Goal: Task Accomplishment & Management: Use online tool/utility

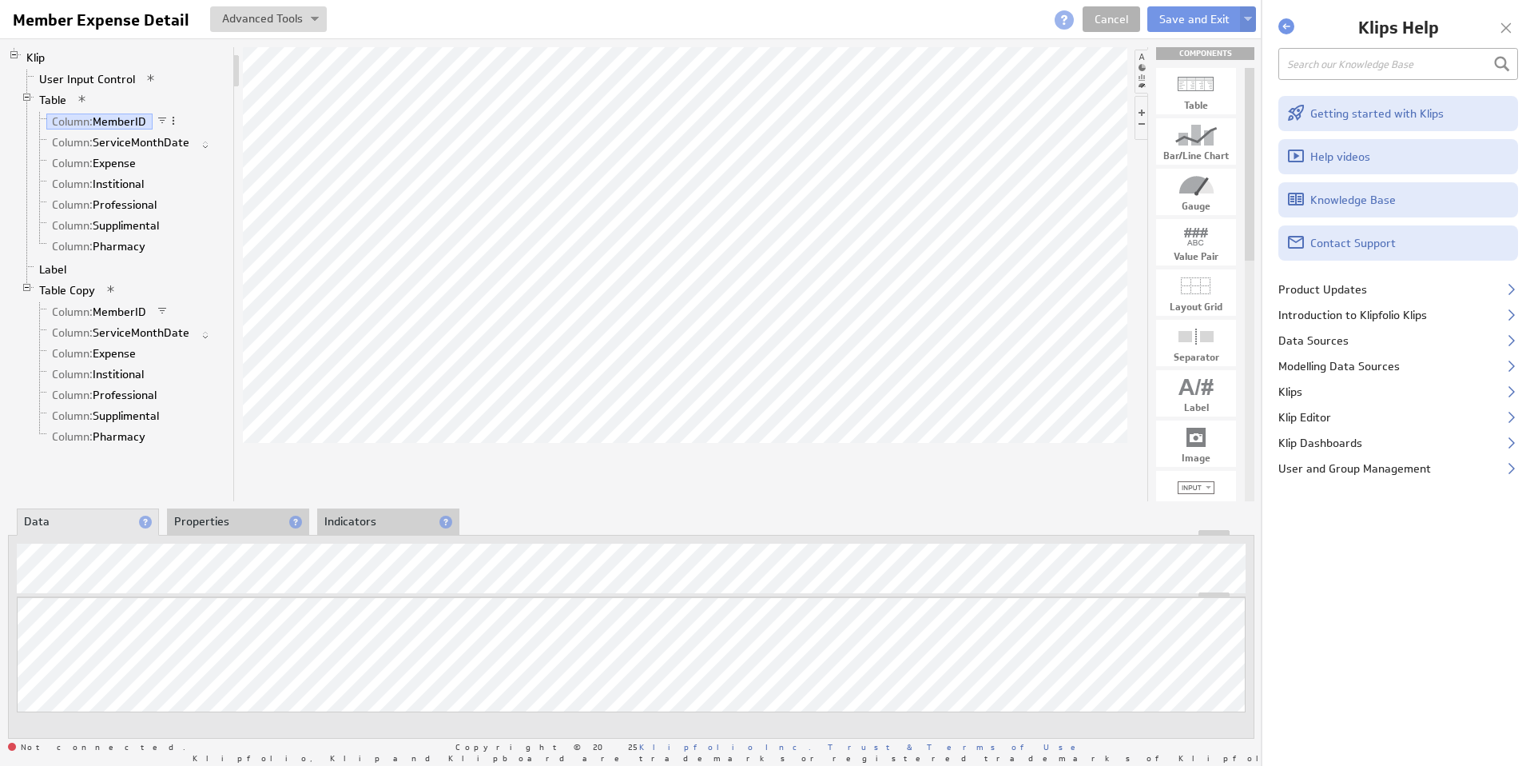
click at [1510, 25] on div at bounding box center [1507, 28] width 24 height 24
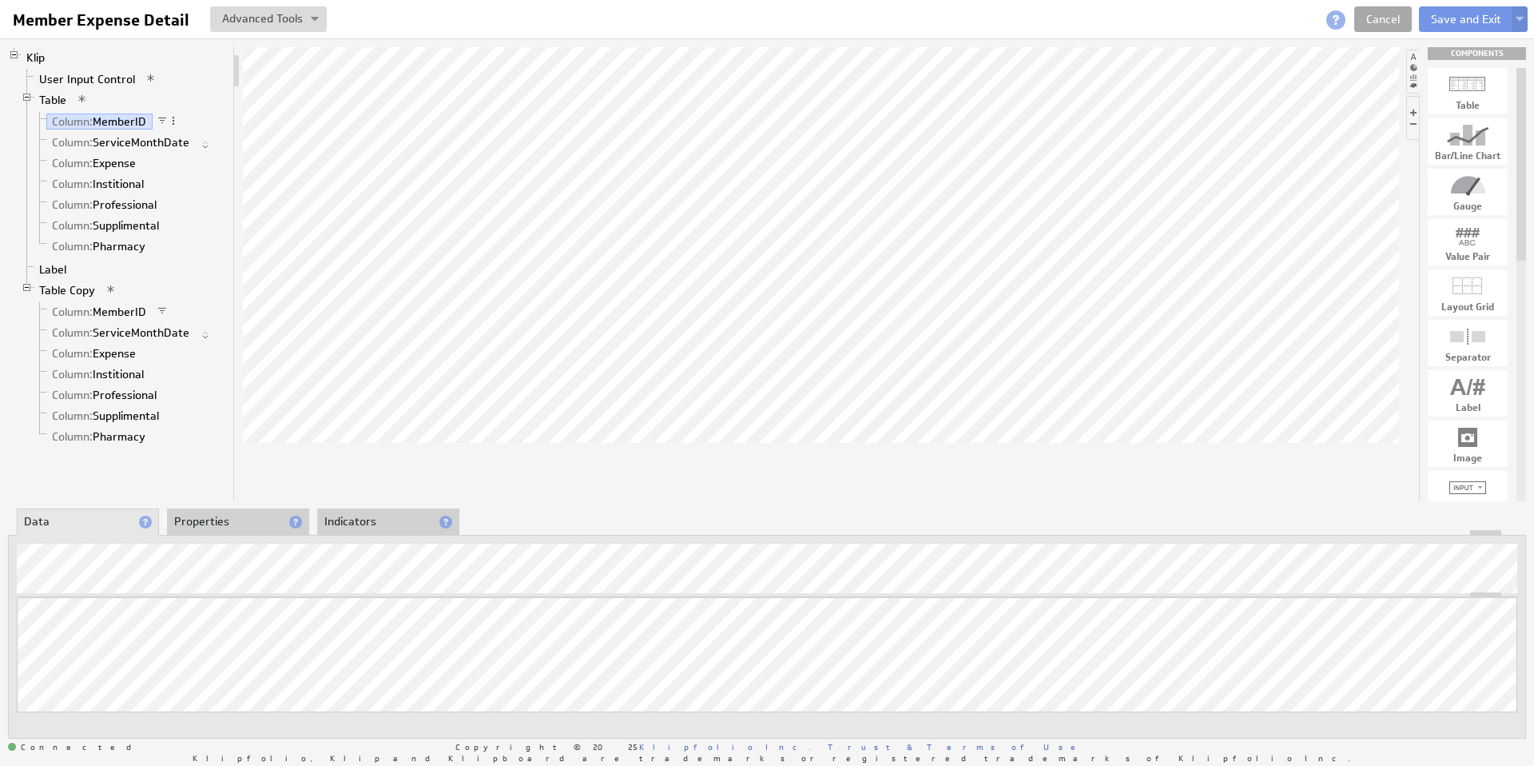
click at [1379, 19] on link "Cancel" at bounding box center [1384, 19] width 58 height 26
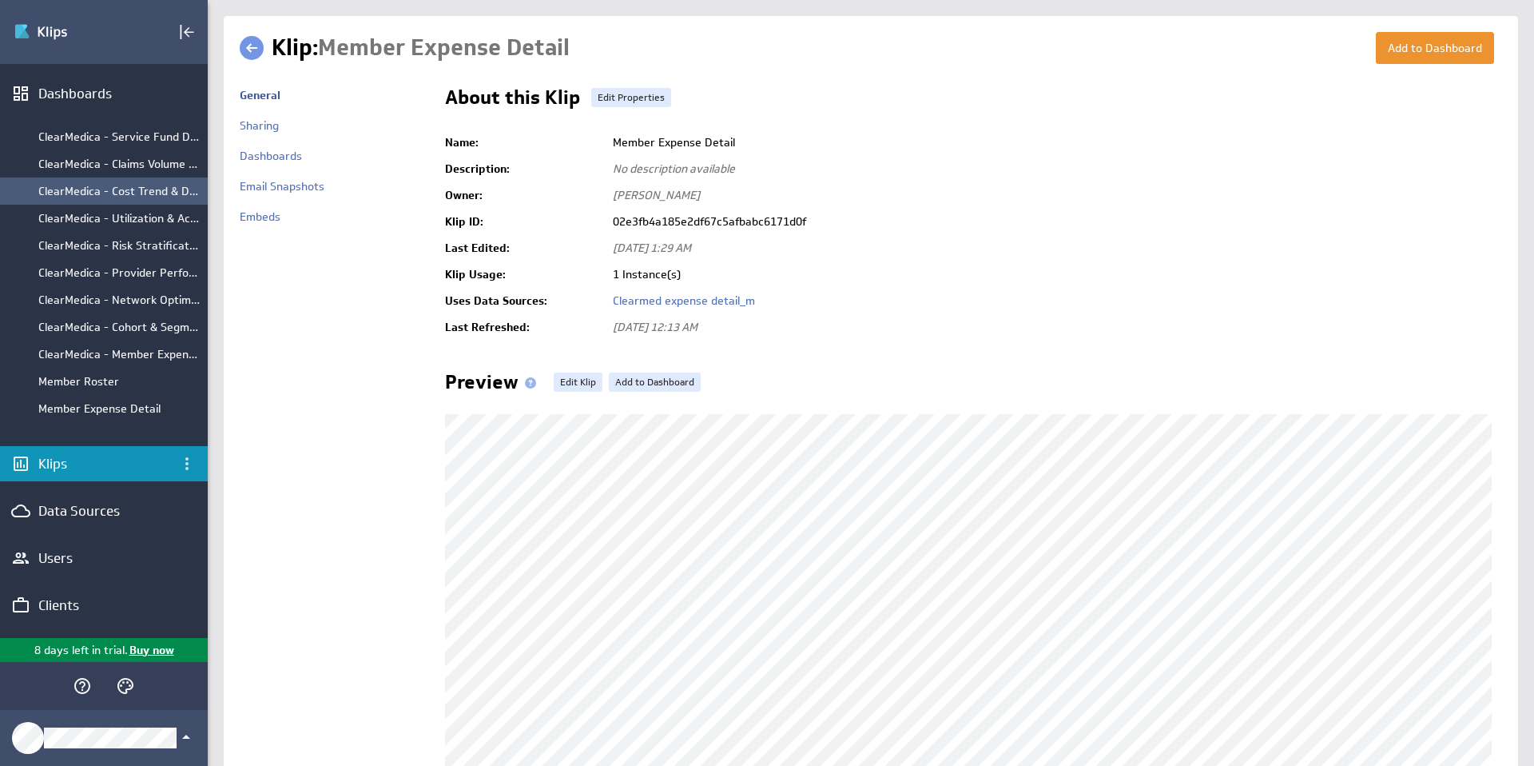
click at [58, 188] on div "ClearMedica - Cost Trend & Drivers" at bounding box center [118, 191] width 161 height 14
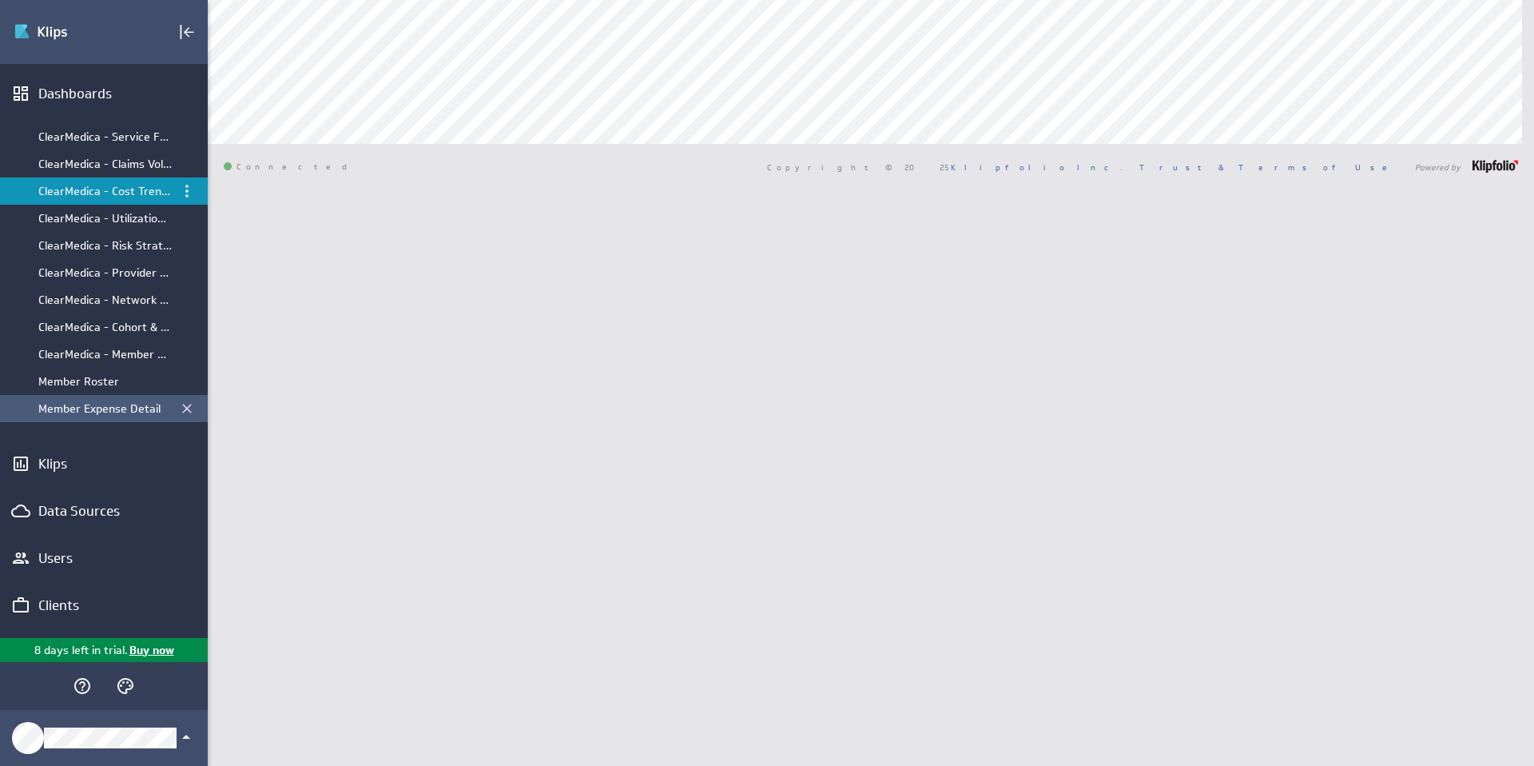
click at [98, 408] on div "Member Expense Detail" at bounding box center [104, 408] width 133 height 14
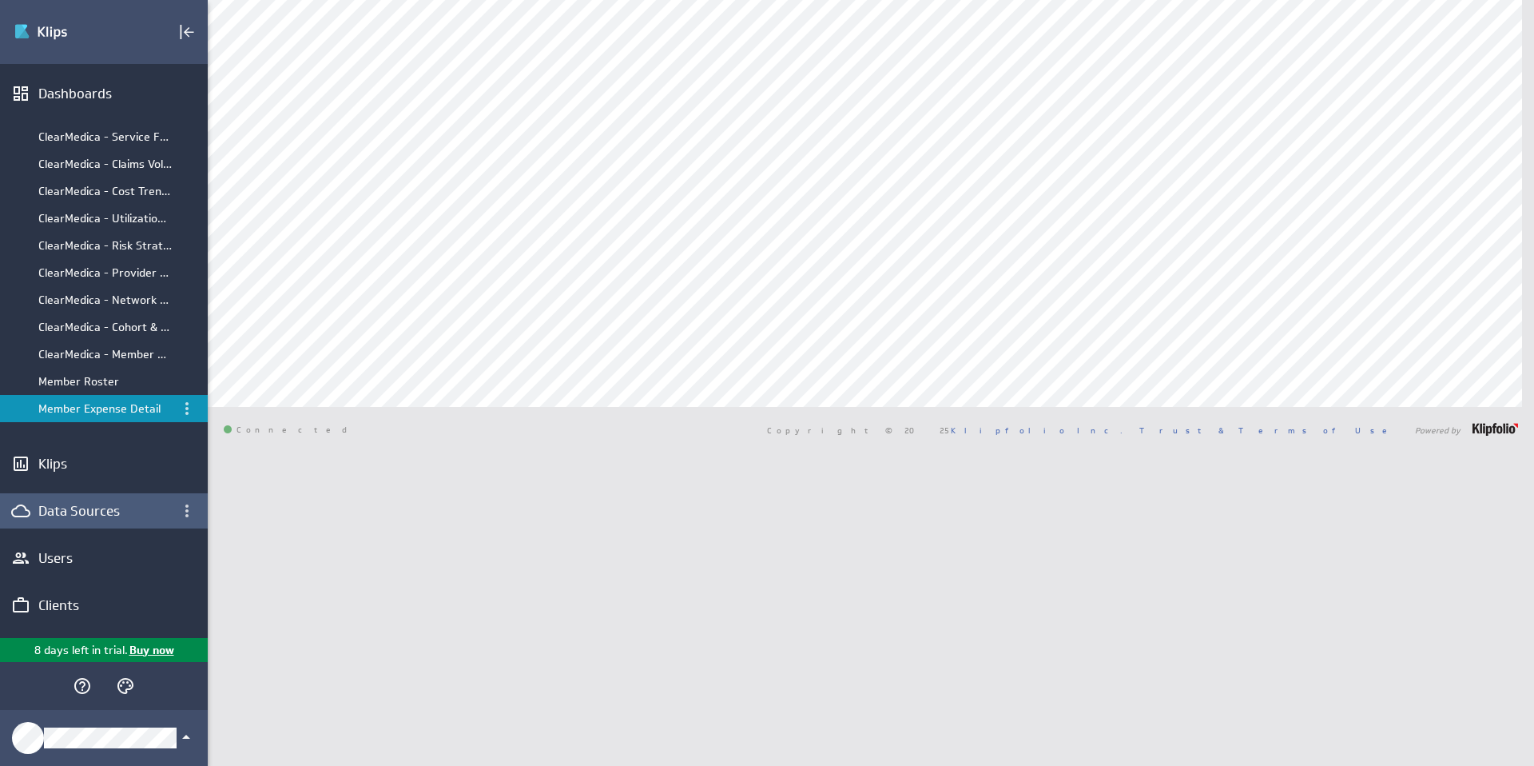
click at [83, 514] on div "Data Sources" at bounding box center [103, 511] width 131 height 18
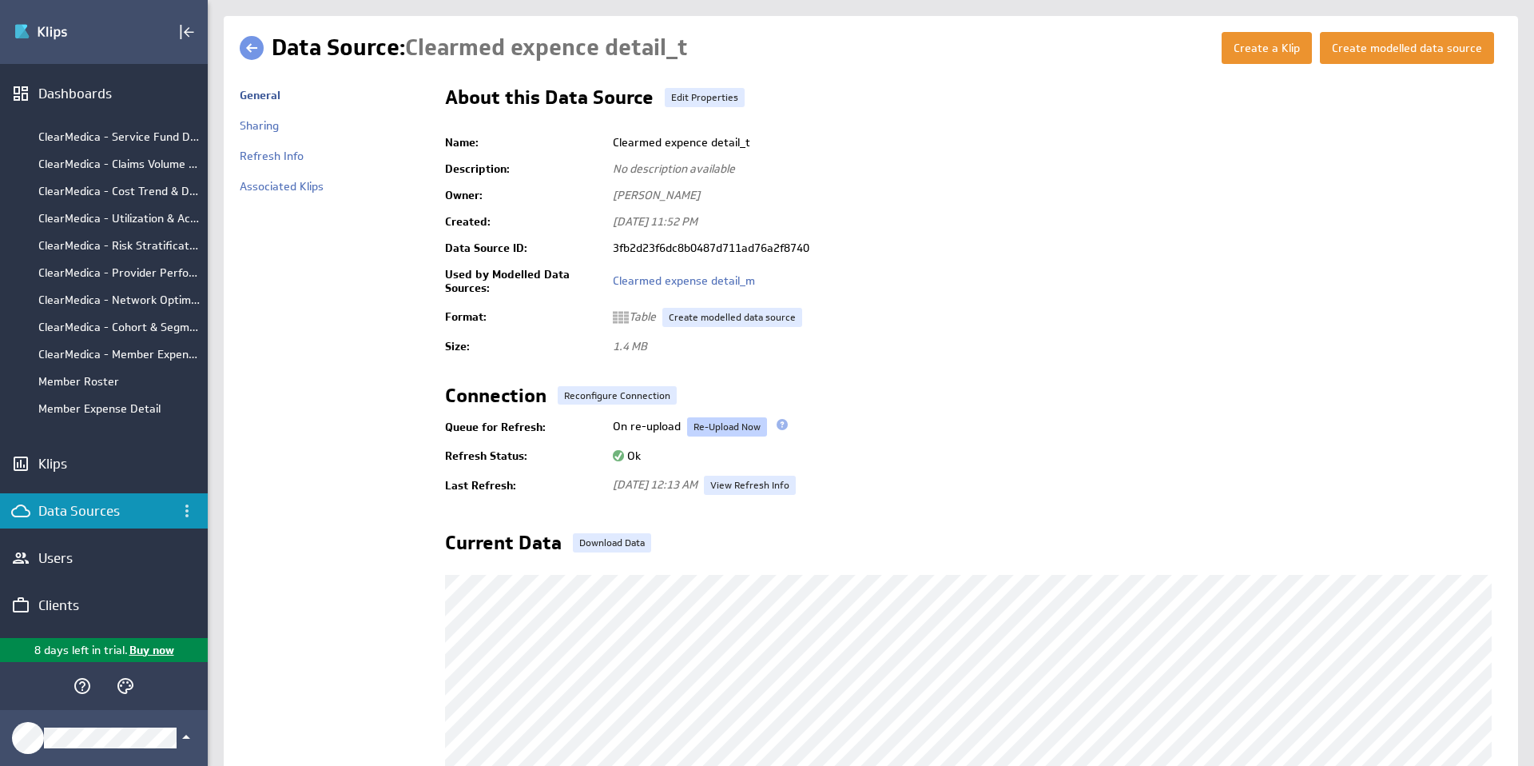
click at [722, 425] on link "Re-Upload Now" at bounding box center [727, 426] width 80 height 19
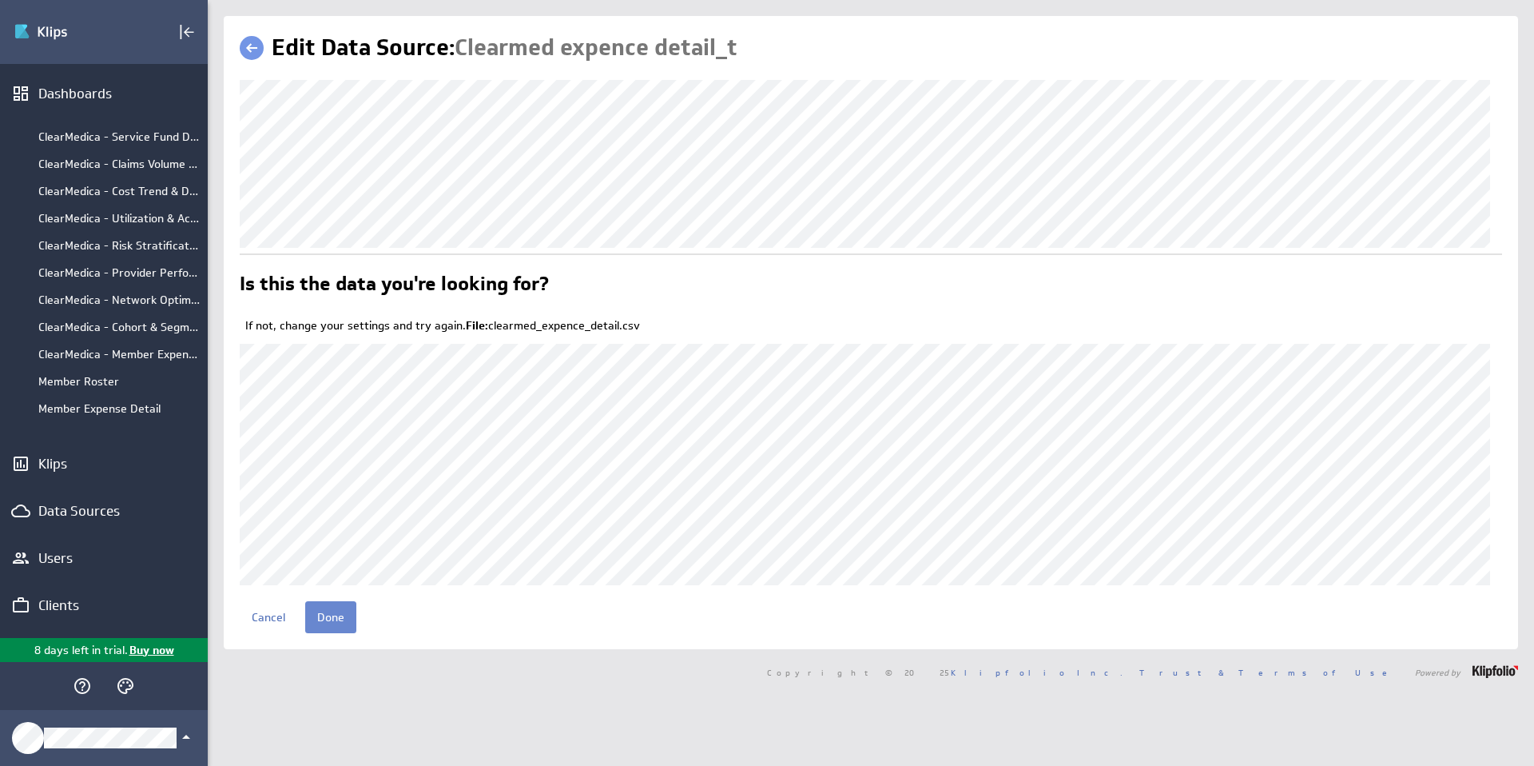
click at [344, 610] on input "Done" at bounding box center [330, 617] width 51 height 32
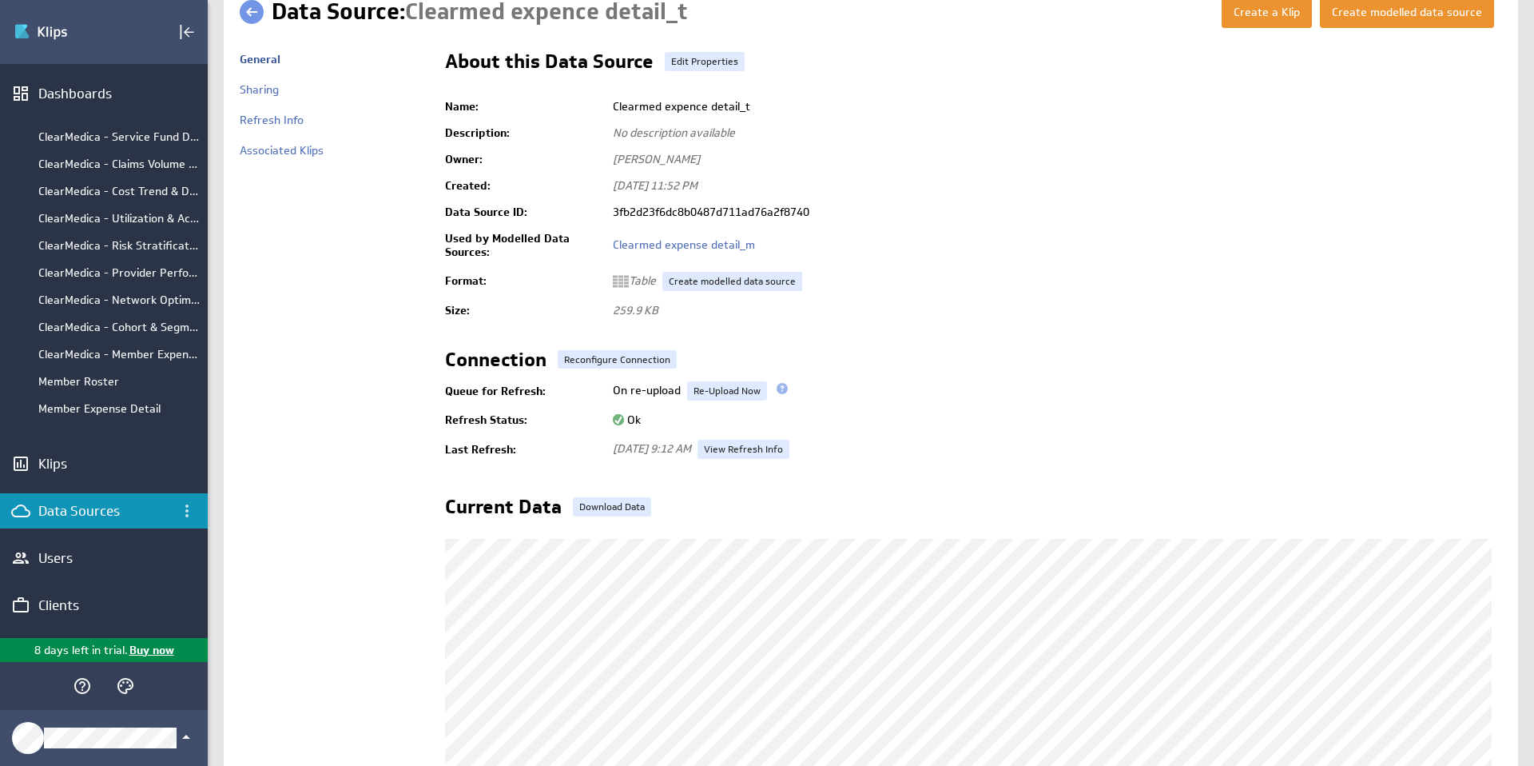
scroll to position [95, 0]
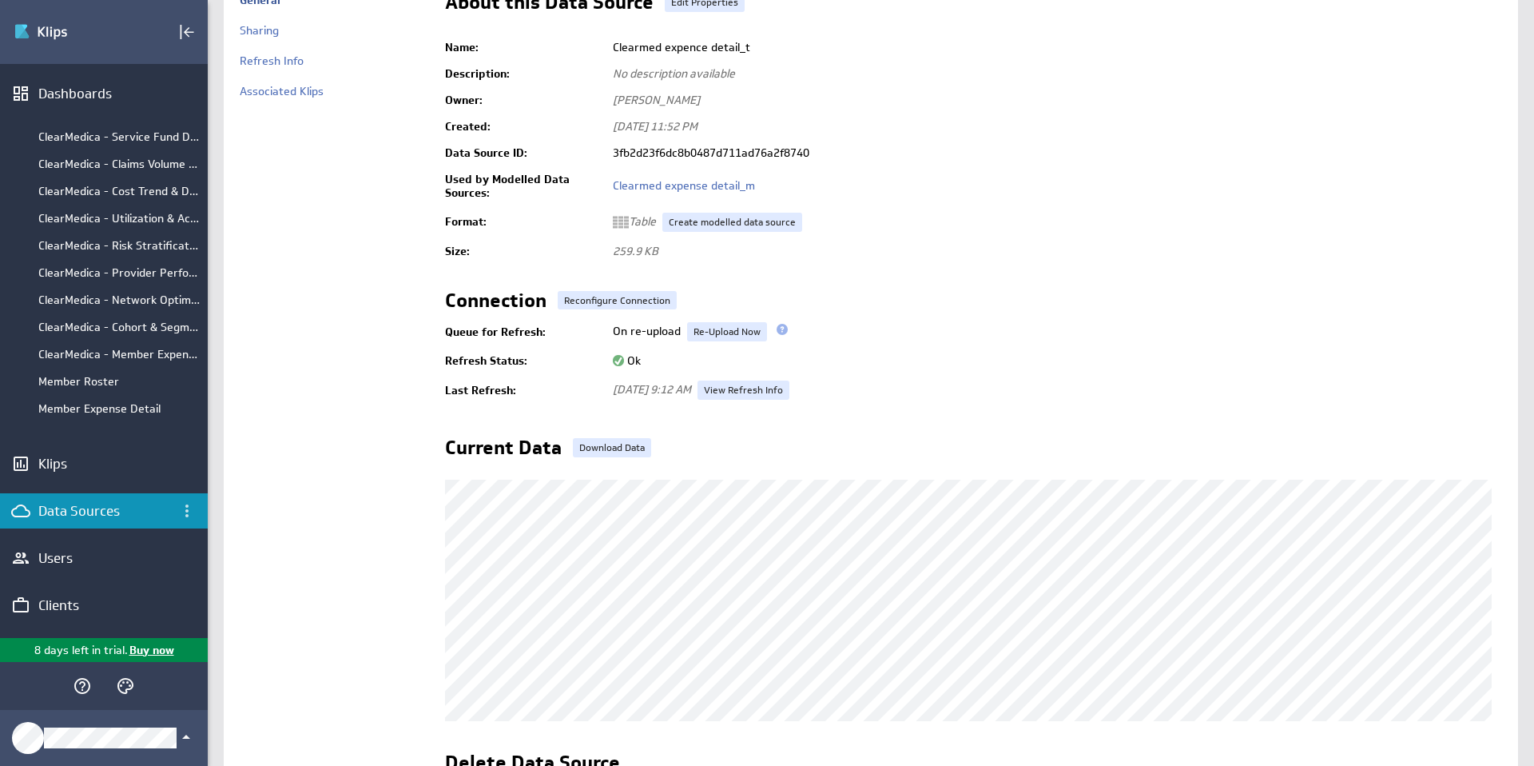
click at [73, 507] on div "Data Sources" at bounding box center [103, 511] width 131 height 18
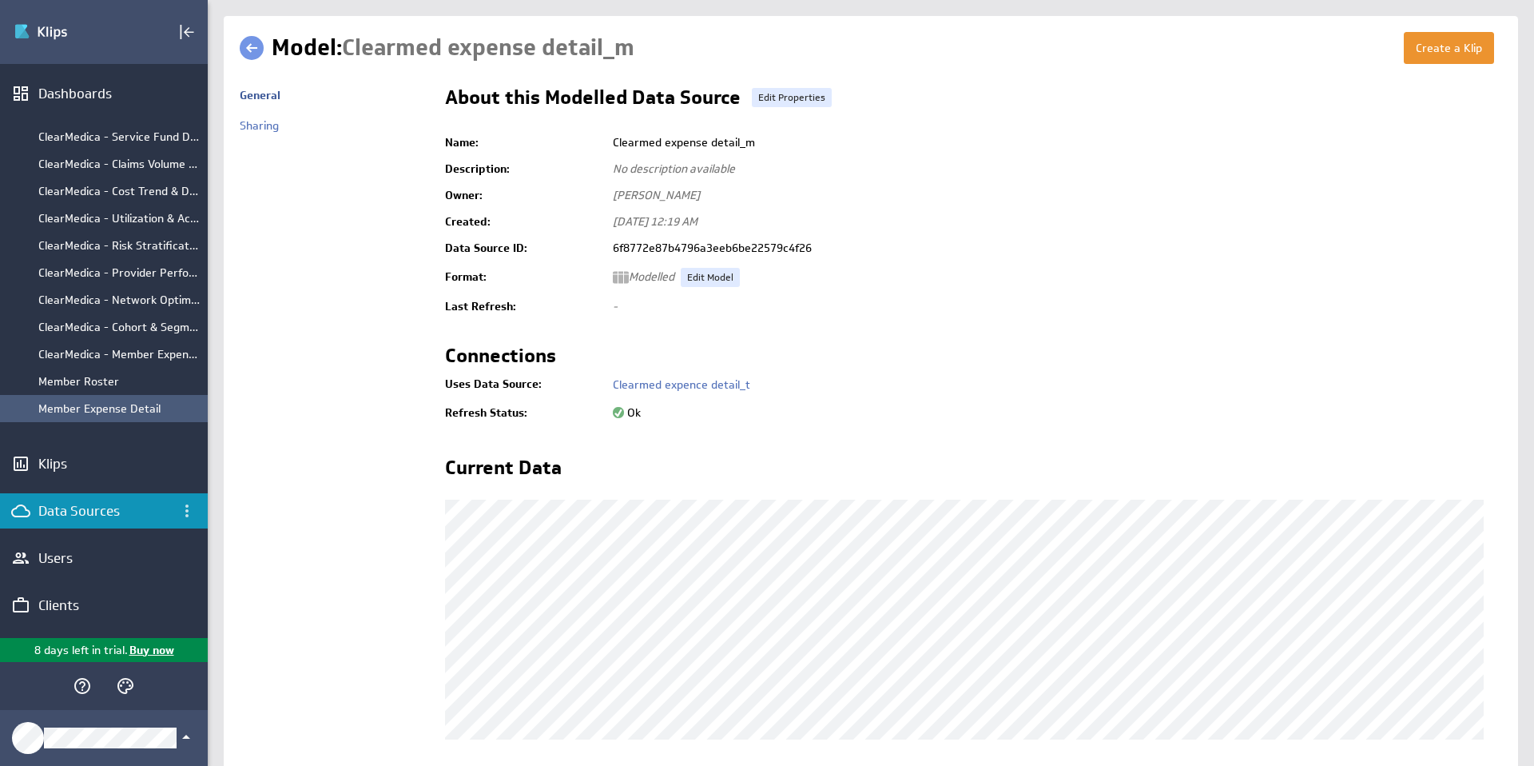
click at [125, 408] on div "Member Expense Detail" at bounding box center [118, 408] width 161 height 14
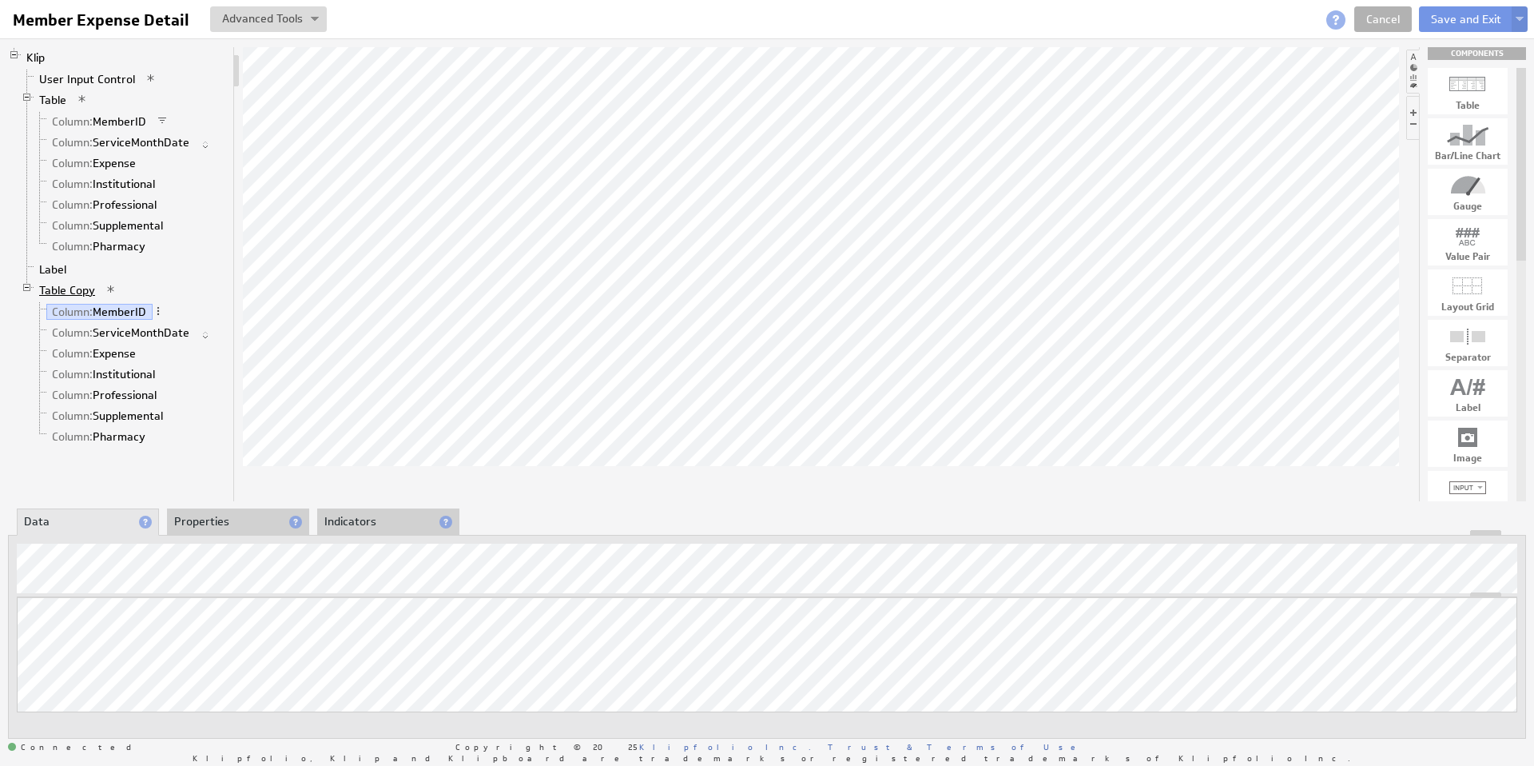
click at [77, 290] on link "Table Copy" at bounding box center [68, 290] width 68 height 16
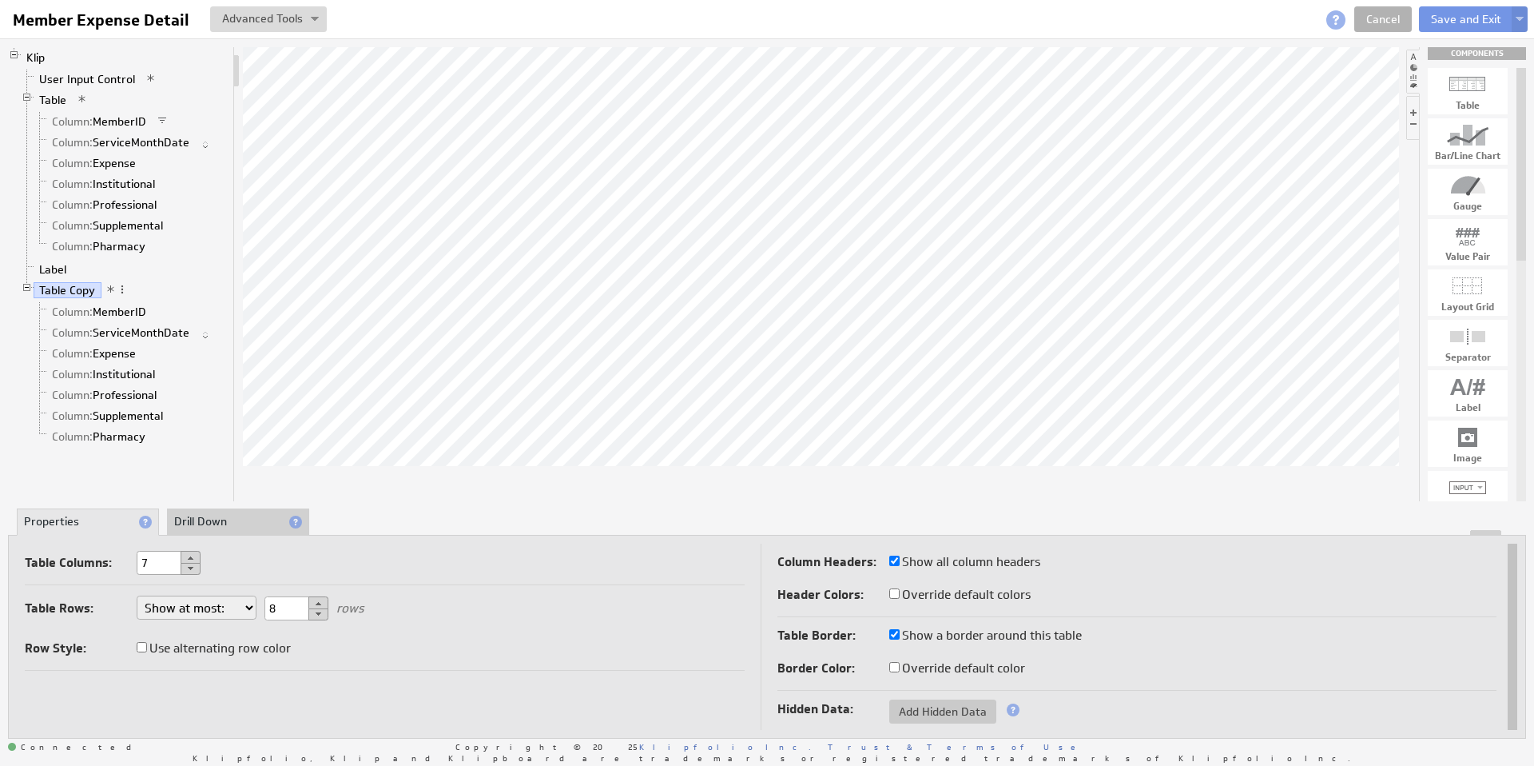
click at [207, 519] on li "Drill Down" at bounding box center [238, 521] width 142 height 27
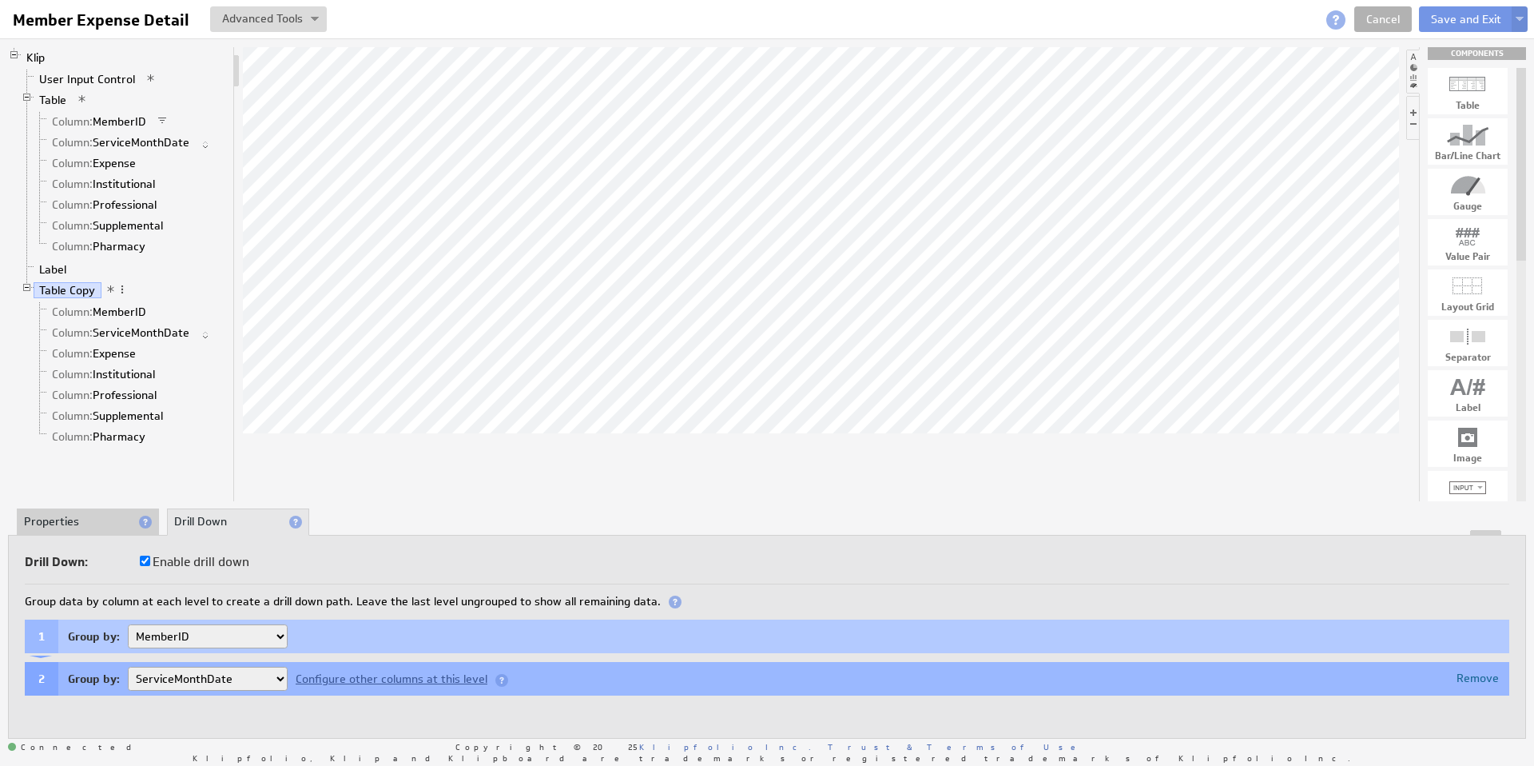
click at [277, 635] on select "MemberID" at bounding box center [208, 636] width 160 height 24
click at [411, 677] on div "Configure other columns at this level" at bounding box center [401, 679] width 227 height 13
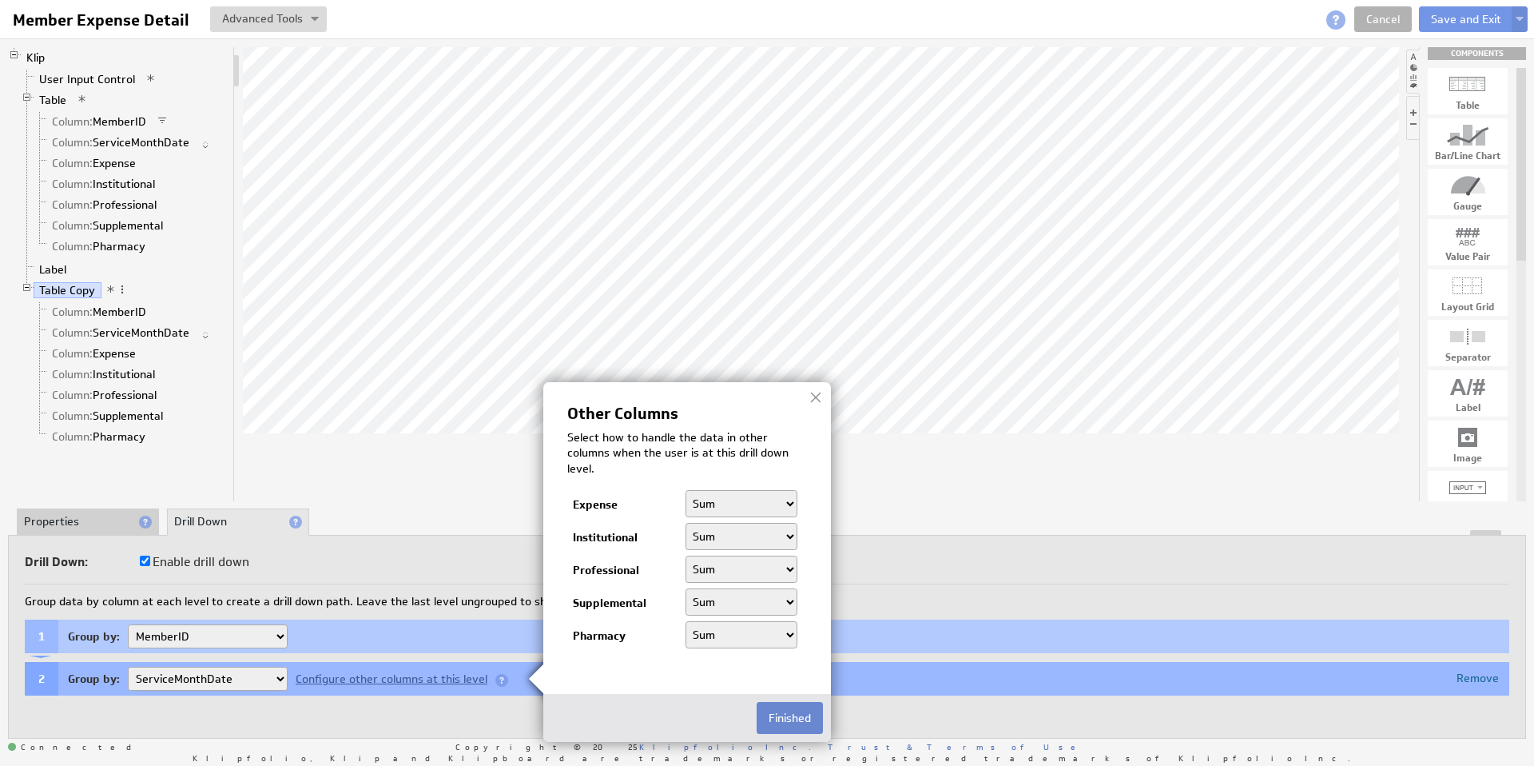
click at [794, 717] on button "Finished" at bounding box center [790, 718] width 66 height 32
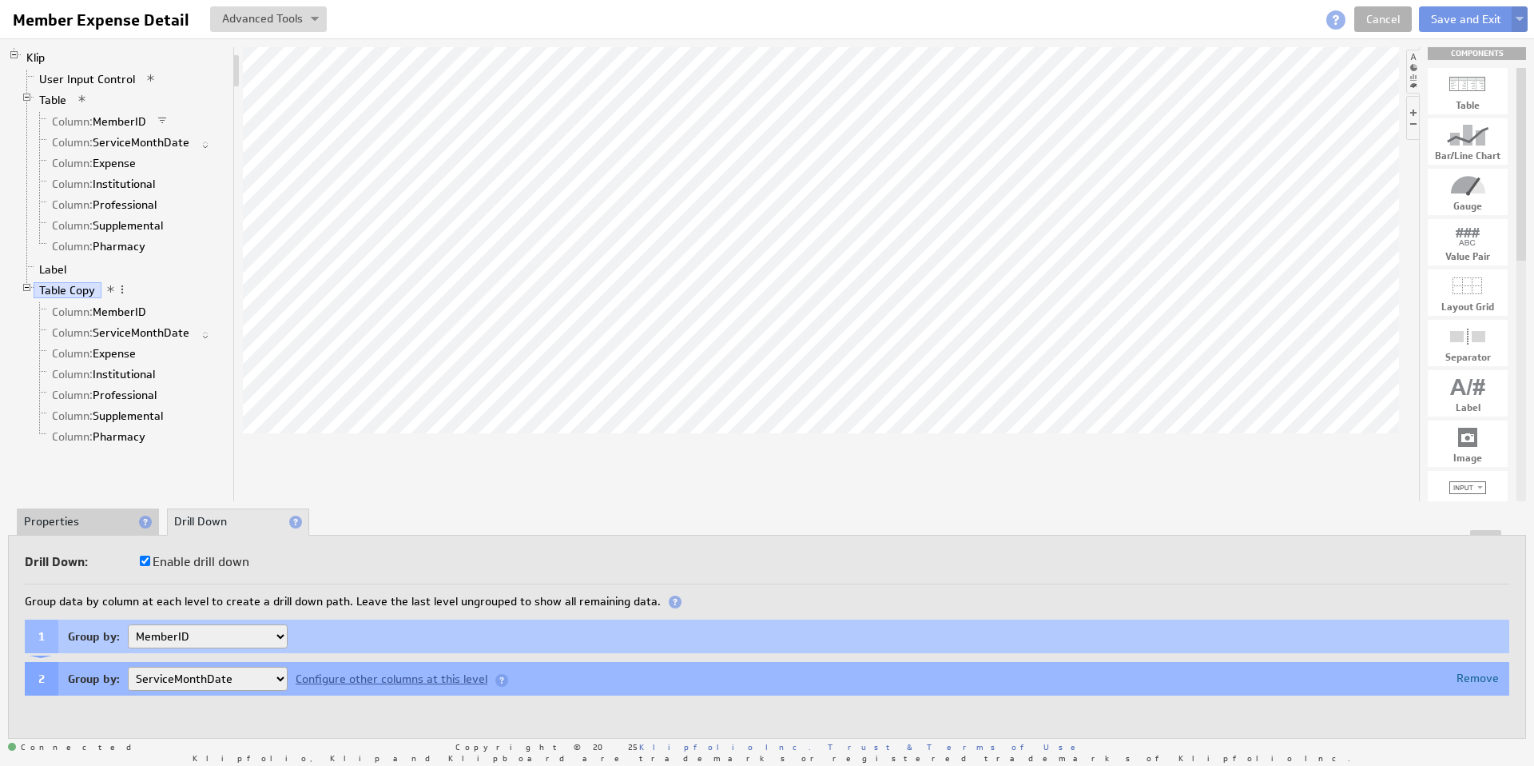
click at [1519, 14] on button at bounding box center [1520, 19] width 16 height 26
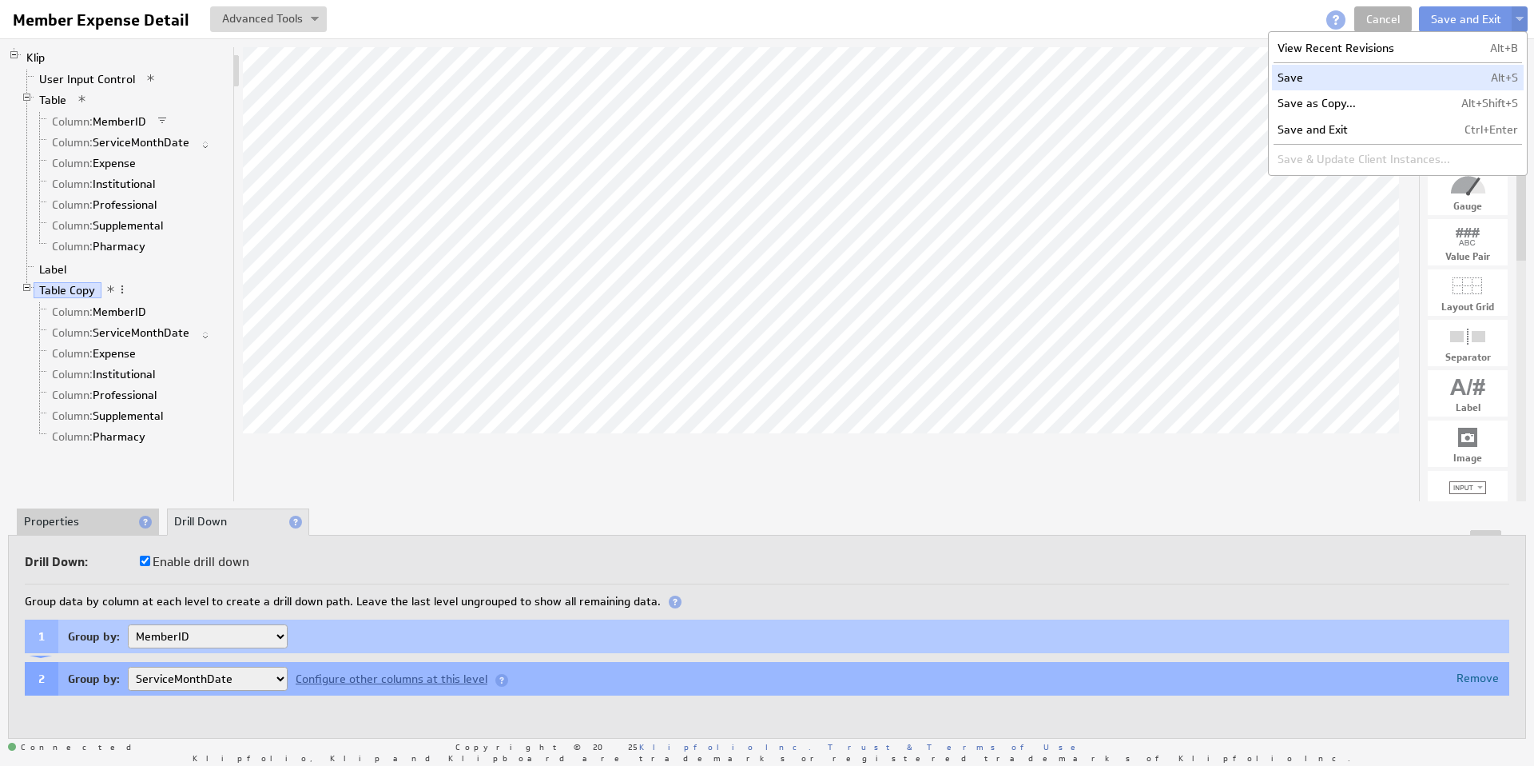
click at [1355, 80] on td "Save" at bounding box center [1364, 78] width 184 height 26
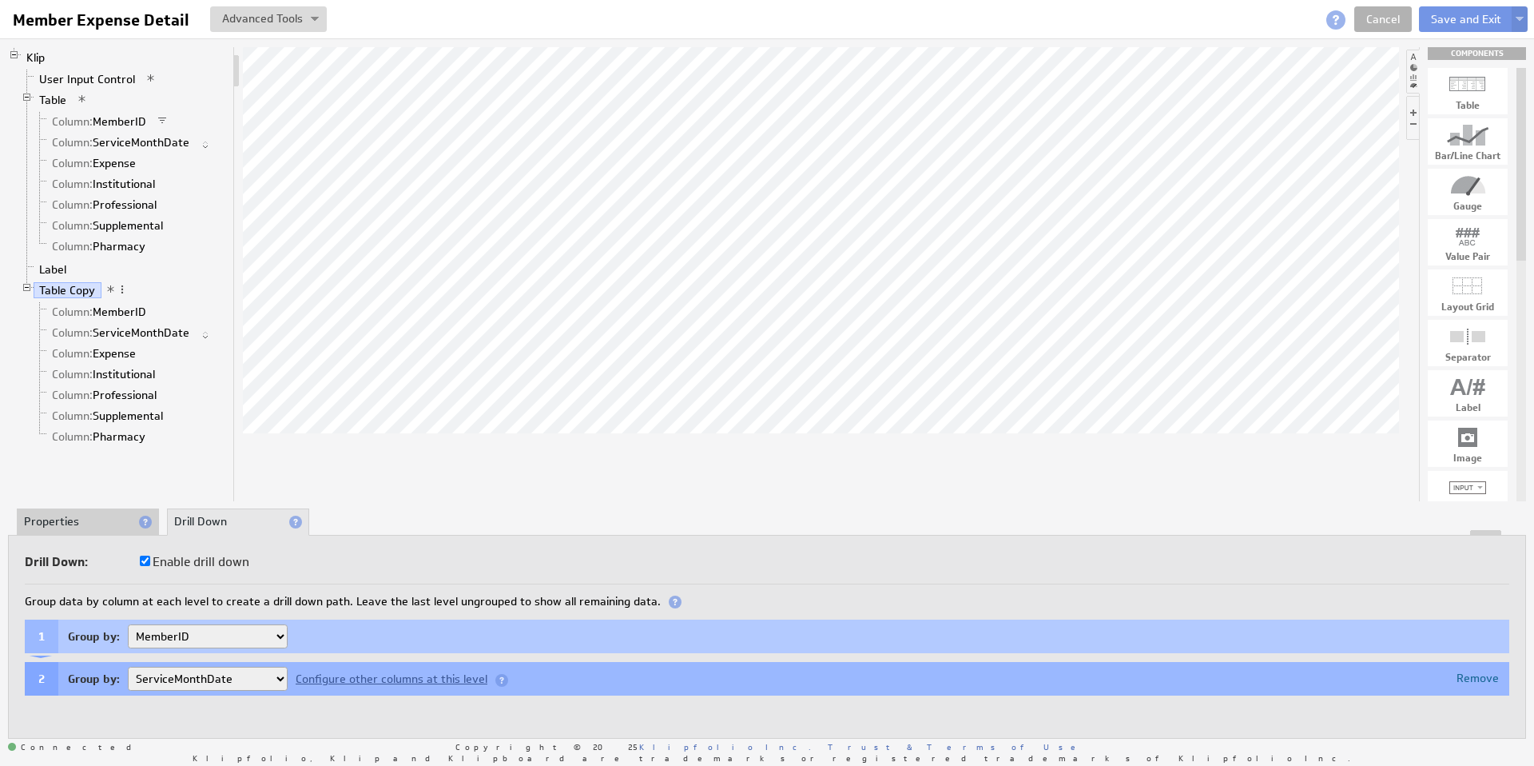
click at [146, 560] on input "Enable drill down" at bounding box center [145, 560] width 10 height 10
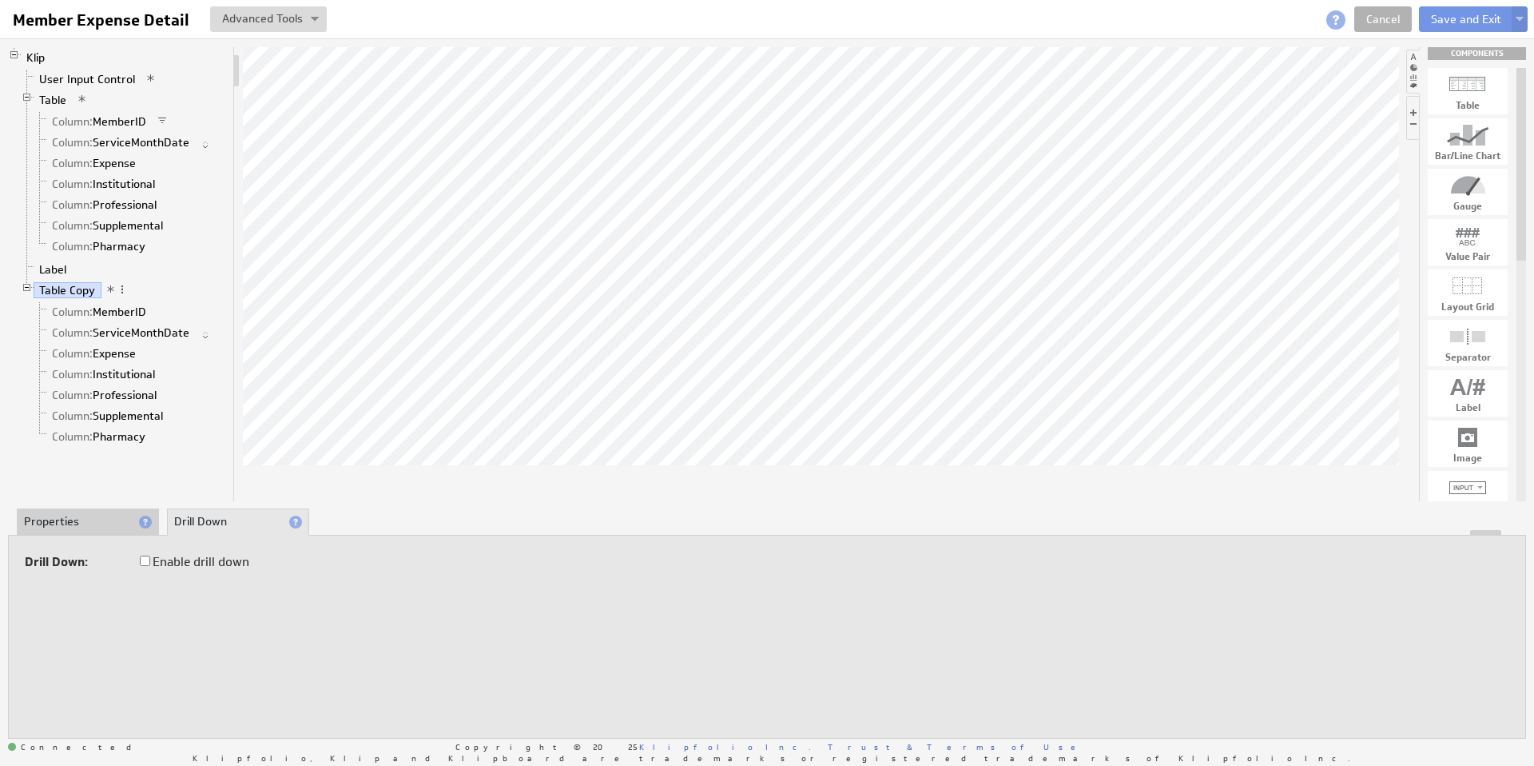
click at [86, 524] on li "Properties" at bounding box center [88, 521] width 142 height 27
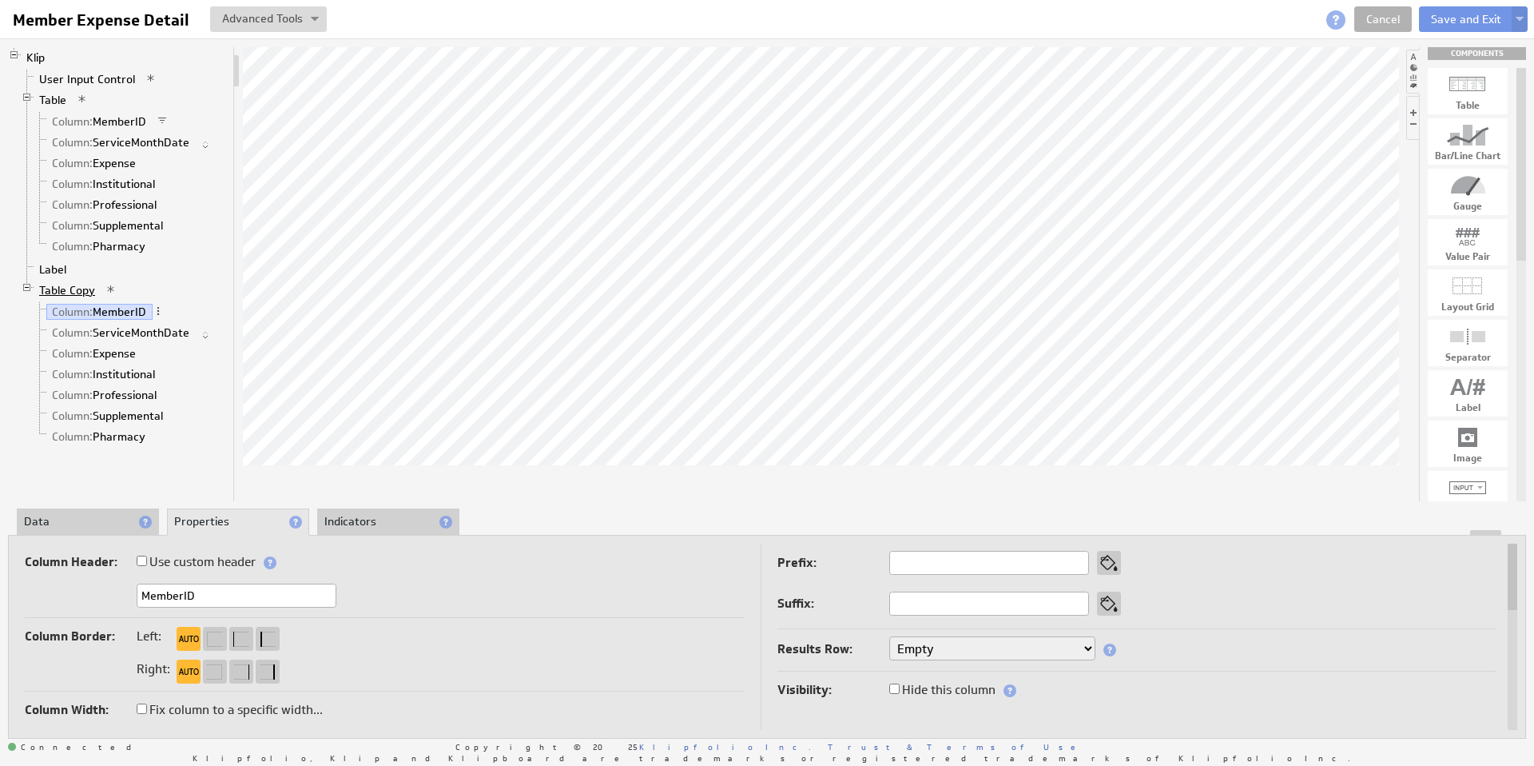
click at [83, 286] on link "Table Copy" at bounding box center [68, 290] width 68 height 16
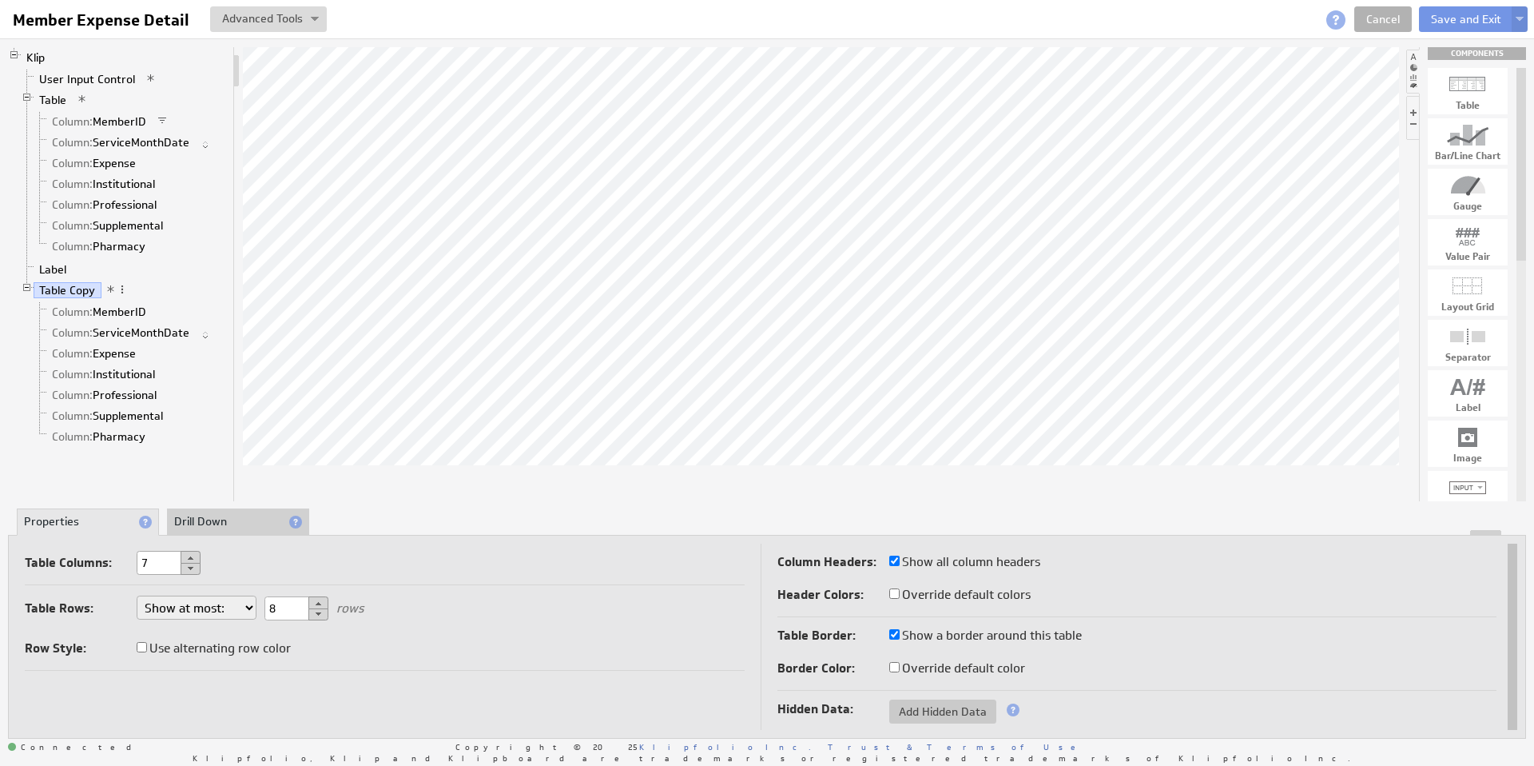
click at [225, 509] on li "Drill Down" at bounding box center [238, 521] width 142 height 27
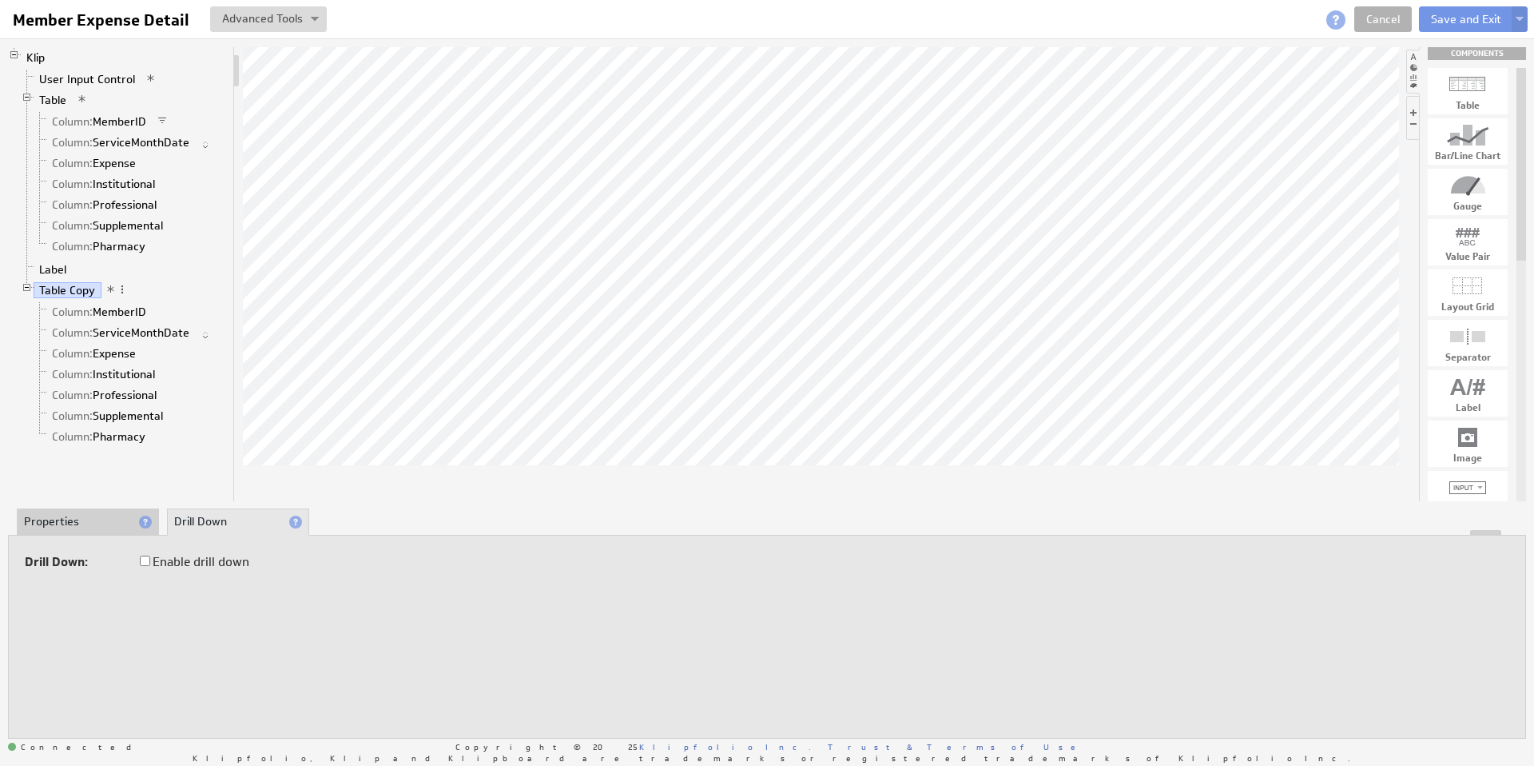
click at [143, 562] on input "Enable drill down" at bounding box center [145, 560] width 10 height 10
checkbox input "true"
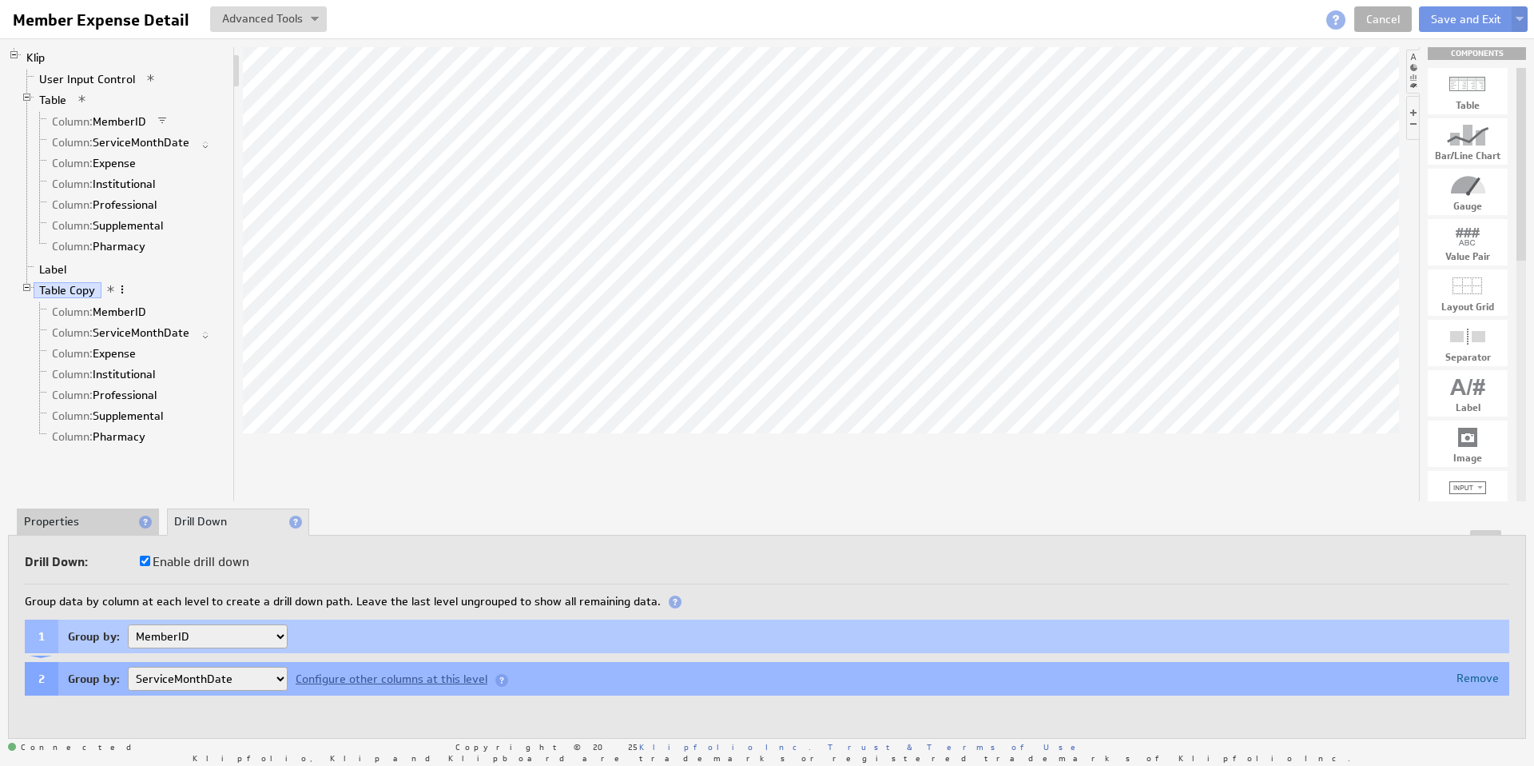
click at [121, 285] on span at bounding box center [122, 289] width 11 height 11
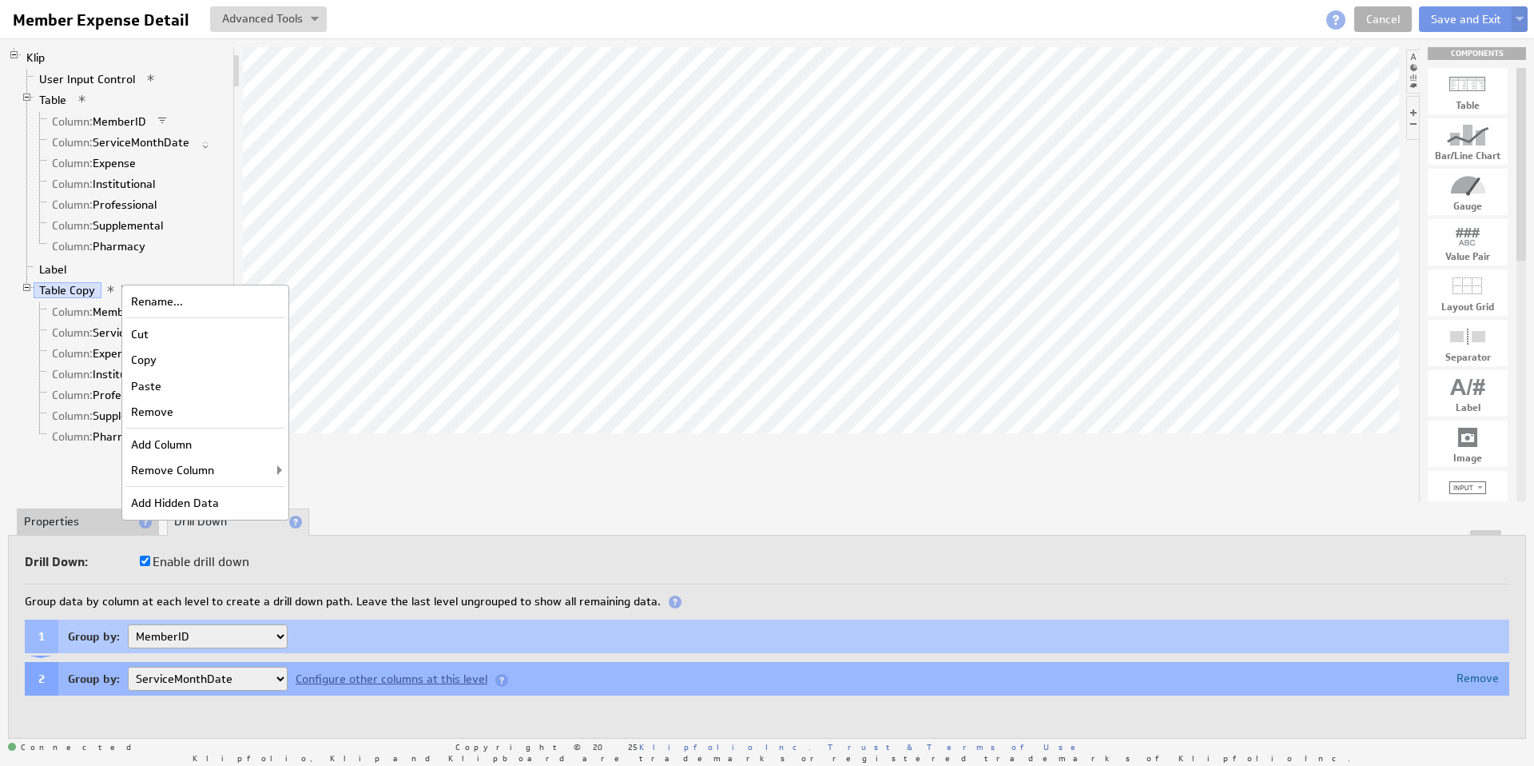
click at [67, 523] on li "Properties" at bounding box center [88, 521] width 142 height 27
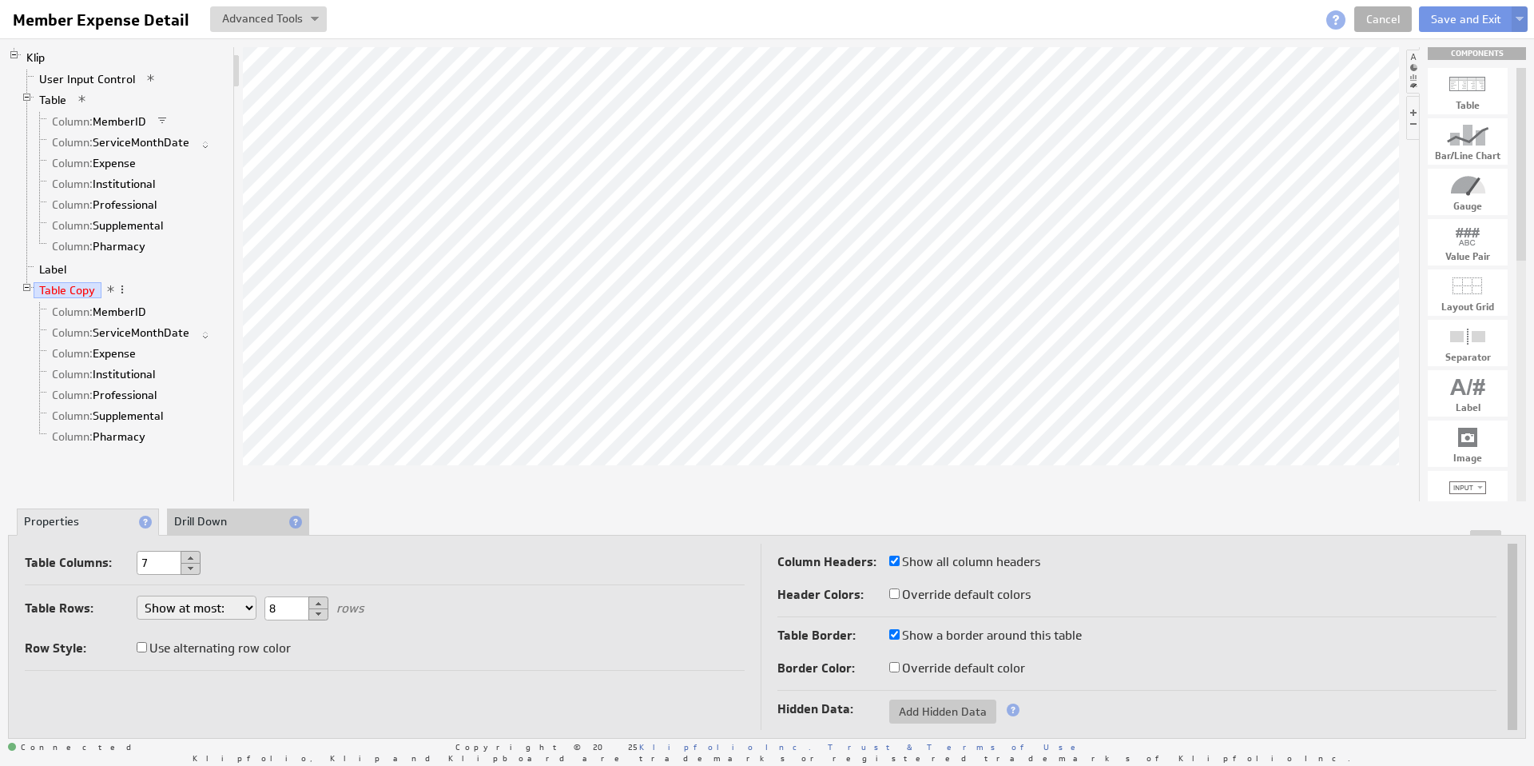
click at [120, 290] on span at bounding box center [122, 289] width 11 height 11
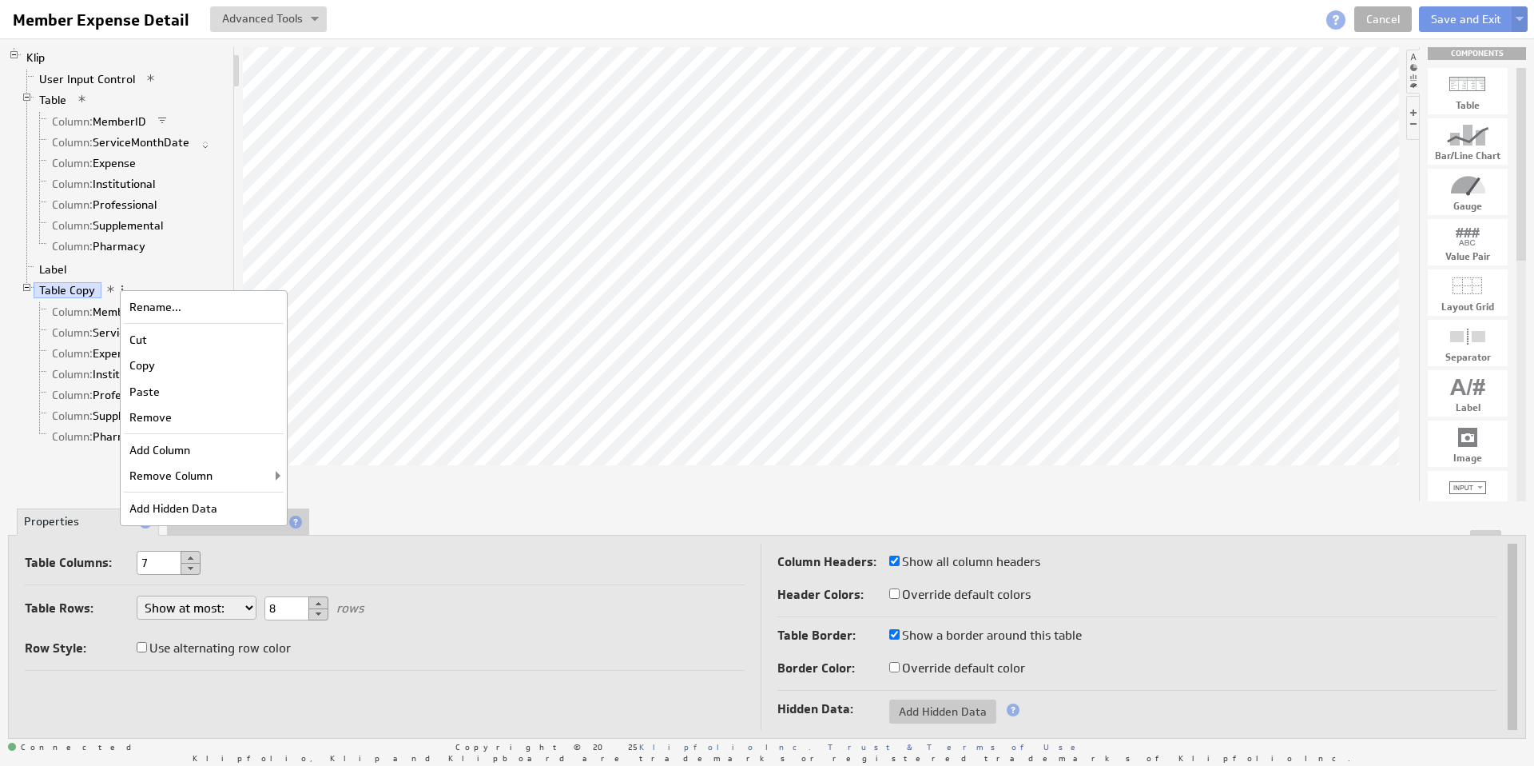
click at [109, 287] on span at bounding box center [110, 289] width 11 height 11
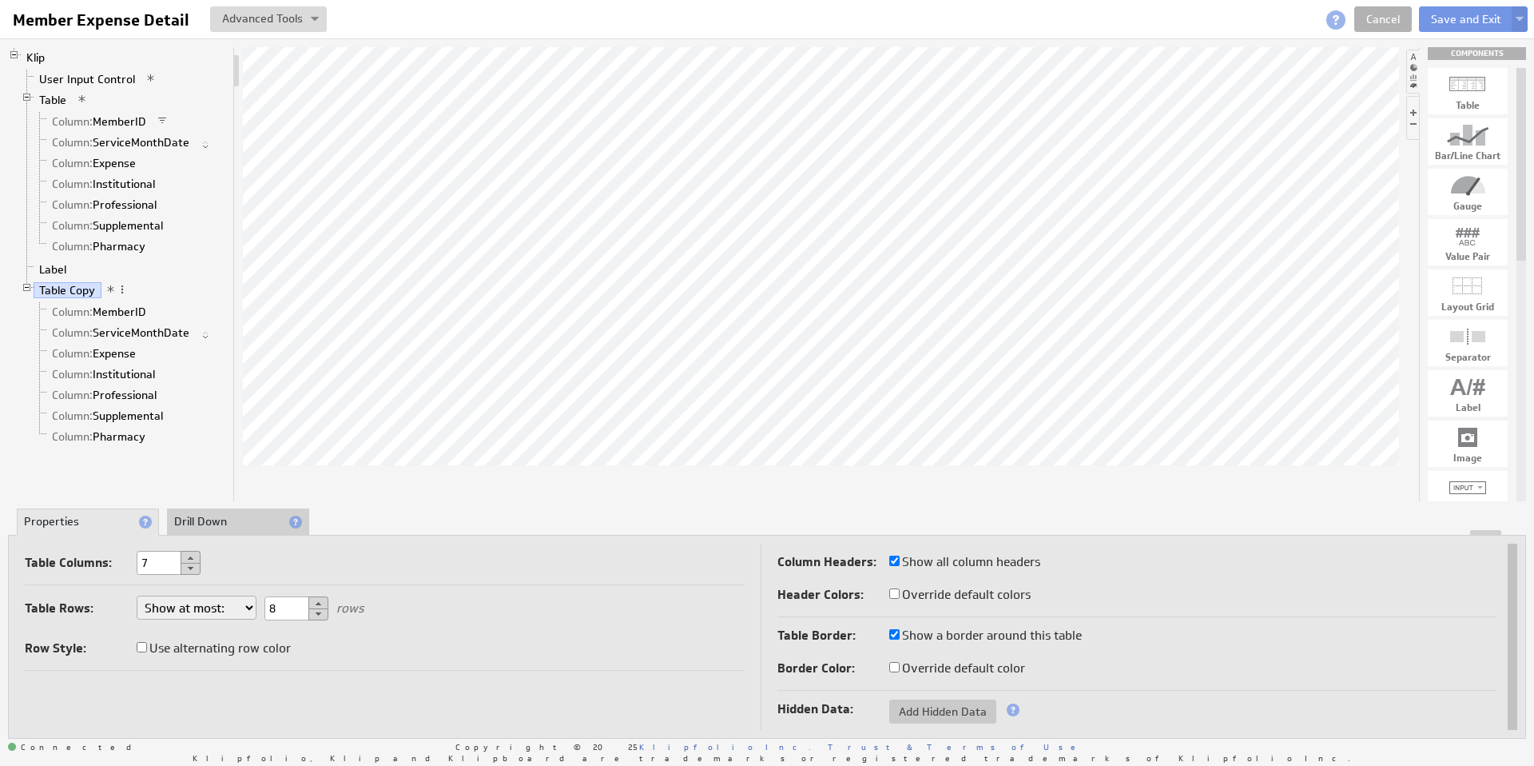
click at [108, 289] on span at bounding box center [110, 289] width 11 height 11
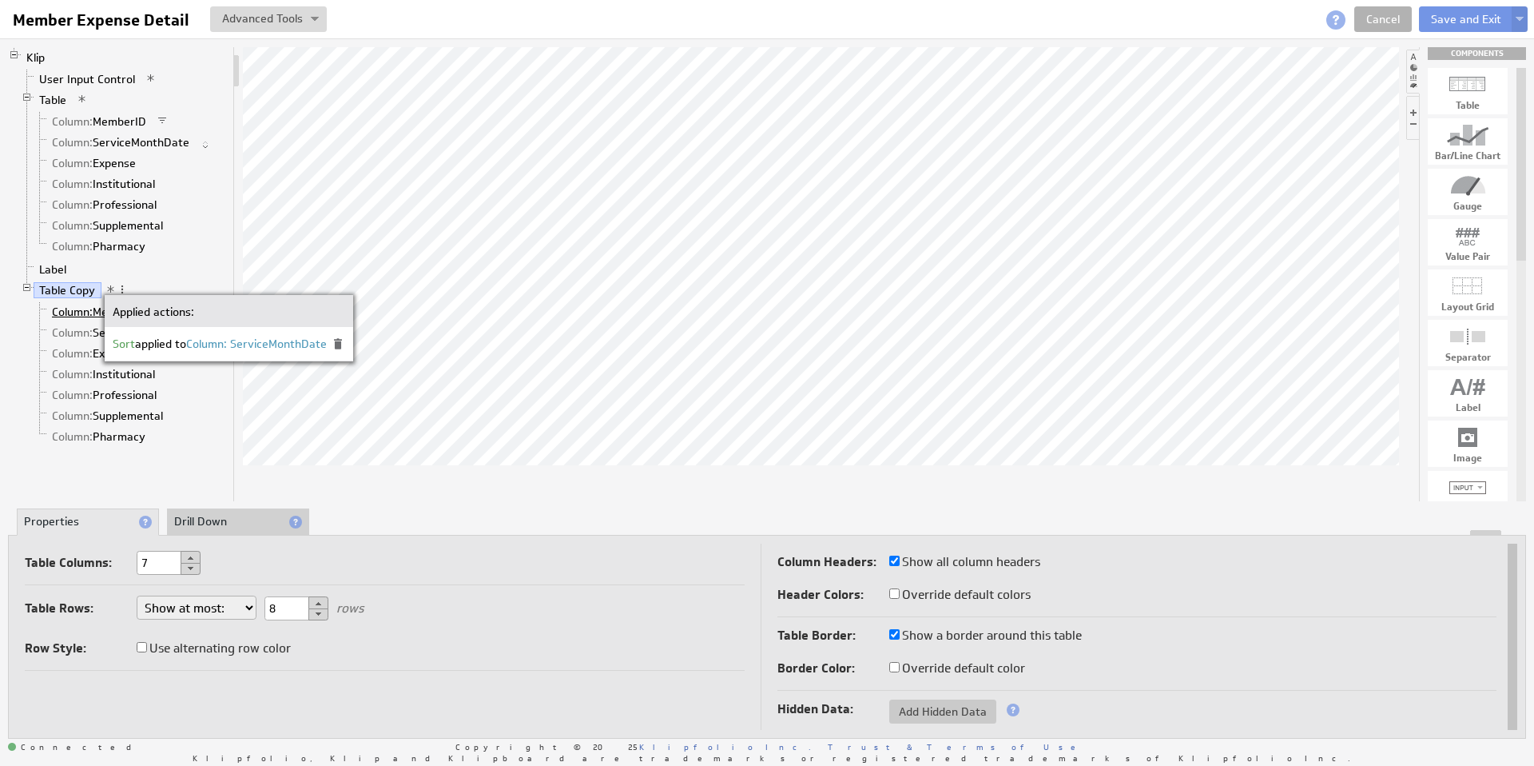
click at [67, 312] on span "Column:" at bounding box center [72, 311] width 41 height 14
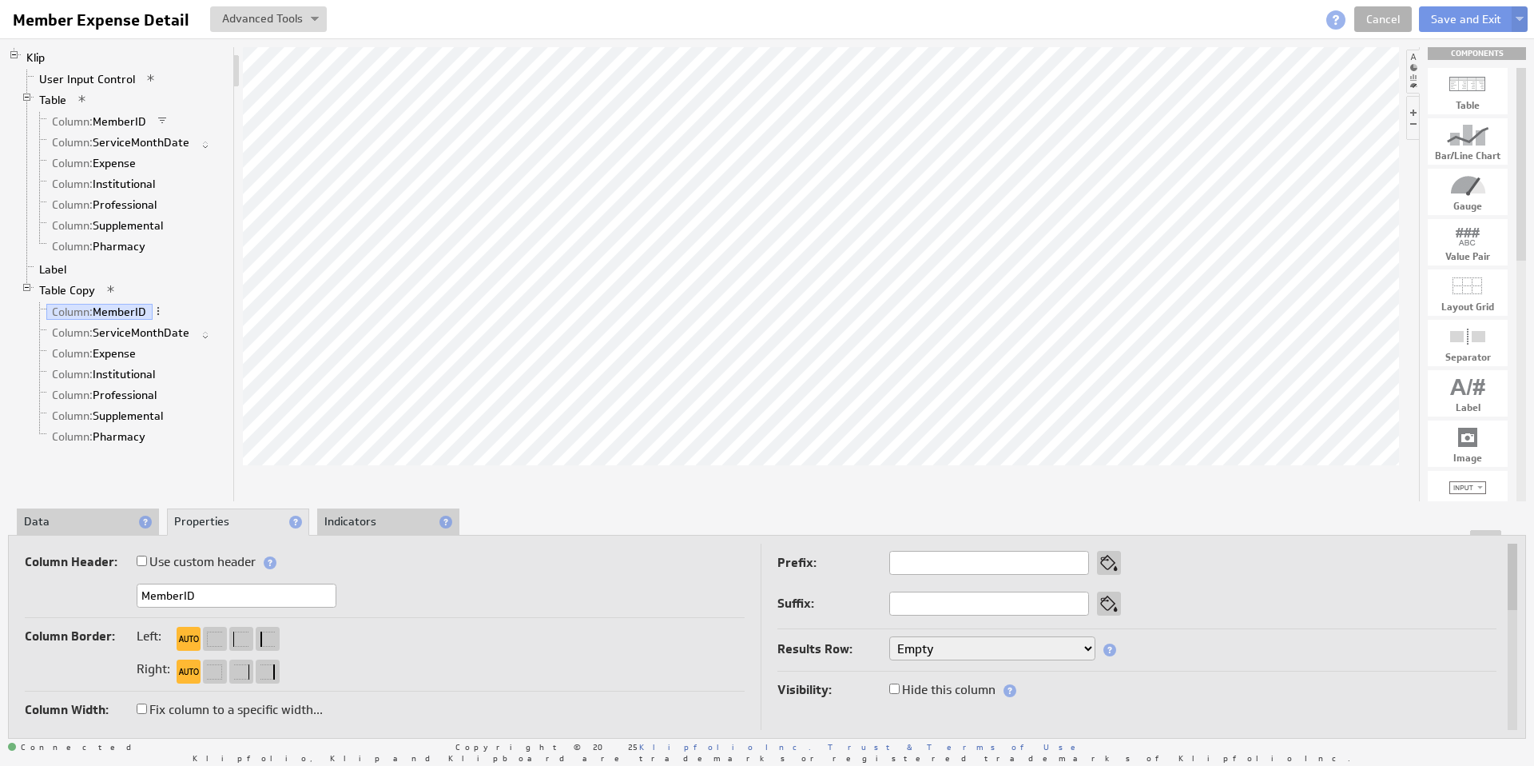
click at [94, 520] on li "Data" at bounding box center [88, 521] width 142 height 27
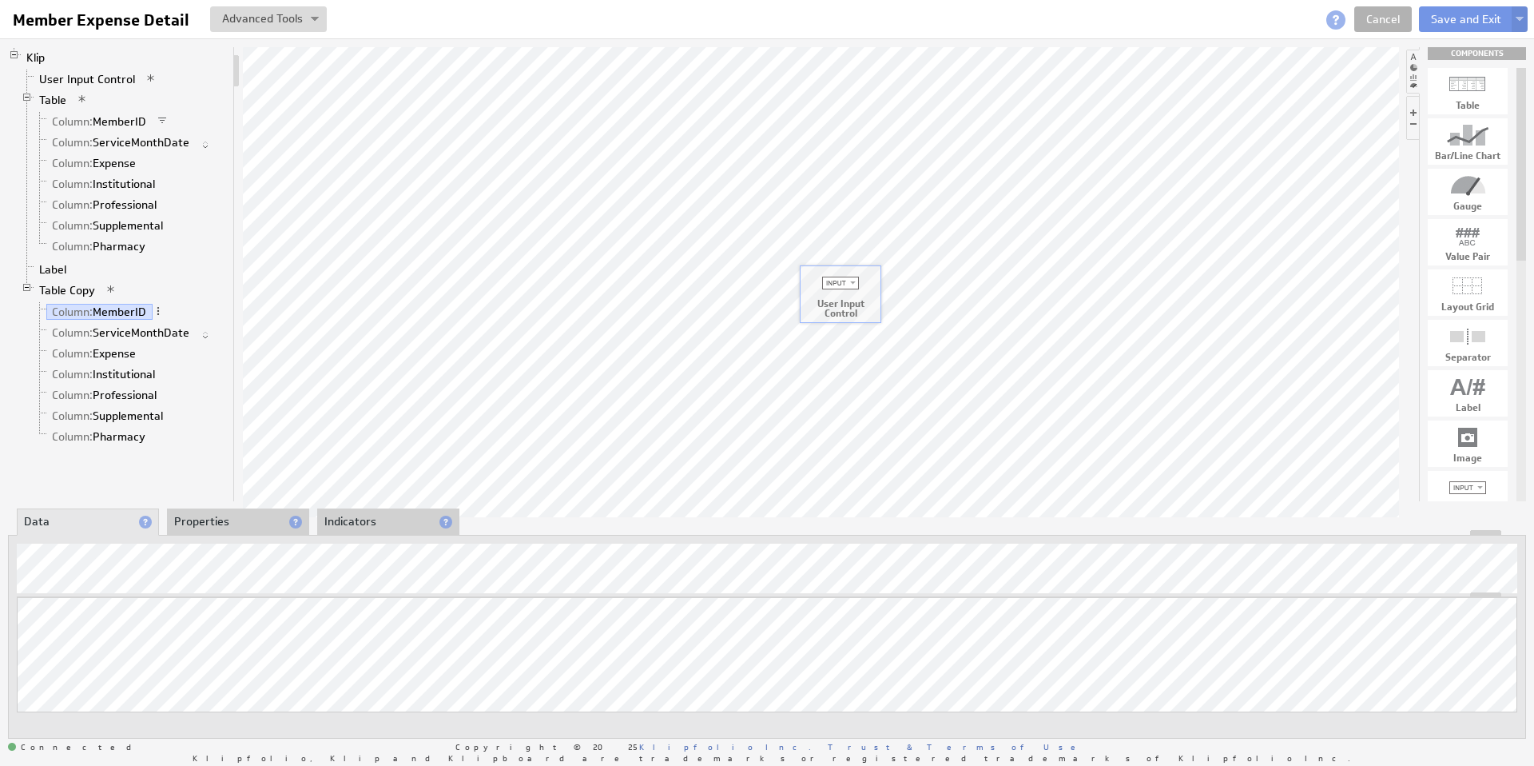
drag, startPoint x: 1471, startPoint y: 484, endPoint x: 843, endPoint y: 278, distance: 660.9
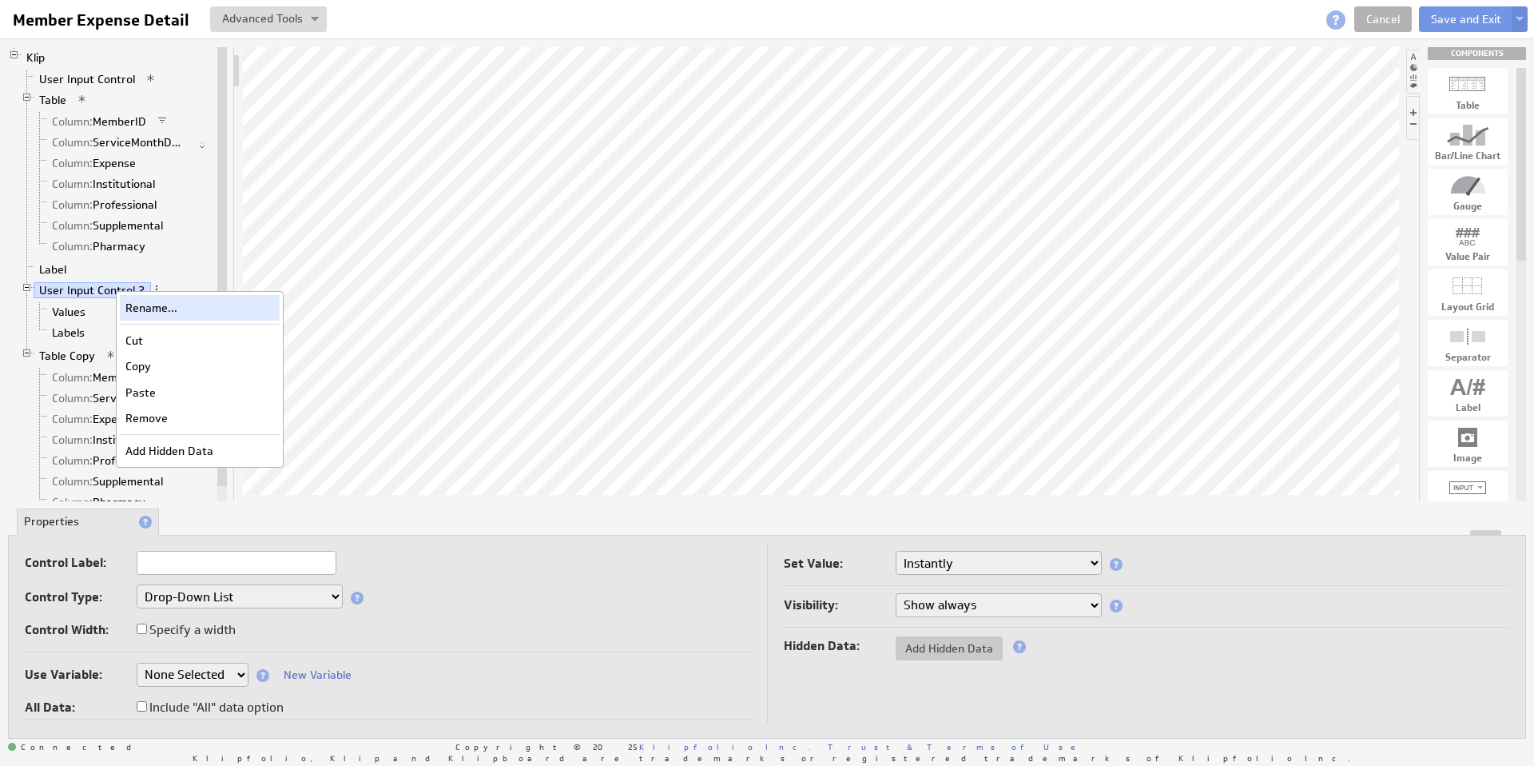
click at [157, 309] on div "Rename..." at bounding box center [200, 308] width 160 height 26
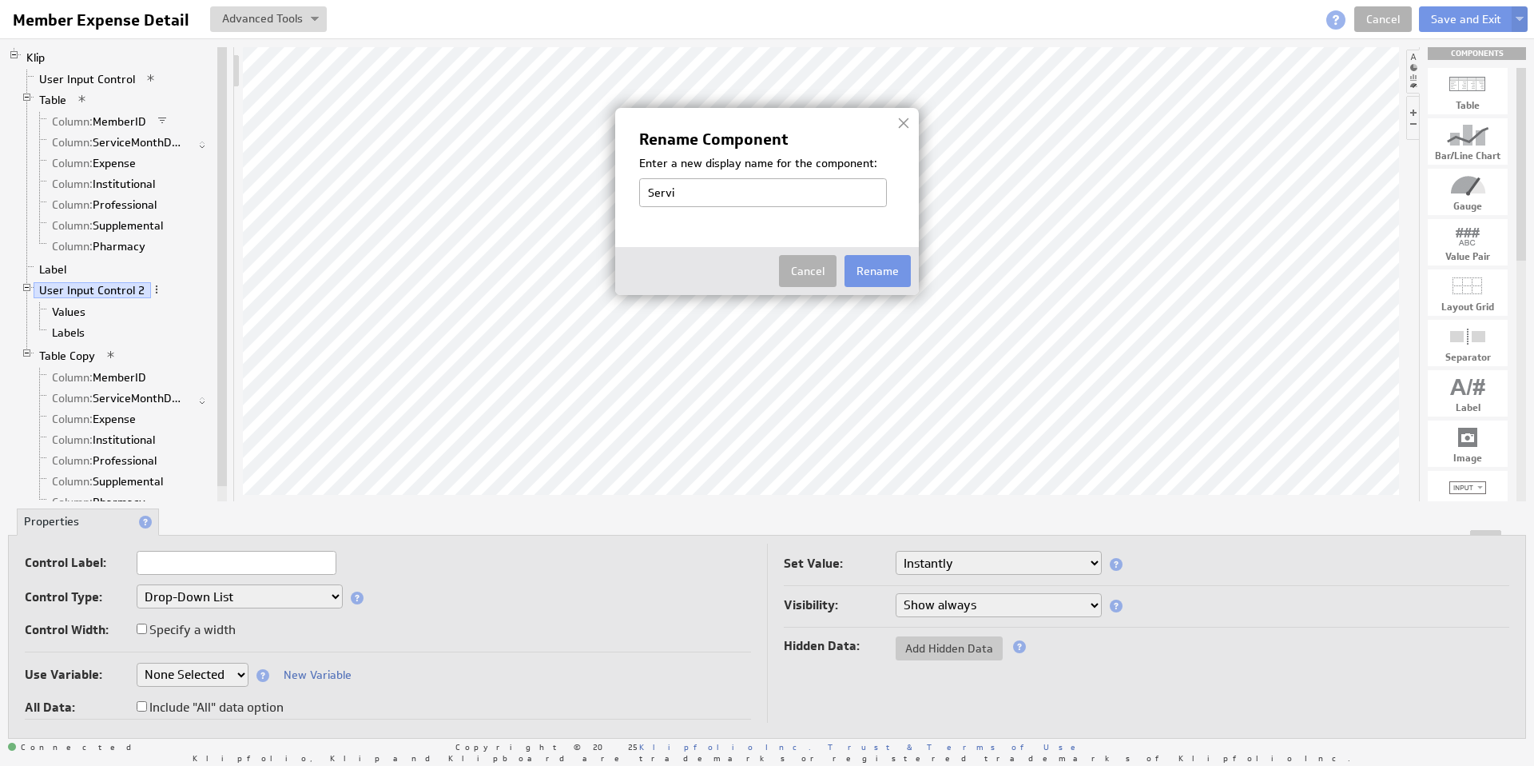
type input "Service Month"
click at [888, 277] on button "Rename" at bounding box center [878, 271] width 66 height 32
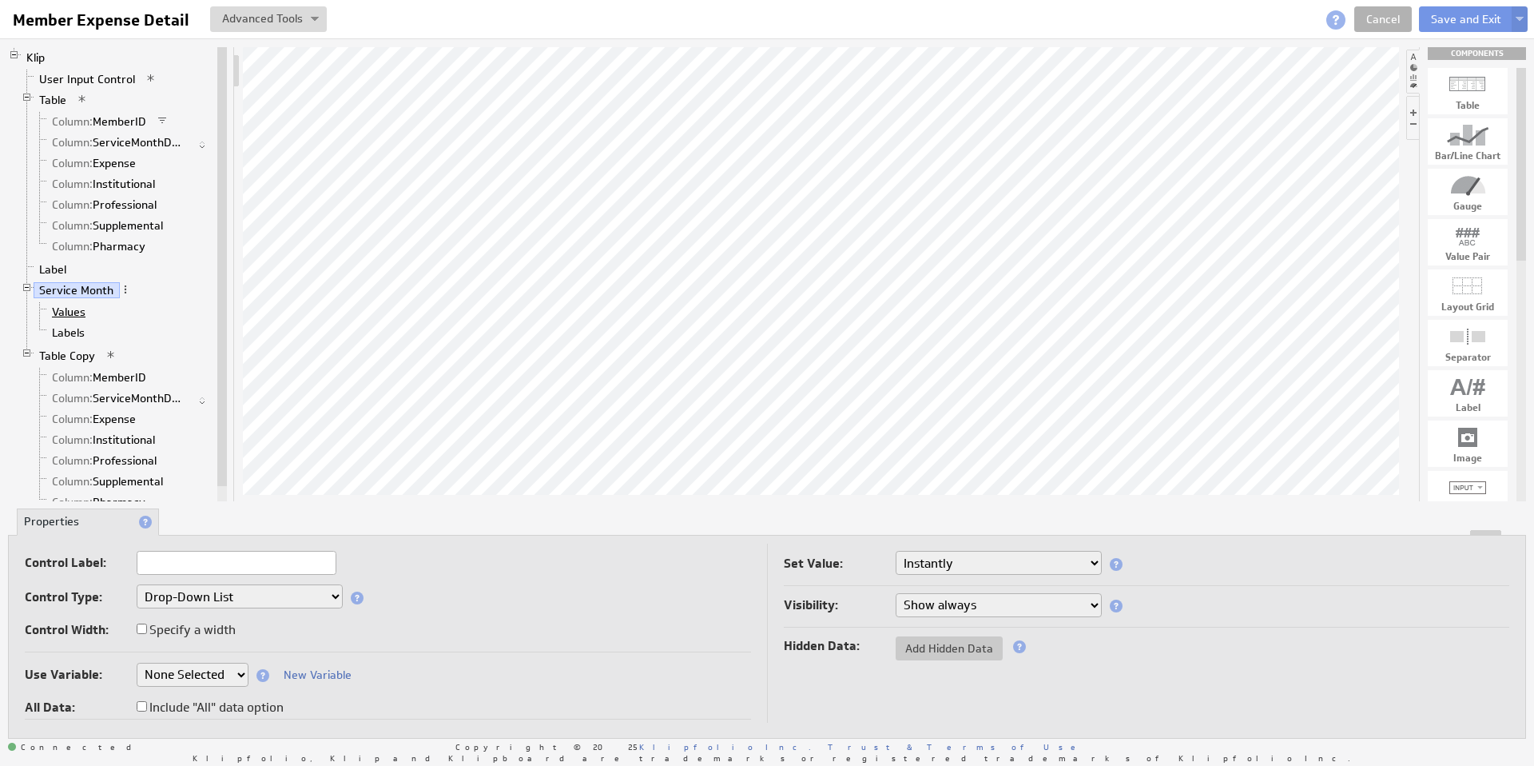
click at [70, 312] on link "Values" at bounding box center [69, 312] width 46 height 16
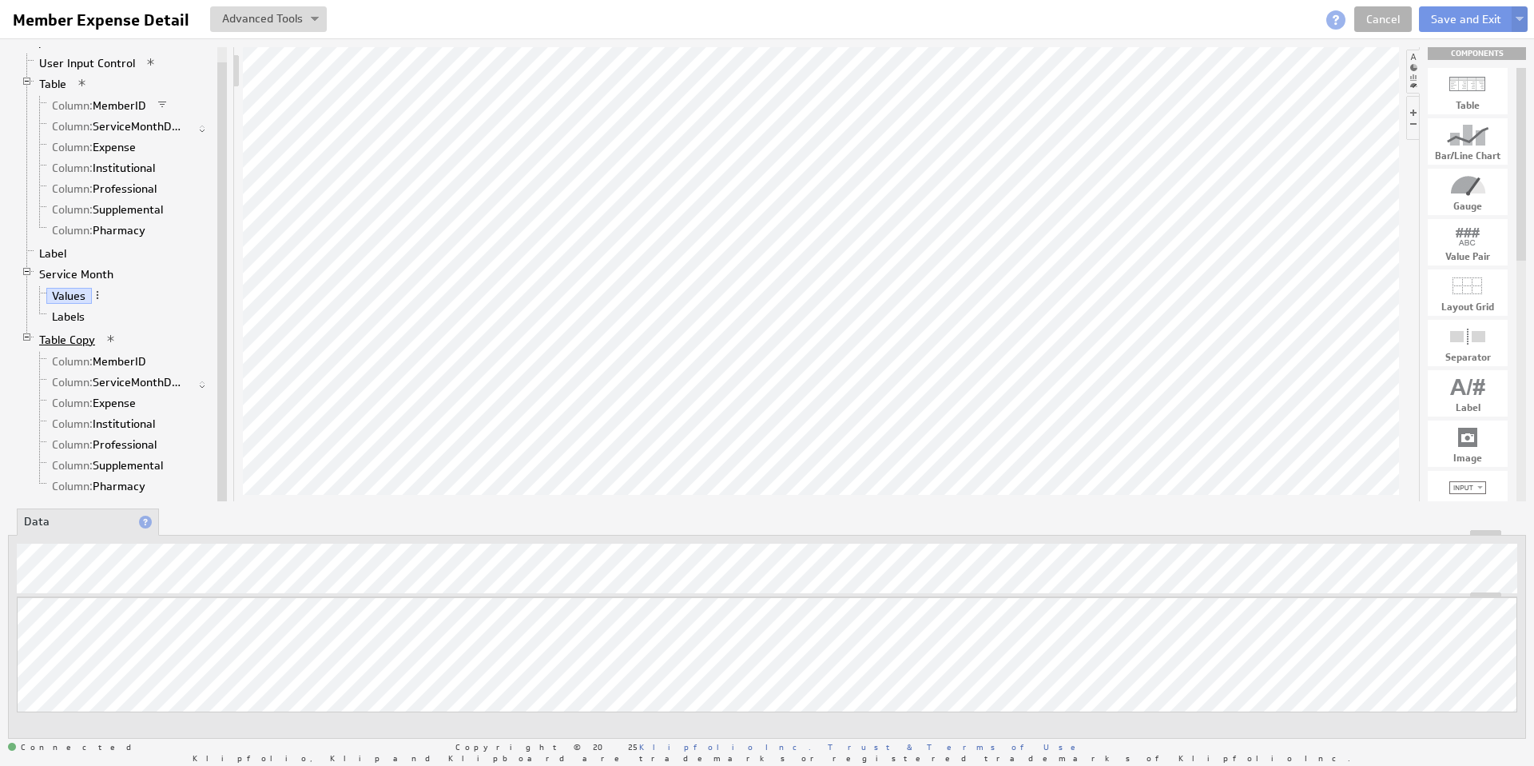
click at [77, 340] on link "Table Copy" at bounding box center [68, 340] width 68 height 16
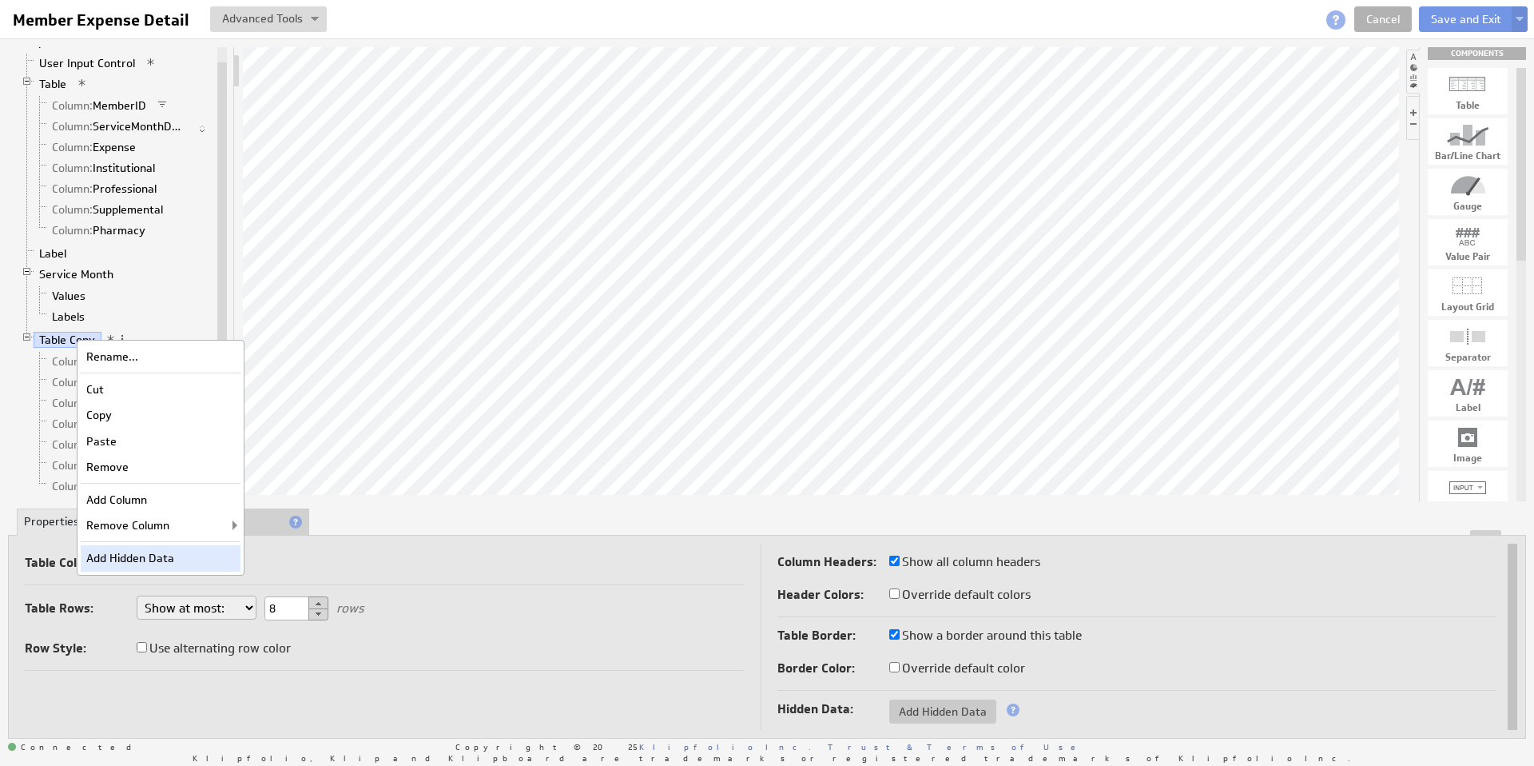
click at [169, 563] on div "Add Hidden Data" at bounding box center [161, 558] width 160 height 26
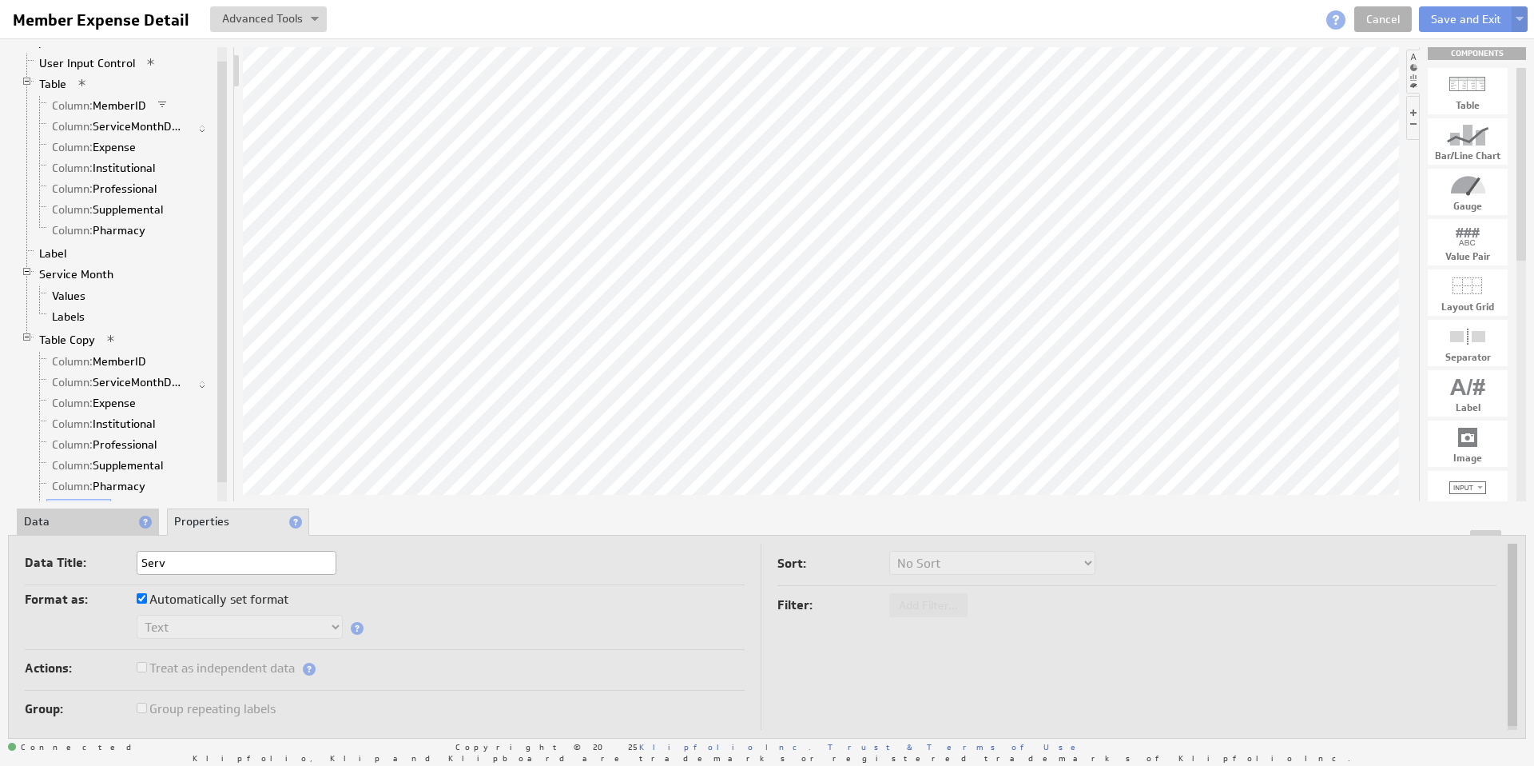
type input "Service Month"
click at [94, 526] on li "Data" at bounding box center [88, 521] width 142 height 27
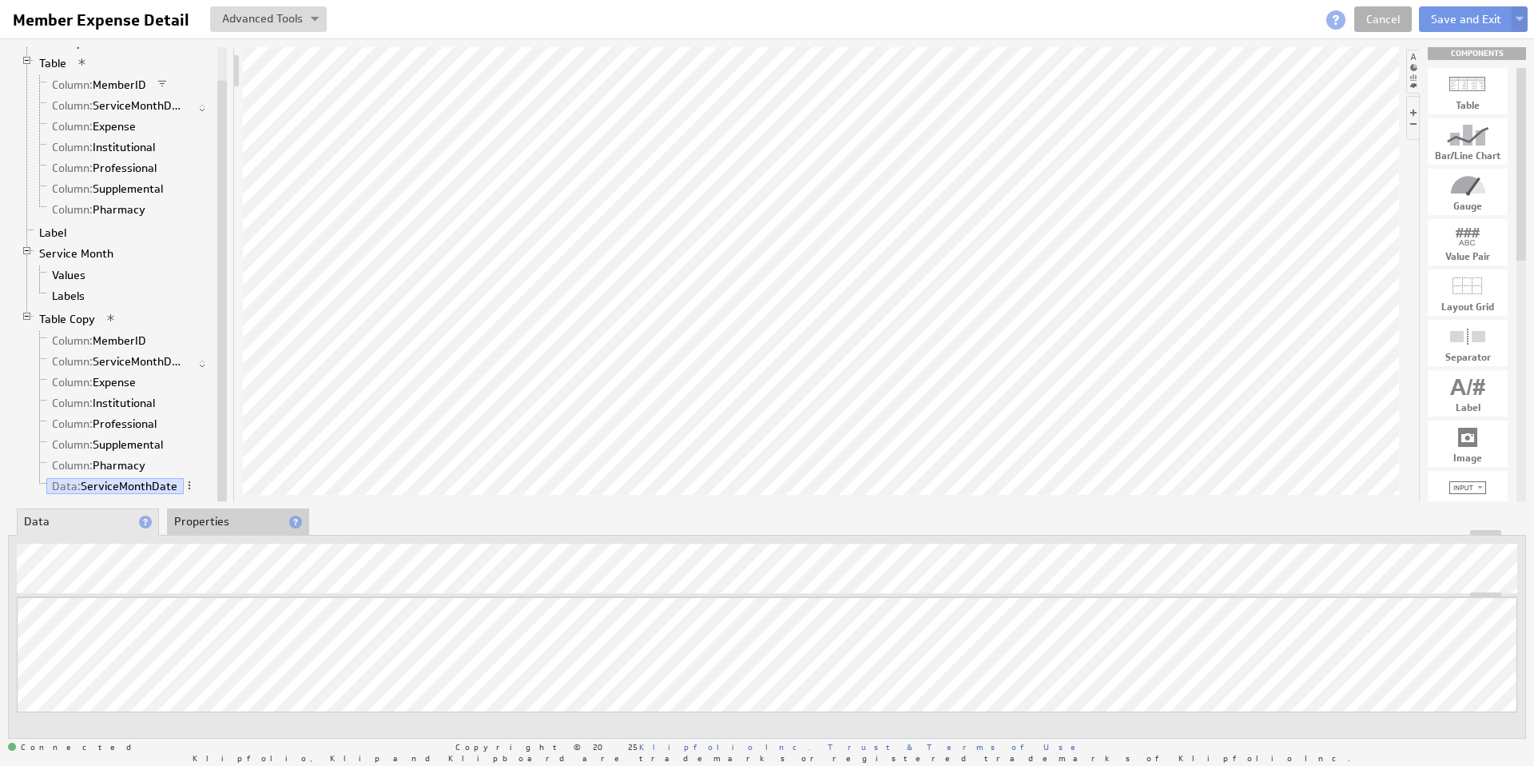
click at [206, 520] on li "Properties" at bounding box center [238, 521] width 142 height 27
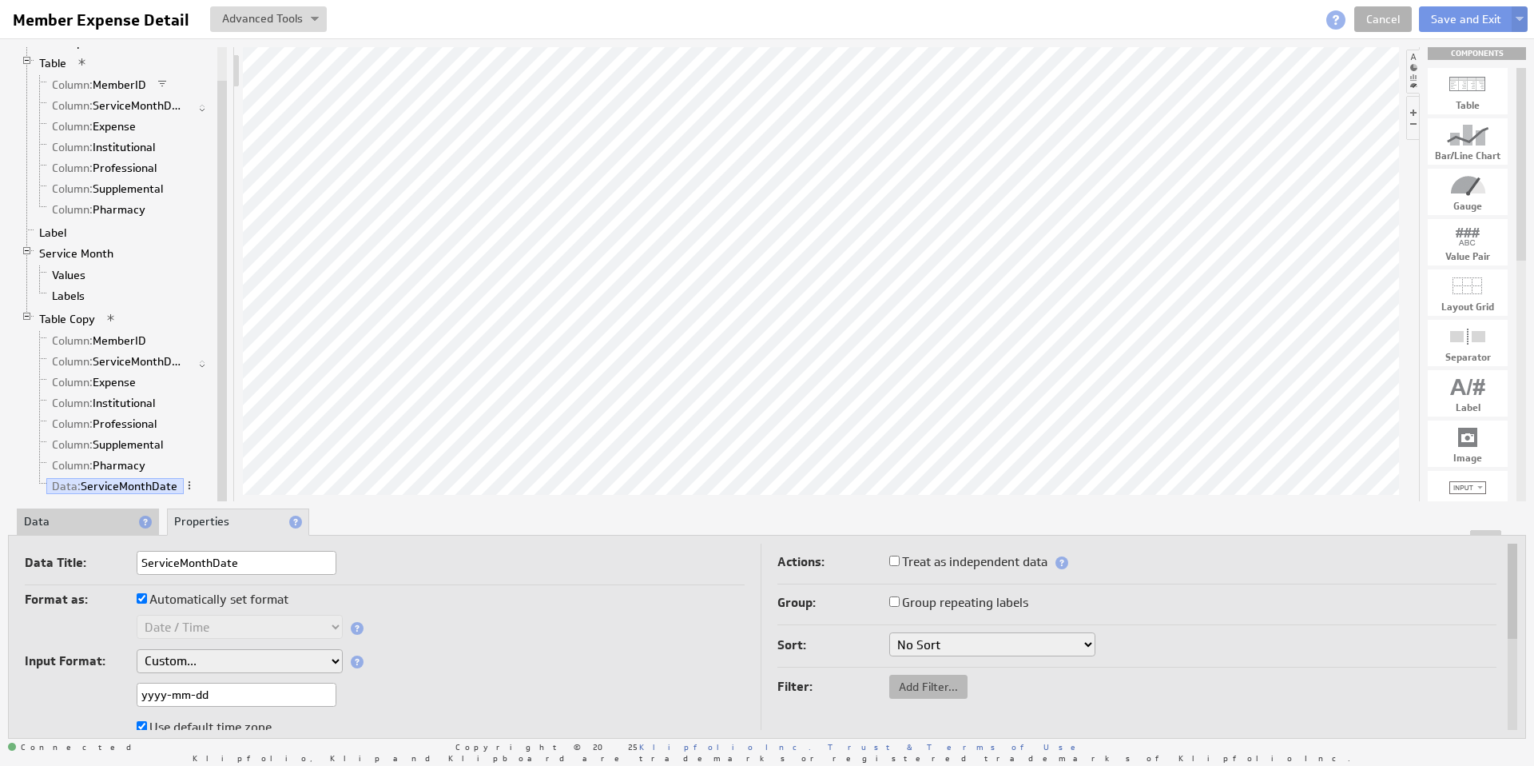
click at [922, 687] on span "Add Filter..." at bounding box center [929, 686] width 78 height 14
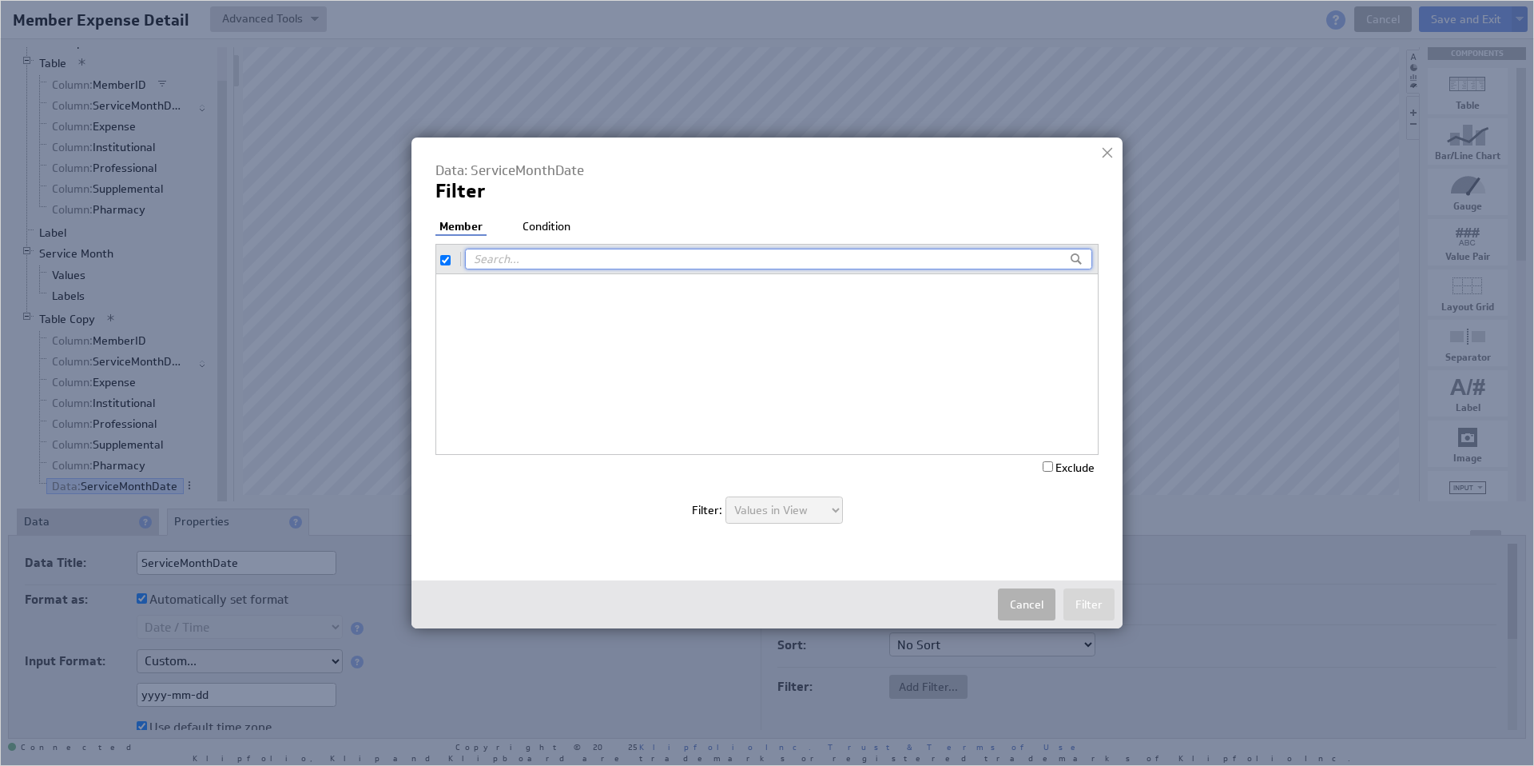
checkbox input "true"
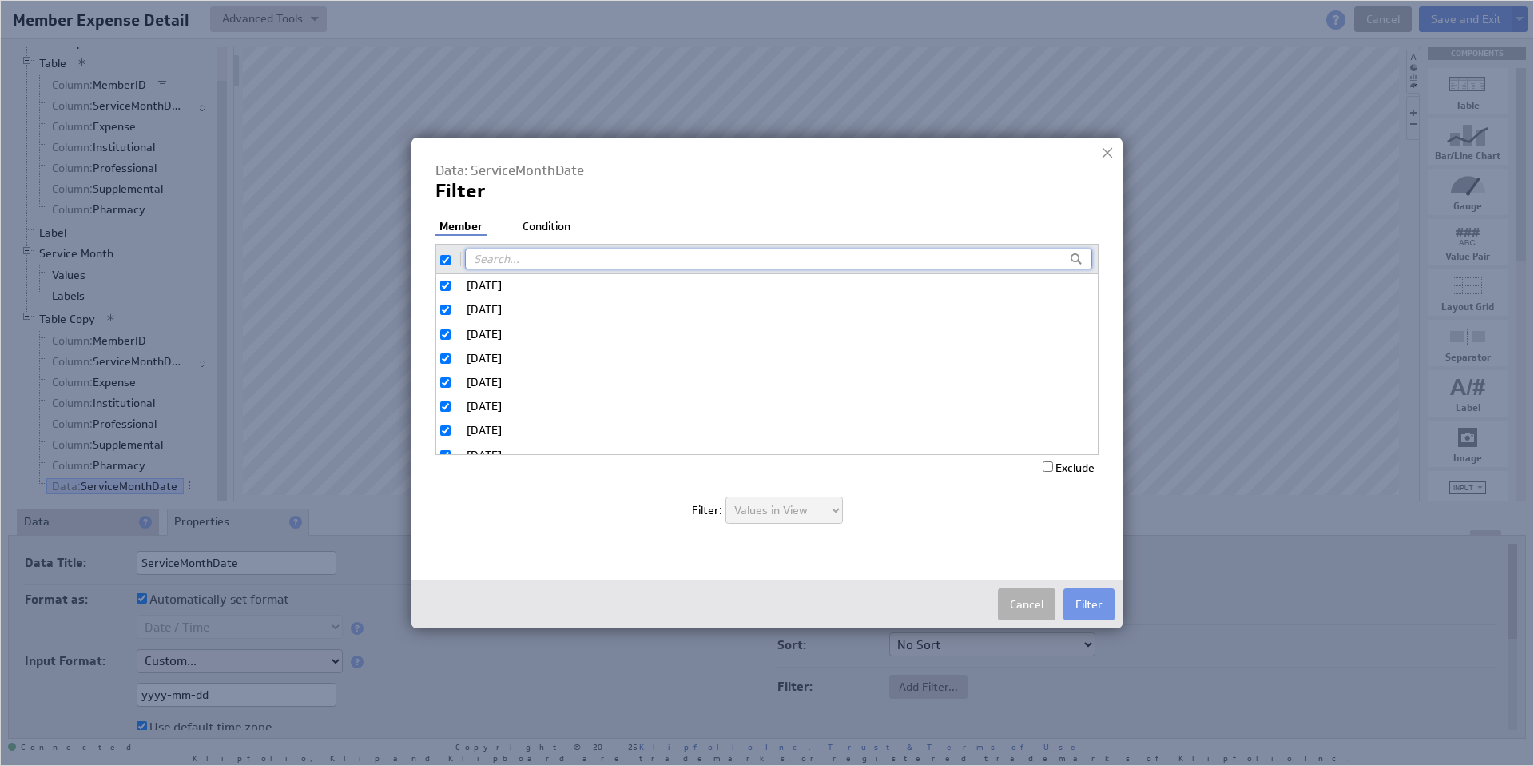
click at [560, 226] on li "Condition" at bounding box center [547, 227] width 56 height 16
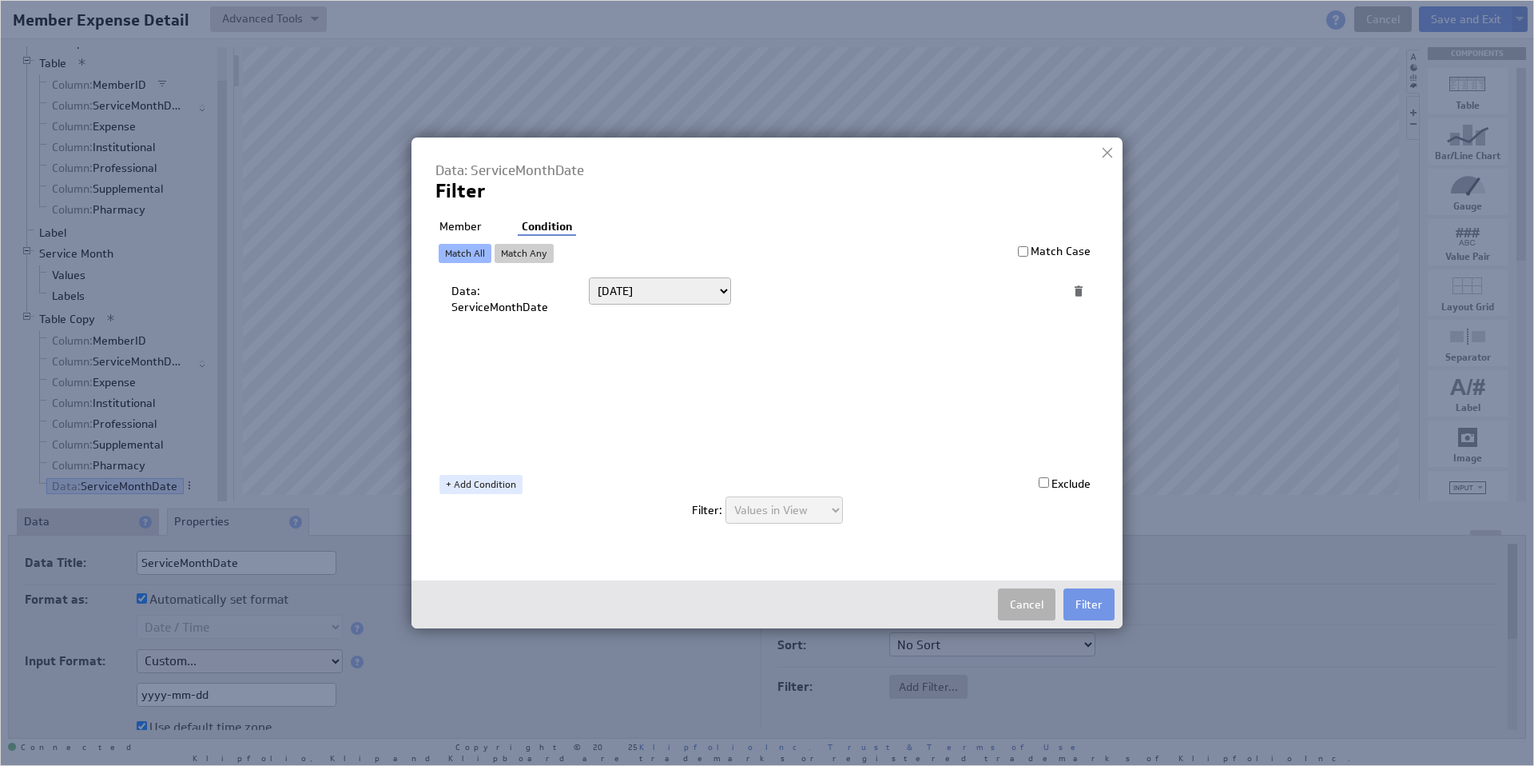
click at [635, 290] on select "Today Yesterday Unit to date In the last Last full On or after On or before ---…" at bounding box center [660, 290] width 142 height 27
select select "op:="
click at [1022, 290] on span at bounding box center [1024, 291] width 22 height 21
click at [1006, 289] on select "Select... company.id company.name user.emailAddress user.firstName user.isAdmin…" at bounding box center [882, 291] width 264 height 26
select select "mos_filter_yyyy_mm"
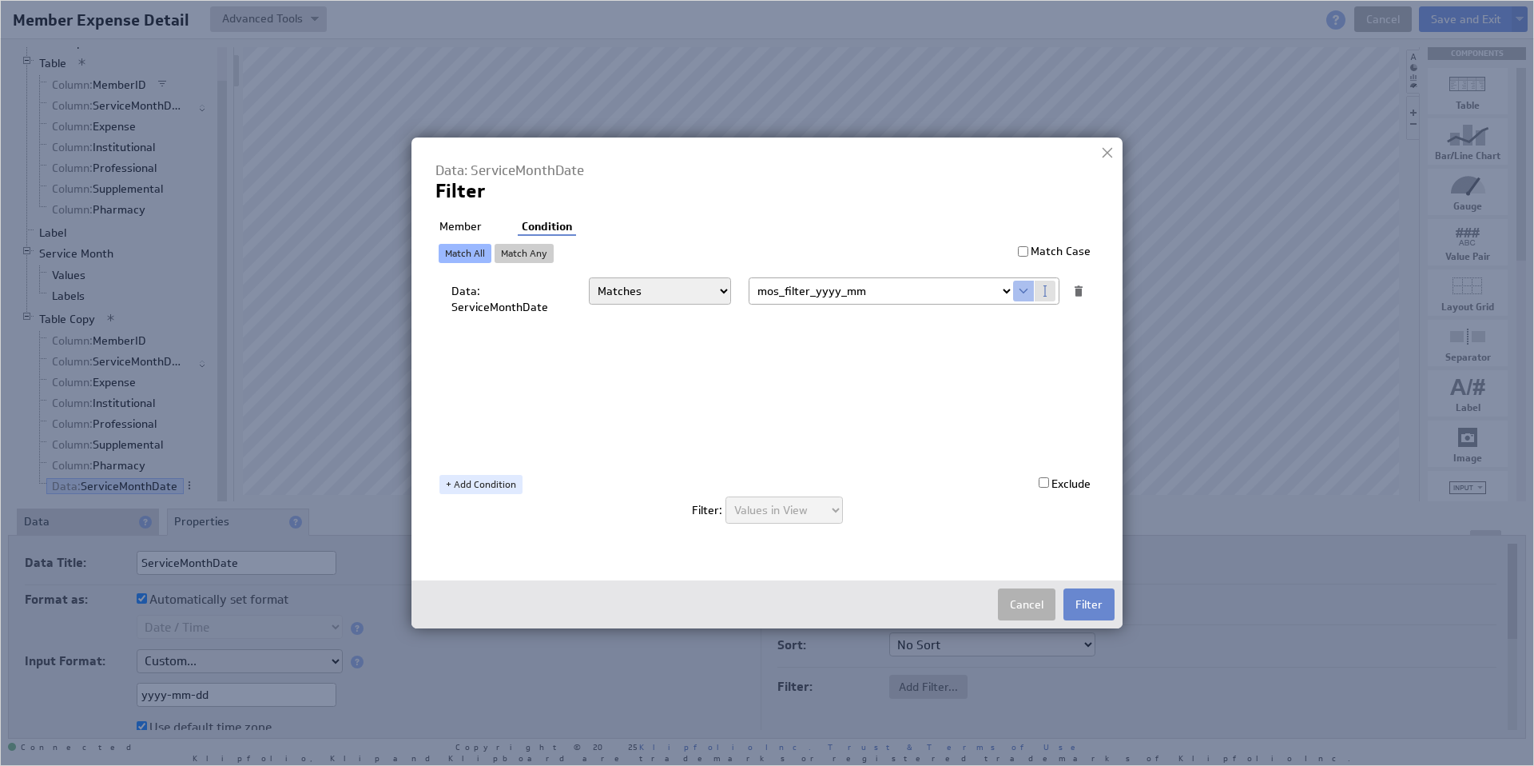
click at [1096, 601] on button "Filter" at bounding box center [1089, 604] width 51 height 32
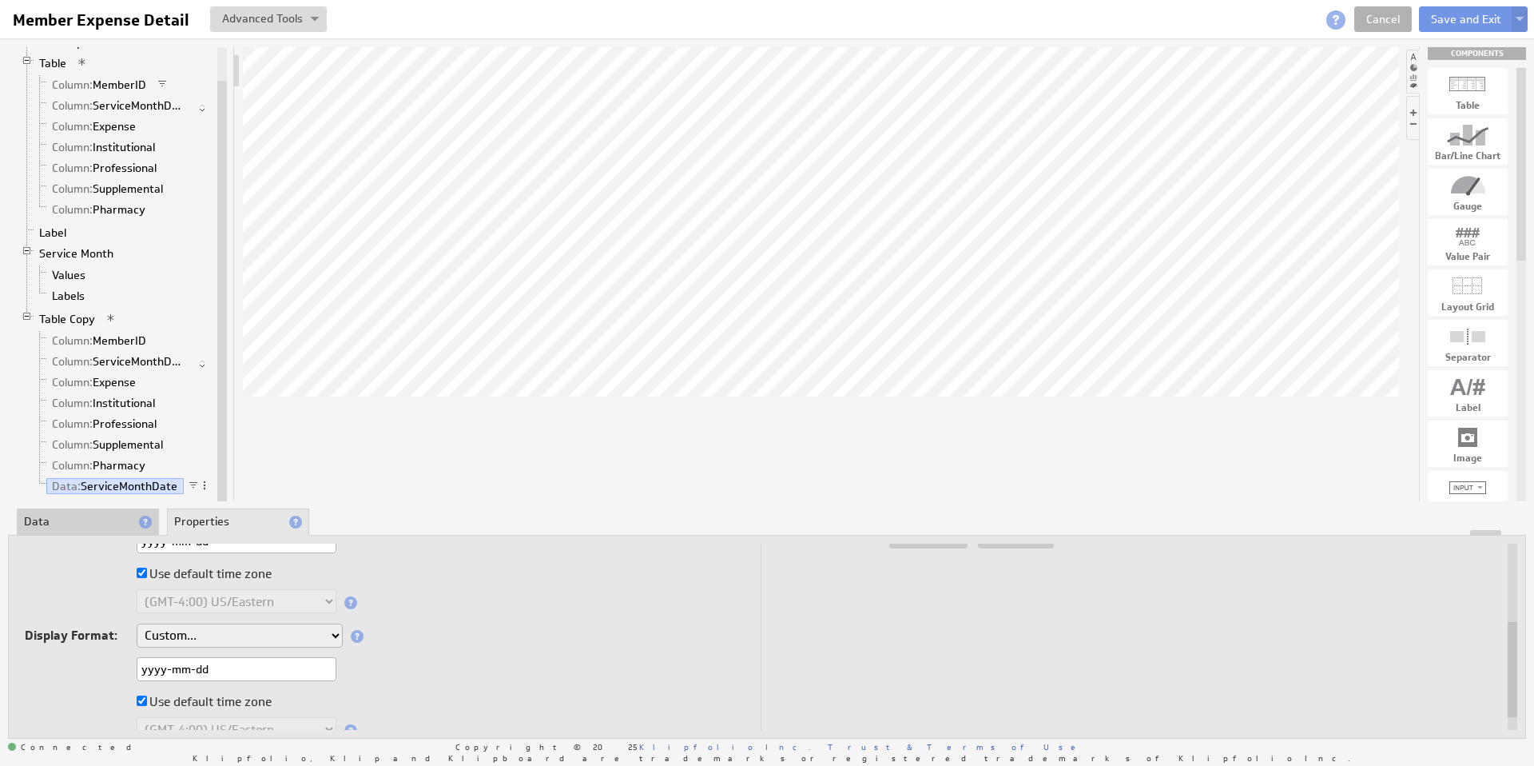
click at [223, 671] on input "yyyy-mm-dd" at bounding box center [237, 669] width 200 height 24
click at [86, 251] on link "Service Month" at bounding box center [77, 253] width 86 height 16
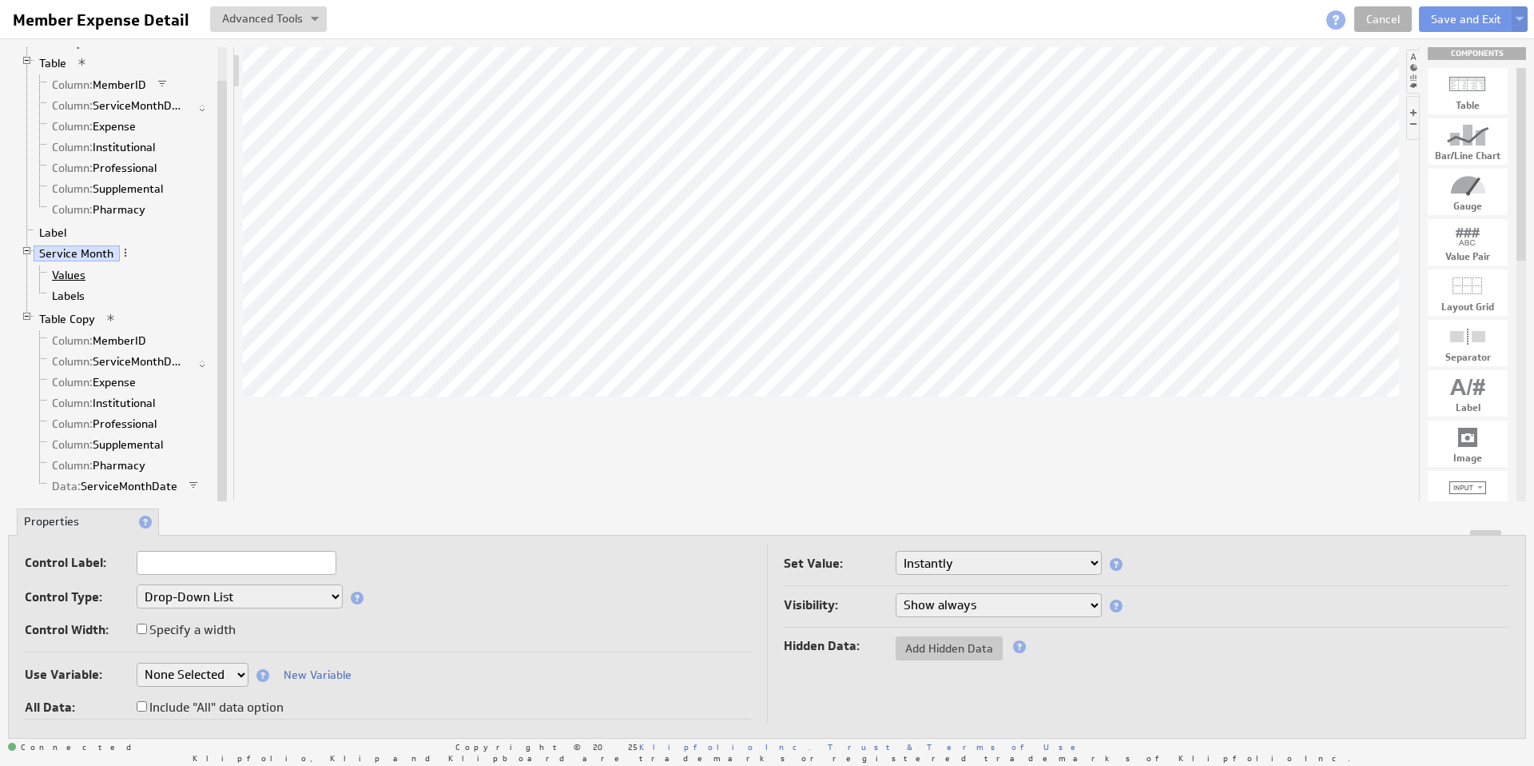
click at [71, 274] on link "Values" at bounding box center [69, 275] width 46 height 16
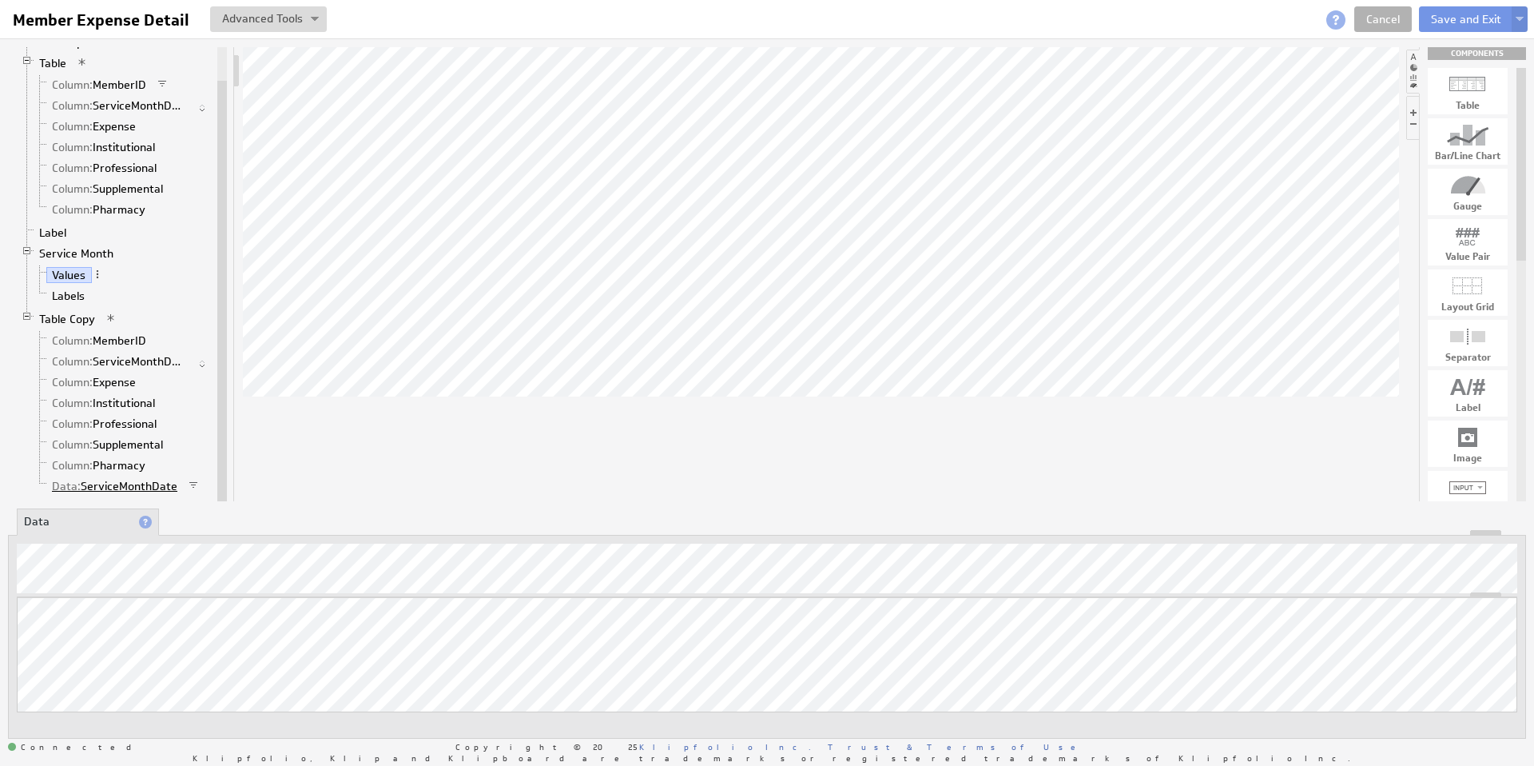
click at [127, 483] on link "Data: ServiceMonthDate" at bounding box center [114, 486] width 137 height 16
click at [205, 520] on li "Properties" at bounding box center [238, 521] width 142 height 27
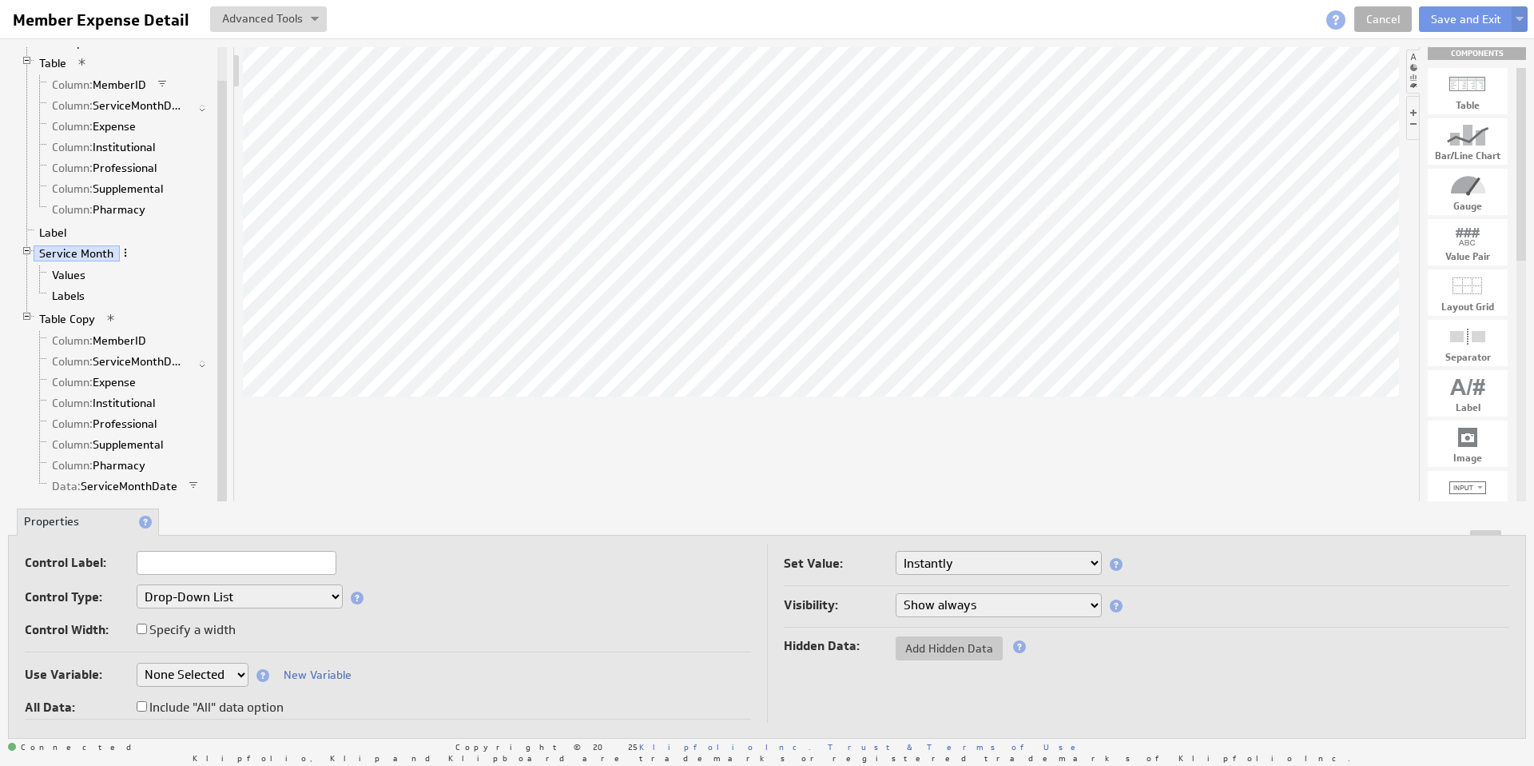
click at [125, 248] on span at bounding box center [125, 252] width 11 height 11
click at [79, 275] on link "Values" at bounding box center [69, 275] width 46 height 16
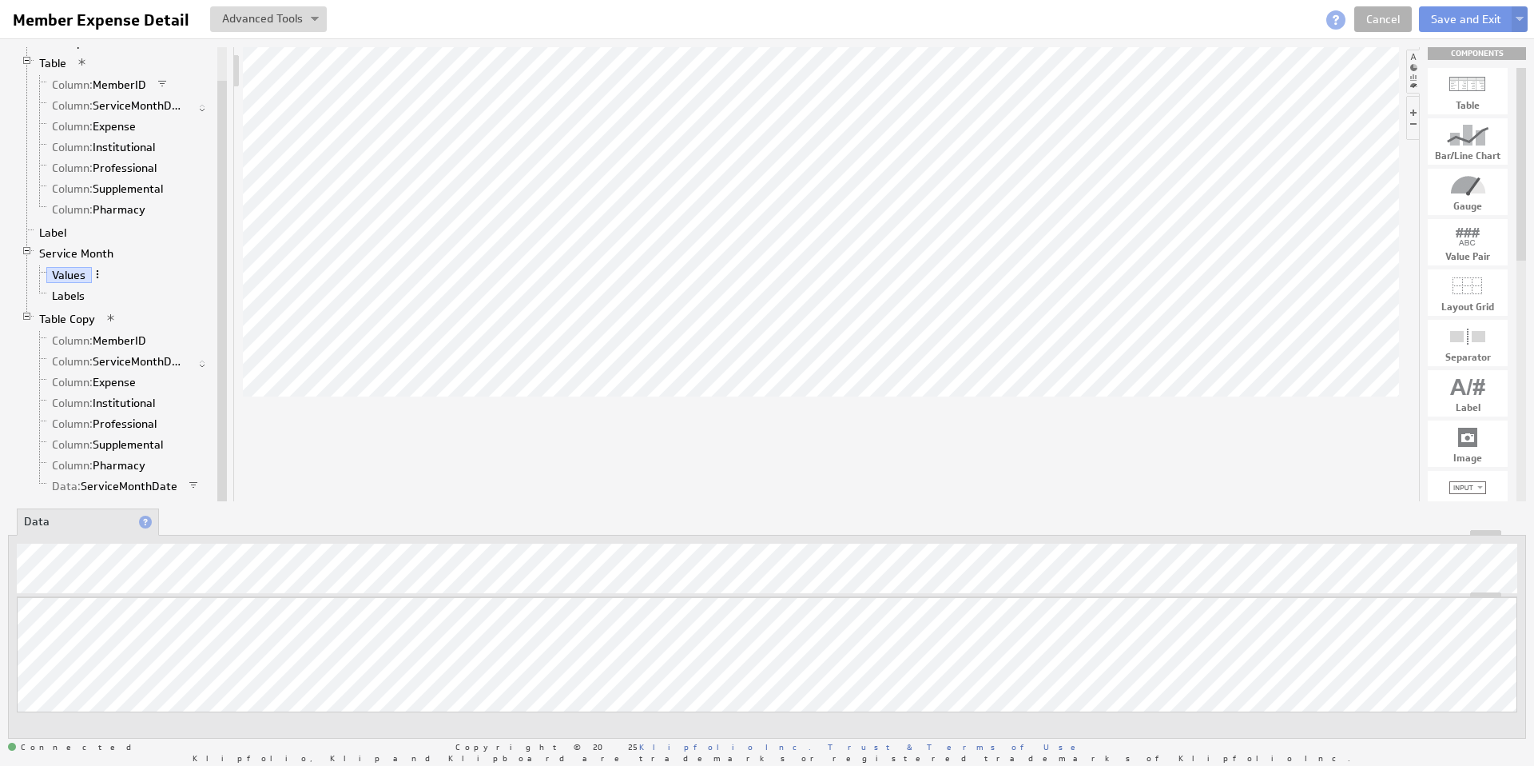
click at [98, 273] on span at bounding box center [97, 274] width 11 height 11
click at [152, 327] on div "Group" at bounding box center [181, 323] width 160 height 26
click at [172, 291] on li "Labels" at bounding box center [124, 295] width 181 height 21
click at [126, 485] on link "Data: ServiceMonthDate" at bounding box center [114, 486] width 137 height 16
click at [201, 517] on li "Properties" at bounding box center [238, 521] width 142 height 27
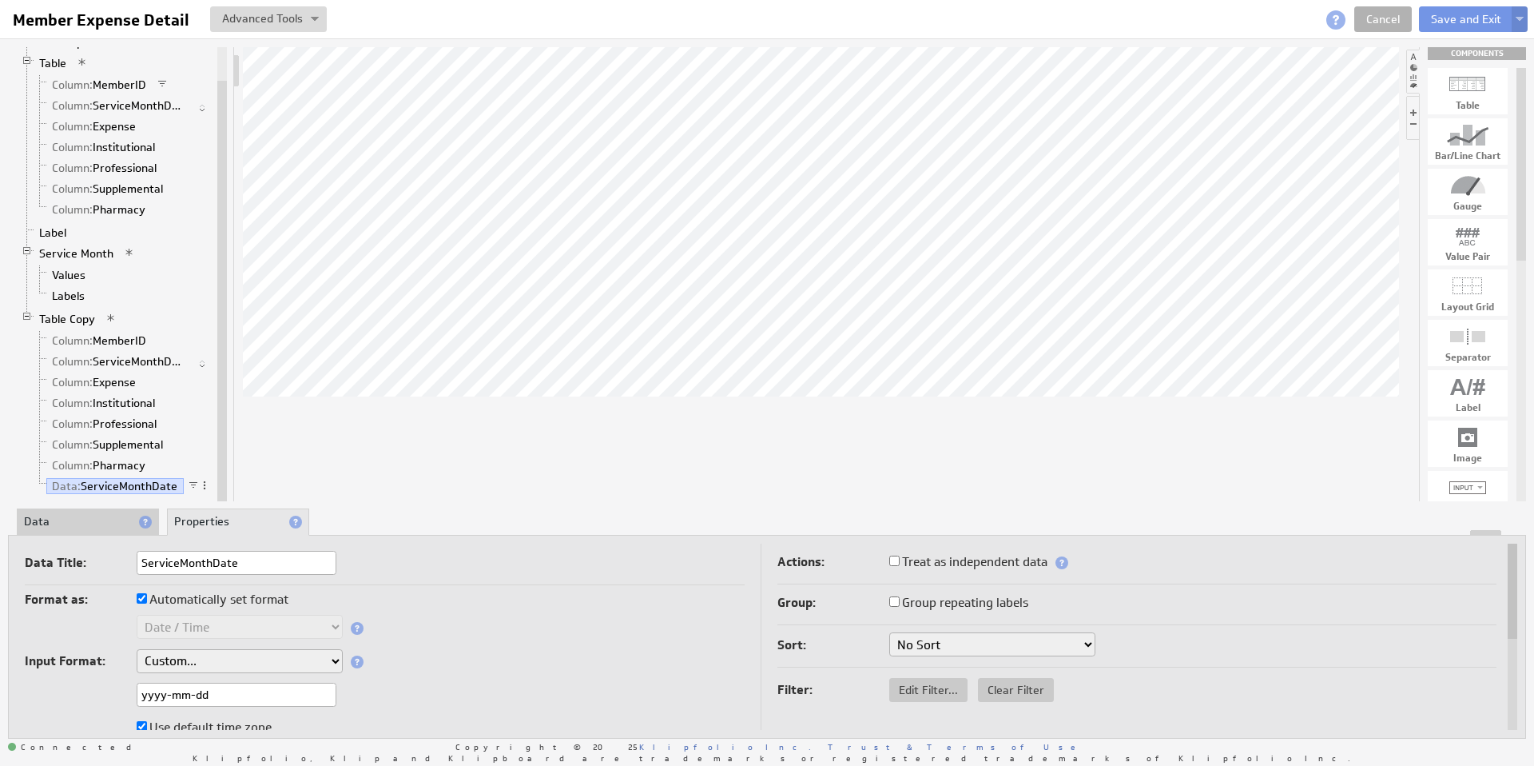
click at [1521, 14] on button at bounding box center [1520, 19] width 16 height 26
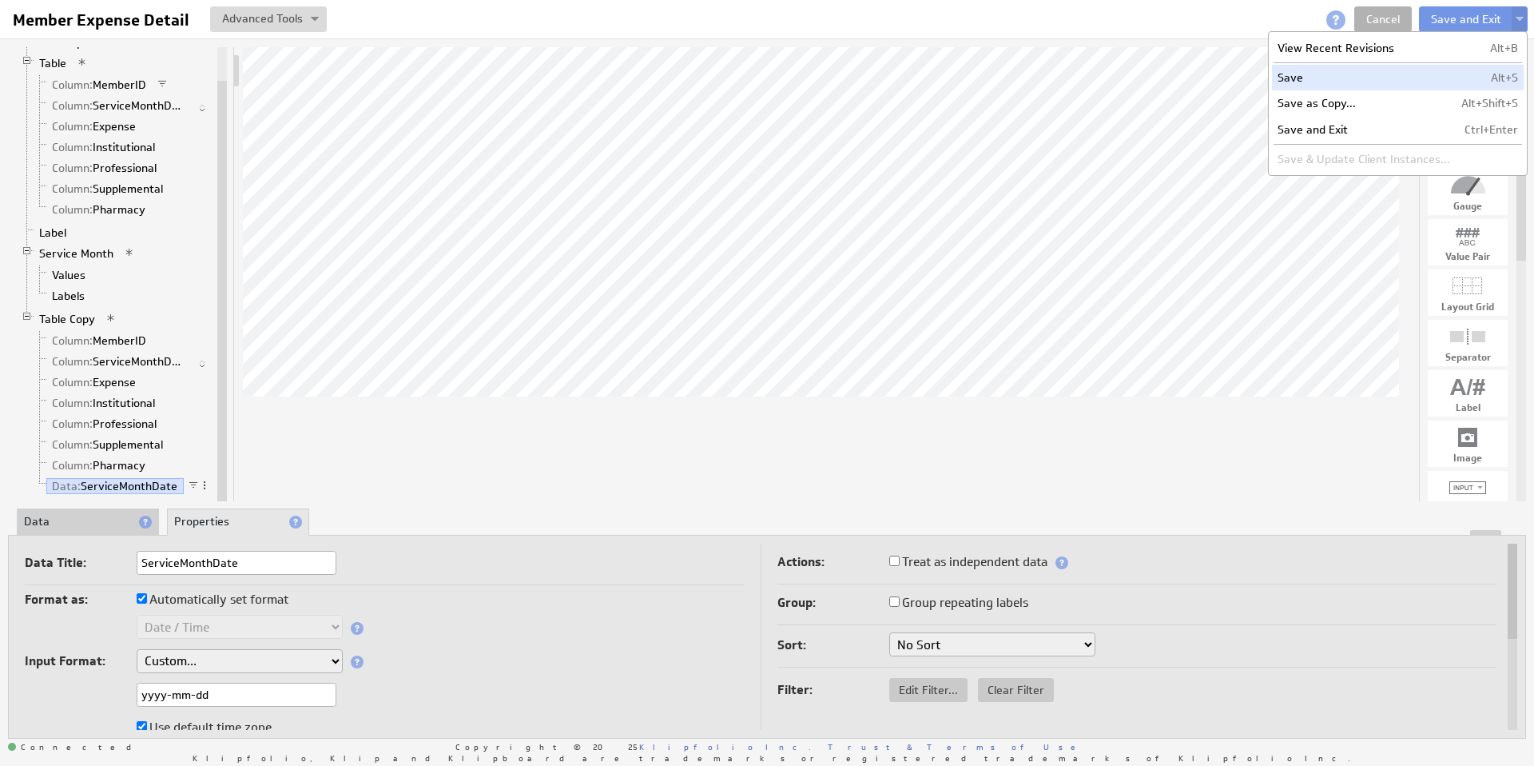
click at [1327, 82] on td "Save" at bounding box center [1364, 78] width 184 height 26
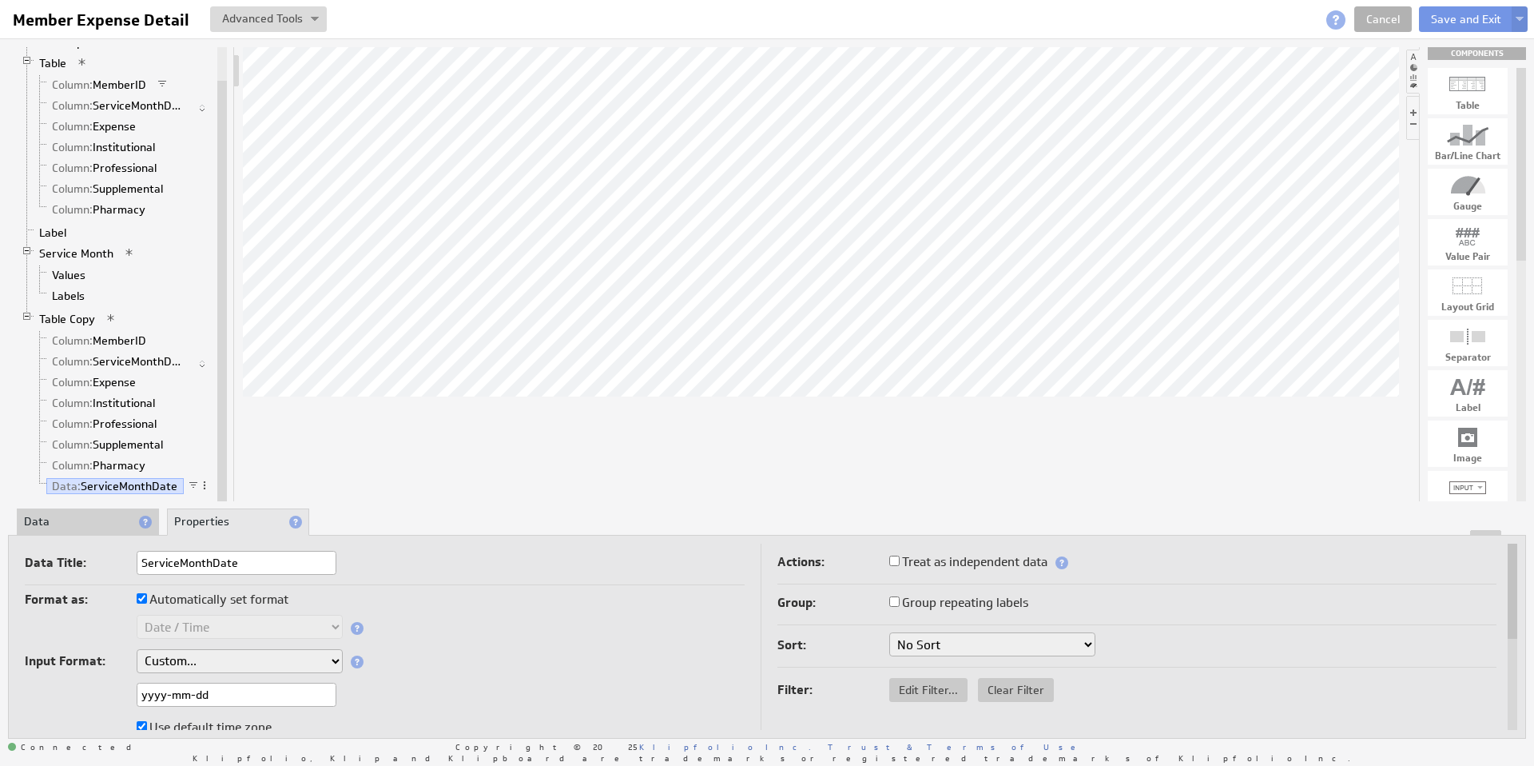
click at [80, 521] on li "Data" at bounding box center [88, 521] width 142 height 27
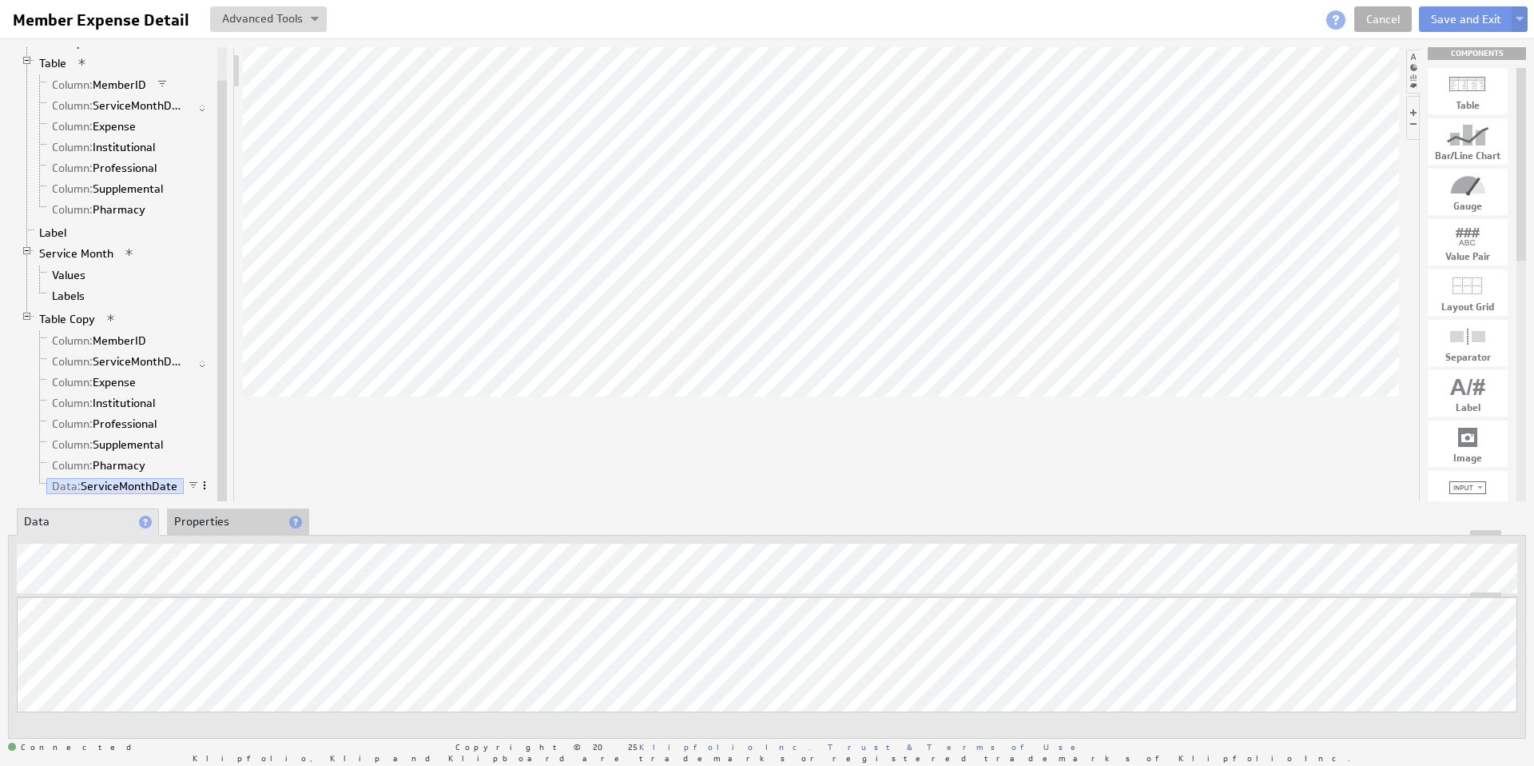
click at [202, 483] on span at bounding box center [204, 485] width 11 height 11
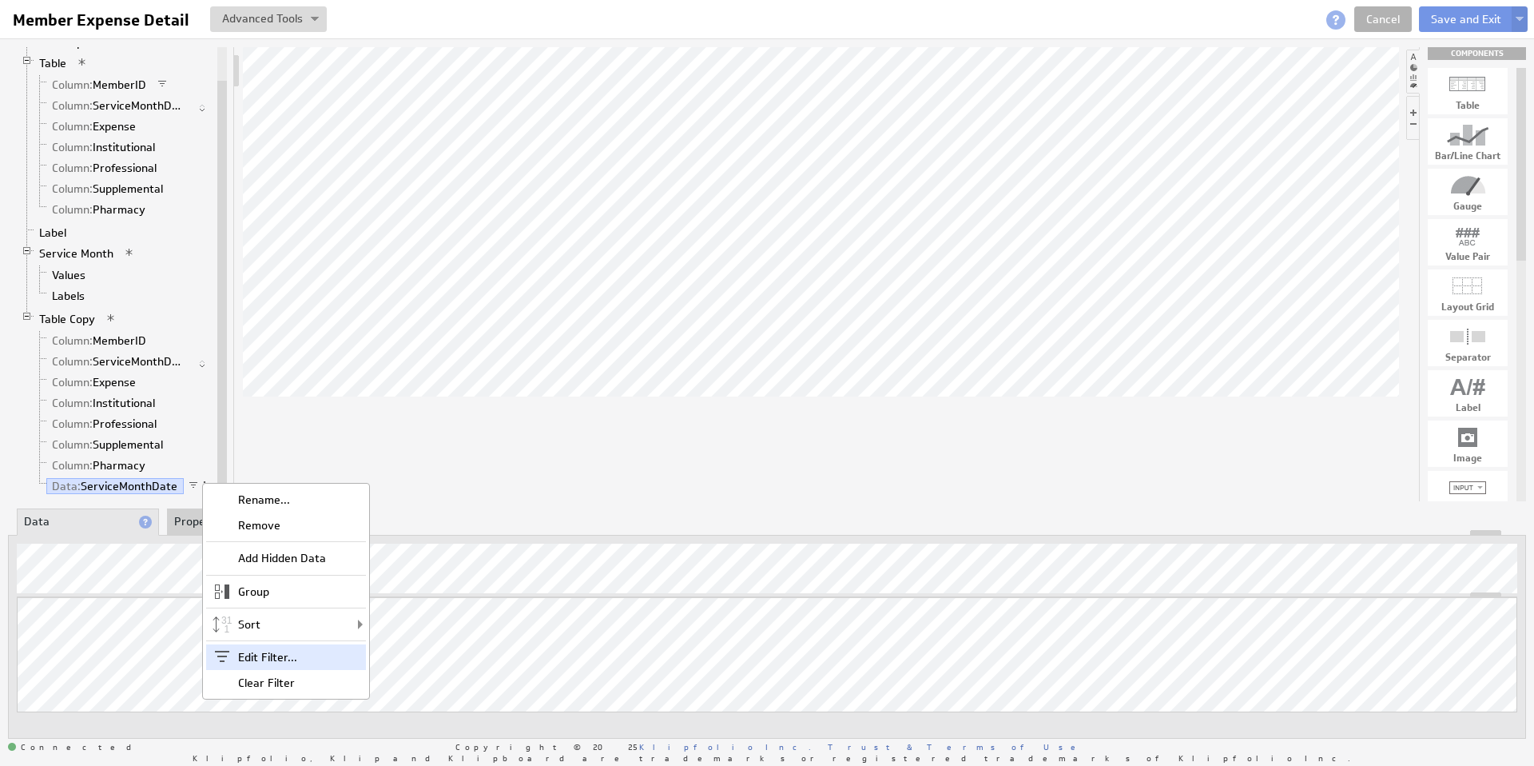
click at [277, 654] on div "Edit Filter..." at bounding box center [286, 657] width 160 height 26
select select "op:="
select select "mos_filter_yyyy_mm"
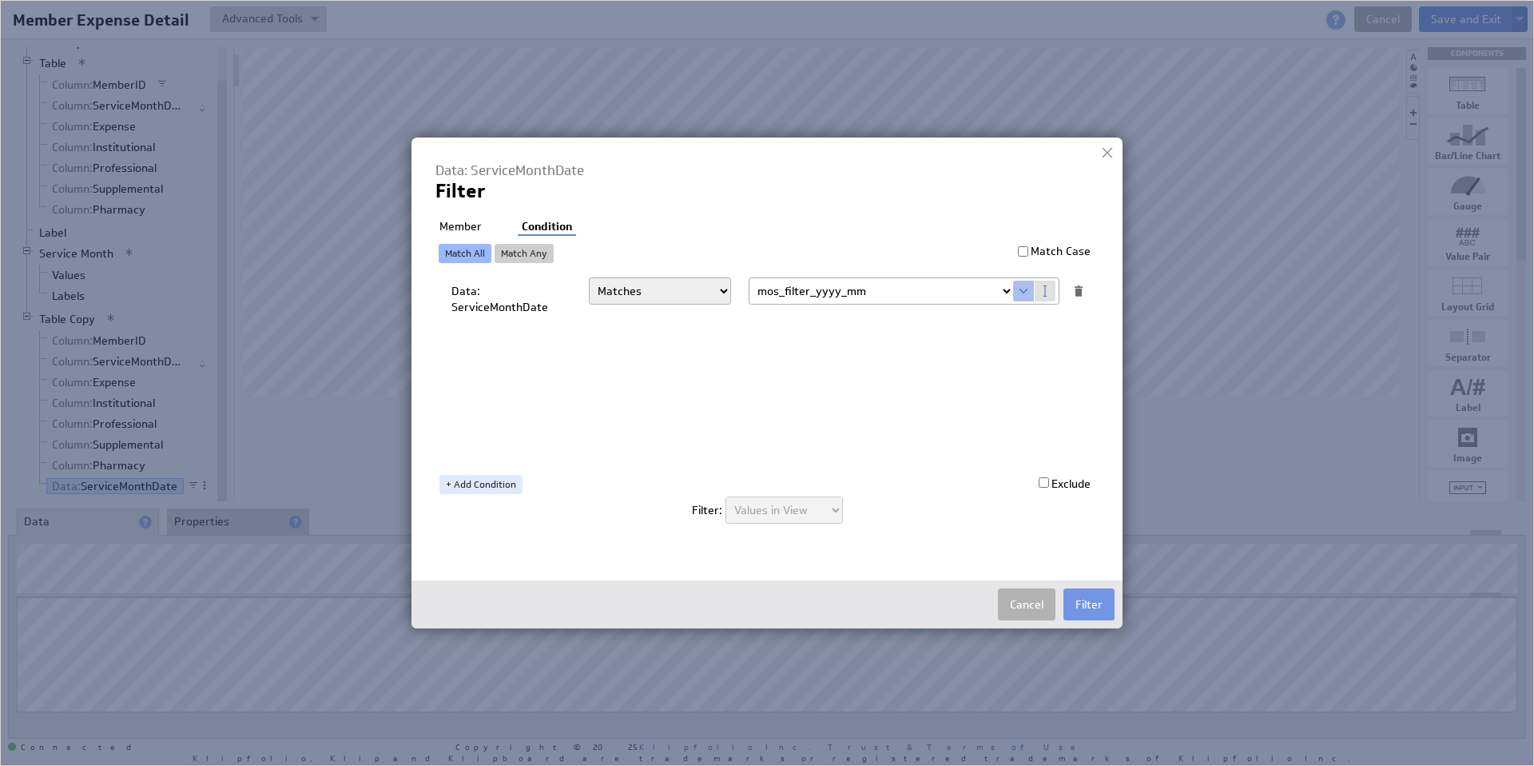
click at [463, 229] on li "Member" at bounding box center [461, 227] width 50 height 16
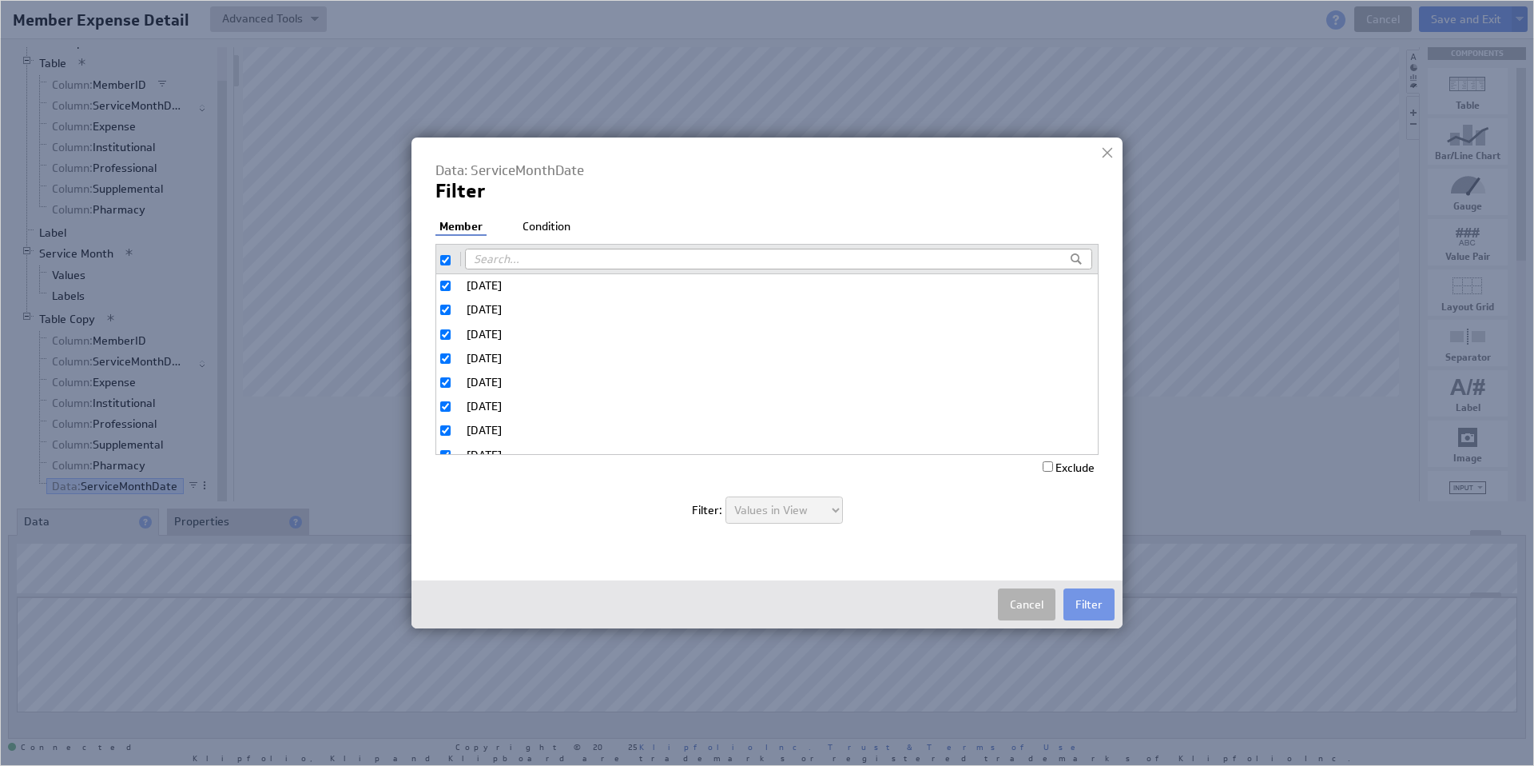
click at [547, 223] on li "Condition" at bounding box center [547, 227] width 56 height 16
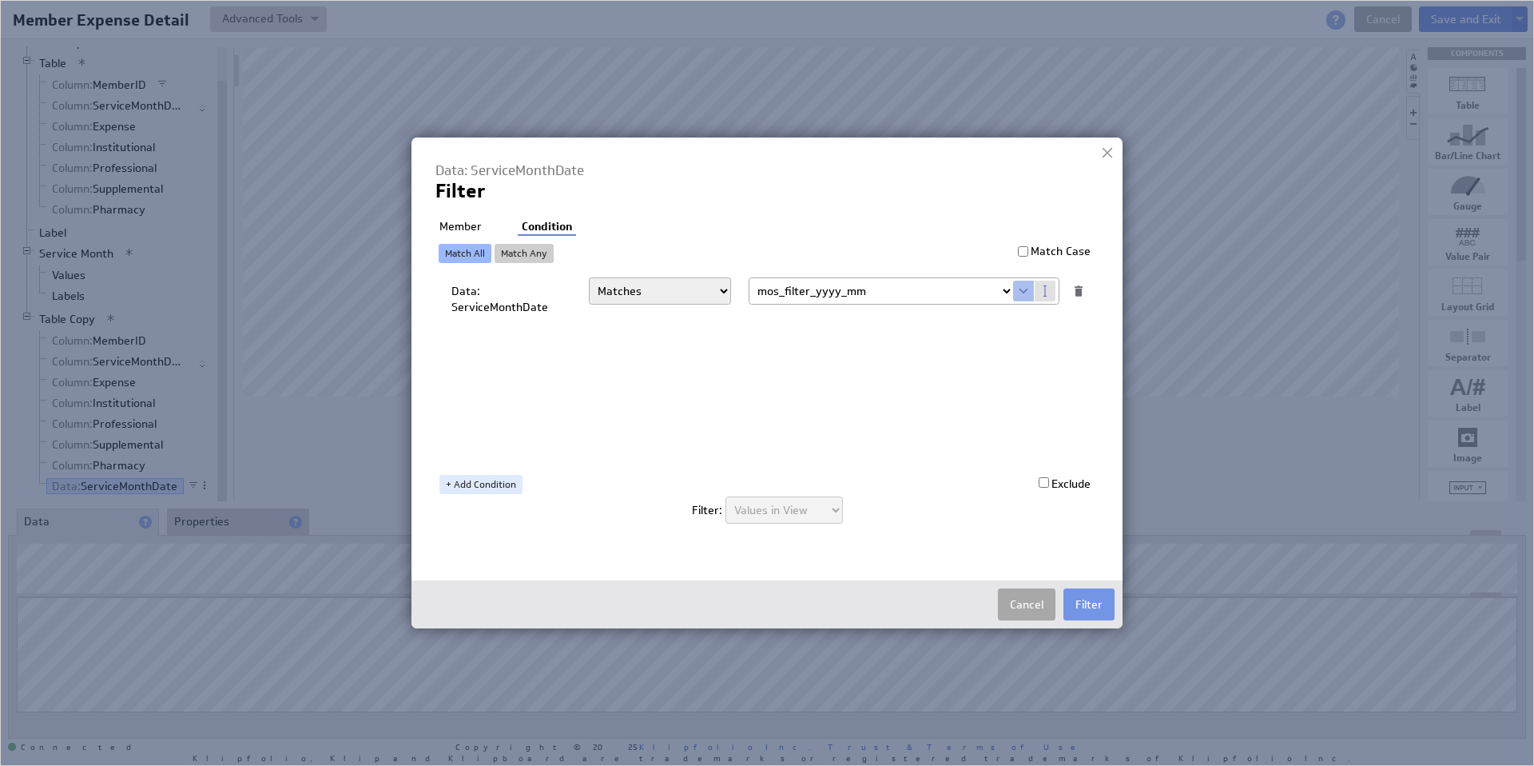
click at [1039, 603] on button "Cancel" at bounding box center [1027, 604] width 58 height 32
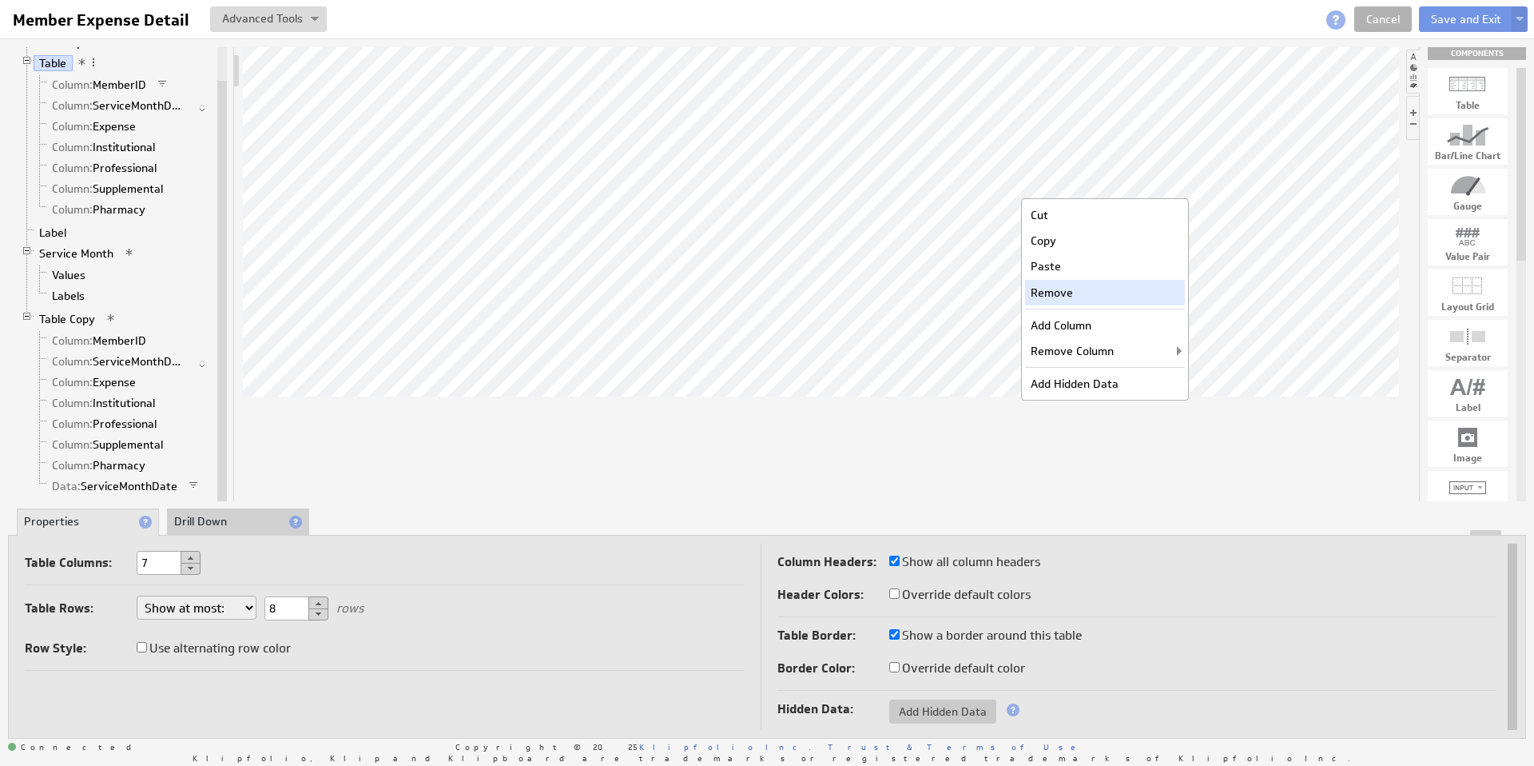
click at [1061, 293] on div "Remove" at bounding box center [1105, 293] width 160 height 26
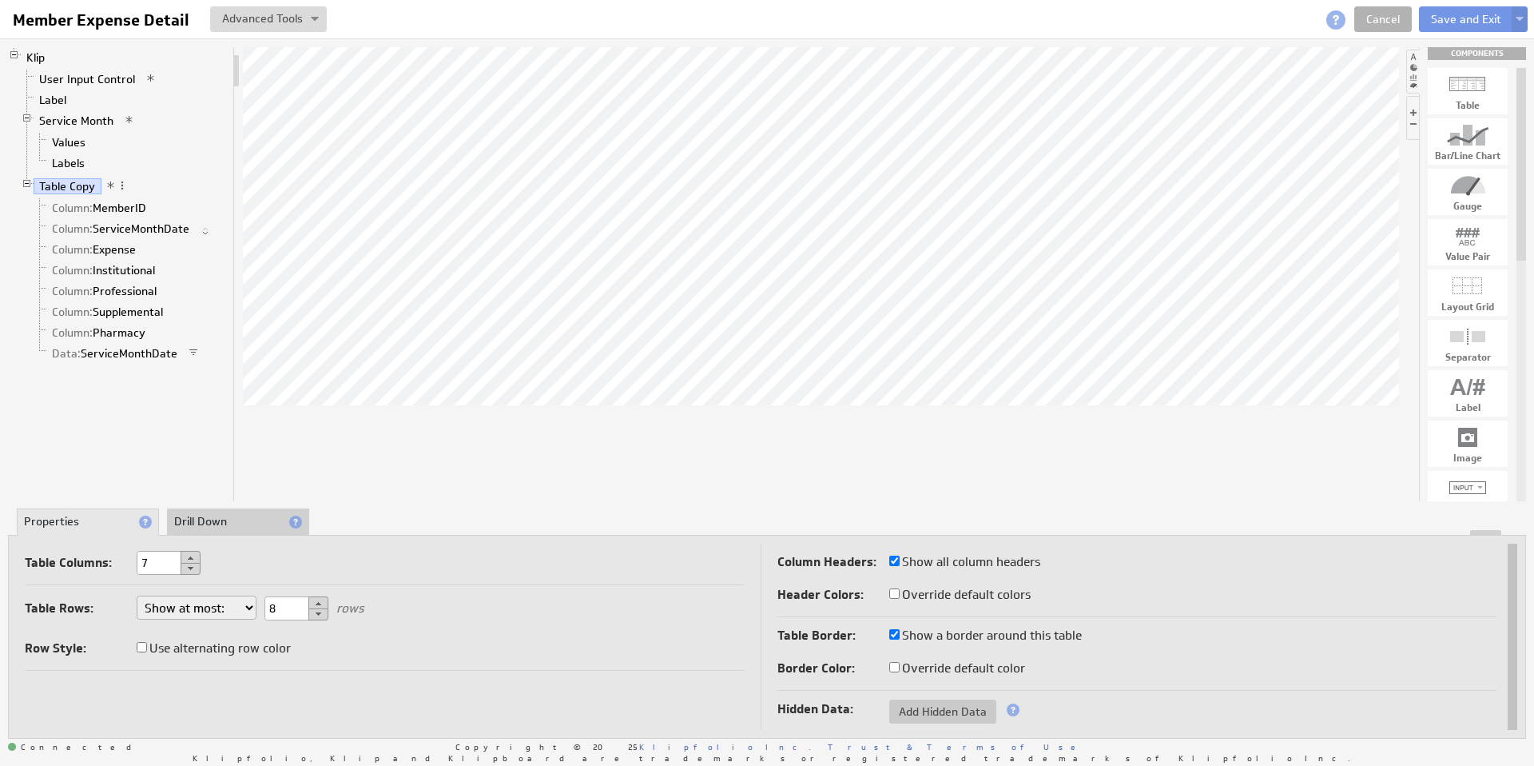
click at [215, 519] on li "Drill Down" at bounding box center [238, 521] width 142 height 27
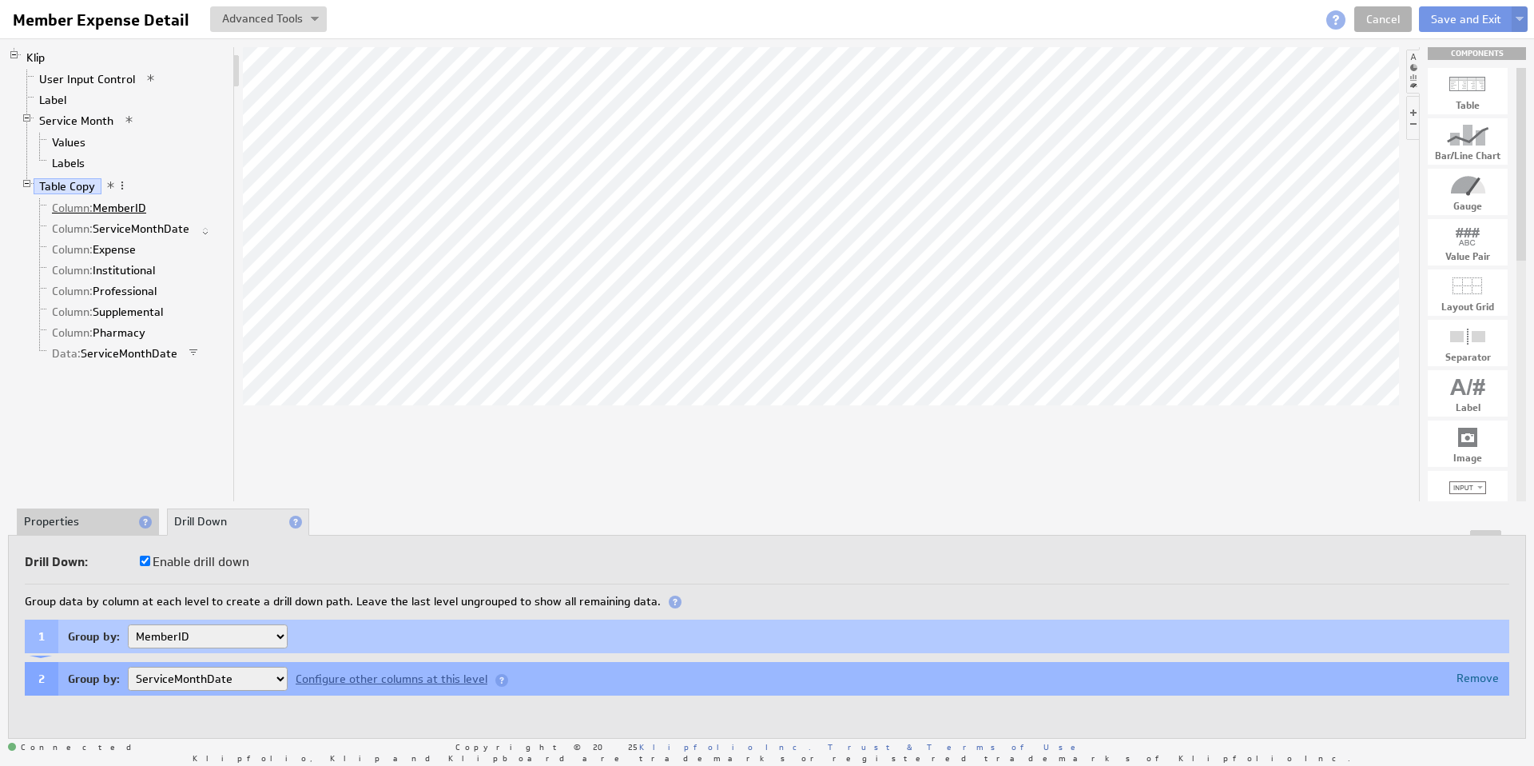
click at [120, 208] on link "Column: MemberID" at bounding box center [99, 208] width 106 height 16
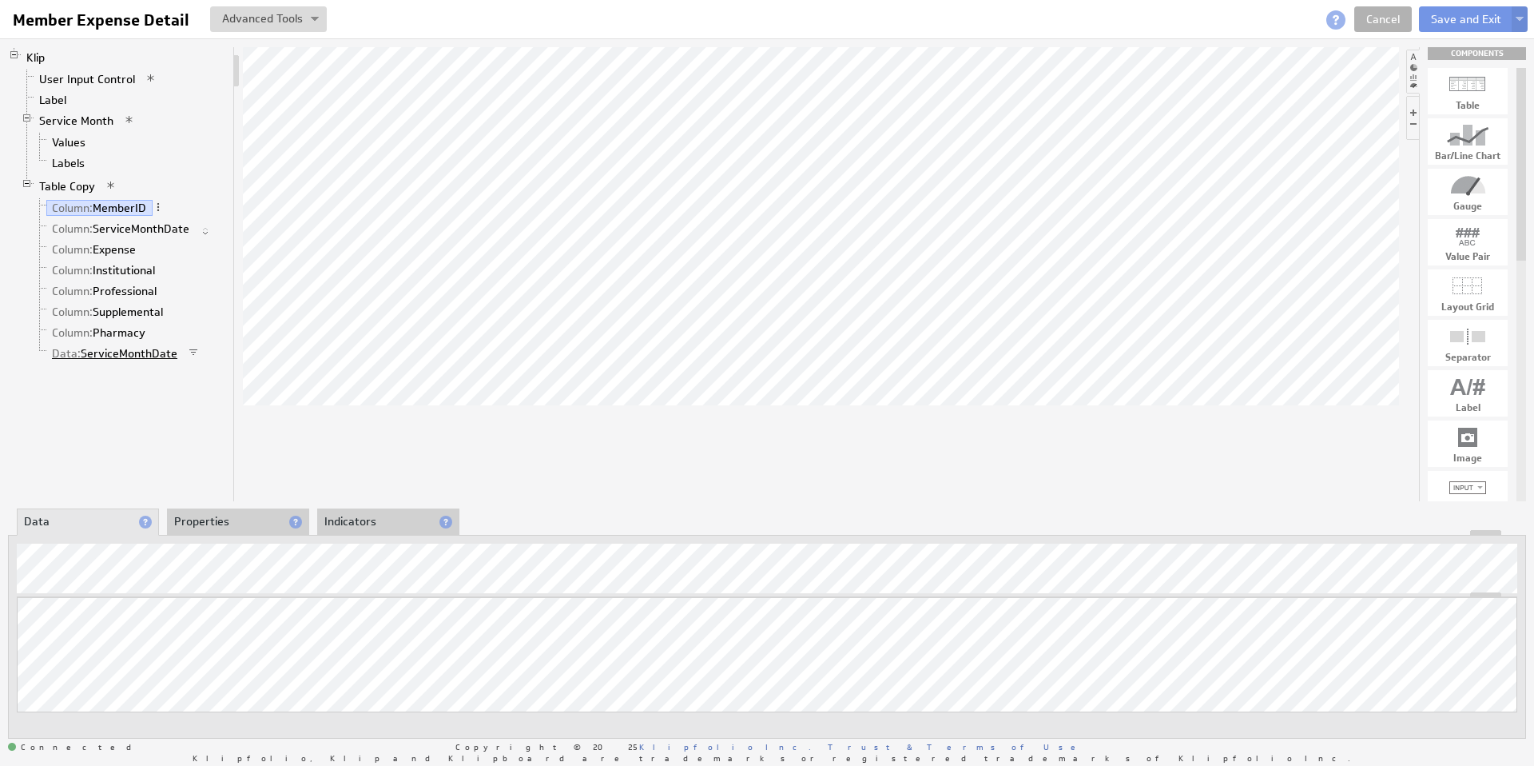
click at [133, 350] on link "Data: ServiceMonthDate" at bounding box center [114, 353] width 137 height 16
click at [220, 519] on li "Properties" at bounding box center [238, 521] width 142 height 27
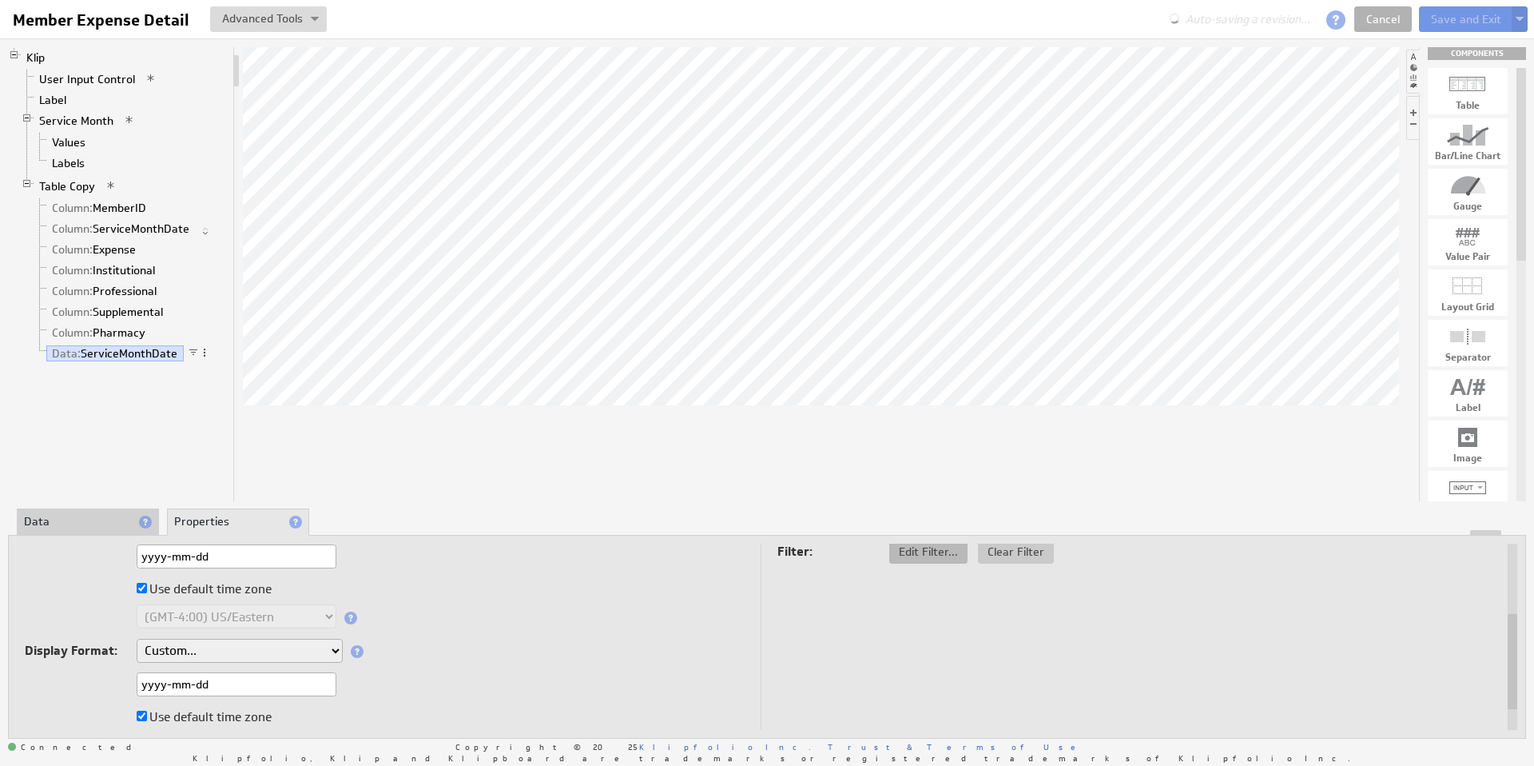
click at [923, 554] on span "Edit Filter..." at bounding box center [929, 551] width 78 height 14
select select "op:="
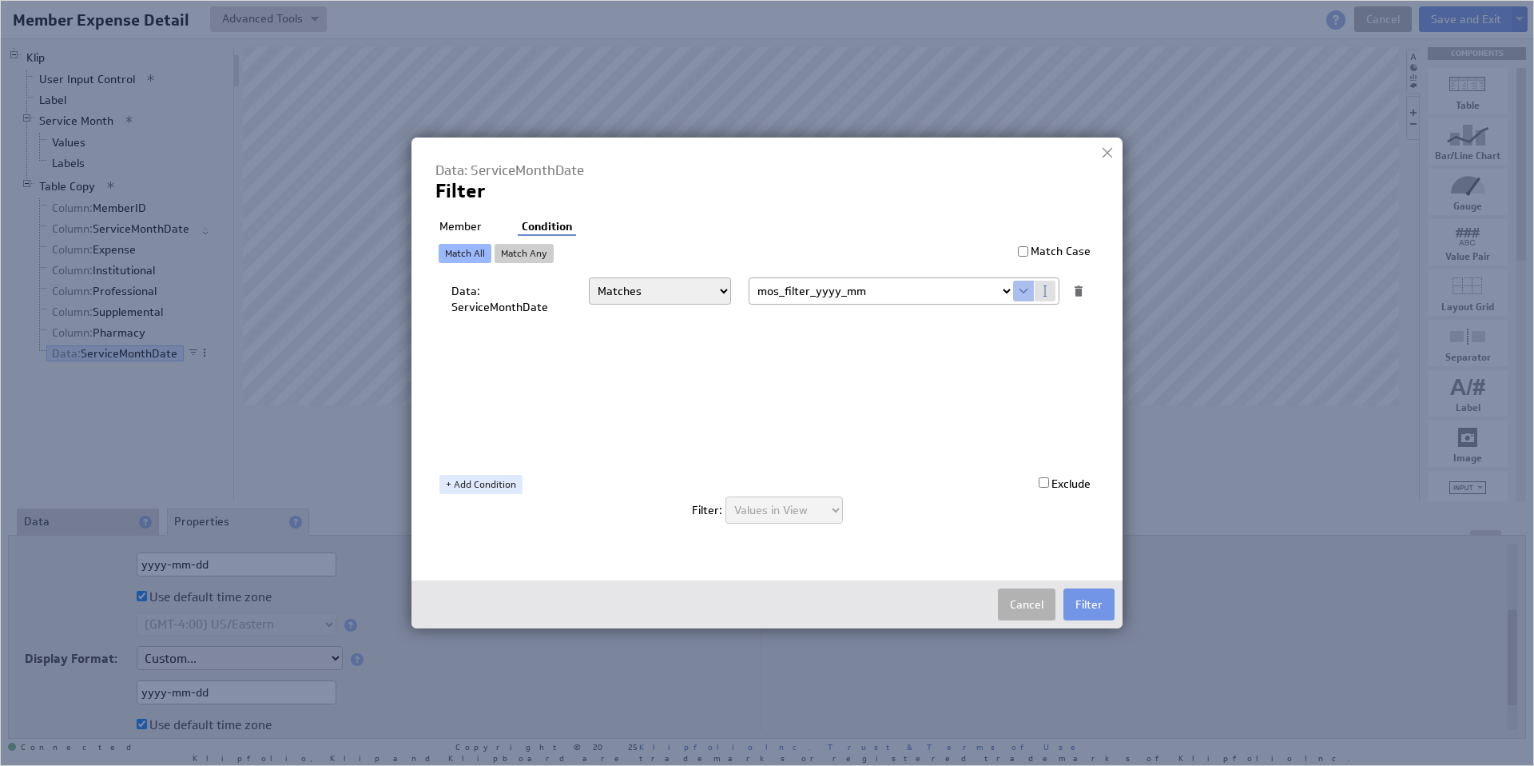
click at [1005, 292] on select "Select... company.id company.name user.emailAddress user.firstName user.isAdmin…" at bounding box center [882, 291] width 264 height 26
select select "devoted_service_month"
click at [465, 229] on li "Member" at bounding box center [461, 227] width 50 height 16
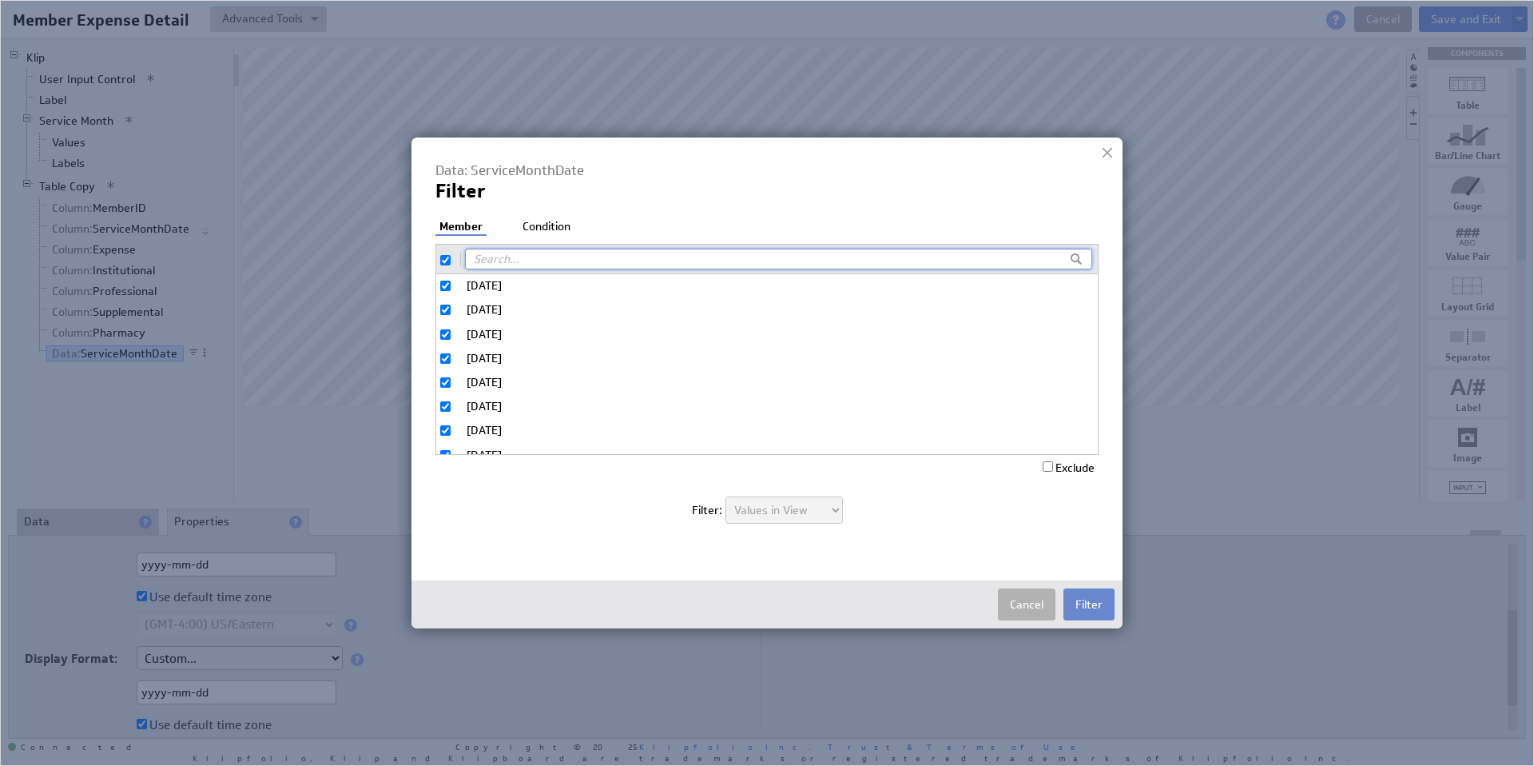
click at [1093, 601] on button "Filter" at bounding box center [1089, 604] width 51 height 32
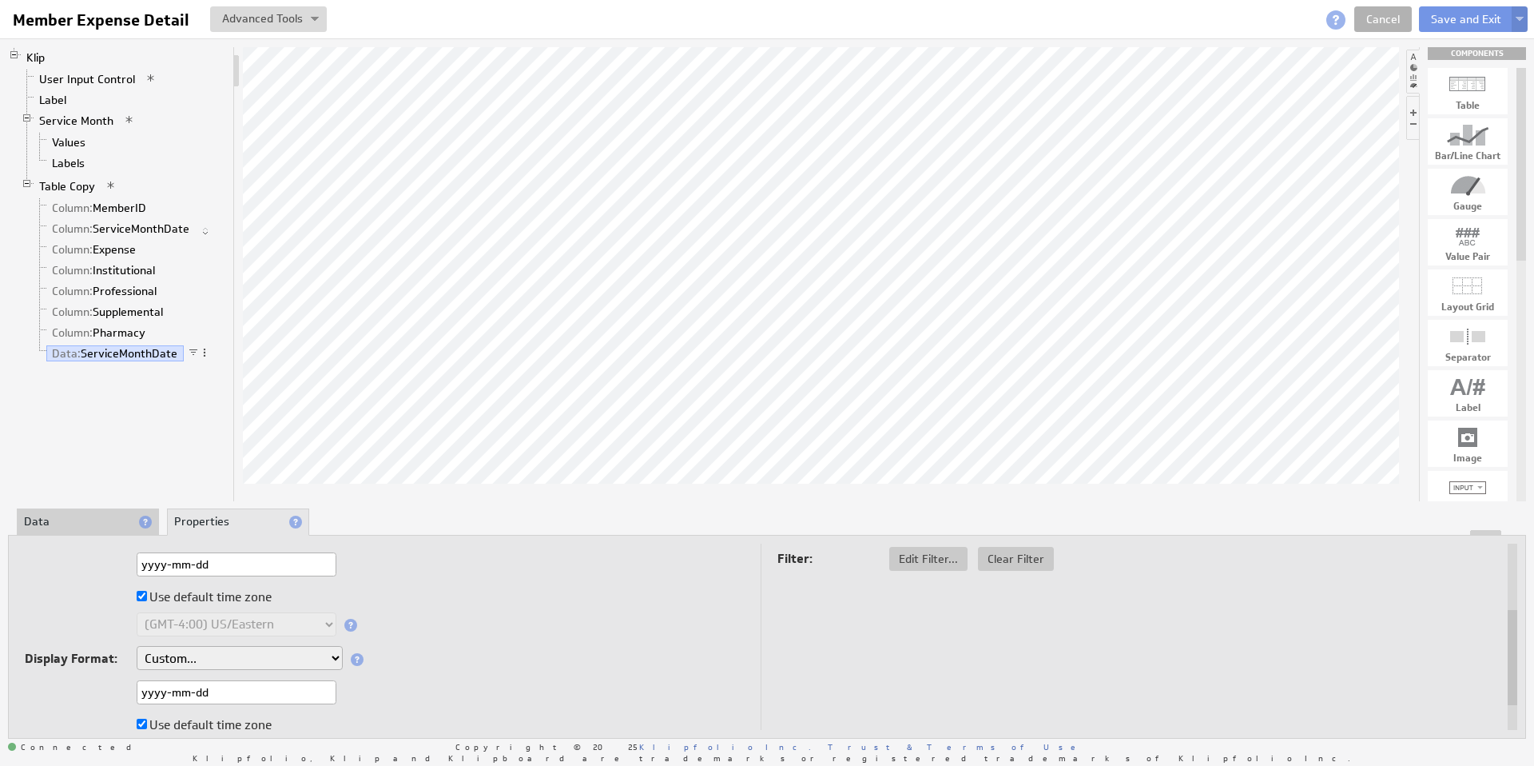
click at [1520, 15] on button at bounding box center [1520, 19] width 16 height 26
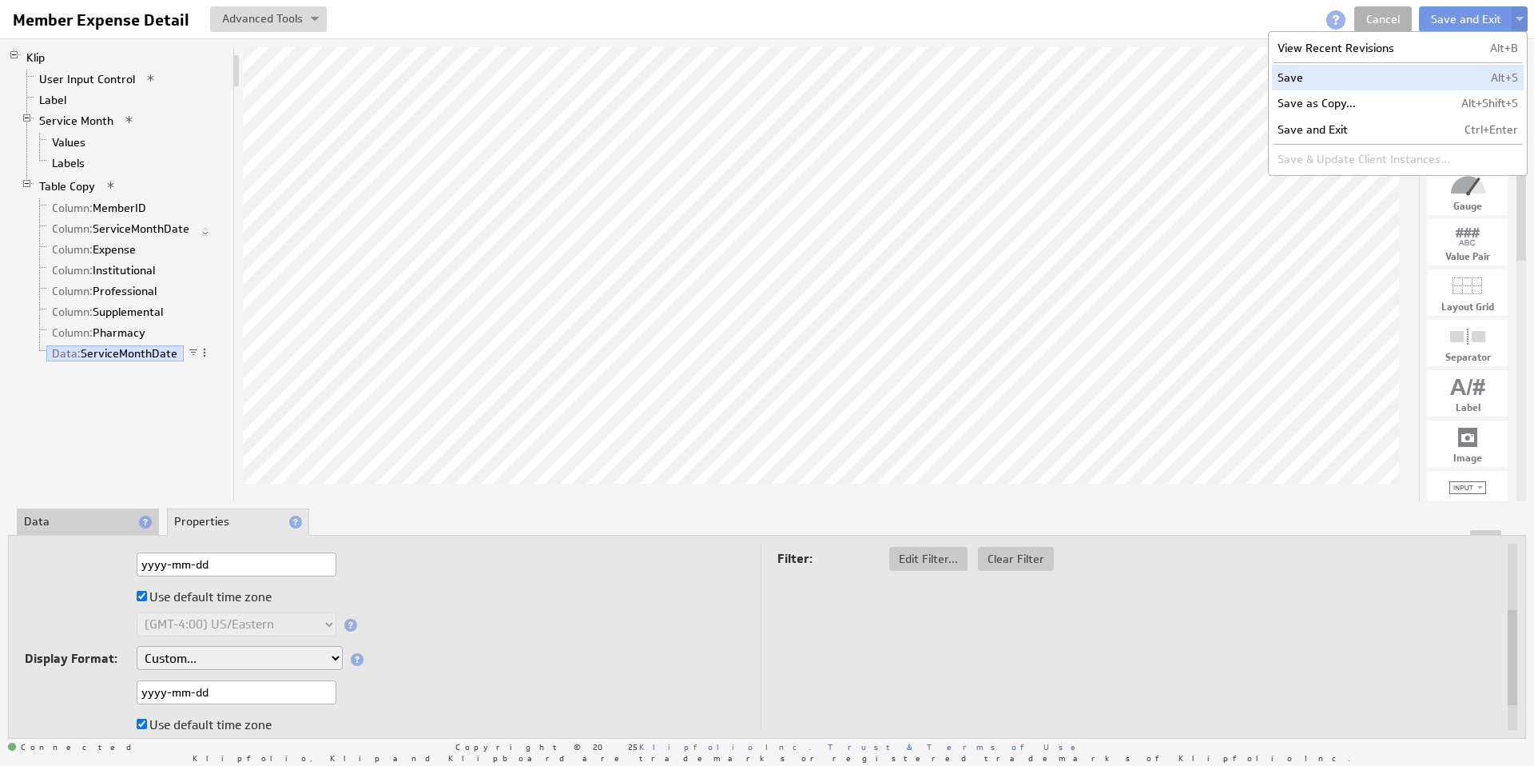
click at [1306, 76] on td "Save" at bounding box center [1364, 78] width 184 height 26
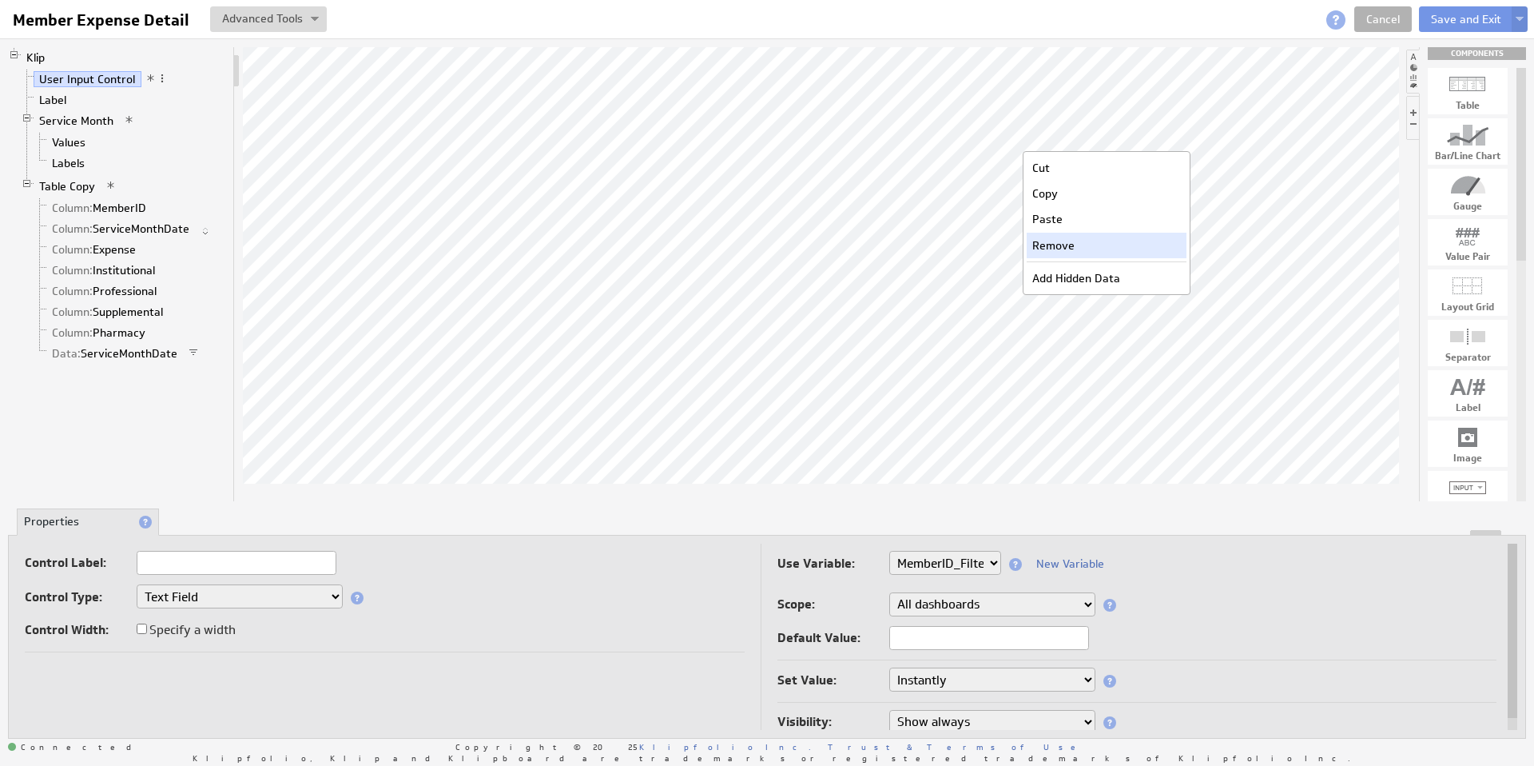
click at [1069, 250] on div "Remove" at bounding box center [1107, 246] width 160 height 26
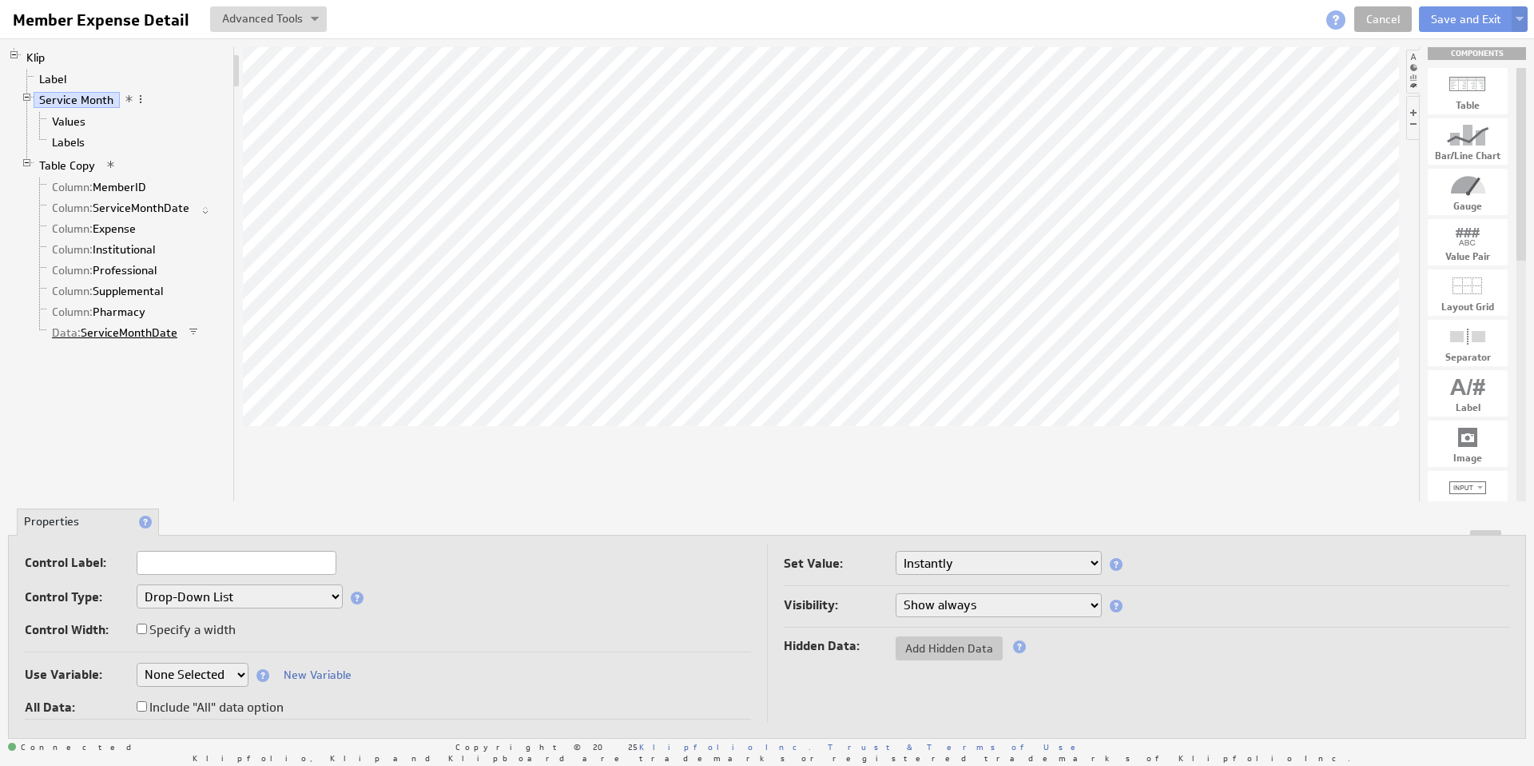
click at [145, 335] on link "Data: ServiceMonthDate" at bounding box center [114, 332] width 137 height 16
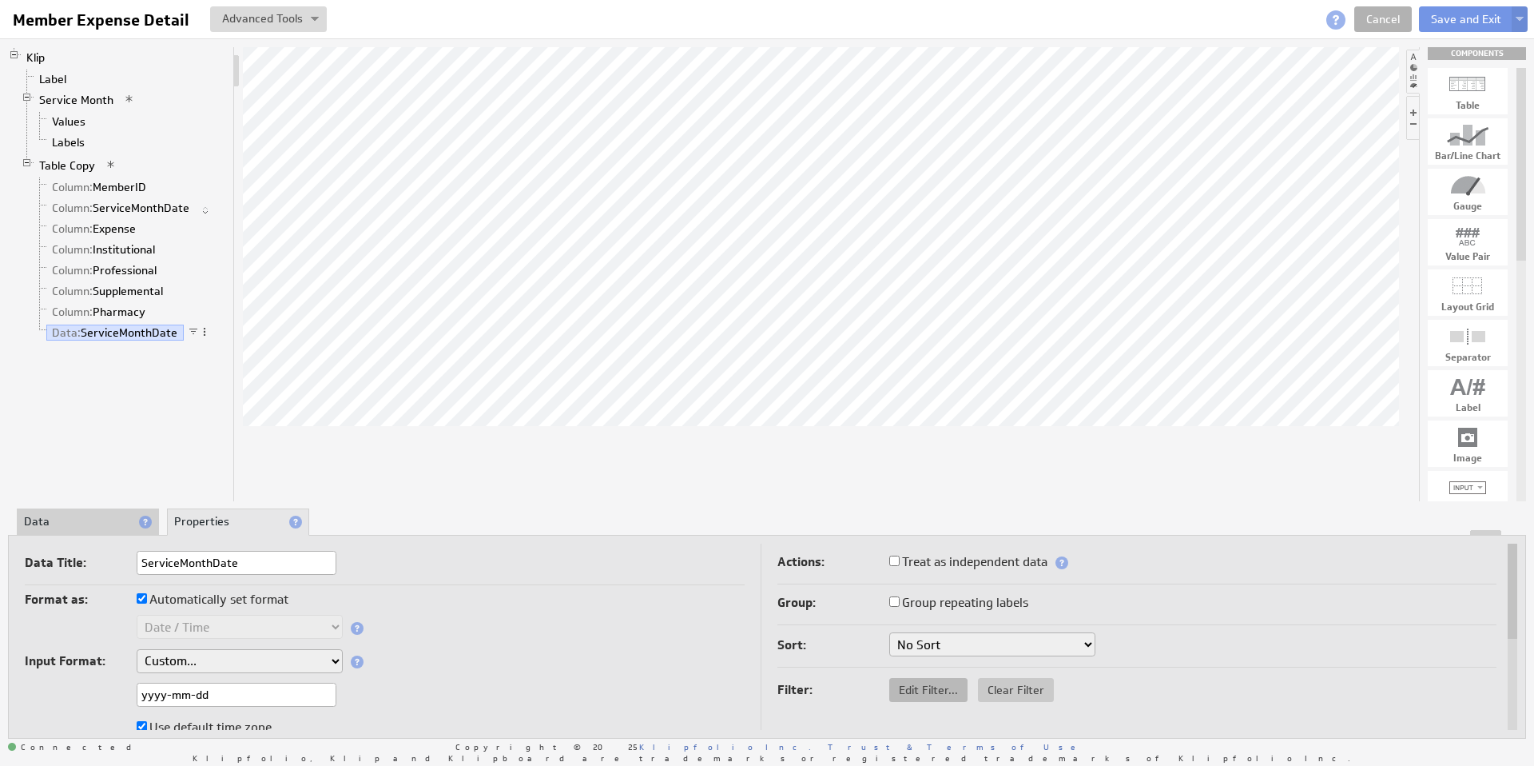
click at [925, 692] on span "Edit Filter..." at bounding box center [929, 690] width 78 height 14
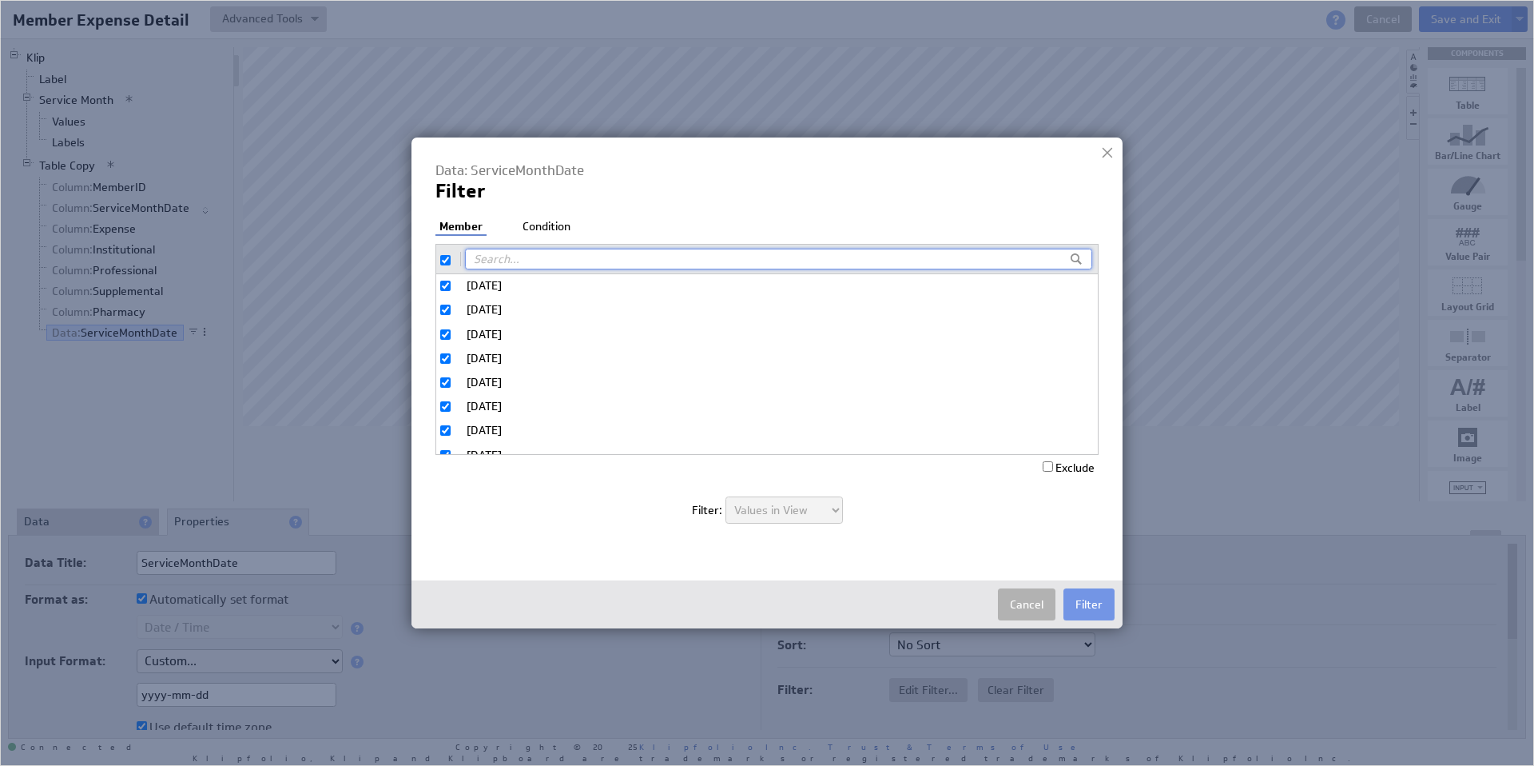
click at [552, 223] on li "Condition" at bounding box center [547, 227] width 56 height 16
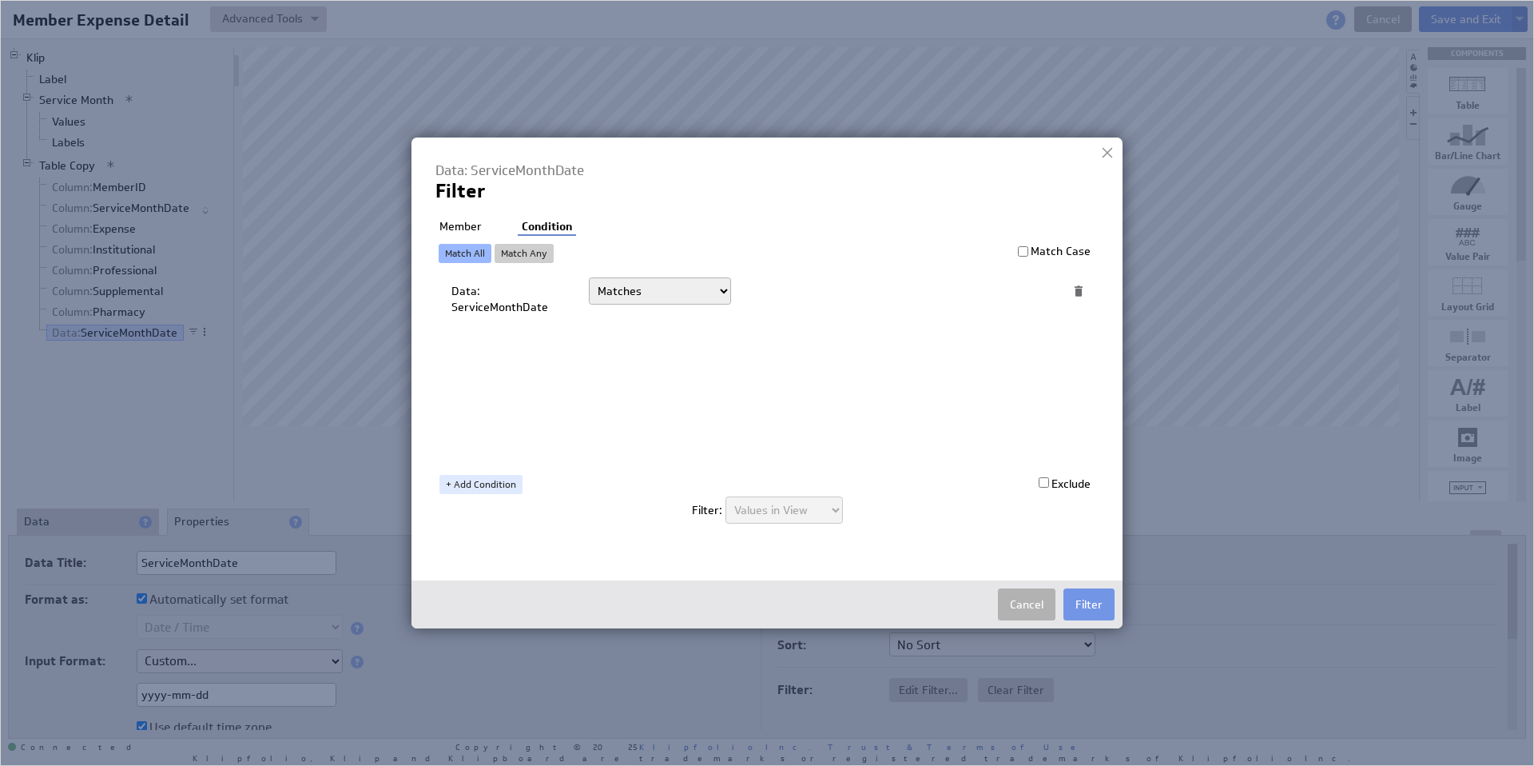
click at [707, 297] on select "Today Yesterday Unit to date In the last Last full On or after On or before ---…" at bounding box center [660, 290] width 142 height 27
select select "op:="
click at [1025, 290] on span at bounding box center [1024, 291] width 22 height 21
click at [1006, 291] on select "Select... company.id company.name user.emailAddress user.firstName user.isAdmin…" at bounding box center [882, 291] width 264 height 26
select select "devoted_service_month"
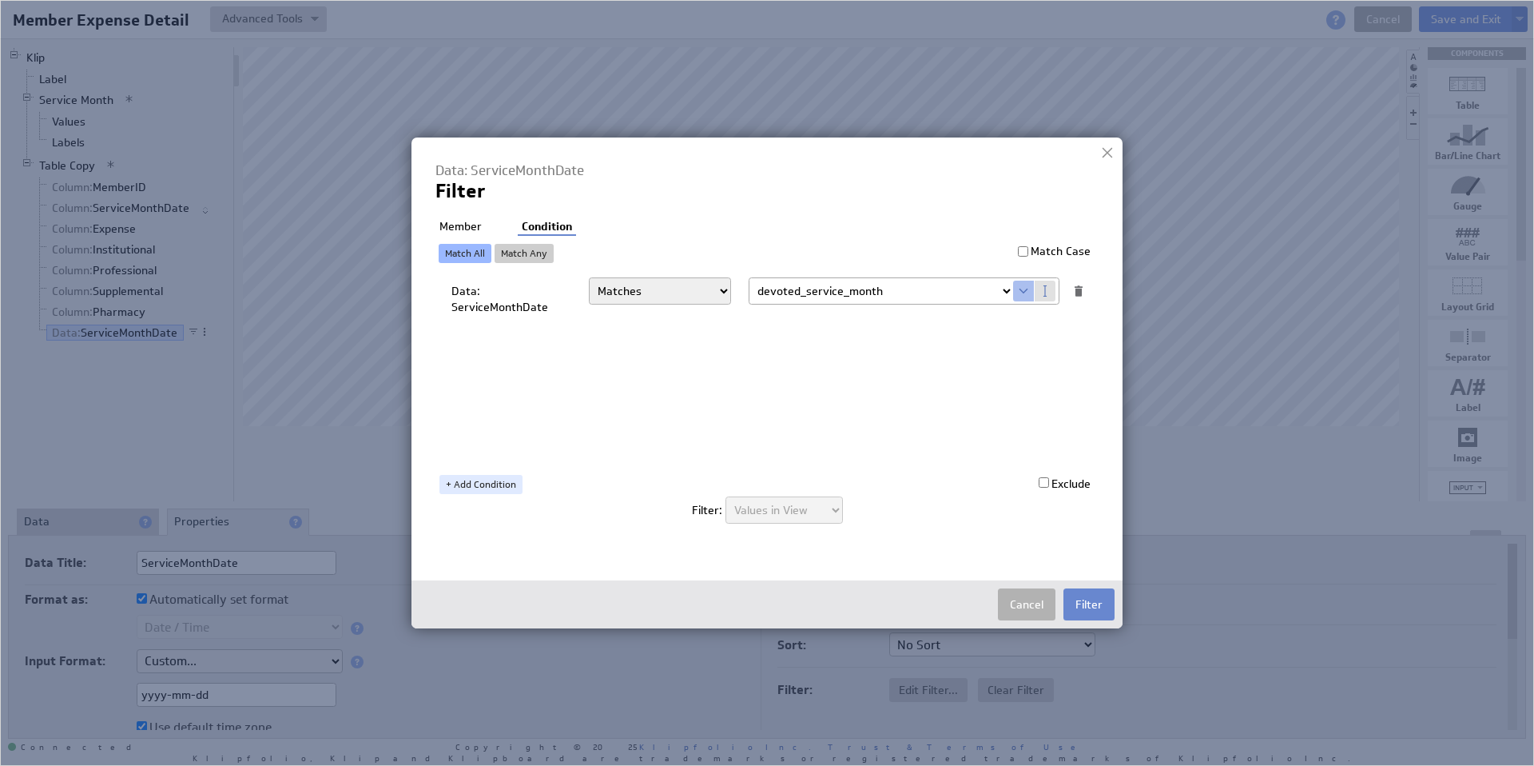
click at [1085, 603] on button "Filter" at bounding box center [1089, 604] width 51 height 32
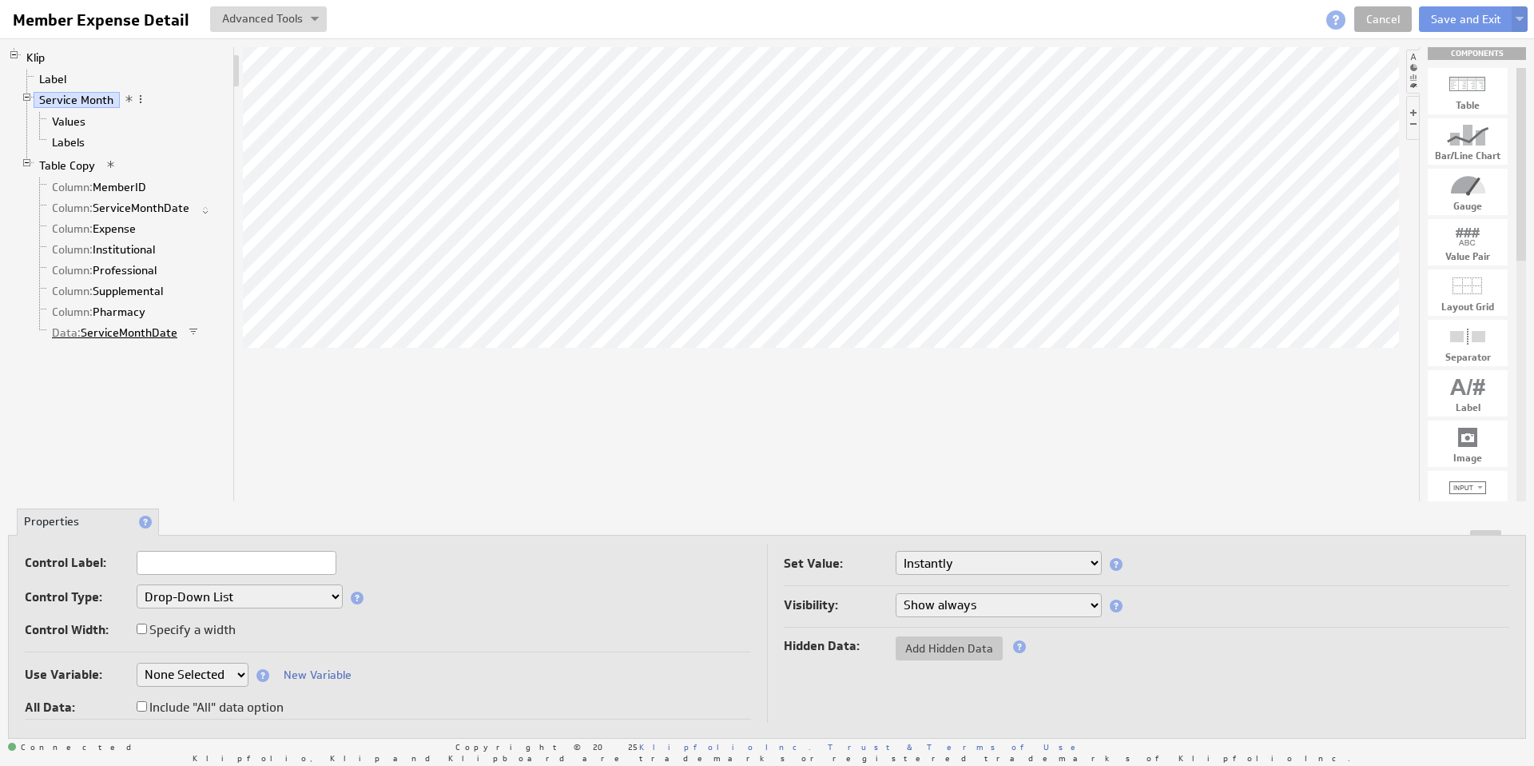
click at [144, 330] on link "Data: ServiceMonthDate" at bounding box center [114, 332] width 137 height 16
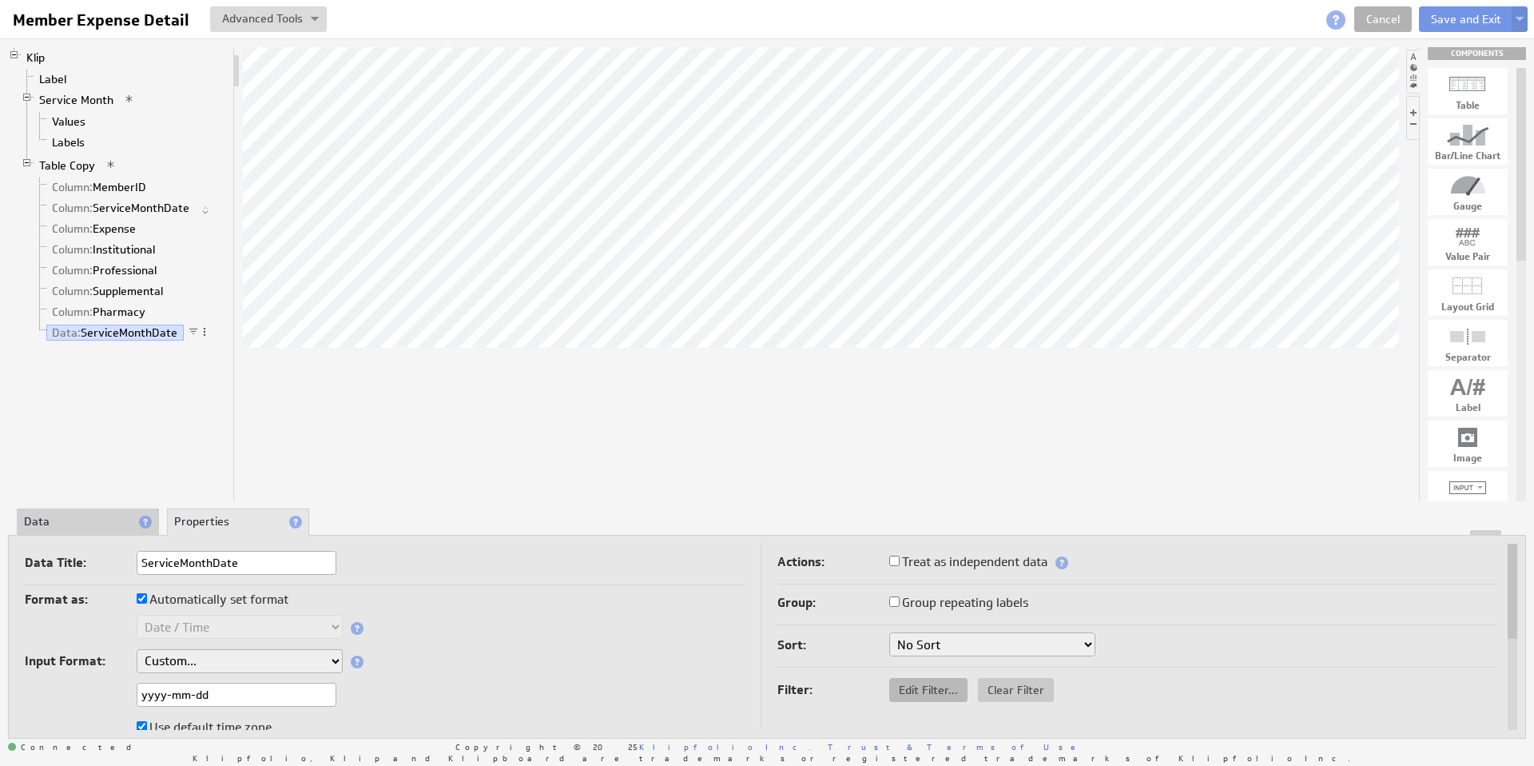
click at [903, 687] on span "Edit Filter..." at bounding box center [929, 690] width 78 height 14
select select "op:="
select select "devoted_service_month"
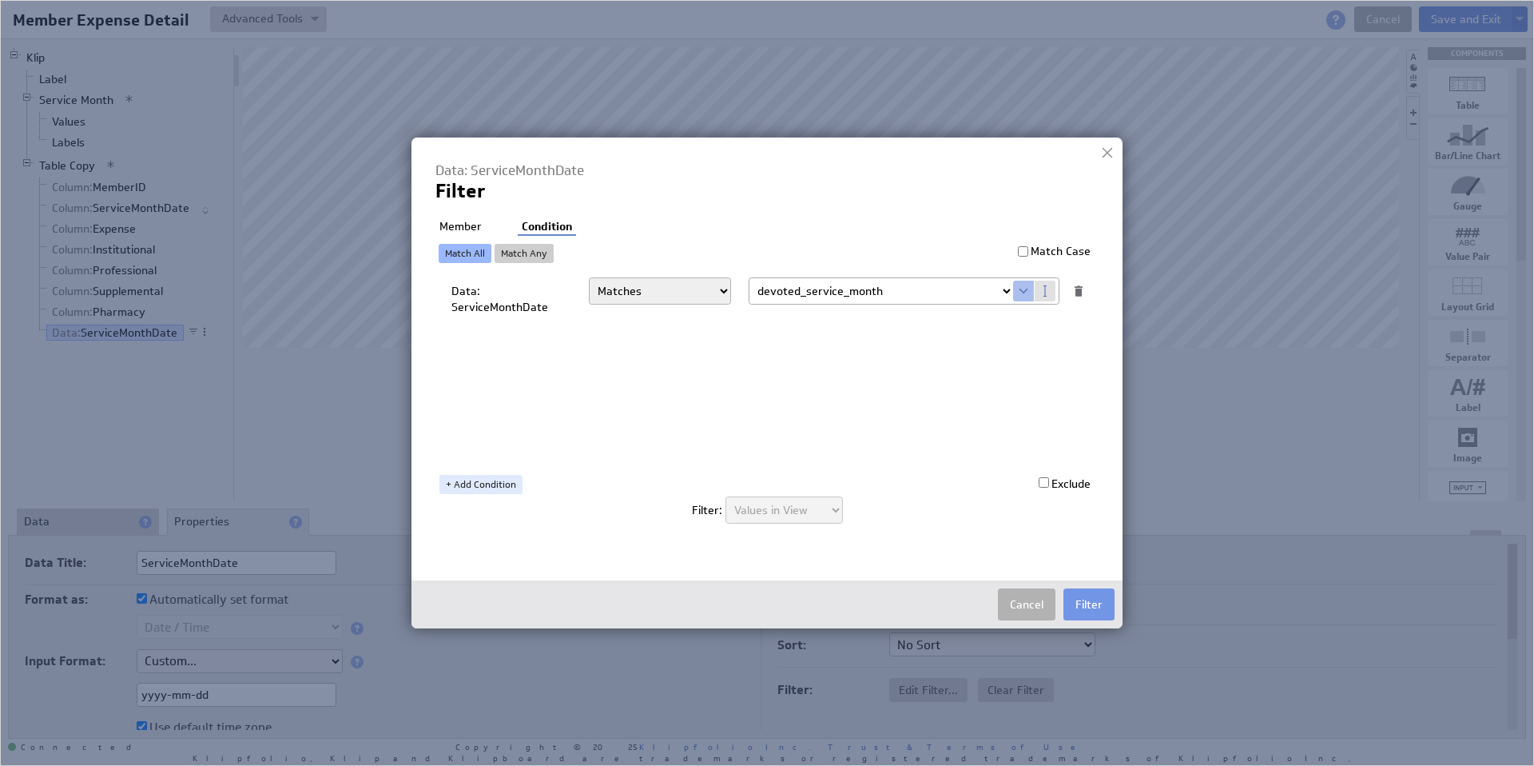
click at [1003, 291] on select "Select... company.id company.name user.emailAddress user.firstName user.isAdmin…" at bounding box center [882, 291] width 264 height 26
click at [1029, 607] on button "Cancel" at bounding box center [1027, 604] width 58 height 32
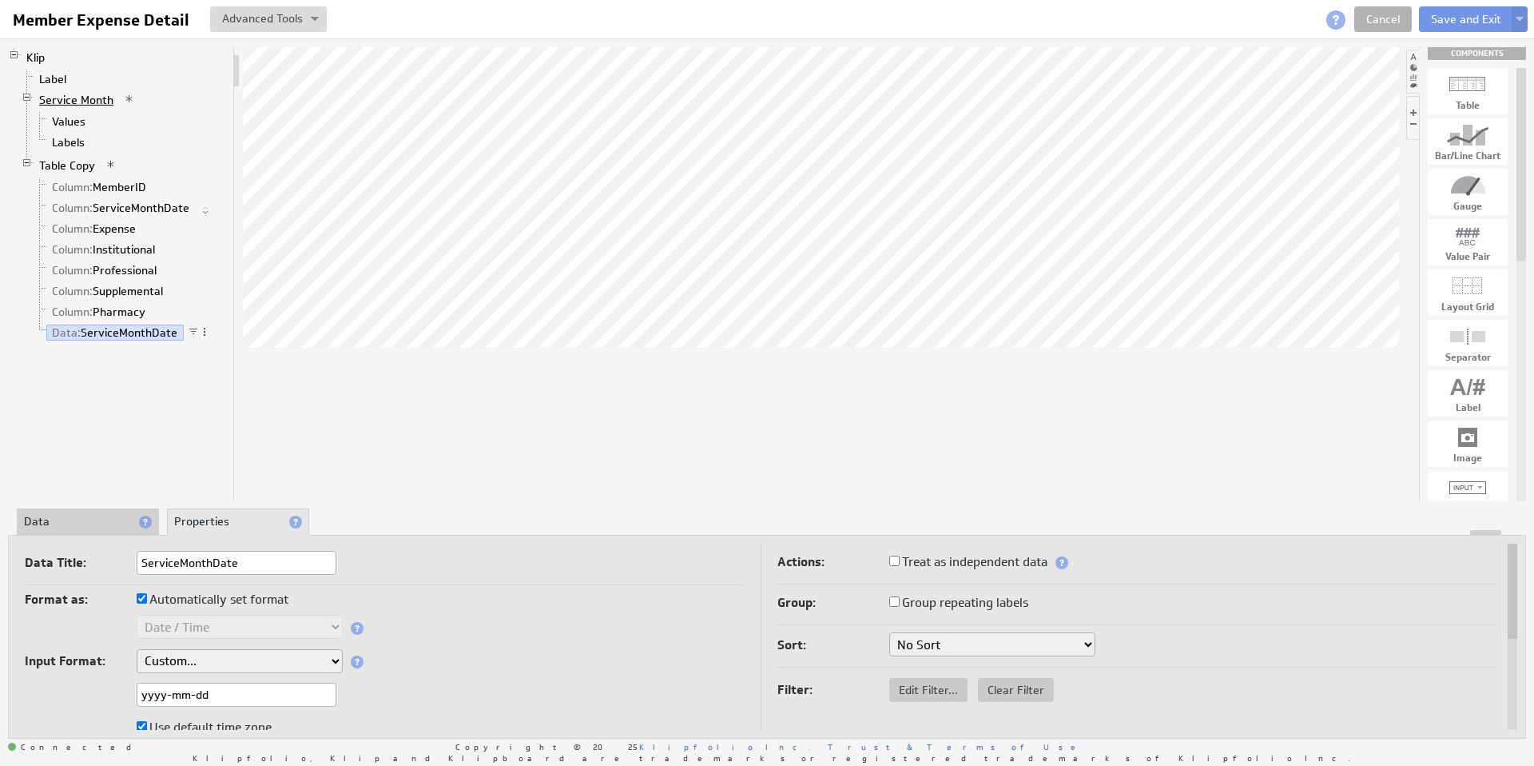
click at [65, 97] on link "Service Month" at bounding box center [77, 100] width 86 height 16
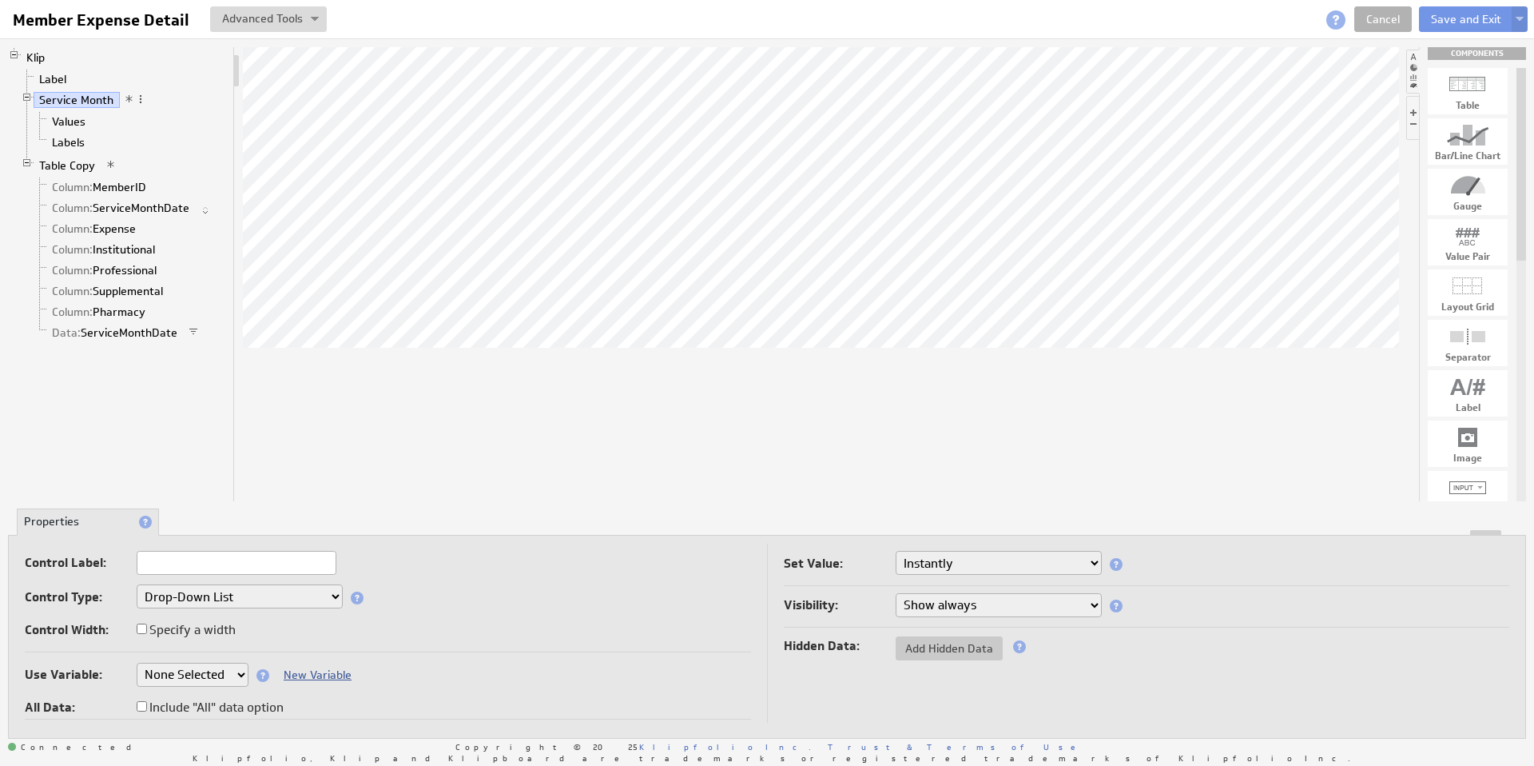
click at [312, 674] on link "New Variable" at bounding box center [318, 674] width 68 height 14
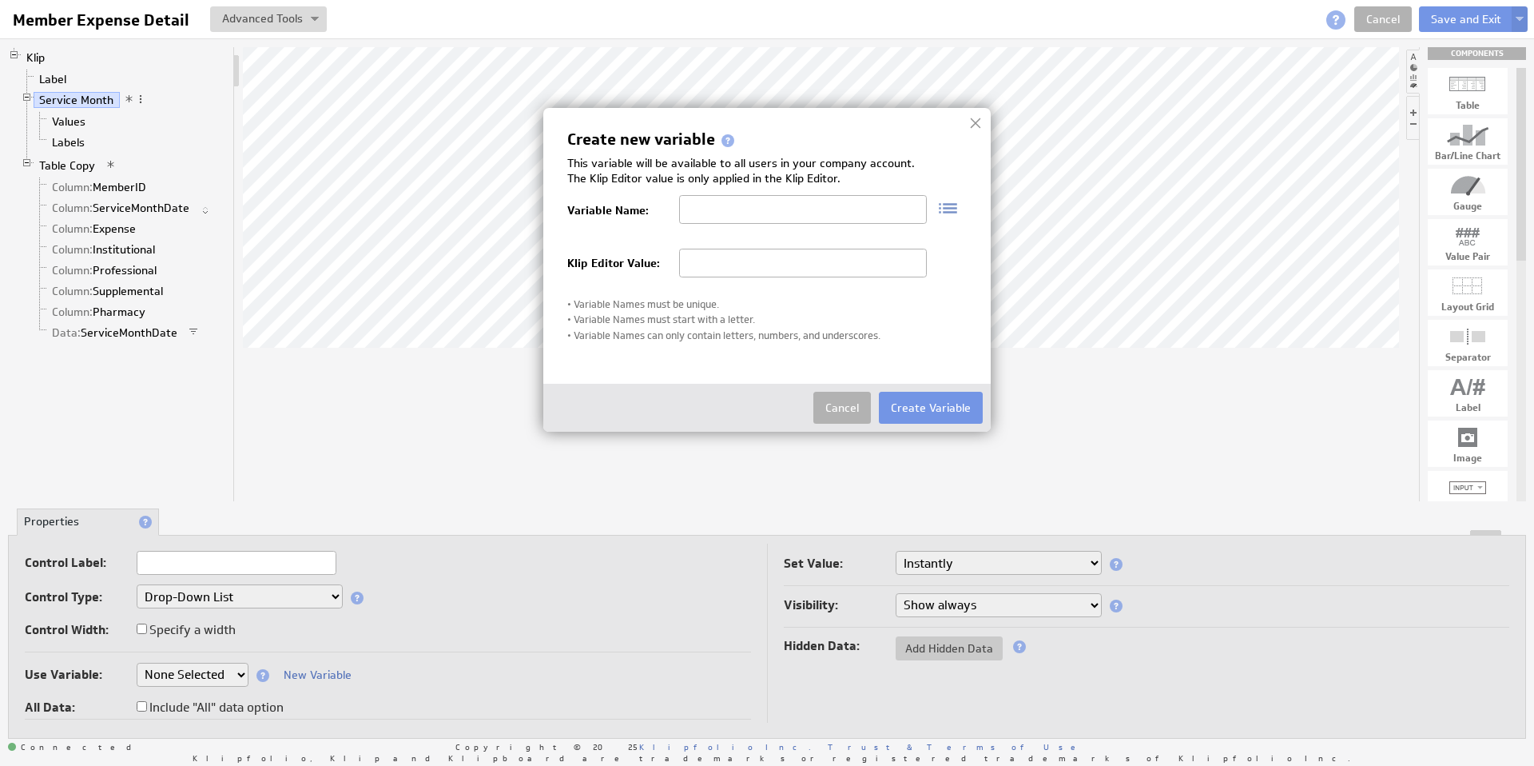
click at [954, 204] on img at bounding box center [942, 207] width 31 height 25
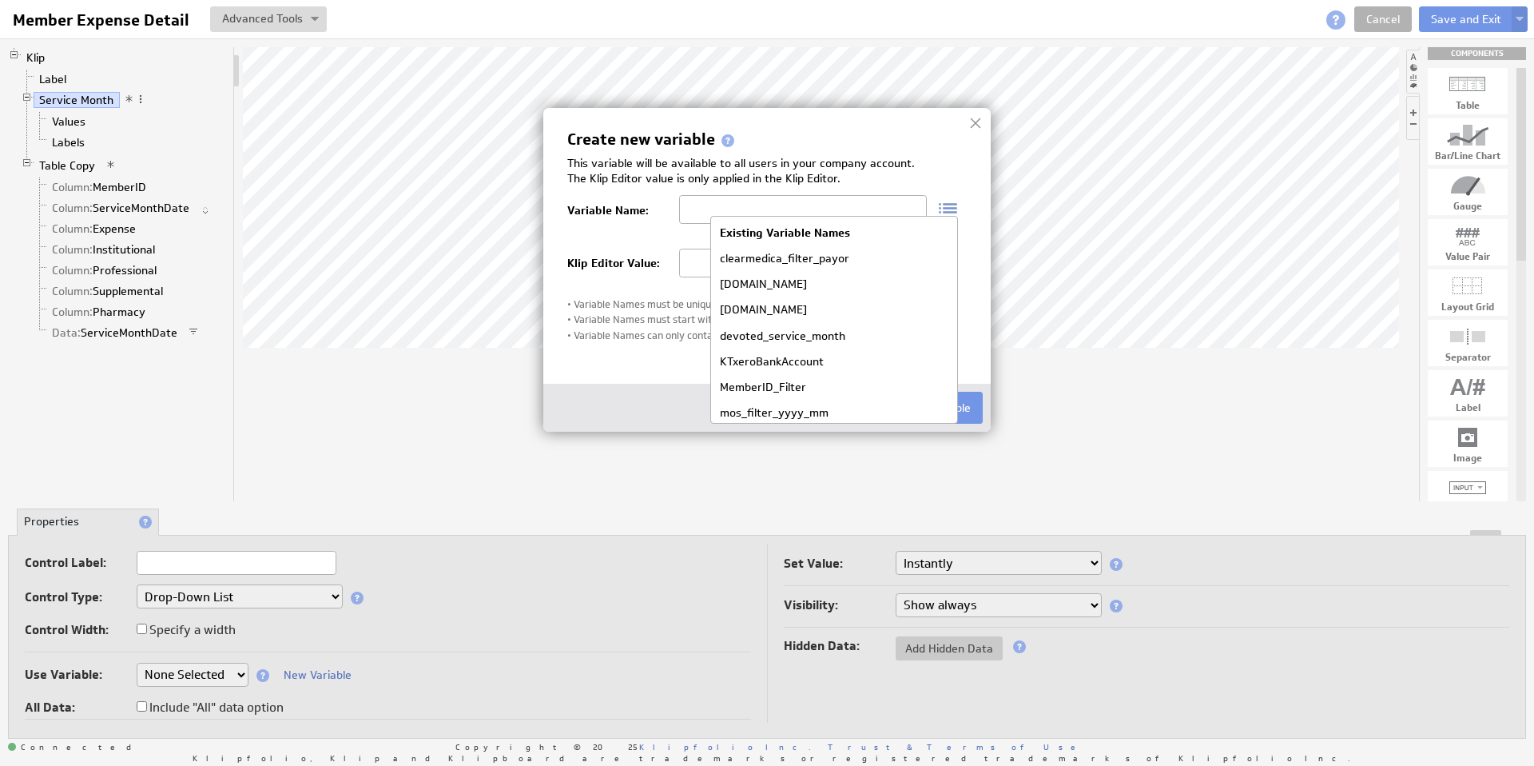
click at [802, 414] on div "mos_filter_yyyy_mm" at bounding box center [834, 413] width 240 height 26
click at [794, 415] on div "mos_filter_yyyy_mm" at bounding box center [834, 413] width 240 height 26
click at [757, 413] on div "mos_filter_yyyy_mm" at bounding box center [834, 413] width 240 height 26
click at [711, 209] on input "text" at bounding box center [803, 209] width 248 height 29
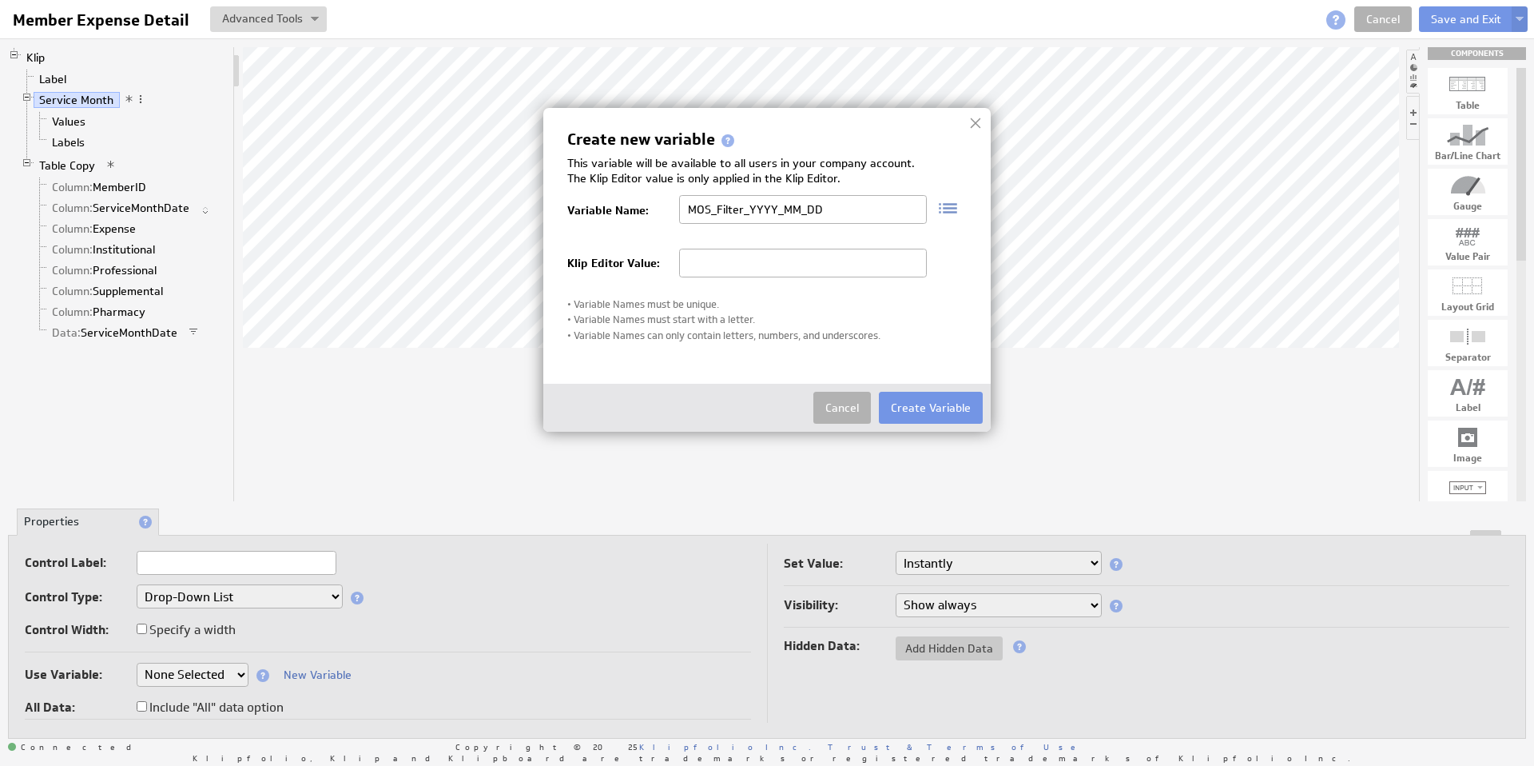
type input "MOS_Filter_YYYY_MM_DD"
click at [790, 271] on input "text" at bounding box center [803, 263] width 248 height 29
paste input "MOS_Filter_YYYY_MM_DD"
type input "MOS_Filter_YYYY_MM_DD"
click at [937, 410] on button "Create Variable" at bounding box center [931, 408] width 104 height 32
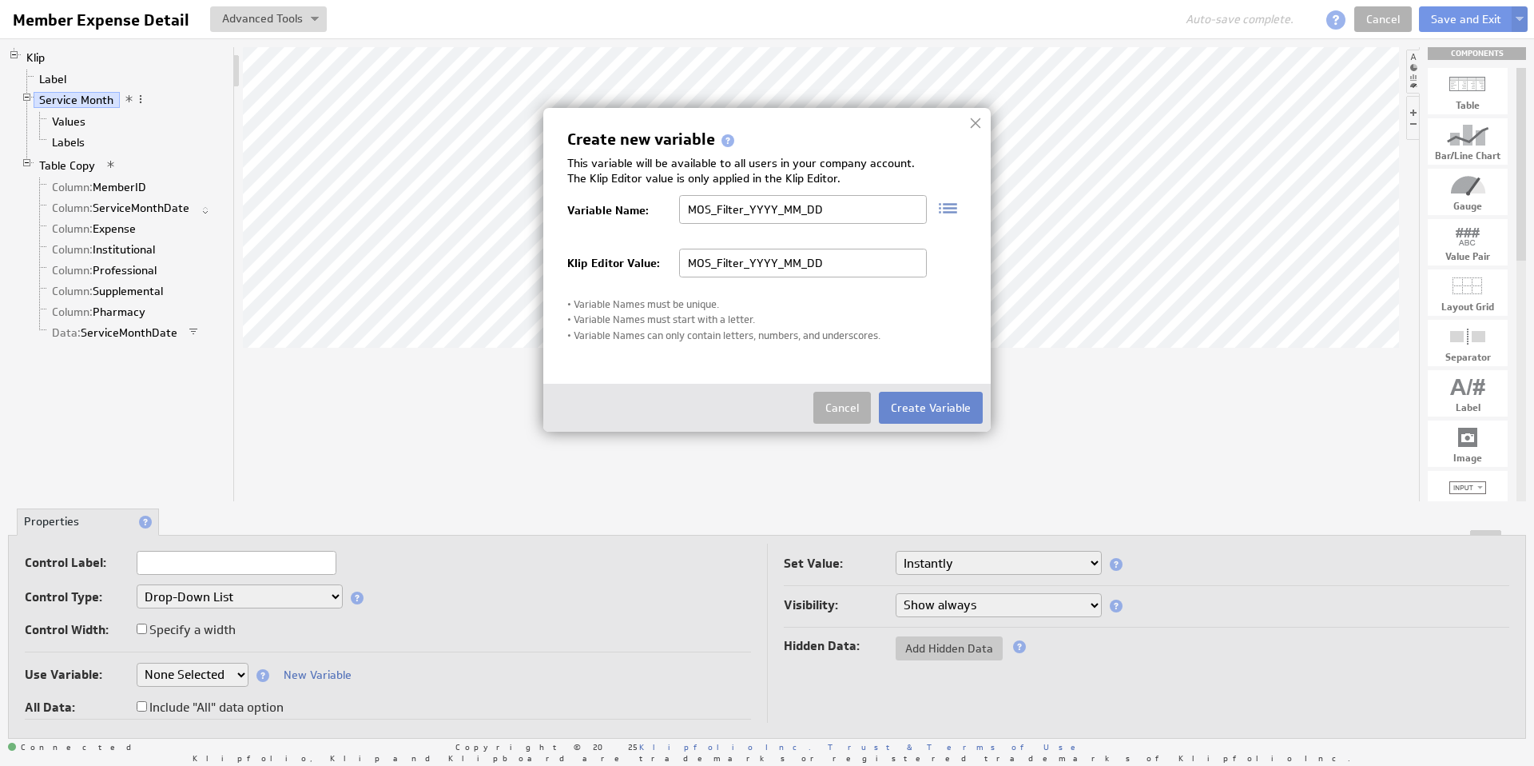
select select "MOS_Filter_YYYY_MM_DD"
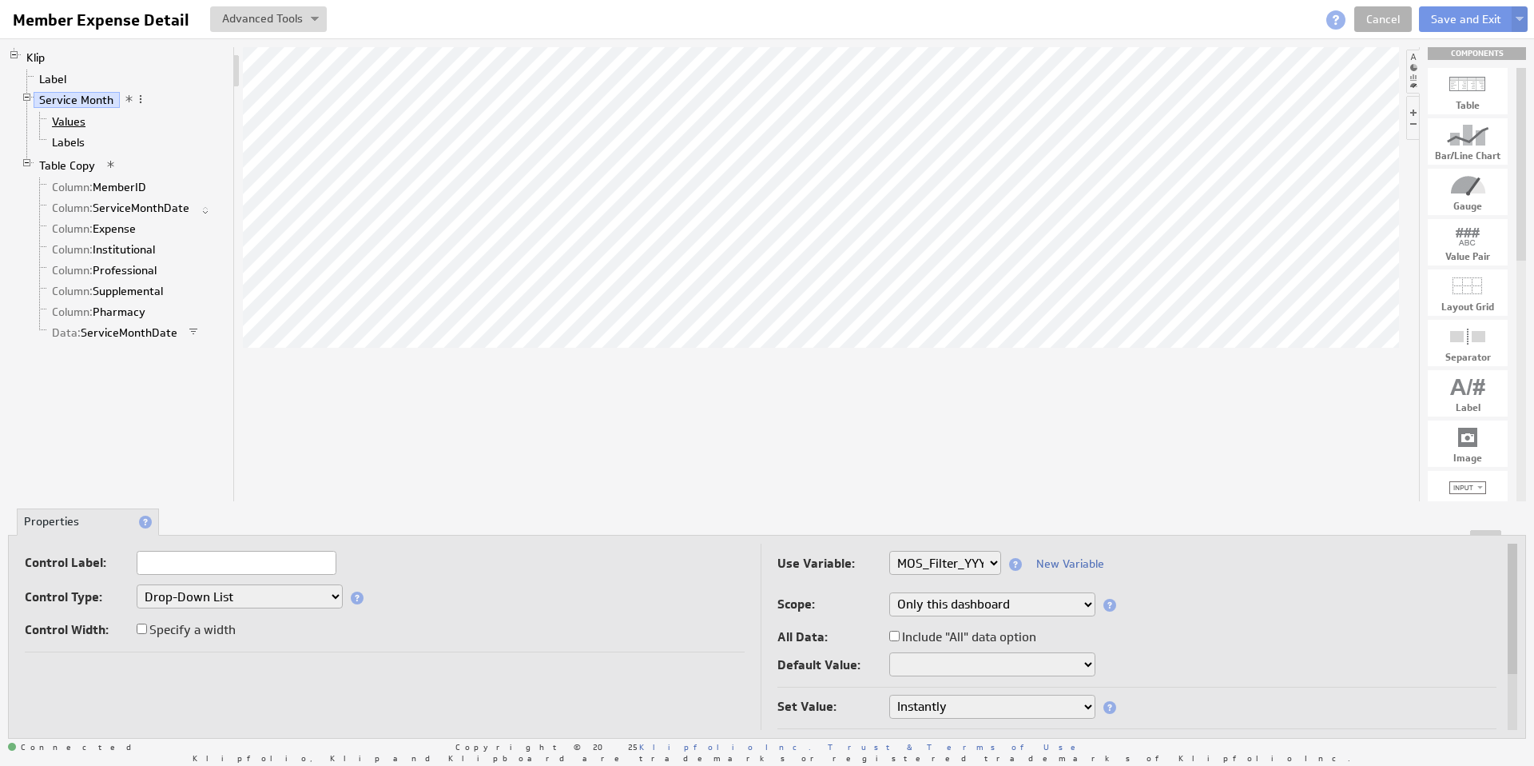
click at [75, 124] on link "Values" at bounding box center [69, 121] width 46 height 16
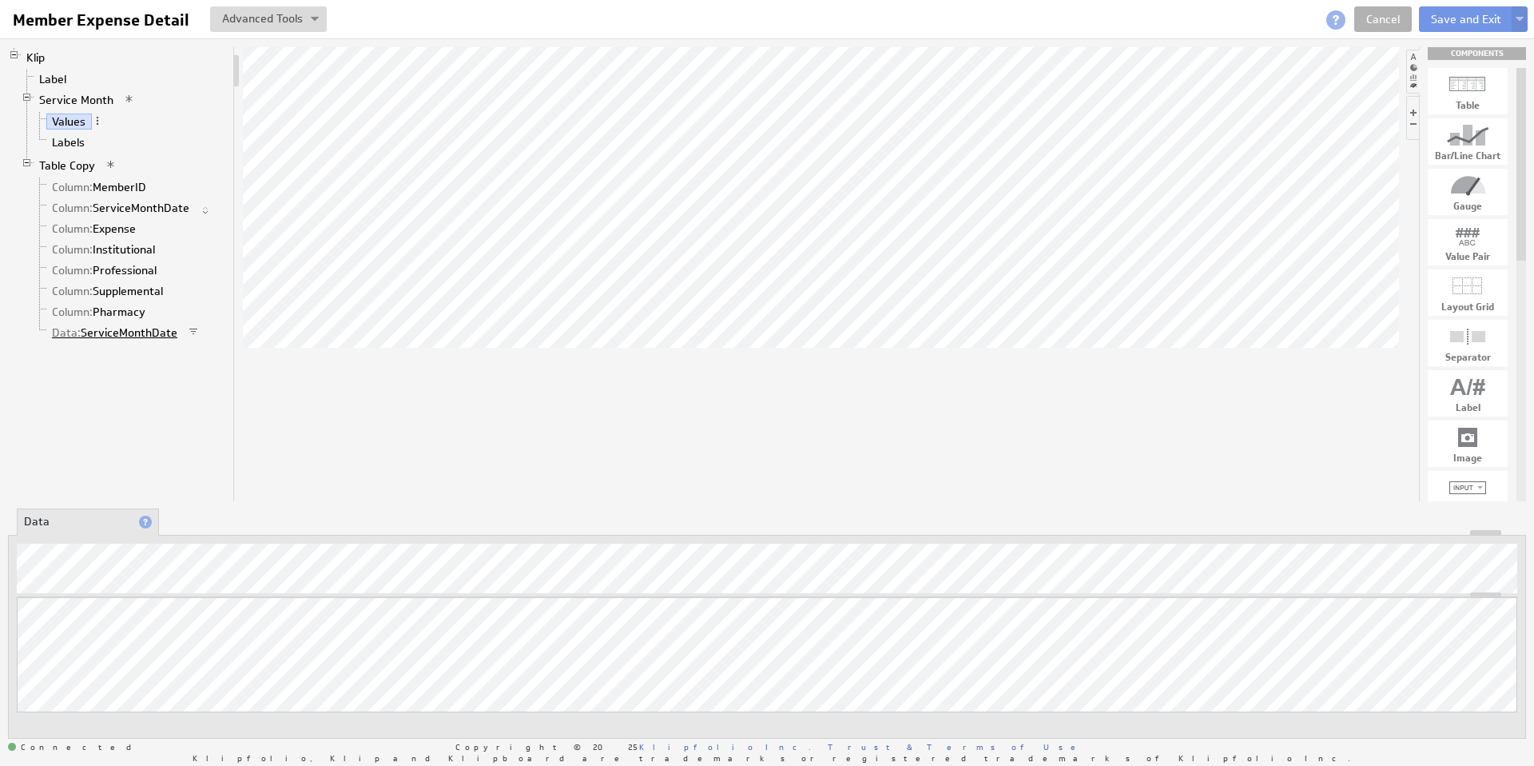
click at [150, 332] on link "Data: ServiceMonthDate" at bounding box center [114, 332] width 137 height 16
click at [203, 329] on span at bounding box center [204, 331] width 11 height 11
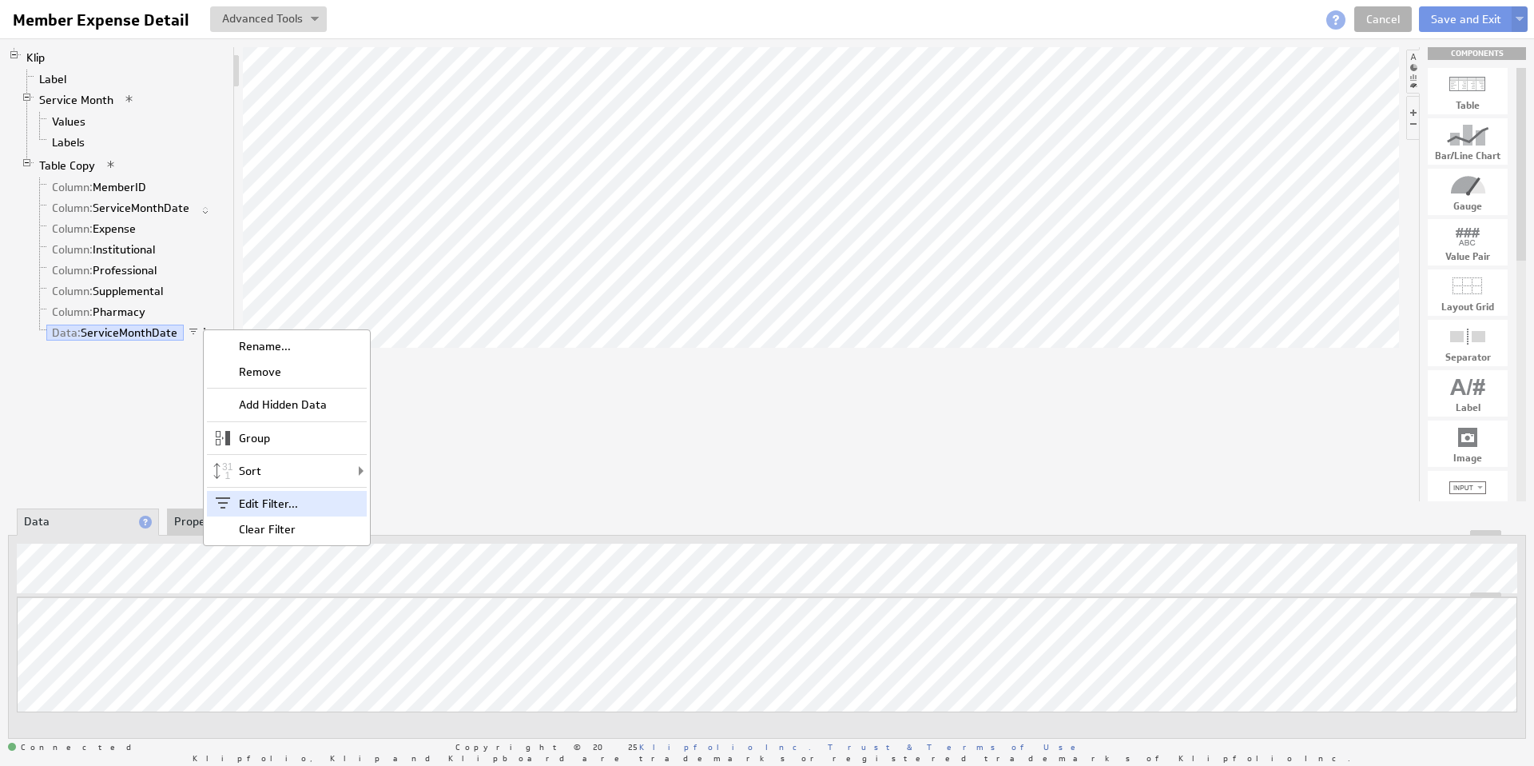
click at [282, 508] on div "Edit Filter..." at bounding box center [287, 504] width 160 height 26
select select "op:="
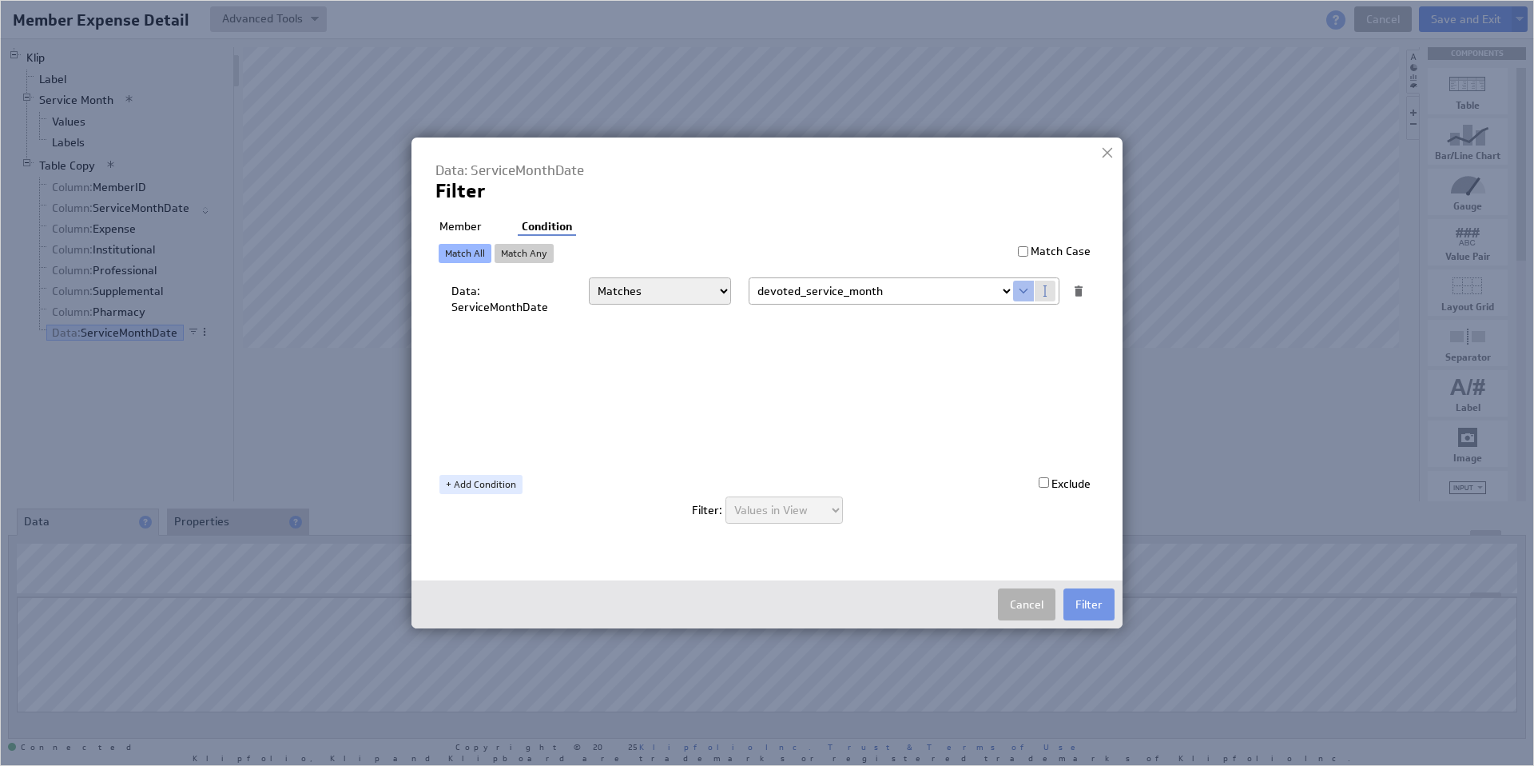
click at [1005, 290] on select "Select... company.id company.name user.emailAddress user.firstName user.isAdmin…" at bounding box center [882, 291] width 264 height 26
select select "MOS_Filter_YYYY_MM_DD"
click at [471, 221] on li "Member" at bounding box center [461, 227] width 50 height 16
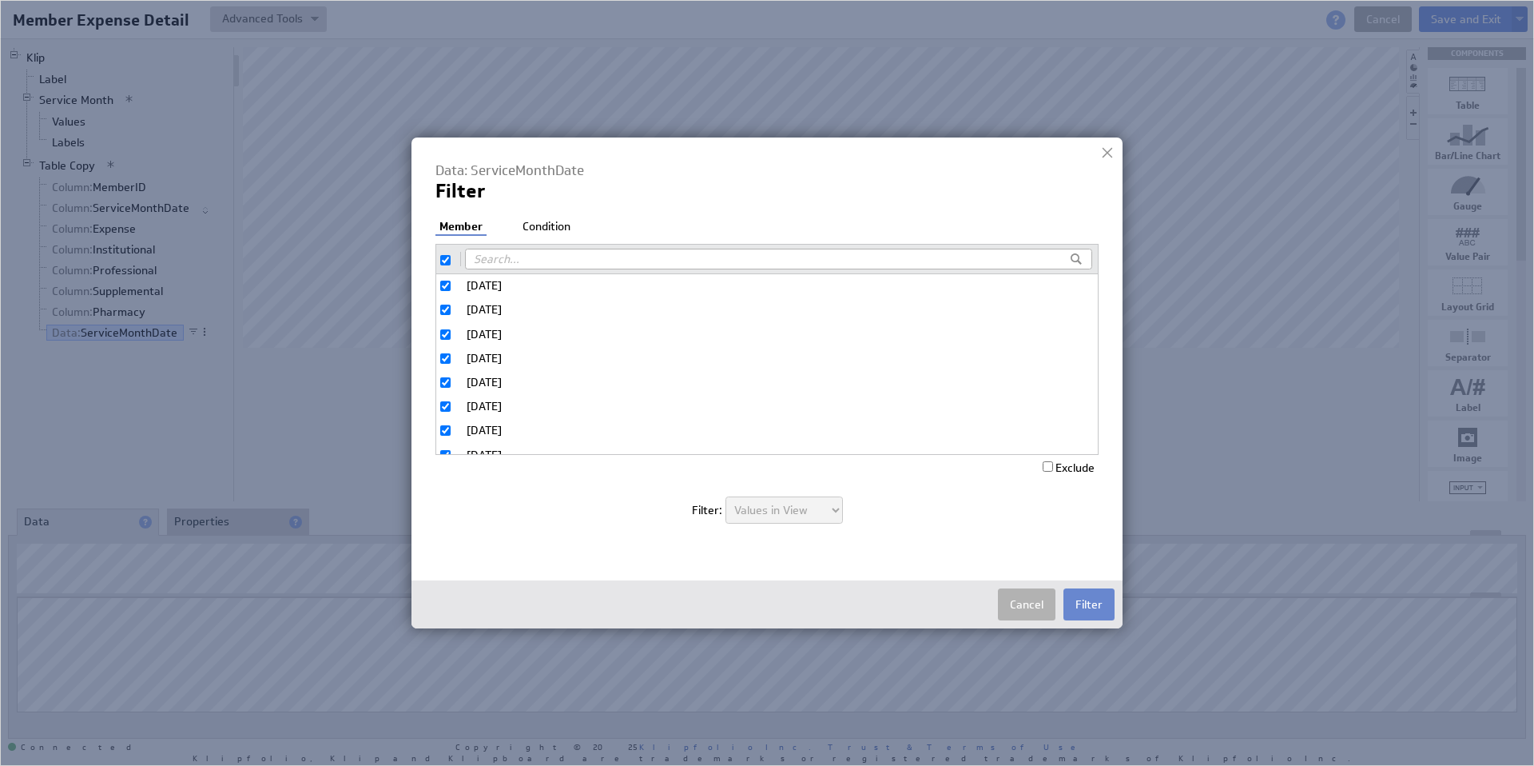
click at [1095, 600] on button "Filter" at bounding box center [1089, 604] width 51 height 32
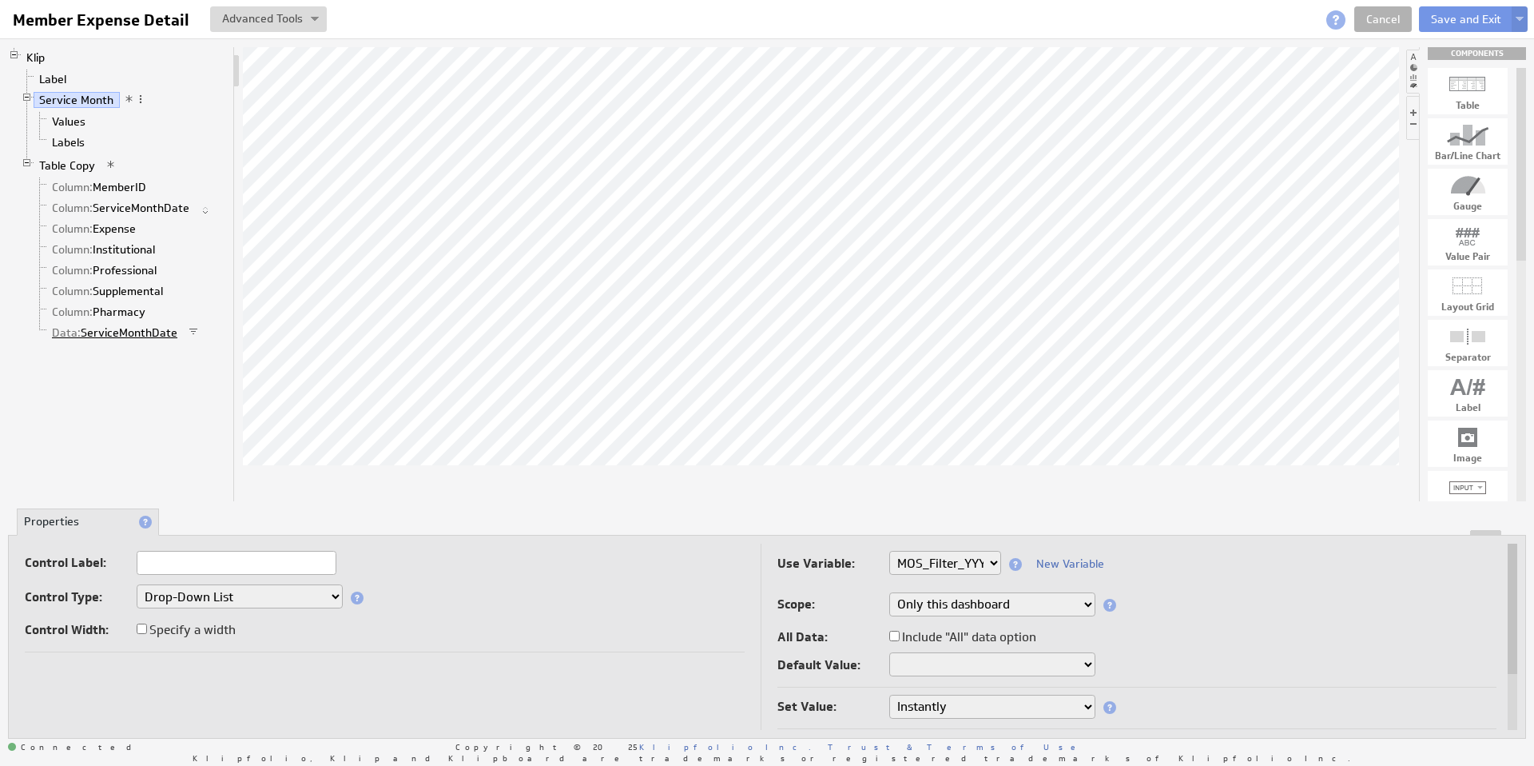
click at [134, 331] on link "Data: ServiceMonthDate" at bounding box center [114, 332] width 137 height 16
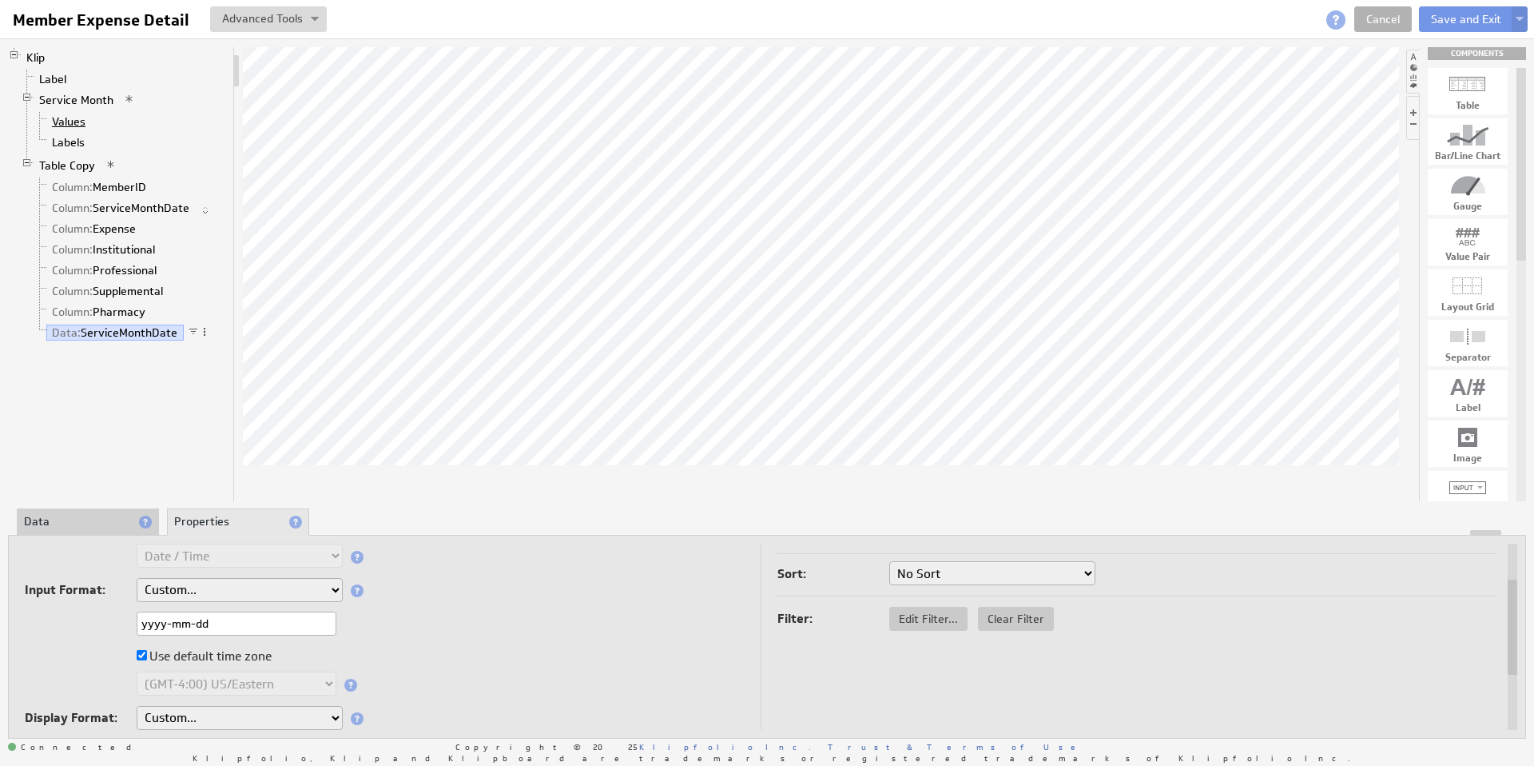
click at [76, 122] on link "Values" at bounding box center [69, 121] width 46 height 16
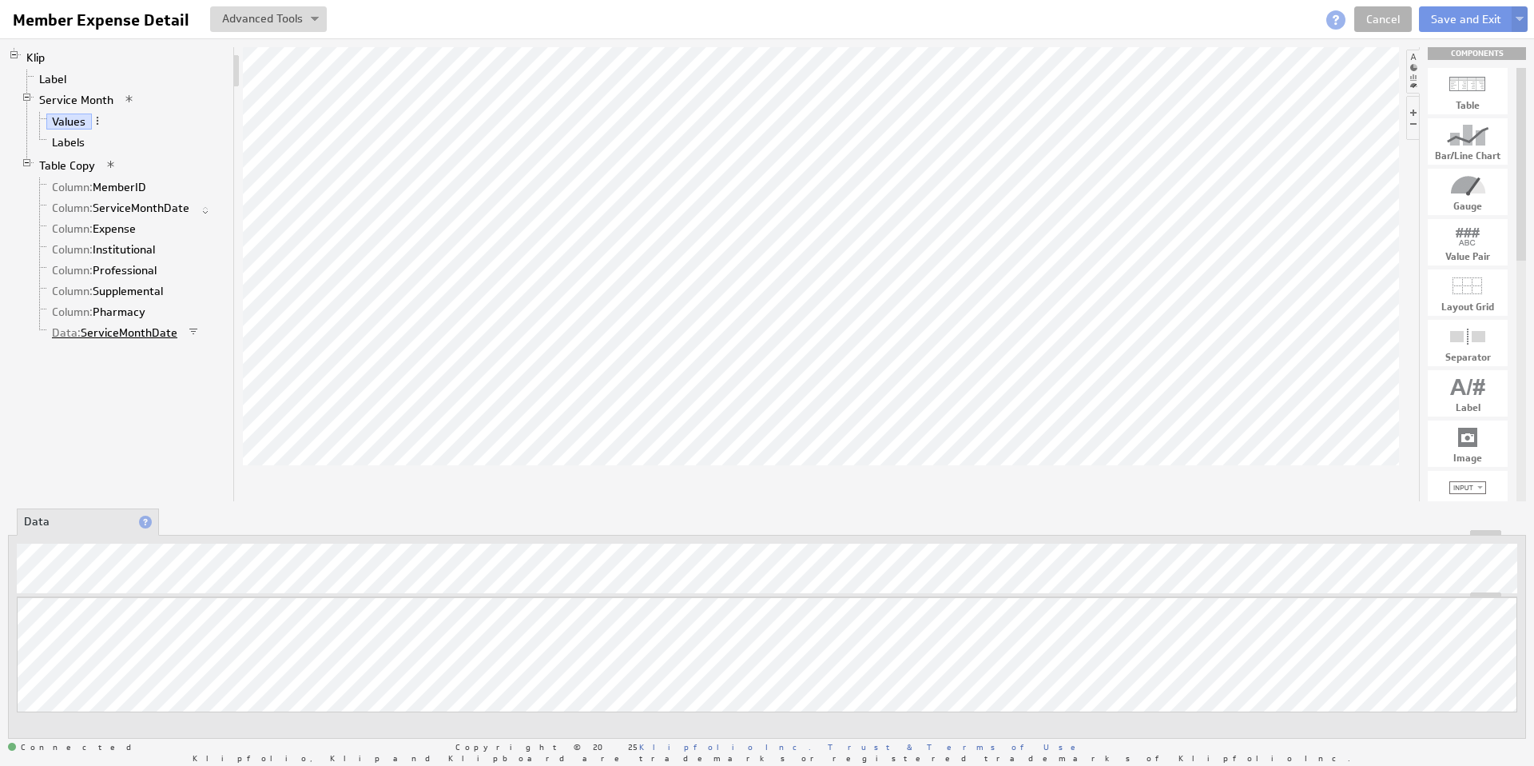
click at [144, 332] on link "Data: ServiceMonthDate" at bounding box center [114, 332] width 137 height 16
click at [71, 169] on link "Table Copy" at bounding box center [68, 165] width 68 height 16
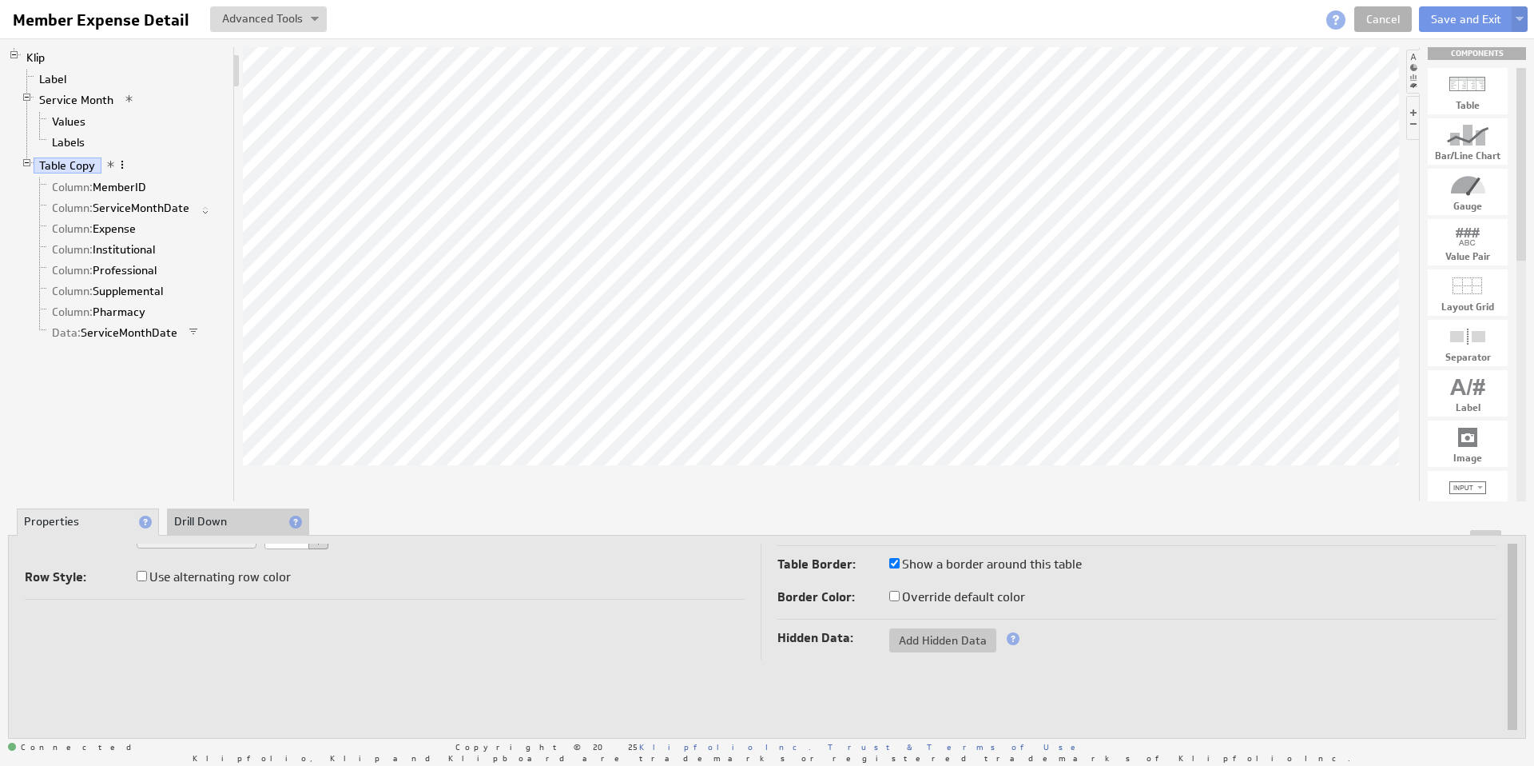
click at [121, 164] on span at bounding box center [122, 164] width 11 height 11
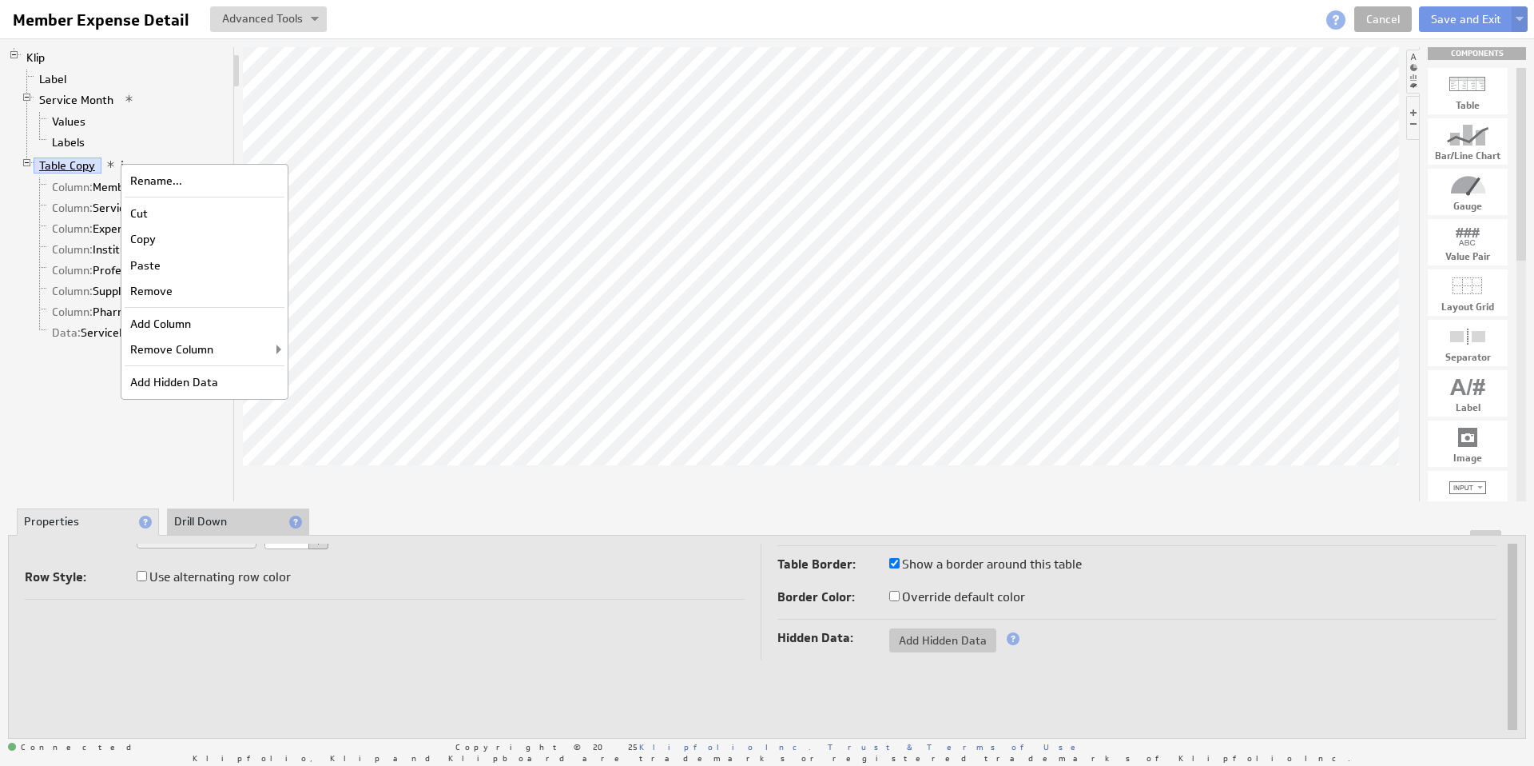
click at [68, 165] on link "Table Copy" at bounding box center [68, 165] width 68 height 16
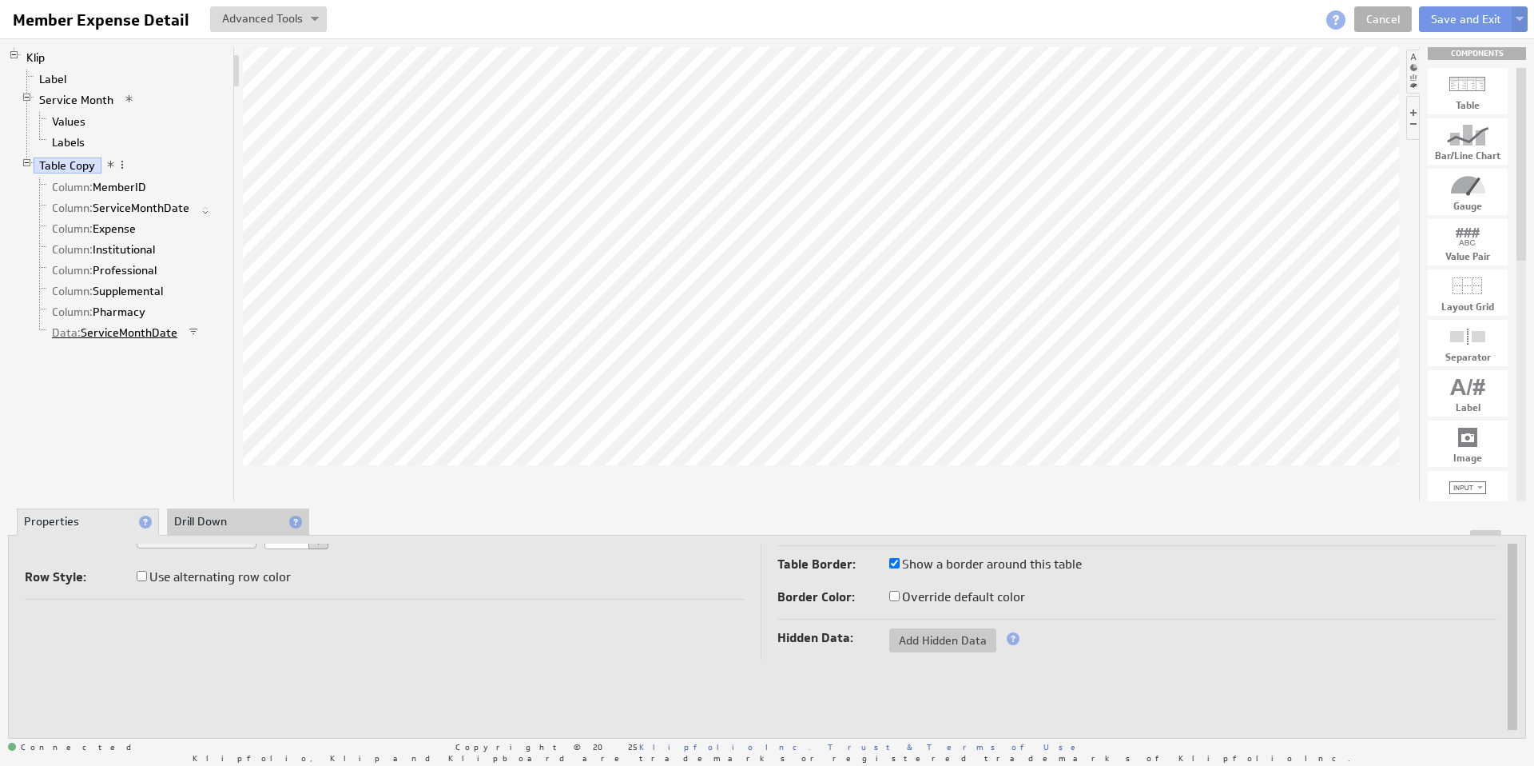
click at [134, 333] on link "Data: ServiceMonthDate" at bounding box center [114, 332] width 137 height 16
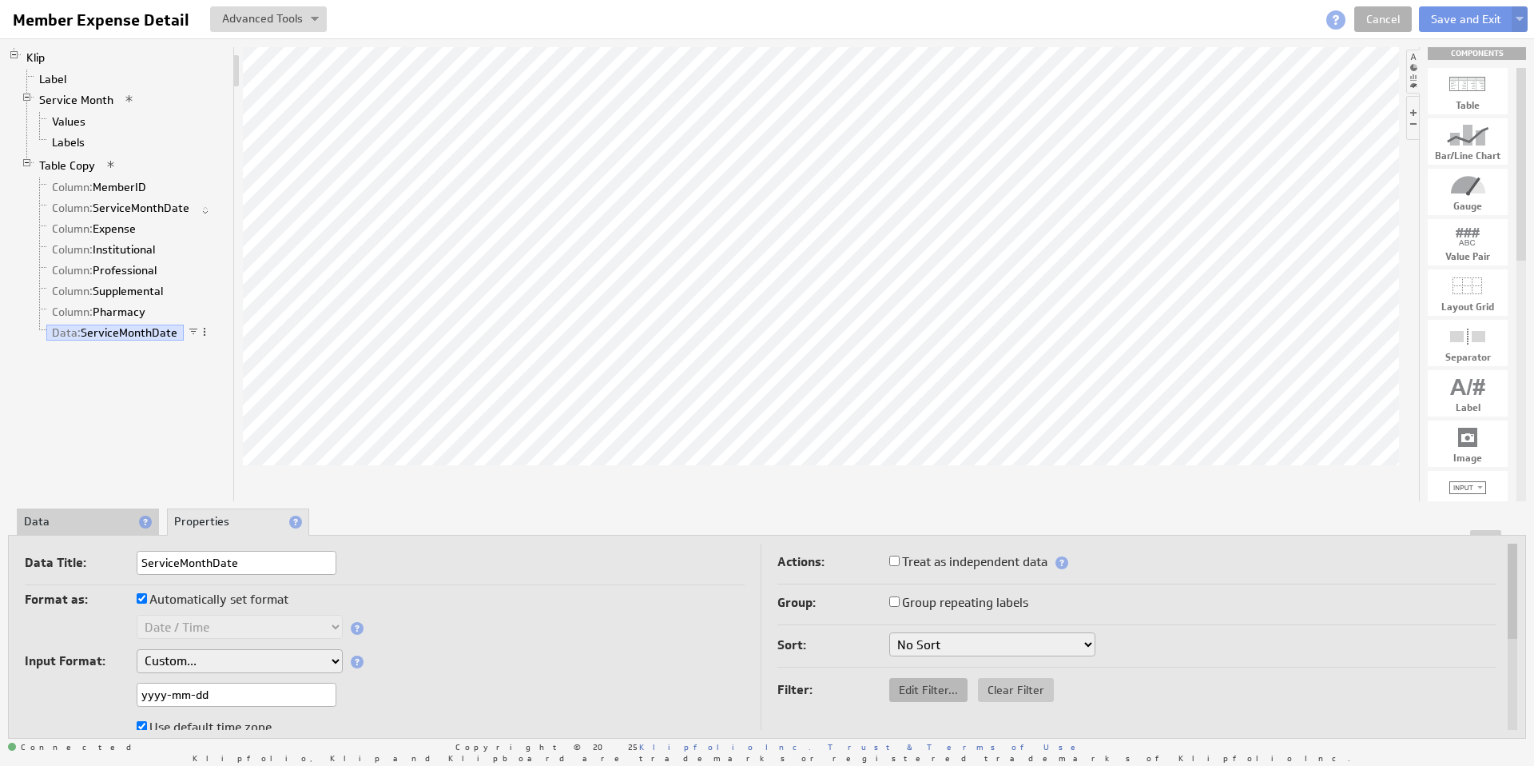
click at [914, 693] on span "Edit Filter..." at bounding box center [929, 690] width 78 height 14
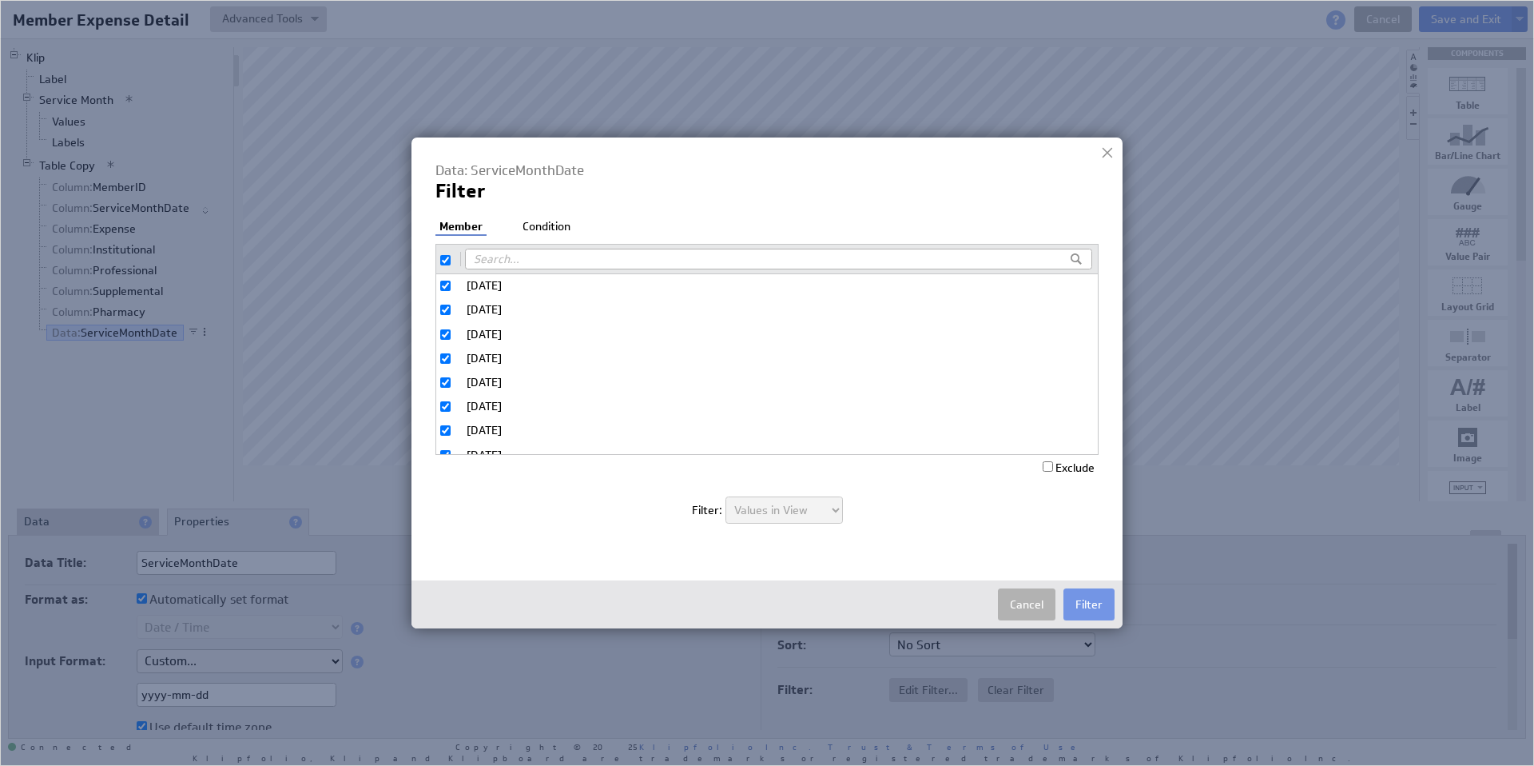
click at [560, 226] on li "Condition" at bounding box center [547, 227] width 56 height 16
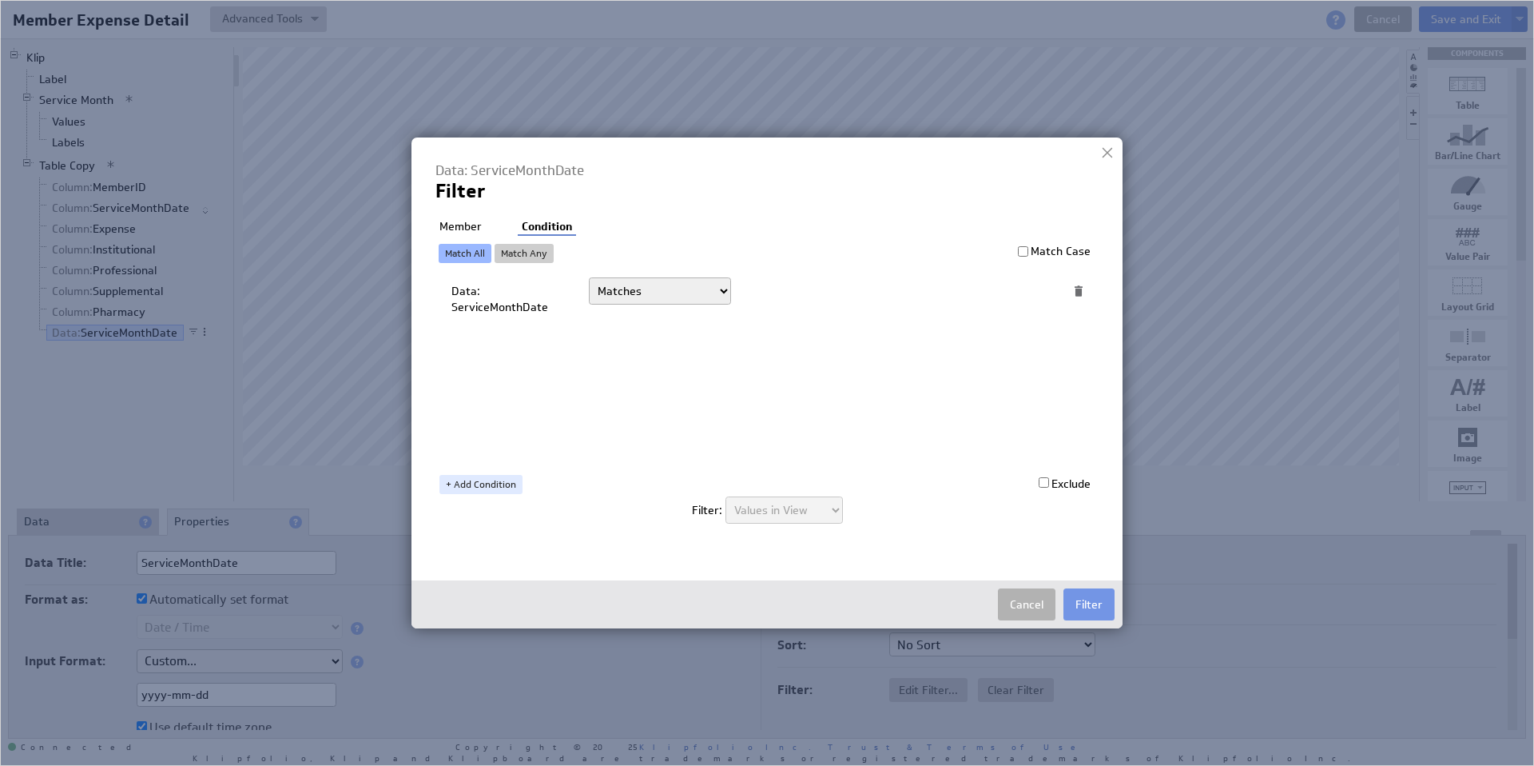
click at [685, 293] on select "Today Yesterday Unit to date In the last Last full On or after On or before ---…" at bounding box center [660, 290] width 142 height 27
select select "op:="
click at [1026, 293] on span at bounding box center [1024, 291] width 22 height 21
click at [1006, 286] on select "Select... company.id company.name user.emailAddress user.firstName user.isAdmin…" at bounding box center [882, 291] width 264 height 26
select select "MOS_Filter_YYYY_MM_DD"
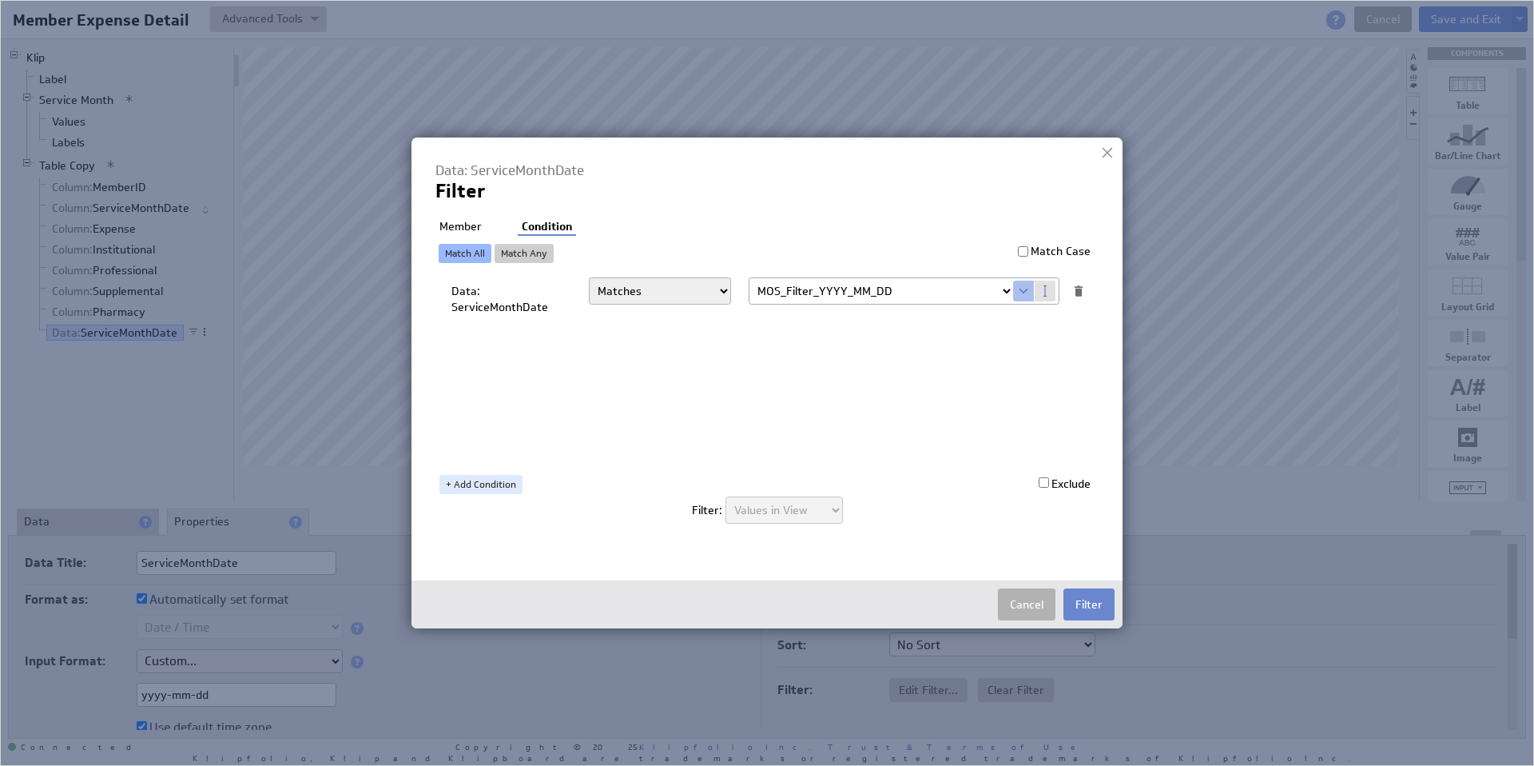
click at [1099, 604] on button "Filter" at bounding box center [1089, 604] width 51 height 32
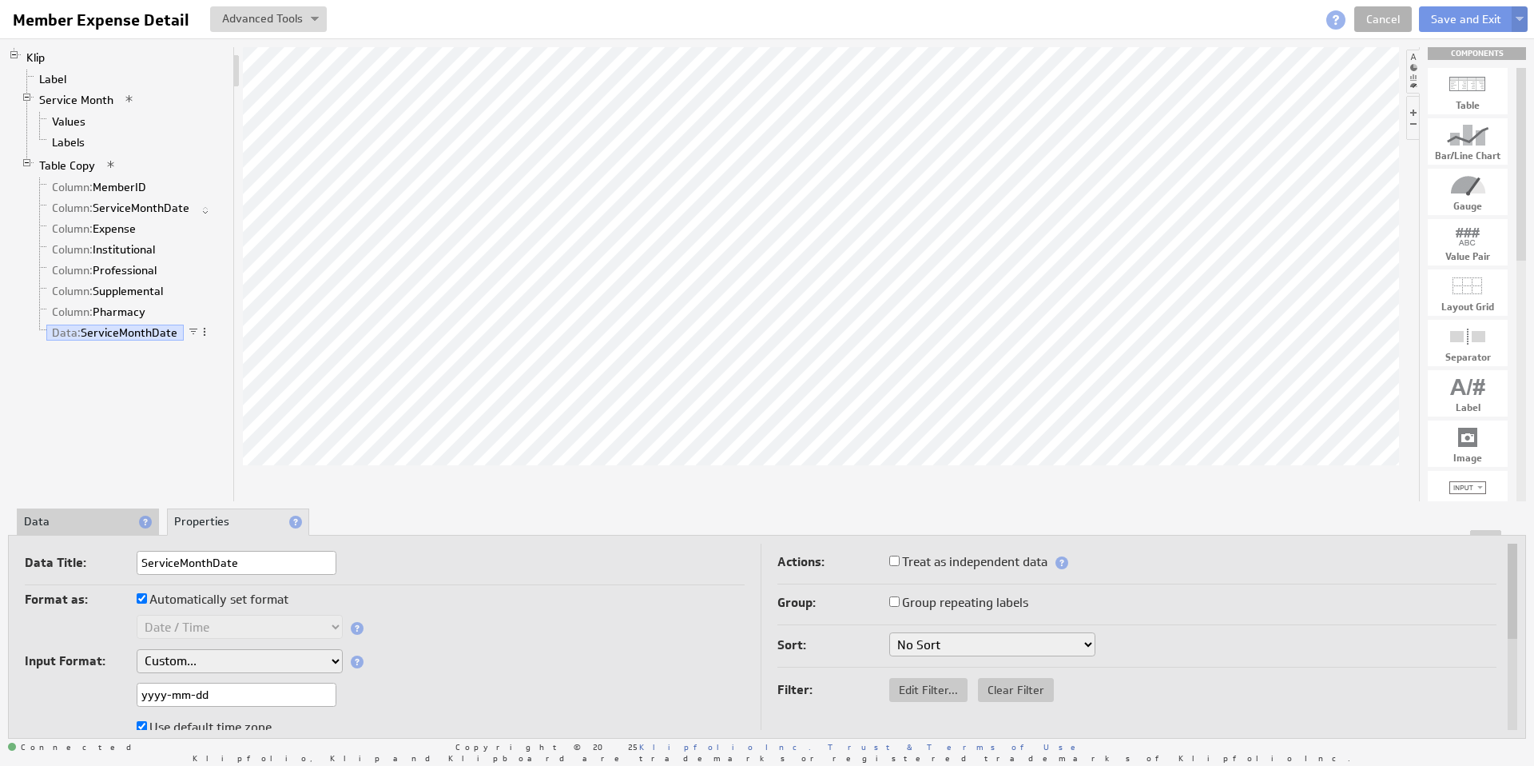
click at [1517, 19] on img at bounding box center [1520, 20] width 8 height 6
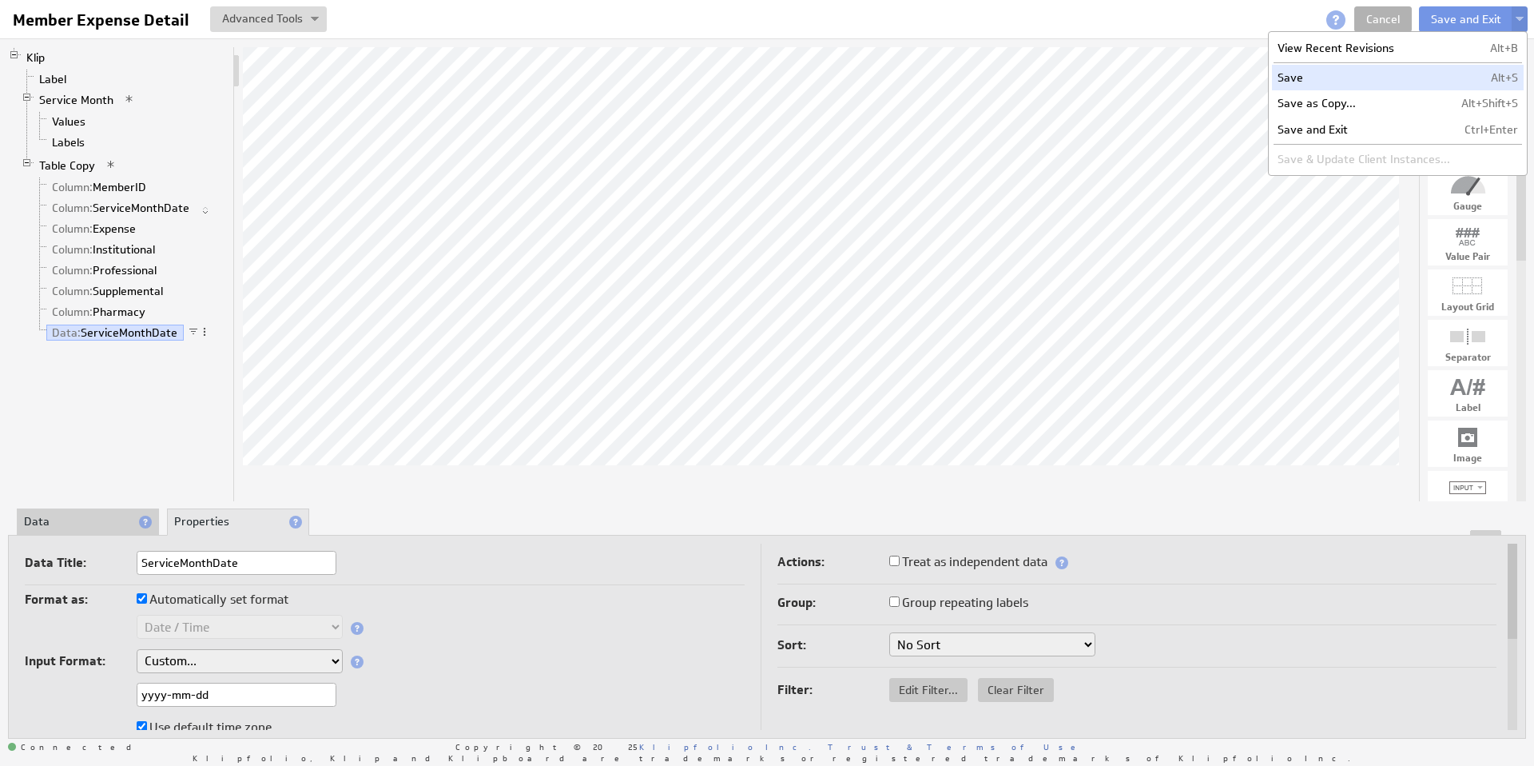
click at [1324, 73] on td "Save" at bounding box center [1364, 78] width 184 height 26
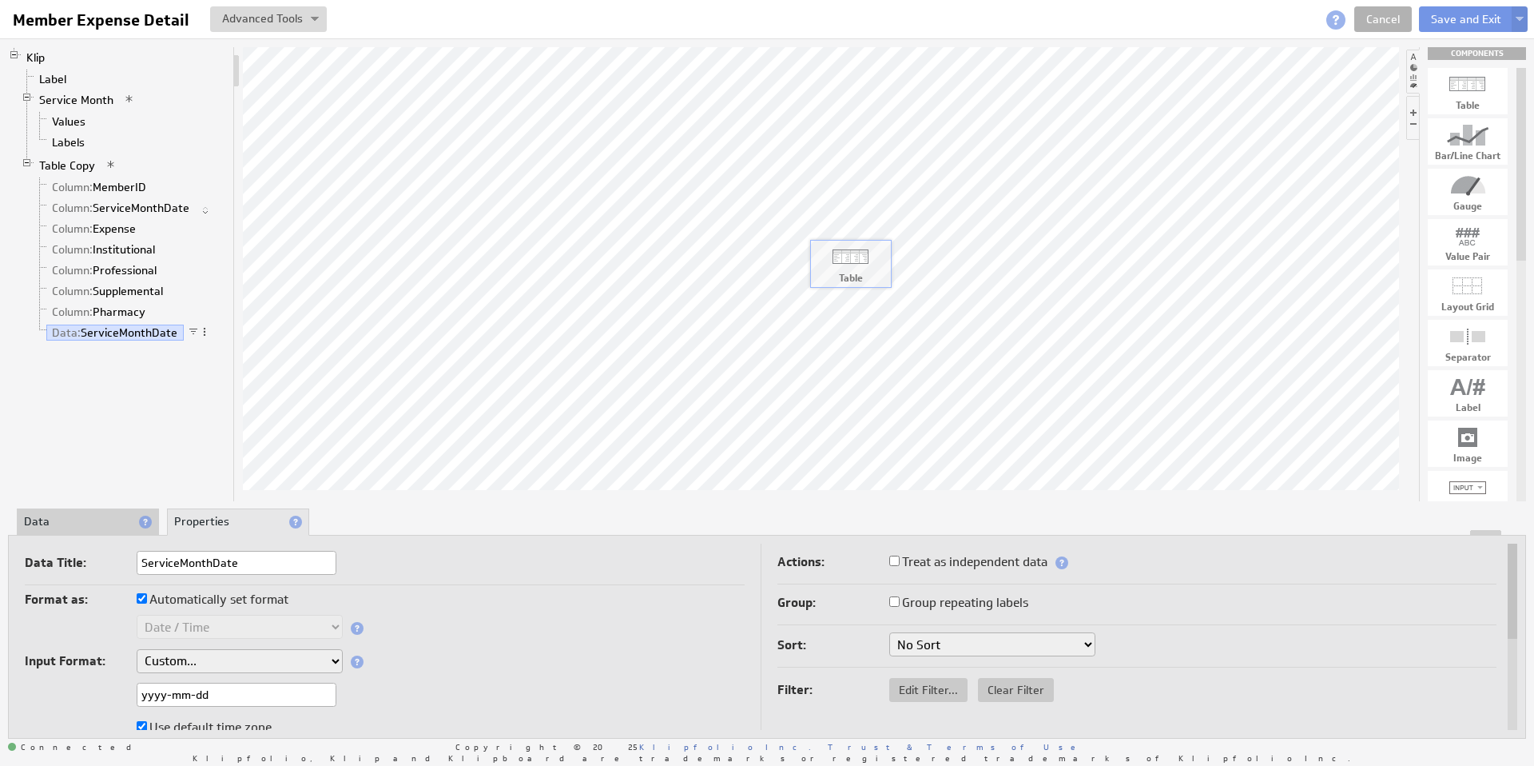
drag, startPoint x: 1464, startPoint y: 97, endPoint x: 853, endPoint y: 265, distance: 634.0
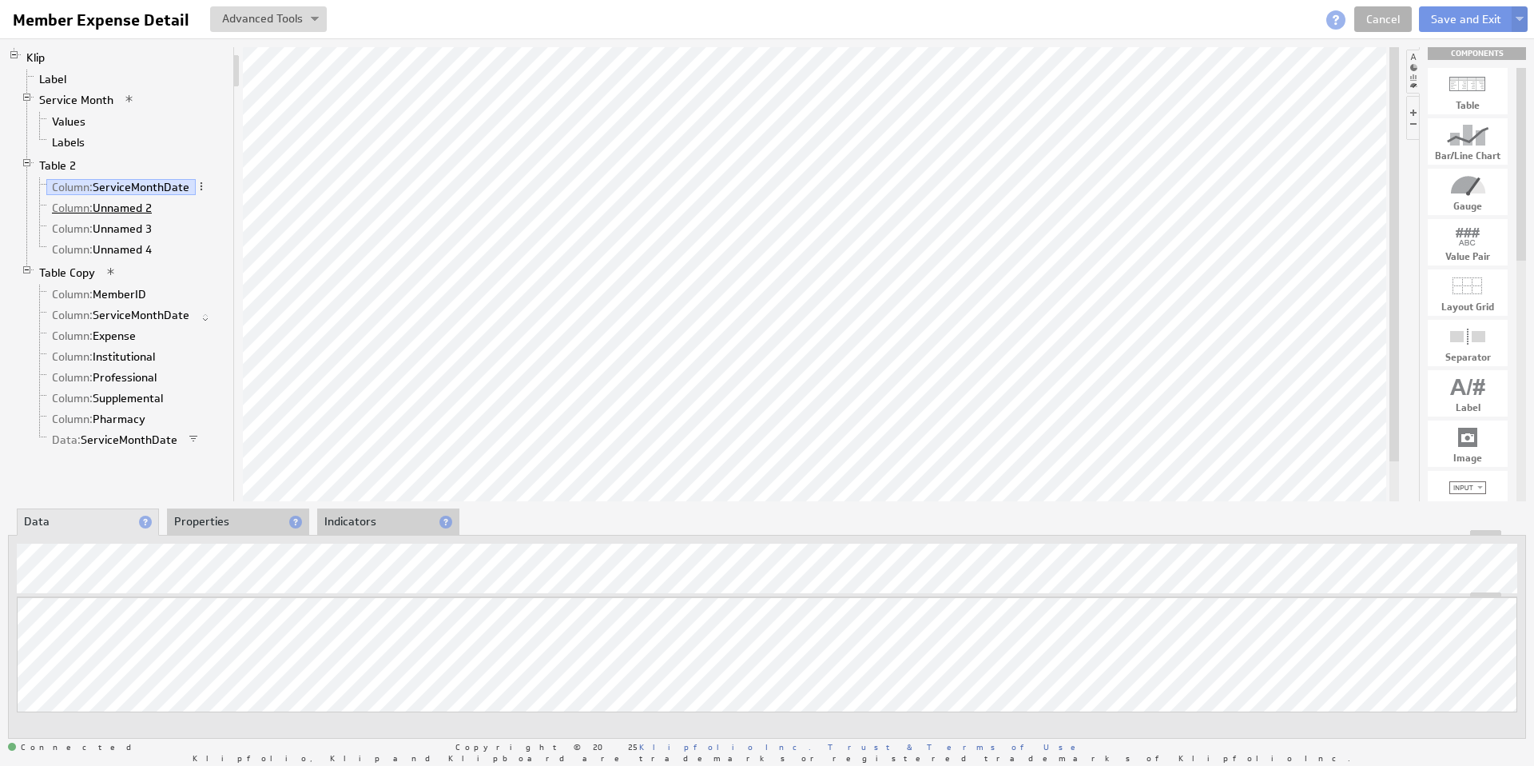
click at [125, 210] on link "Column: Unnamed 2" at bounding box center [102, 208] width 112 height 16
click at [117, 189] on link "Column: ServiceMonthDate" at bounding box center [120, 187] width 149 height 16
click at [201, 183] on span at bounding box center [201, 186] width 11 height 11
click at [278, 375] on div "Group" at bounding box center [285, 376] width 160 height 26
click at [203, 187] on span at bounding box center [201, 186] width 11 height 11
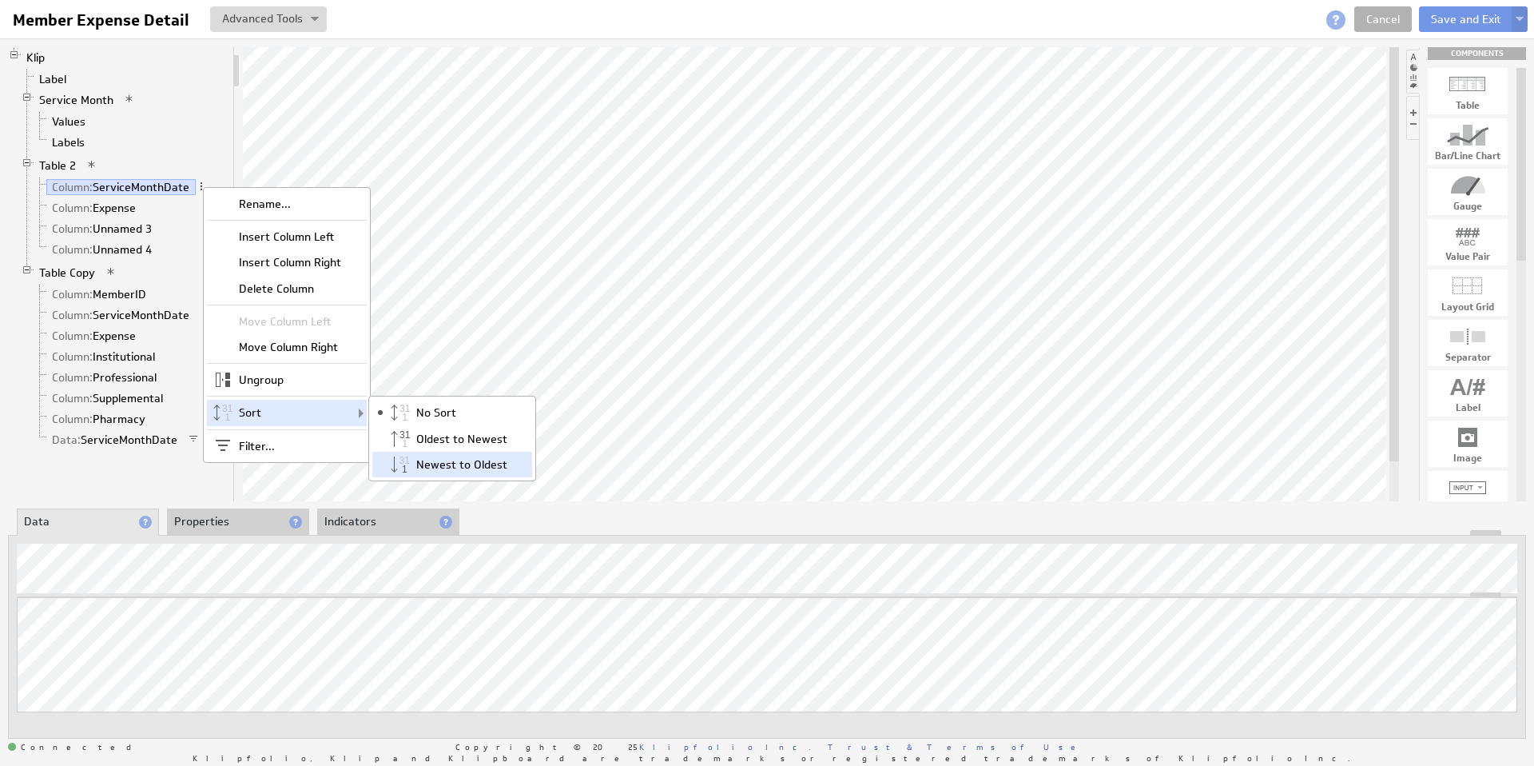
click at [461, 462] on div "Newest to Oldest" at bounding box center [452, 465] width 160 height 26
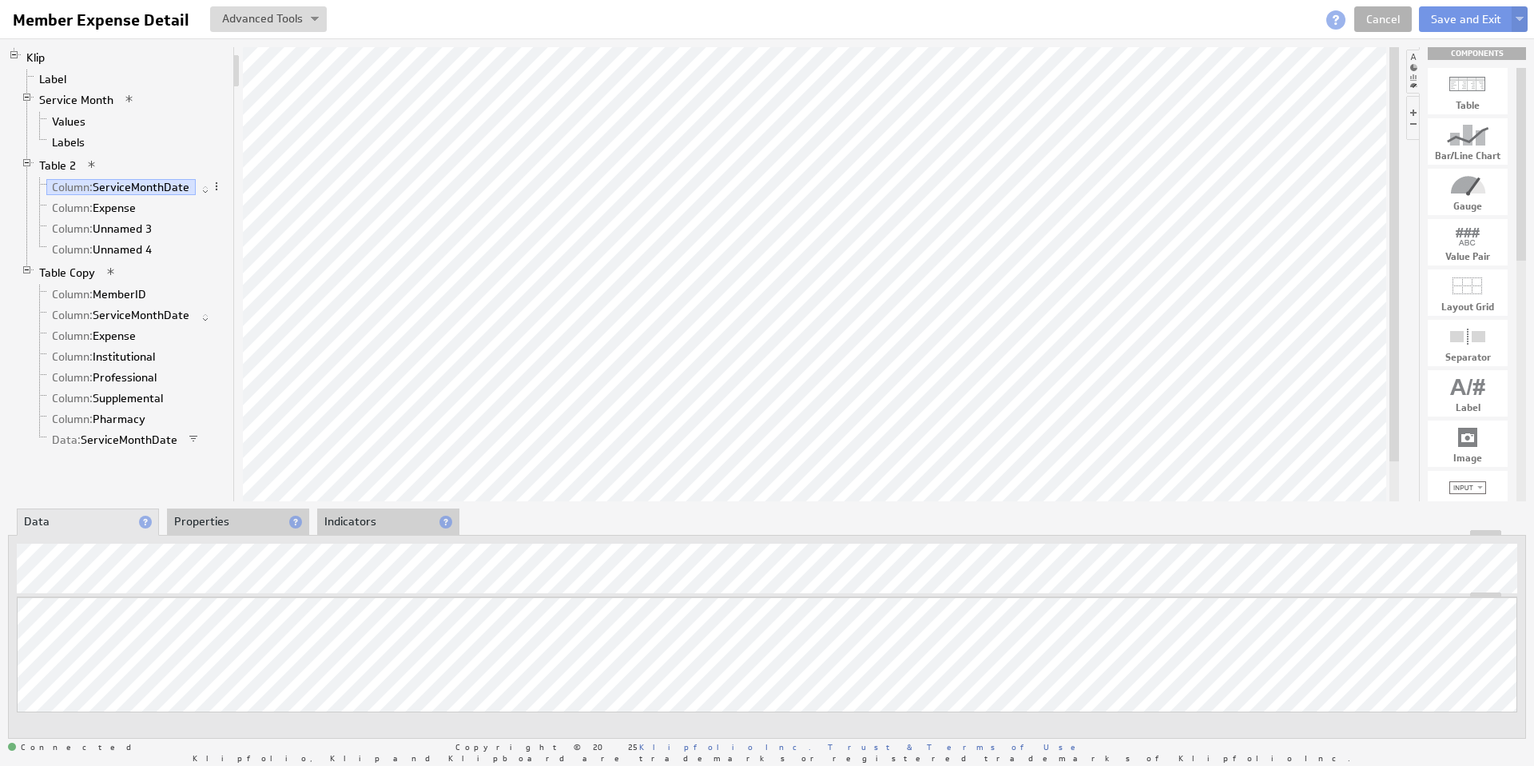
click at [236, 516] on li "Properties" at bounding box center [238, 521] width 142 height 27
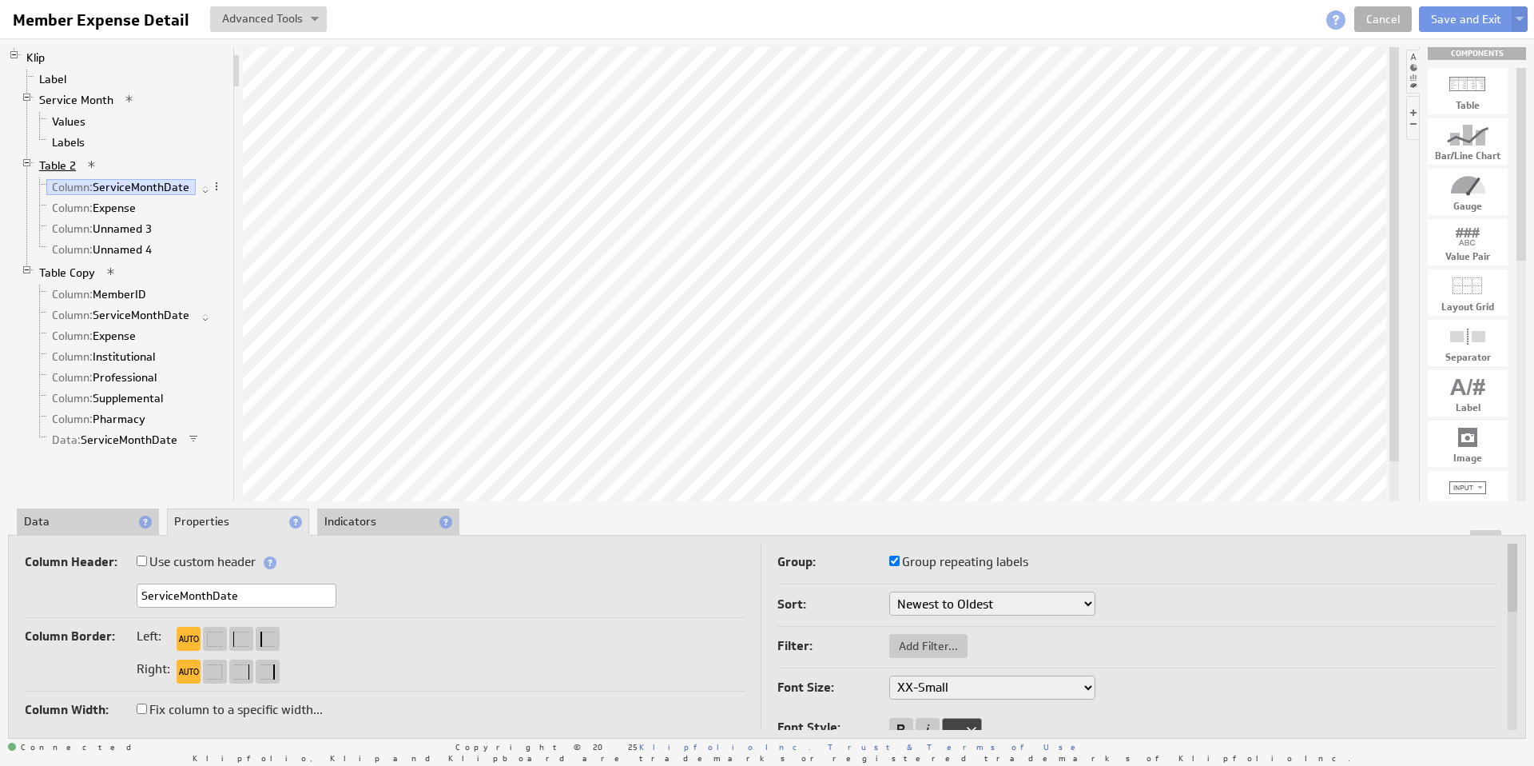
click at [65, 165] on link "Table 2" at bounding box center [58, 165] width 49 height 16
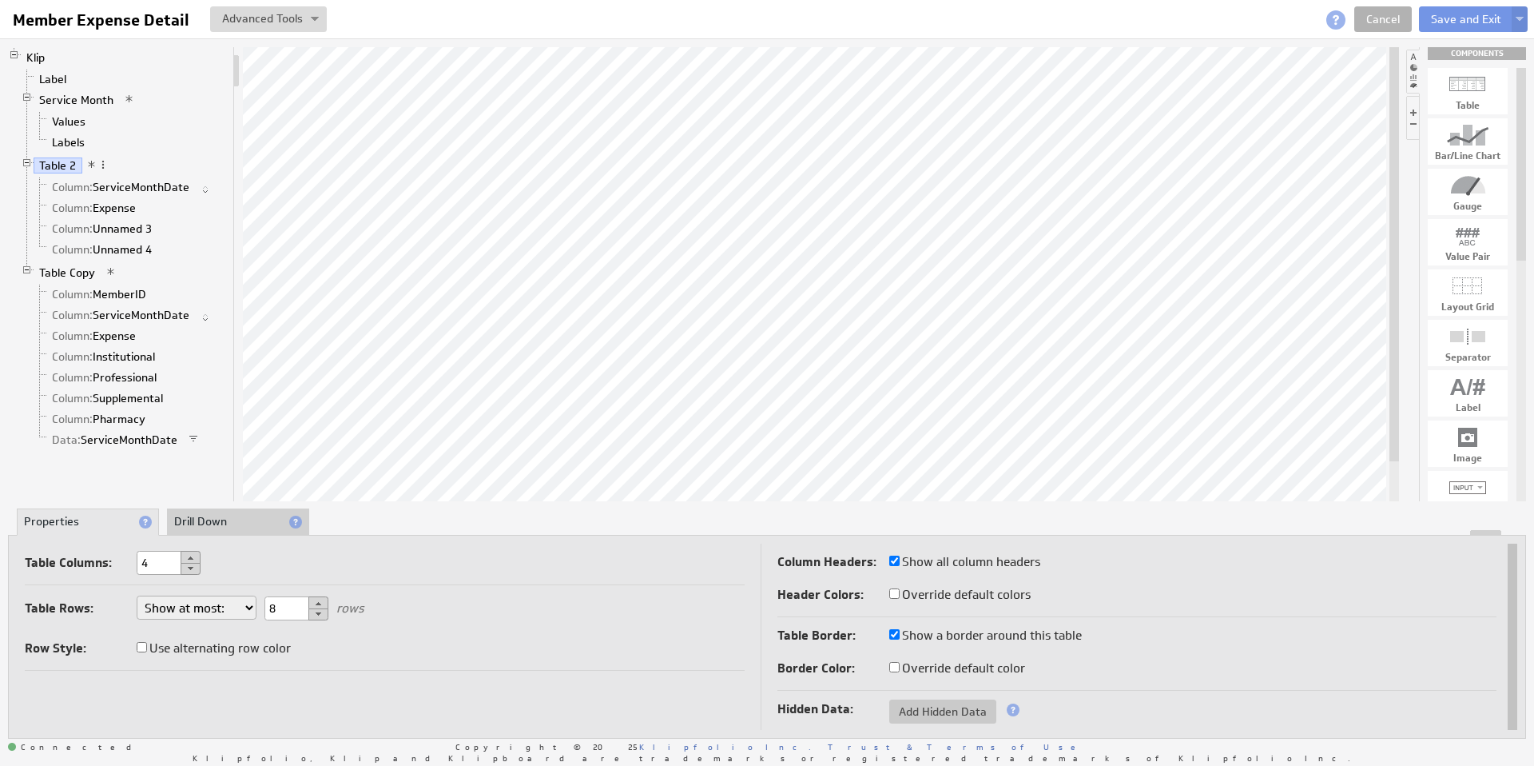
click at [234, 524] on li "Drill Down" at bounding box center [238, 521] width 142 height 27
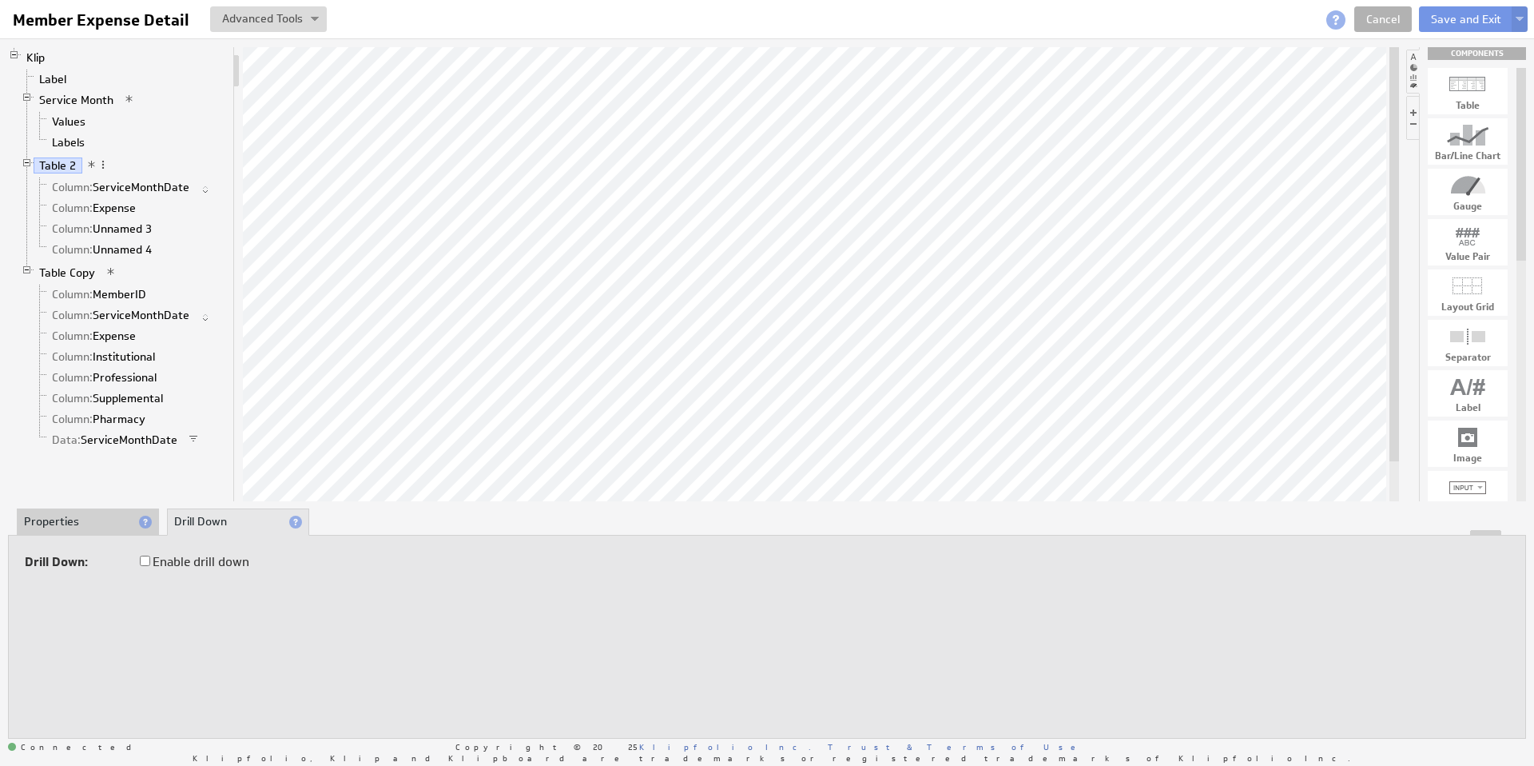
click at [144, 559] on input "Enable drill down" at bounding box center [145, 560] width 10 height 10
checkbox input "true"
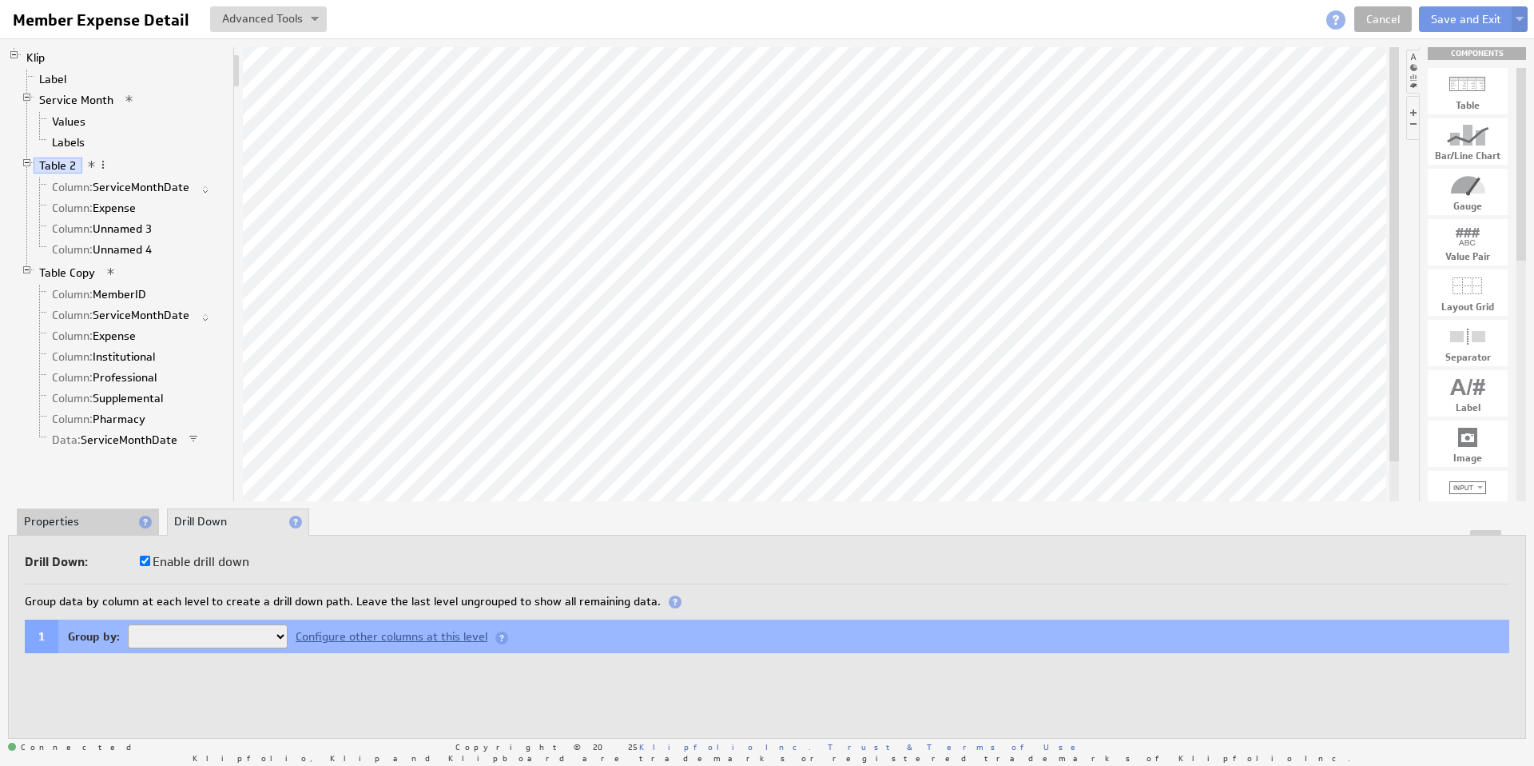
click at [279, 635] on select "ServiceMonthDate Unnamed 3 Unnamed 4" at bounding box center [208, 636] width 160 height 24
select select "ea091836-90"
click at [107, 669] on button "Add Drill Level" at bounding box center [74, 674] width 98 height 24
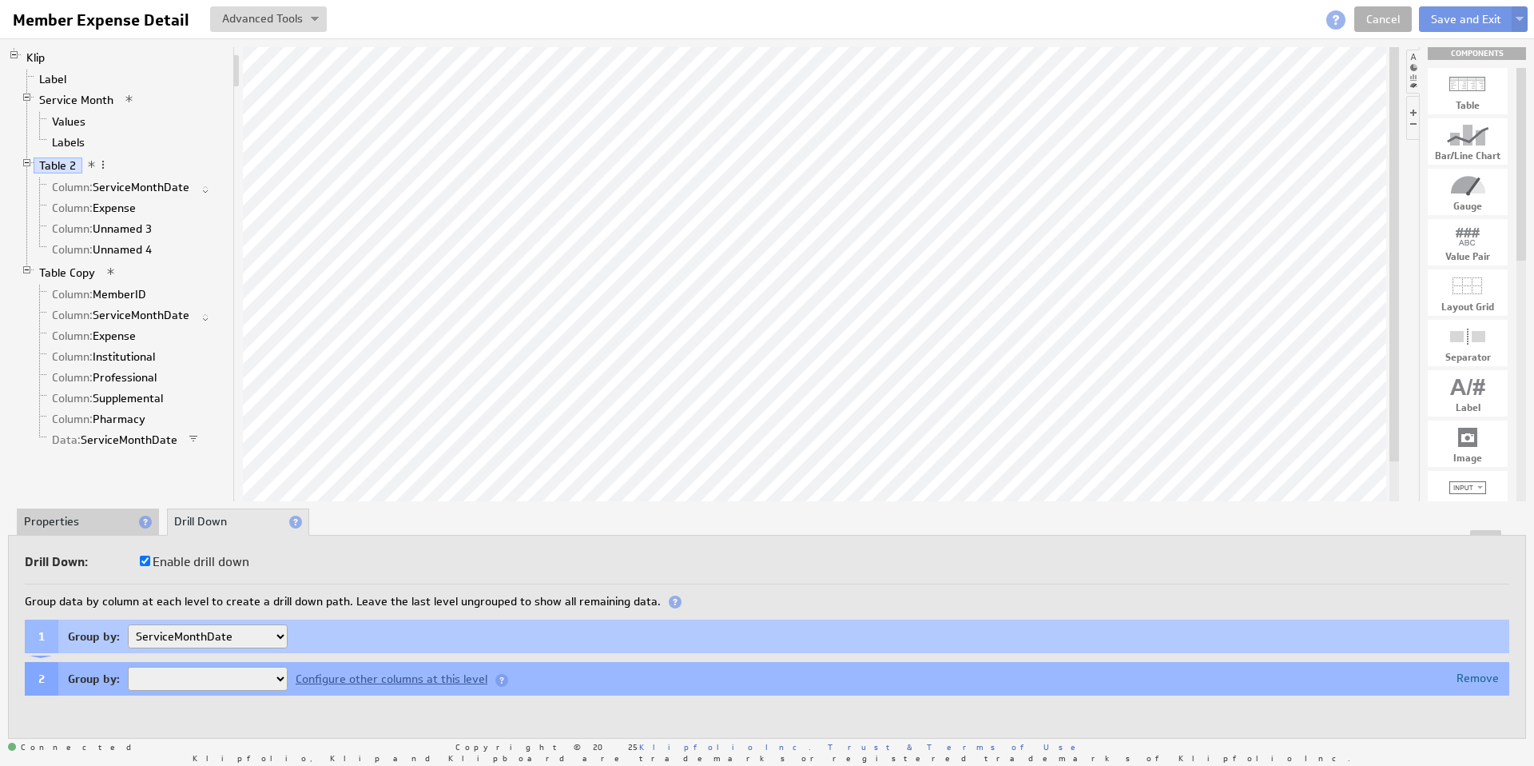
click at [280, 678] on select "Unnamed 3 Unnamed 4" at bounding box center [208, 679] width 160 height 24
click at [1488, 676] on div "Remove" at bounding box center [1478, 677] width 42 height 11
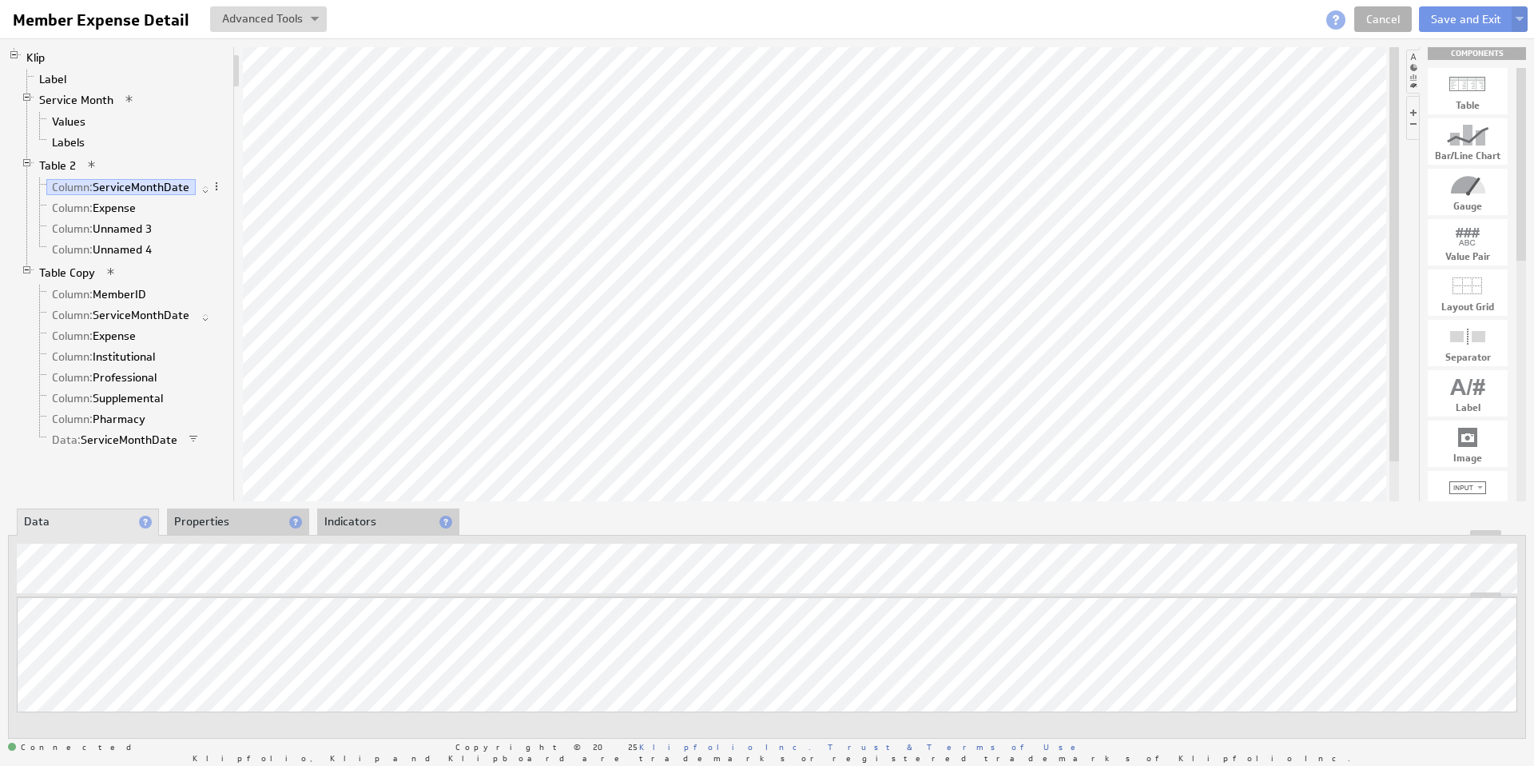
click at [220, 515] on li "Properties" at bounding box center [238, 521] width 142 height 27
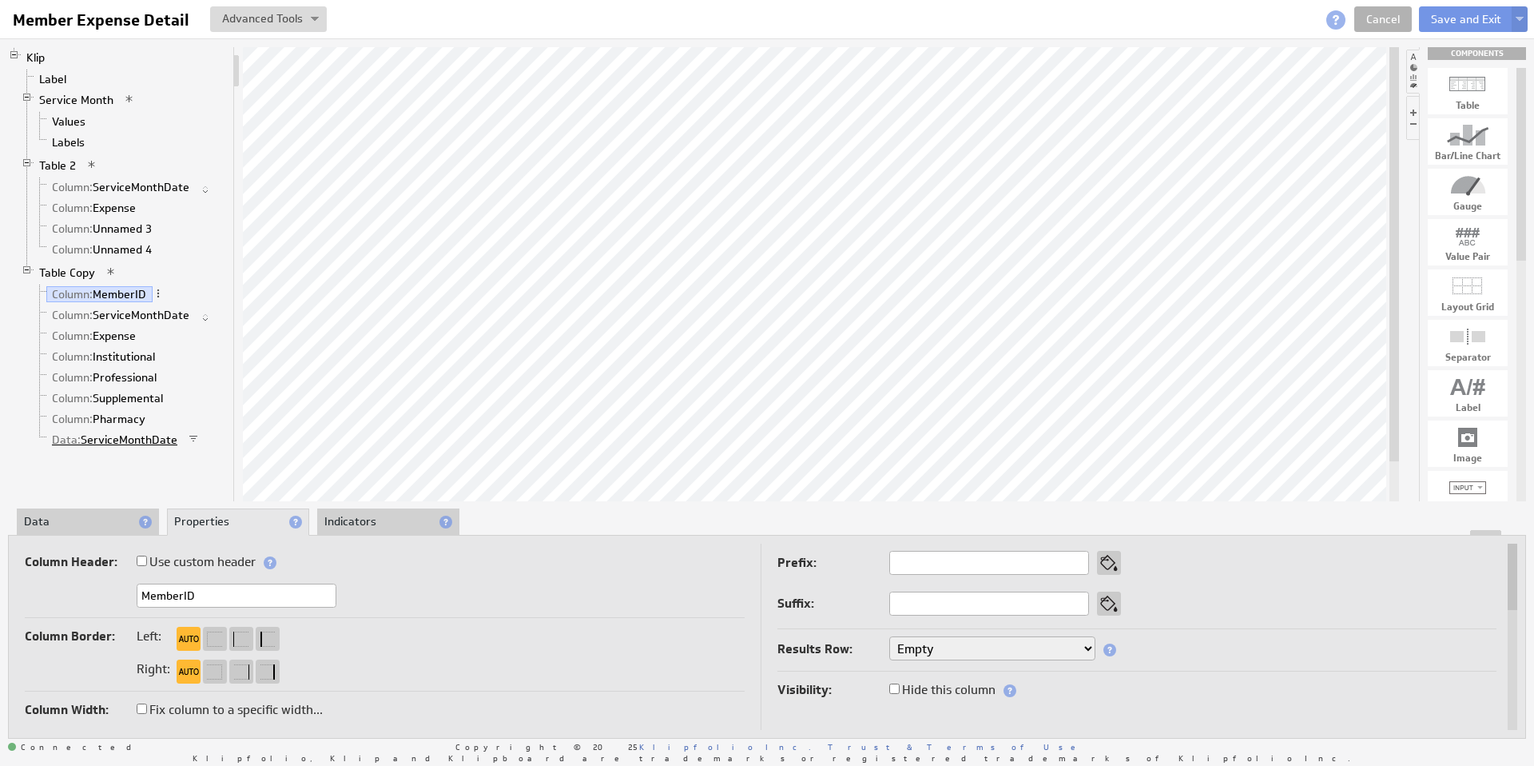
click at [133, 440] on link "Data: ServiceMonthDate" at bounding box center [114, 440] width 137 height 16
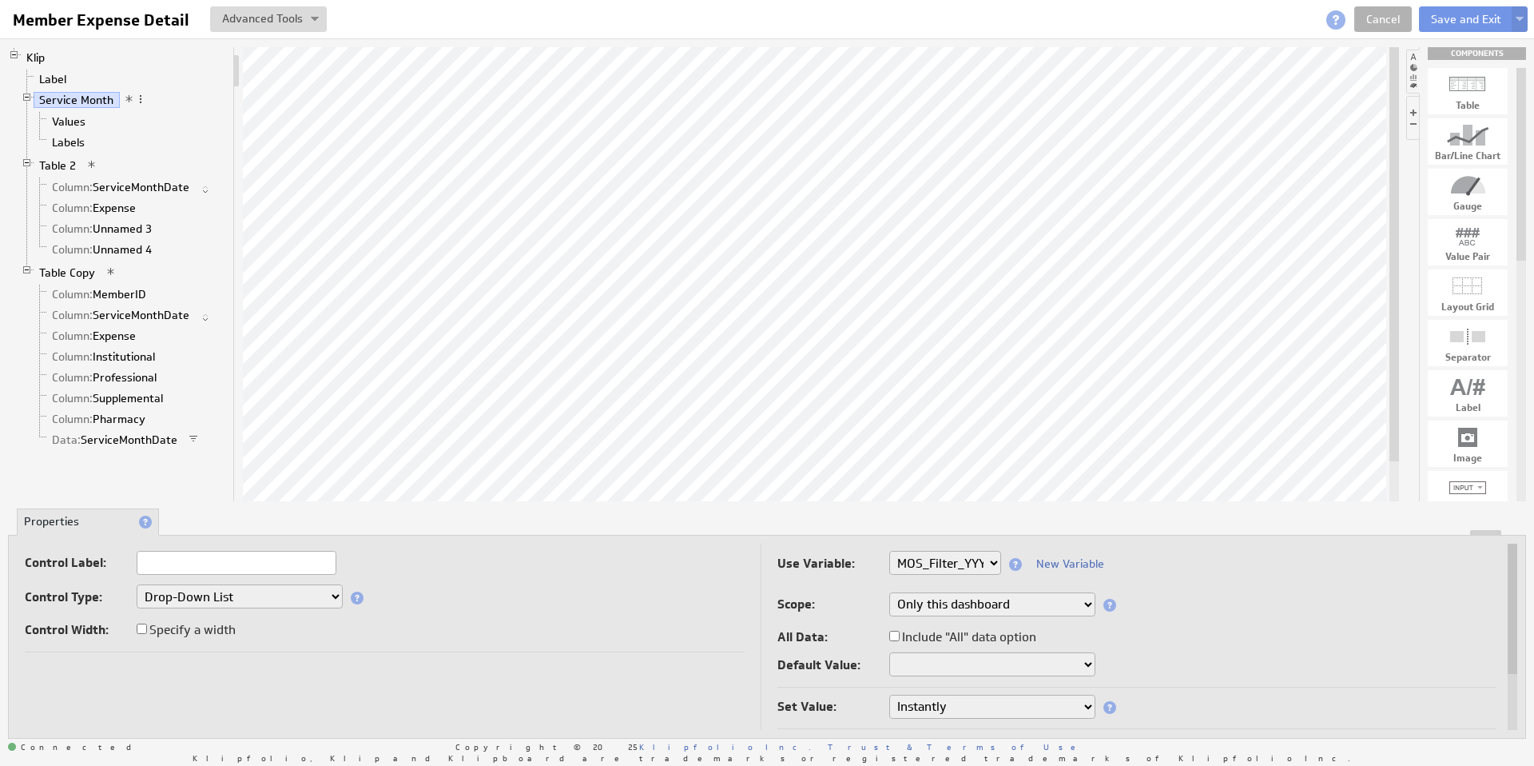
click at [894, 635] on input "Include "All" data option" at bounding box center [895, 636] width 10 height 10
checkbox input "true"
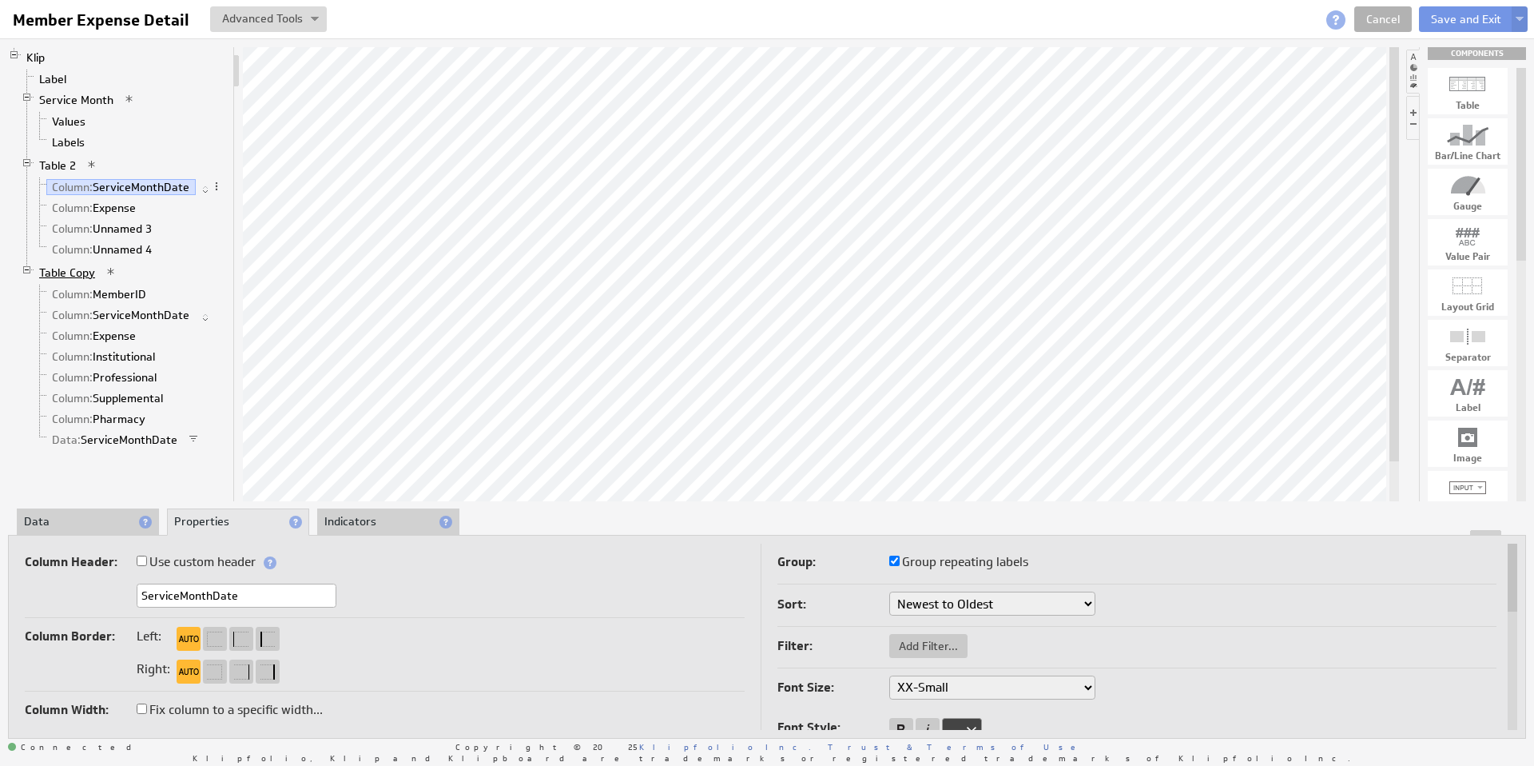
click at [70, 273] on link "Table Copy" at bounding box center [68, 273] width 68 height 16
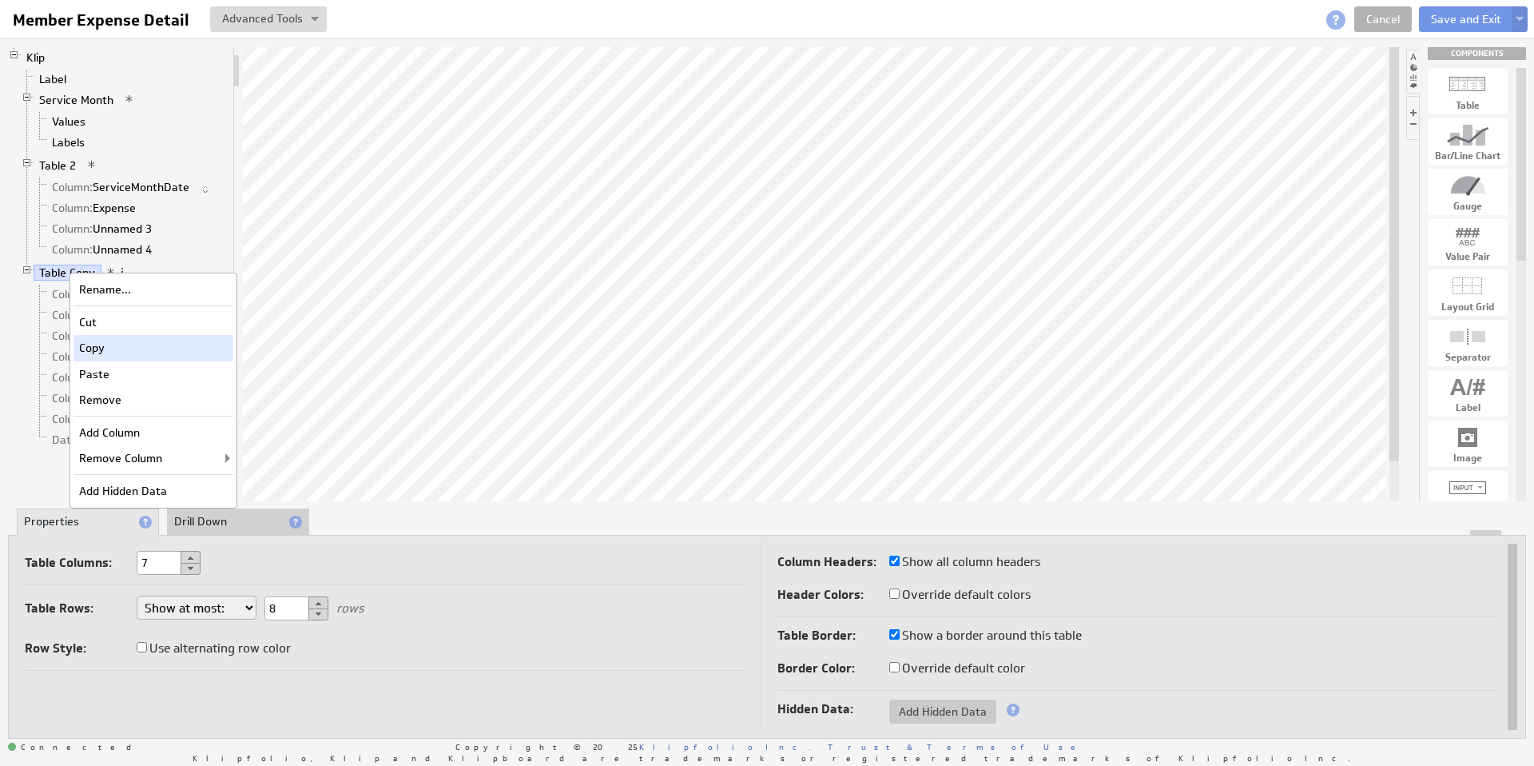
click at [101, 347] on div "Copy" at bounding box center [154, 348] width 160 height 26
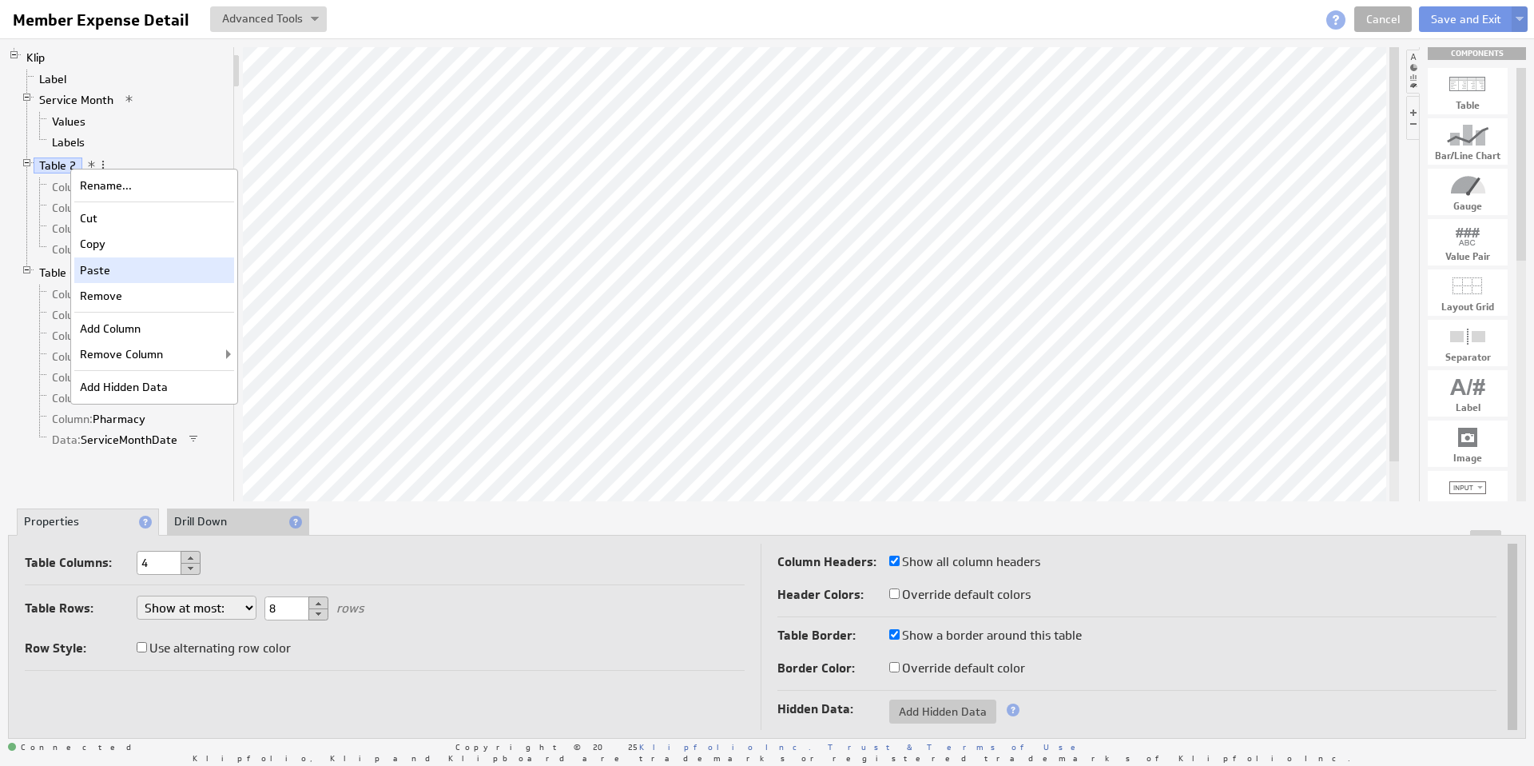
click at [111, 267] on div "Paste" at bounding box center [154, 270] width 160 height 26
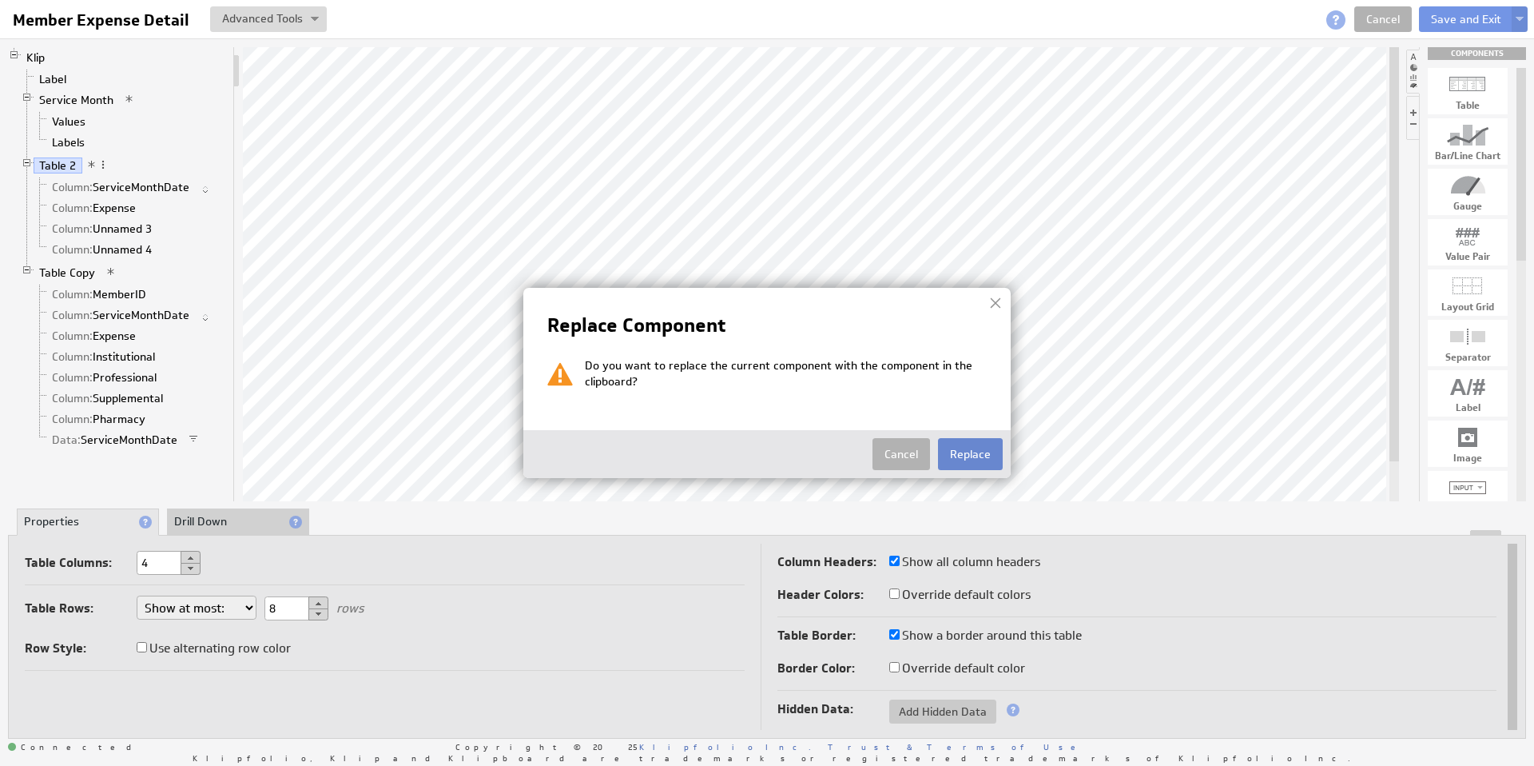
click at [961, 449] on button "Replace" at bounding box center [970, 454] width 65 height 32
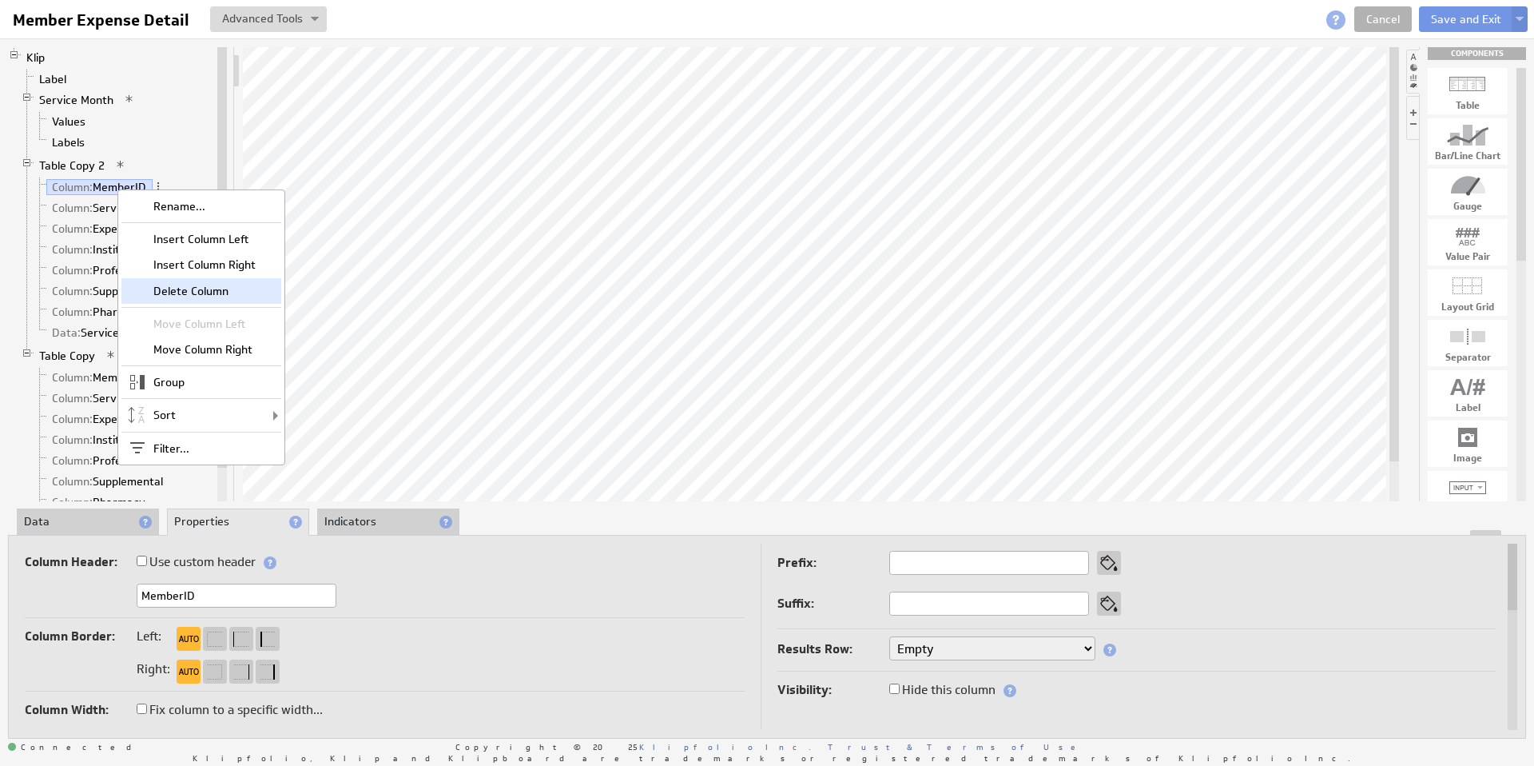
click at [193, 294] on div "Delete Column" at bounding box center [201, 291] width 160 height 26
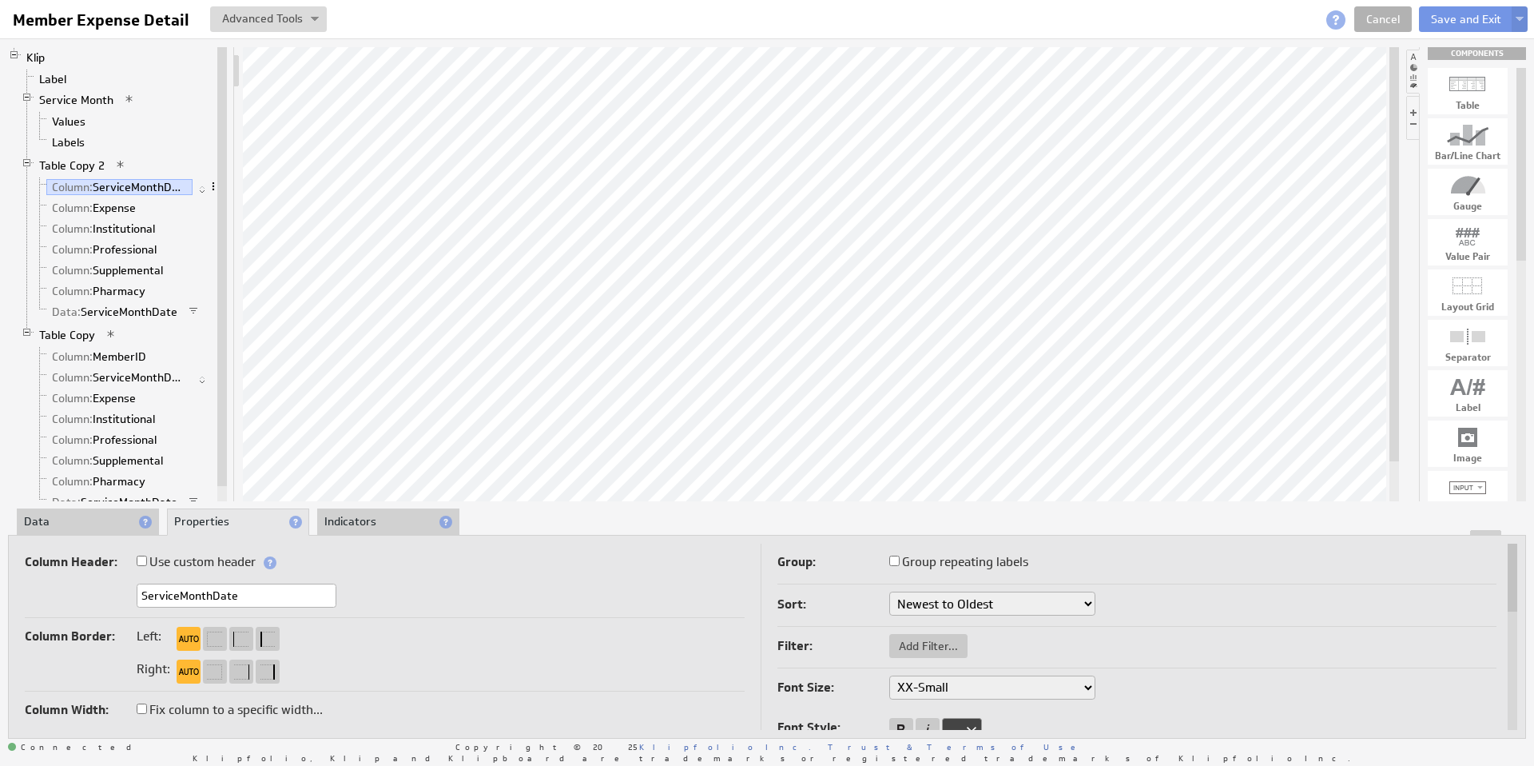
click at [211, 185] on span at bounding box center [213, 186] width 11 height 11
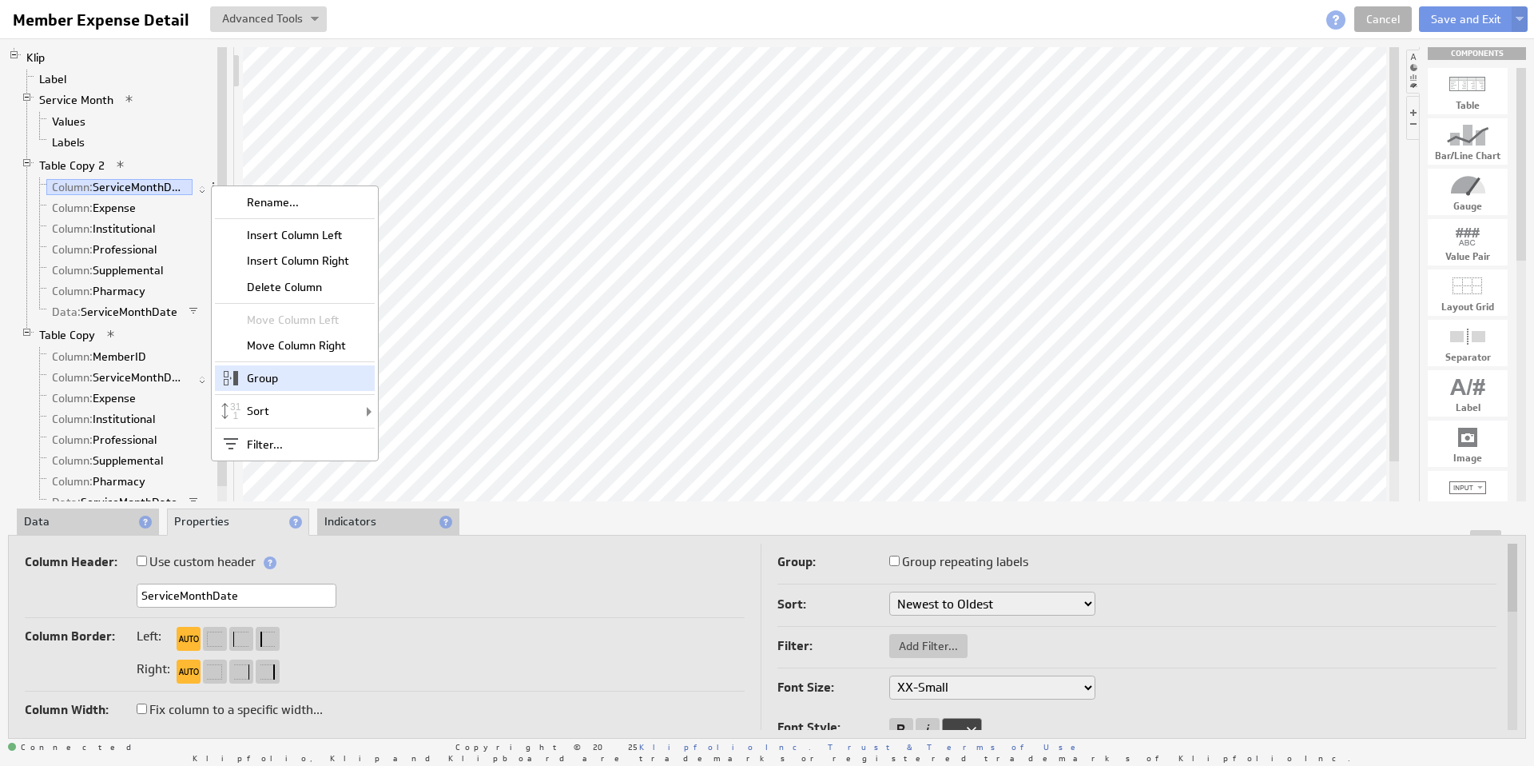
click at [264, 377] on div "Group" at bounding box center [295, 378] width 160 height 26
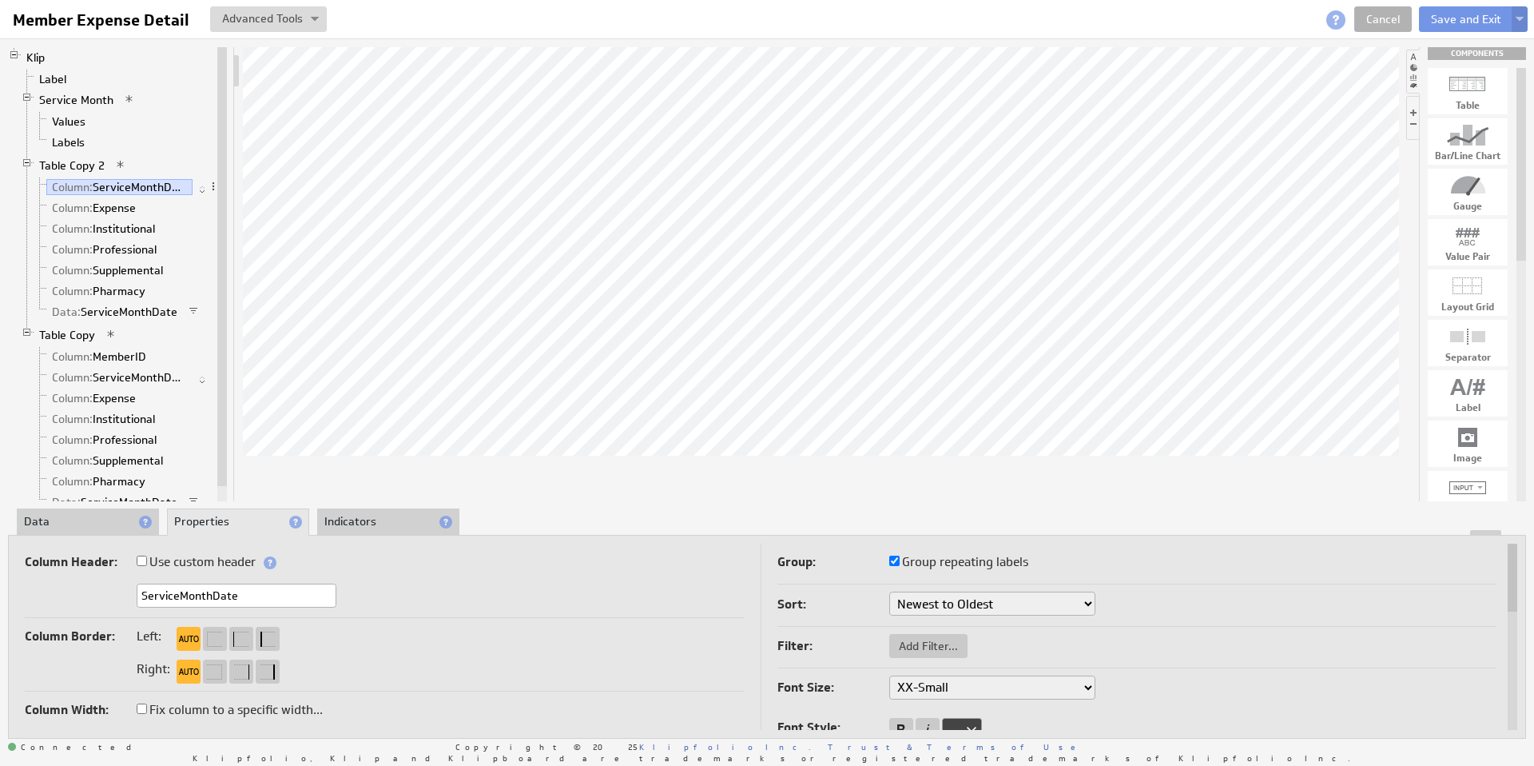
click at [1519, 18] on img at bounding box center [1520, 20] width 8 height 6
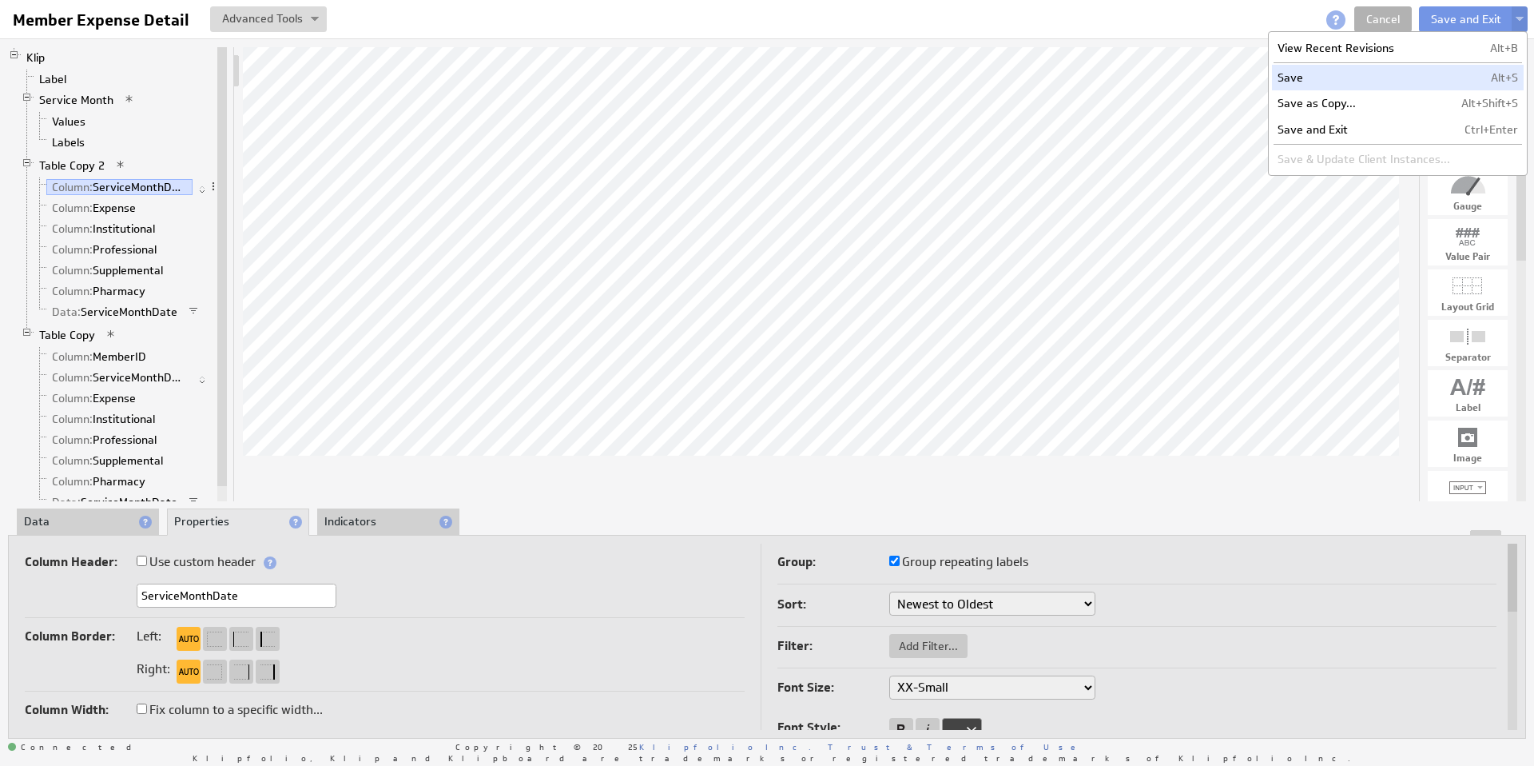
click at [1435, 70] on td "Save" at bounding box center [1364, 78] width 184 height 26
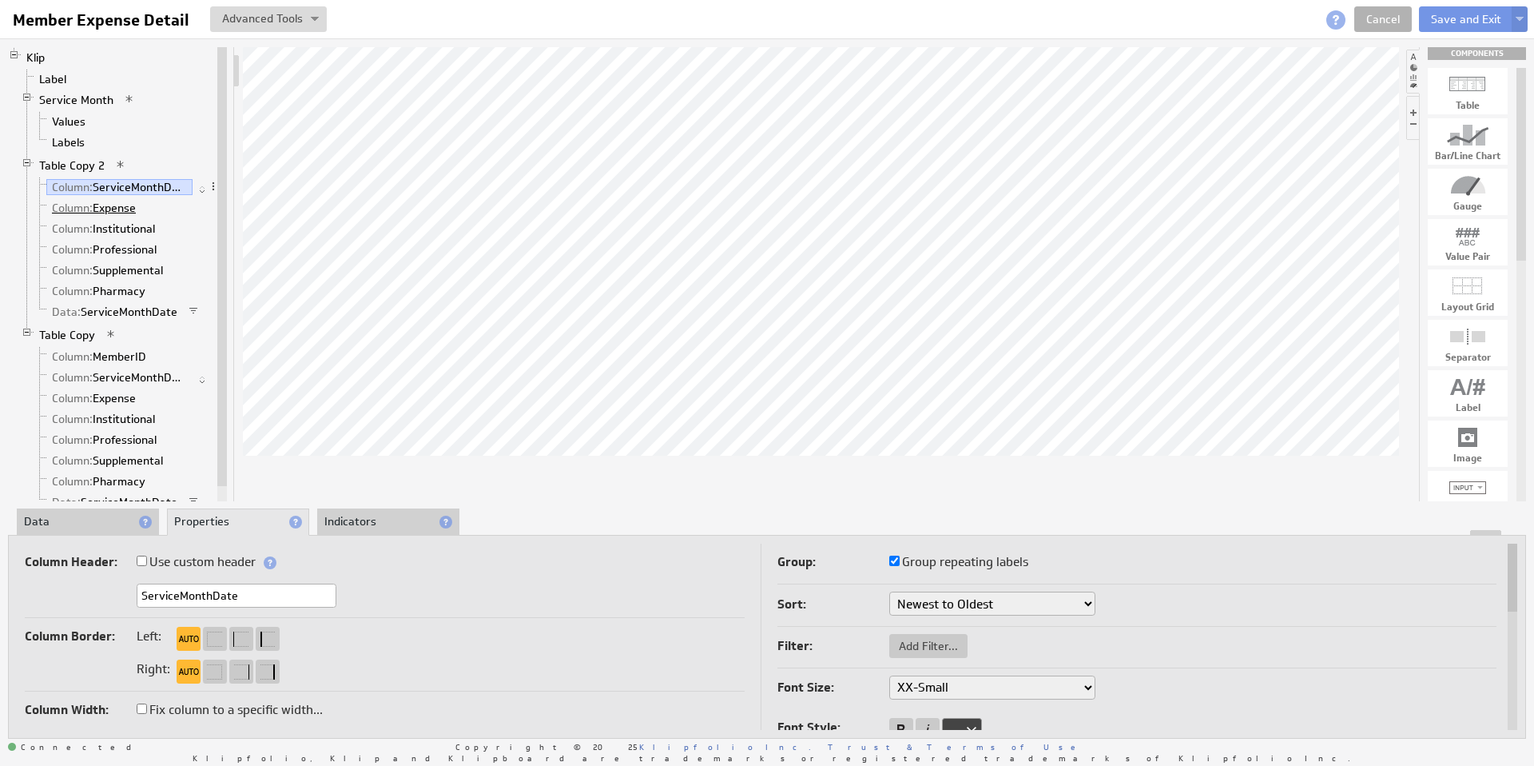
click at [117, 211] on link "Column: Expense" at bounding box center [94, 208] width 96 height 16
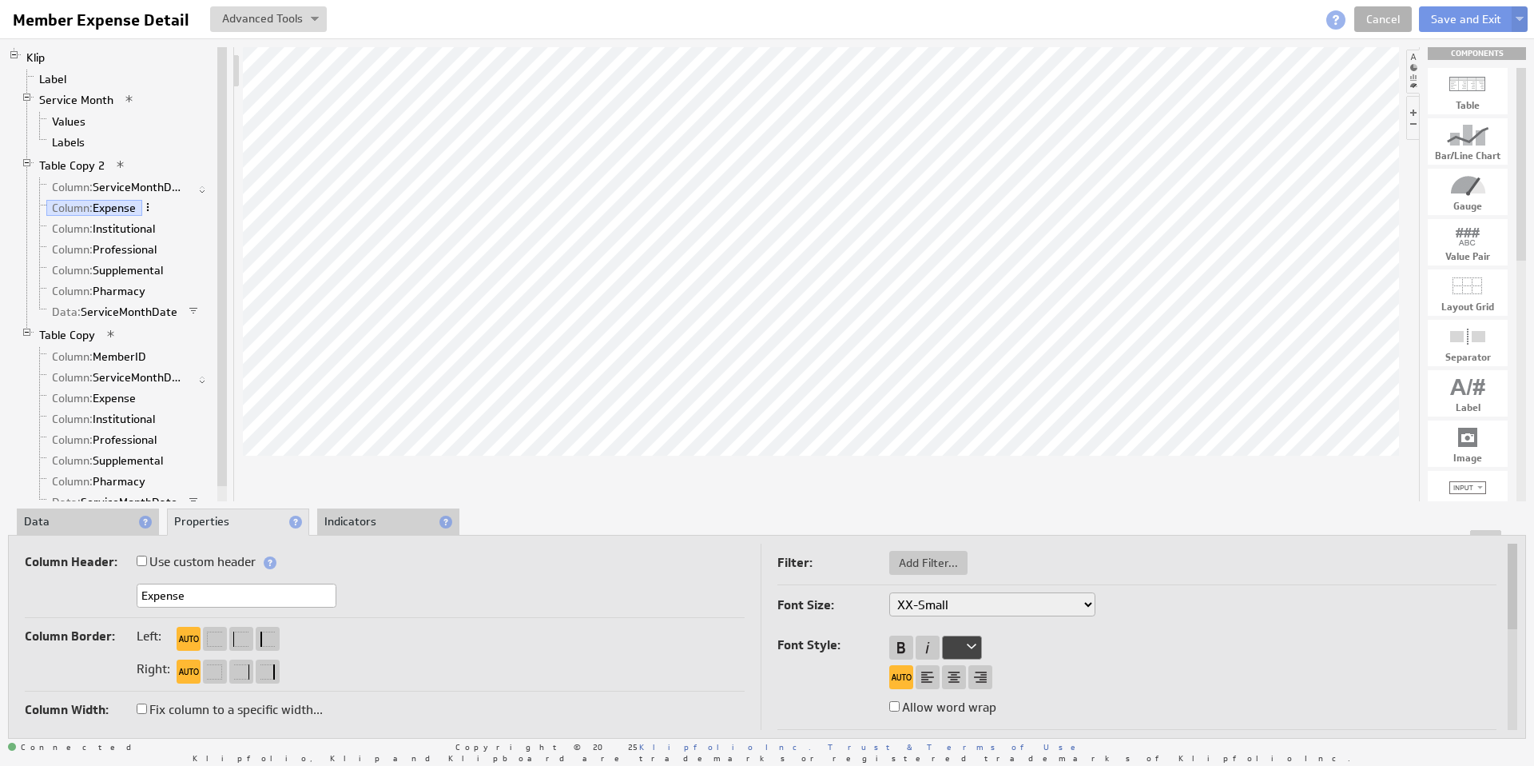
click at [152, 207] on span at bounding box center [147, 206] width 11 height 11
click at [106, 308] on link "Data: ServiceMonthDate" at bounding box center [114, 312] width 137 height 16
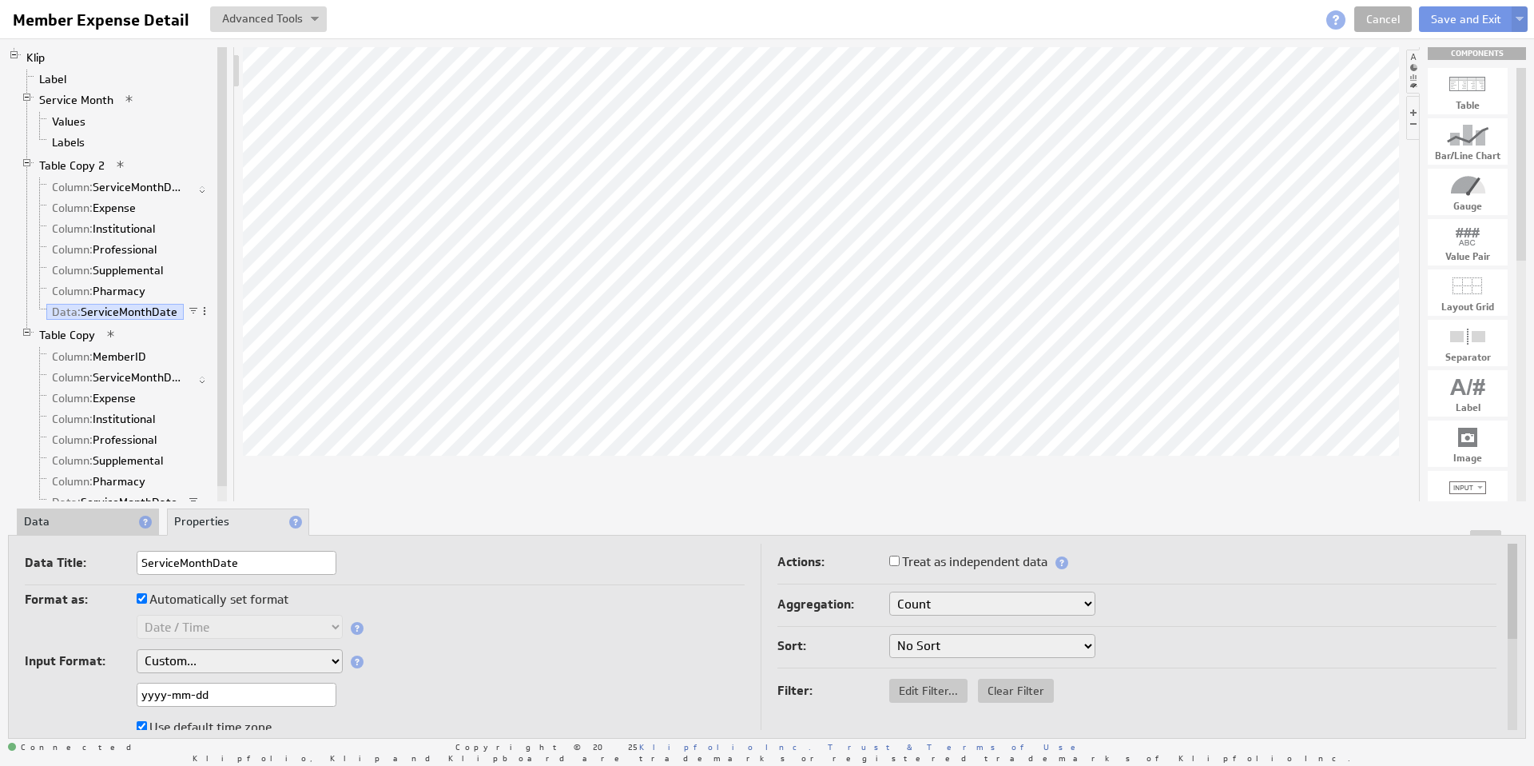
click at [90, 530] on div at bounding box center [767, 533] width 1517 height 6
click at [58, 517] on li "Data" at bounding box center [88, 521] width 142 height 27
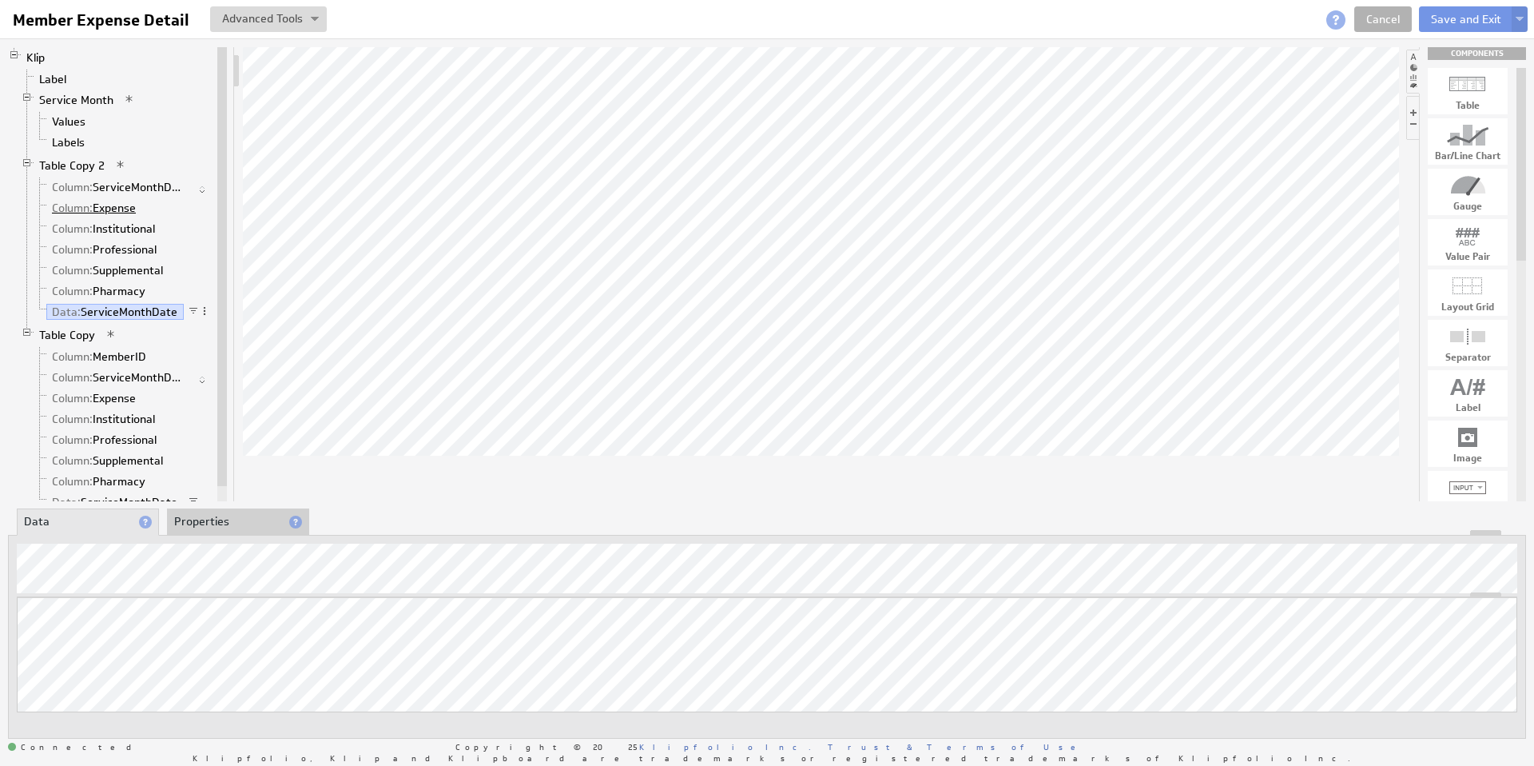
click at [105, 205] on link "Column: Expense" at bounding box center [94, 208] width 96 height 16
click at [91, 226] on span "Column:" at bounding box center [72, 228] width 41 height 14
click at [101, 206] on link "Column: Expense" at bounding box center [94, 208] width 96 height 16
click at [123, 396] on link "Column: Expense" at bounding box center [94, 398] width 96 height 16
click at [81, 420] on span "Column:" at bounding box center [72, 419] width 41 height 14
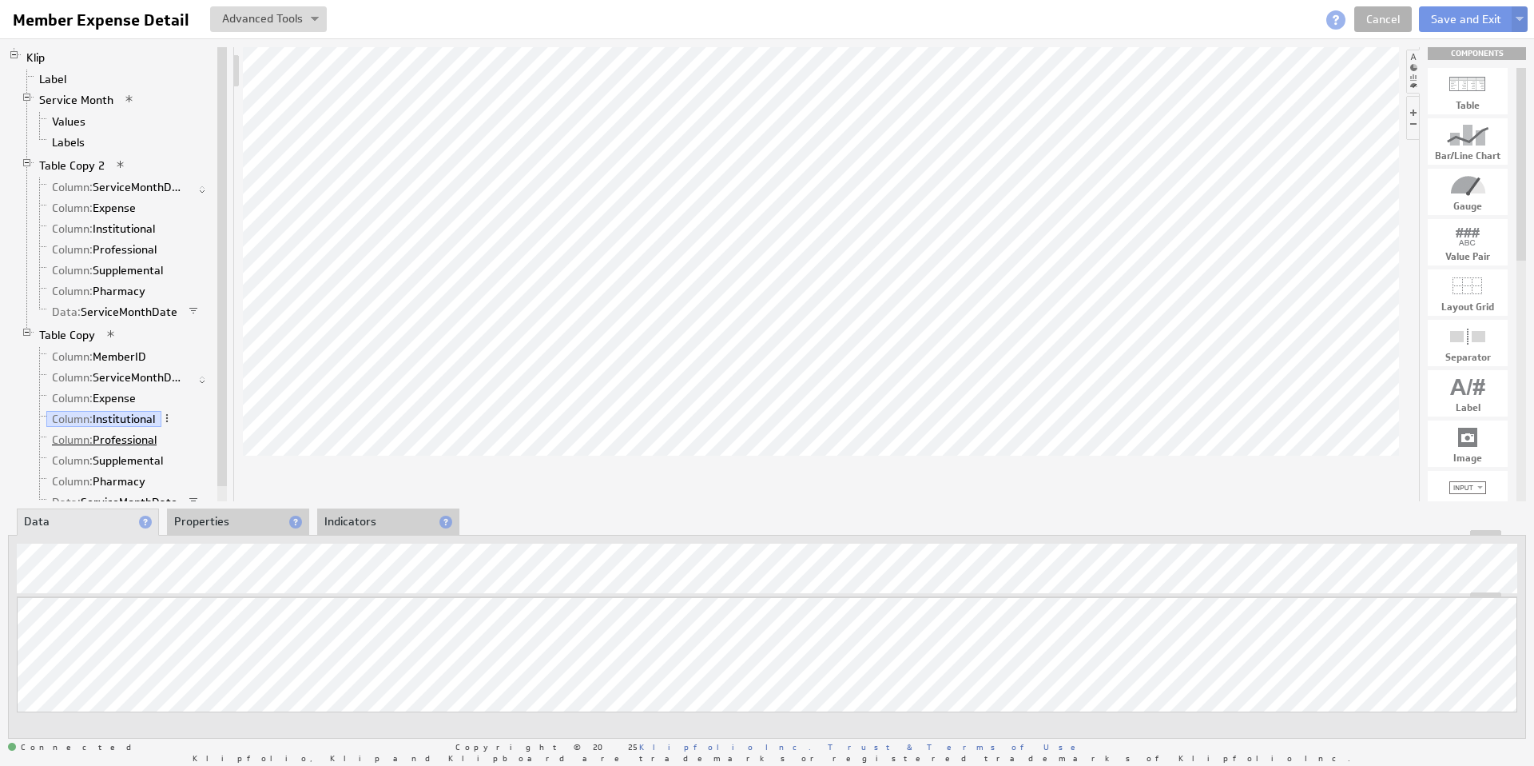
click at [109, 437] on link "Column: Professional" at bounding box center [104, 440] width 117 height 16
click at [113, 466] on link "Column: Supplemental" at bounding box center [107, 460] width 123 height 16
click at [115, 475] on link "Column: Pharmacy" at bounding box center [98, 481] width 105 height 16
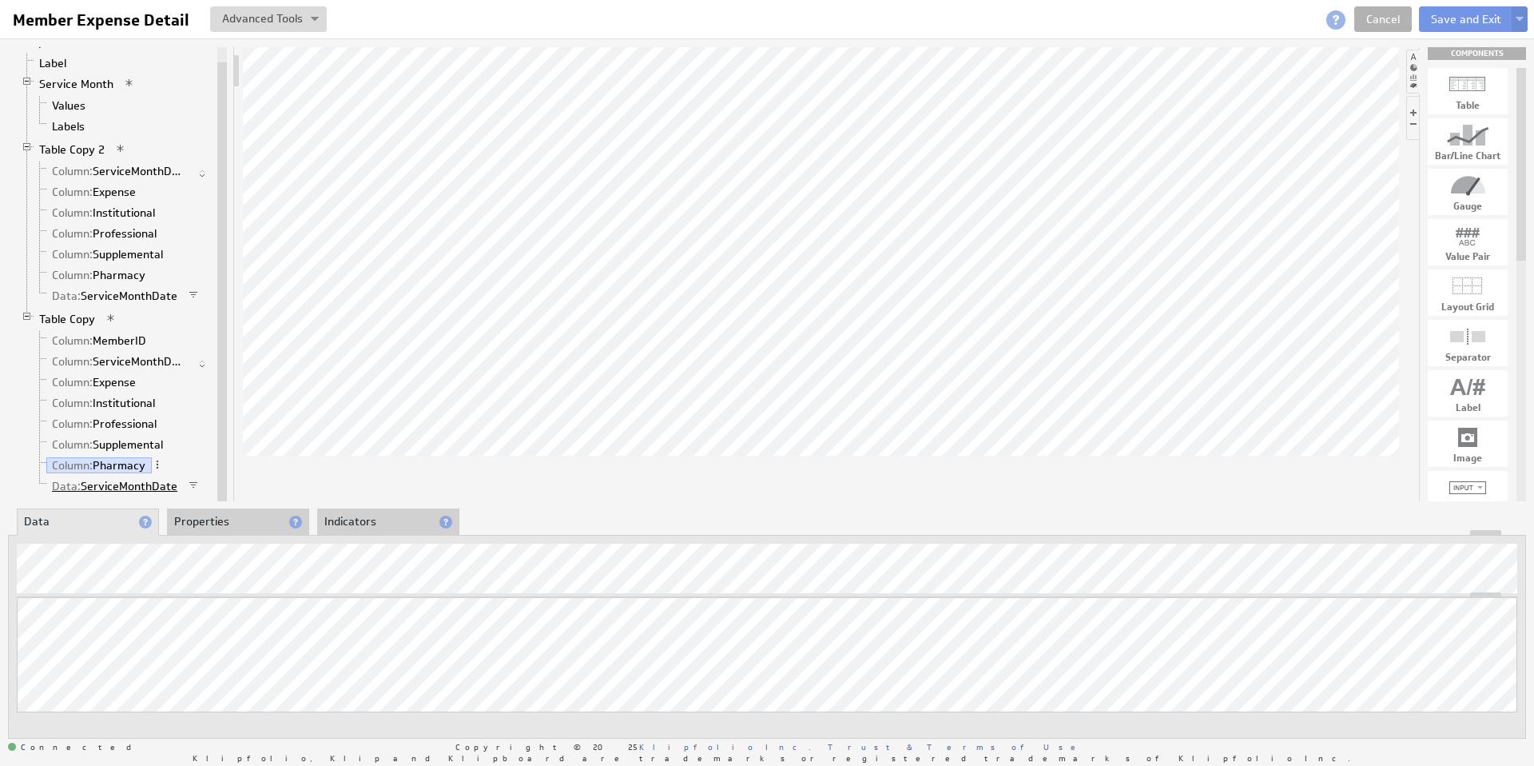
click at [117, 486] on link "Data: ServiceMonthDate" at bounding box center [114, 486] width 137 height 16
click at [1522, 17] on img at bounding box center [1520, 20] width 8 height 6
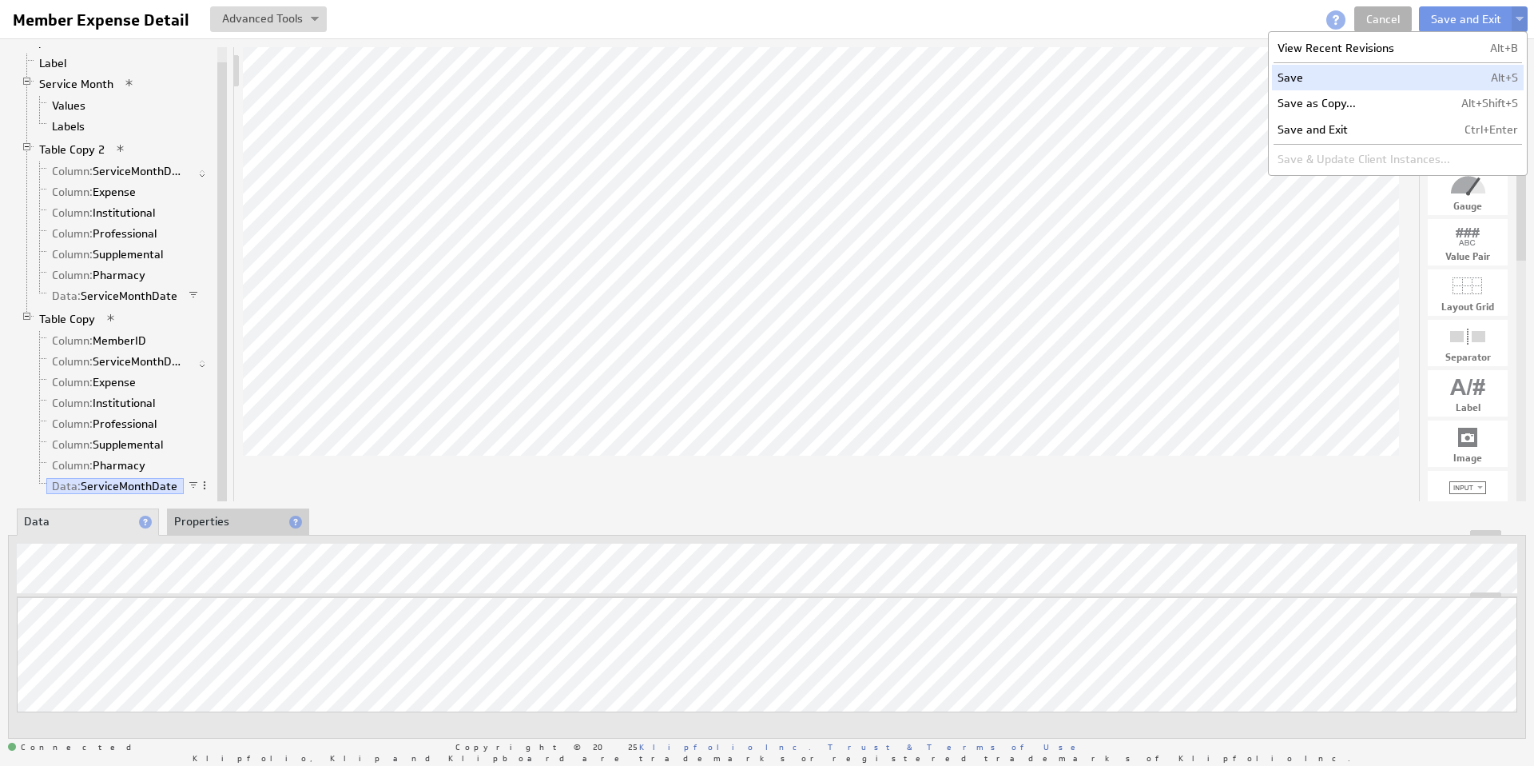
click at [1330, 82] on td "Save" at bounding box center [1364, 78] width 184 height 26
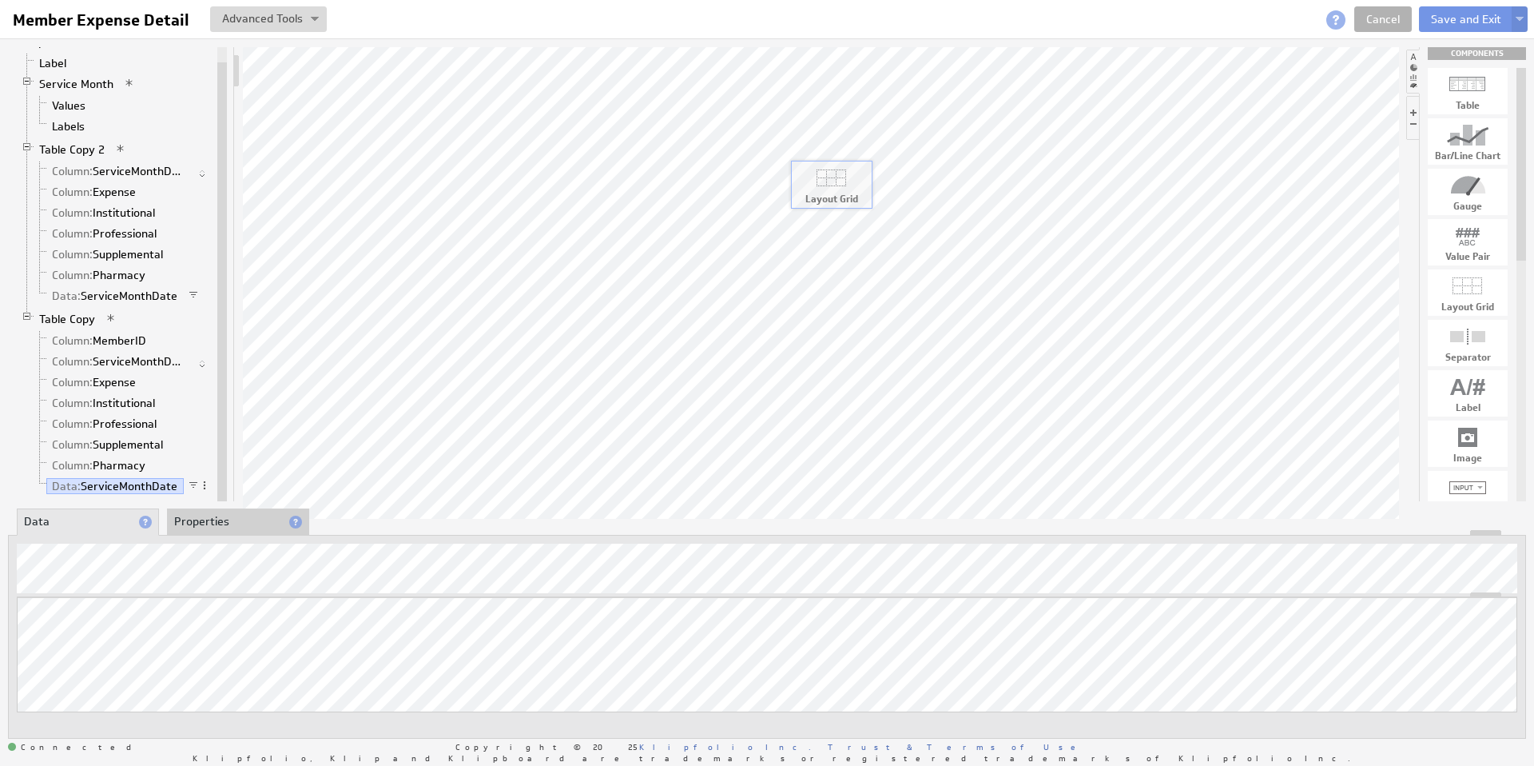
drag, startPoint x: 1475, startPoint y: 291, endPoint x: 838, endPoint y: 183, distance: 646.0
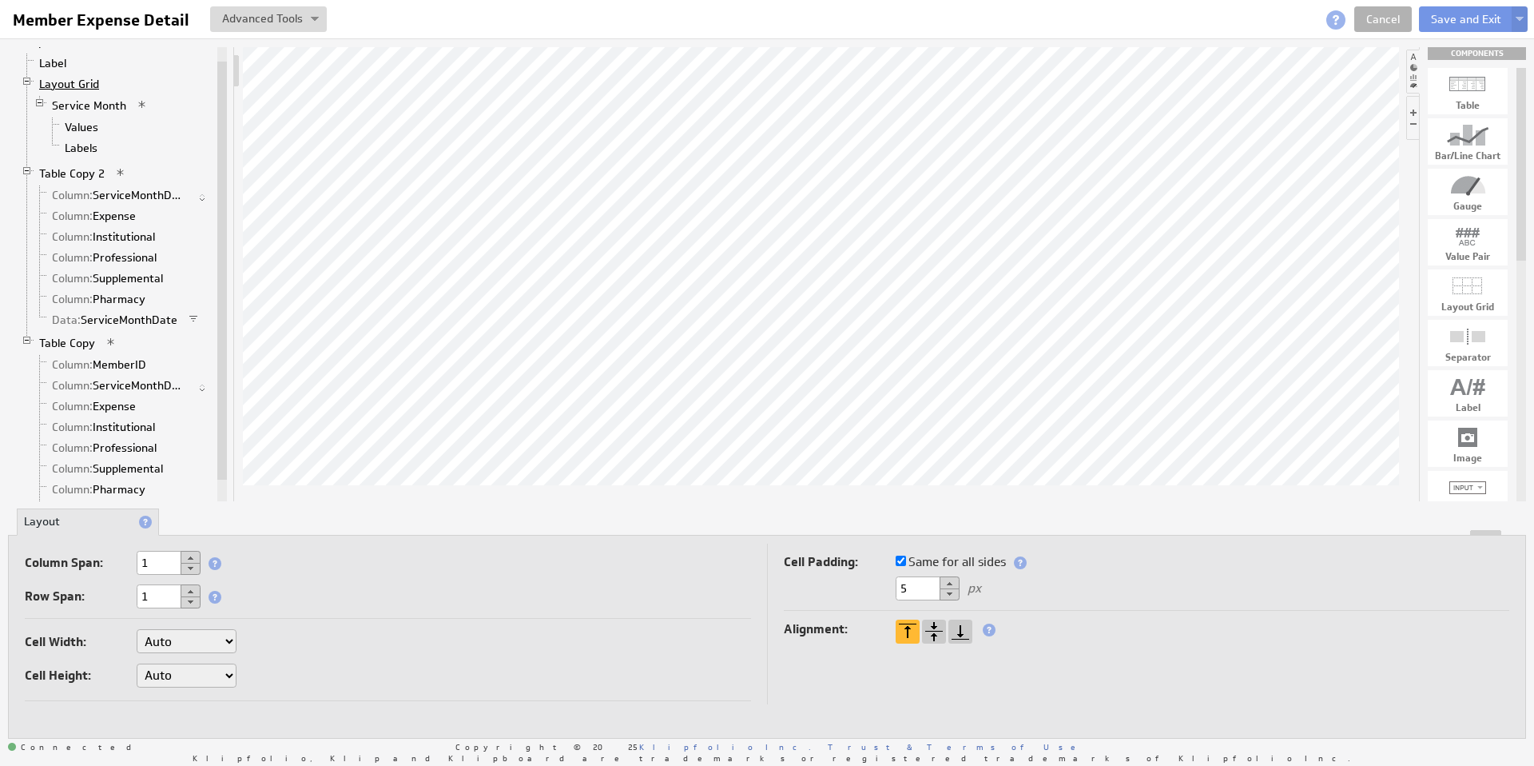
click at [83, 82] on link "Layout Grid" at bounding box center [70, 84] width 72 height 16
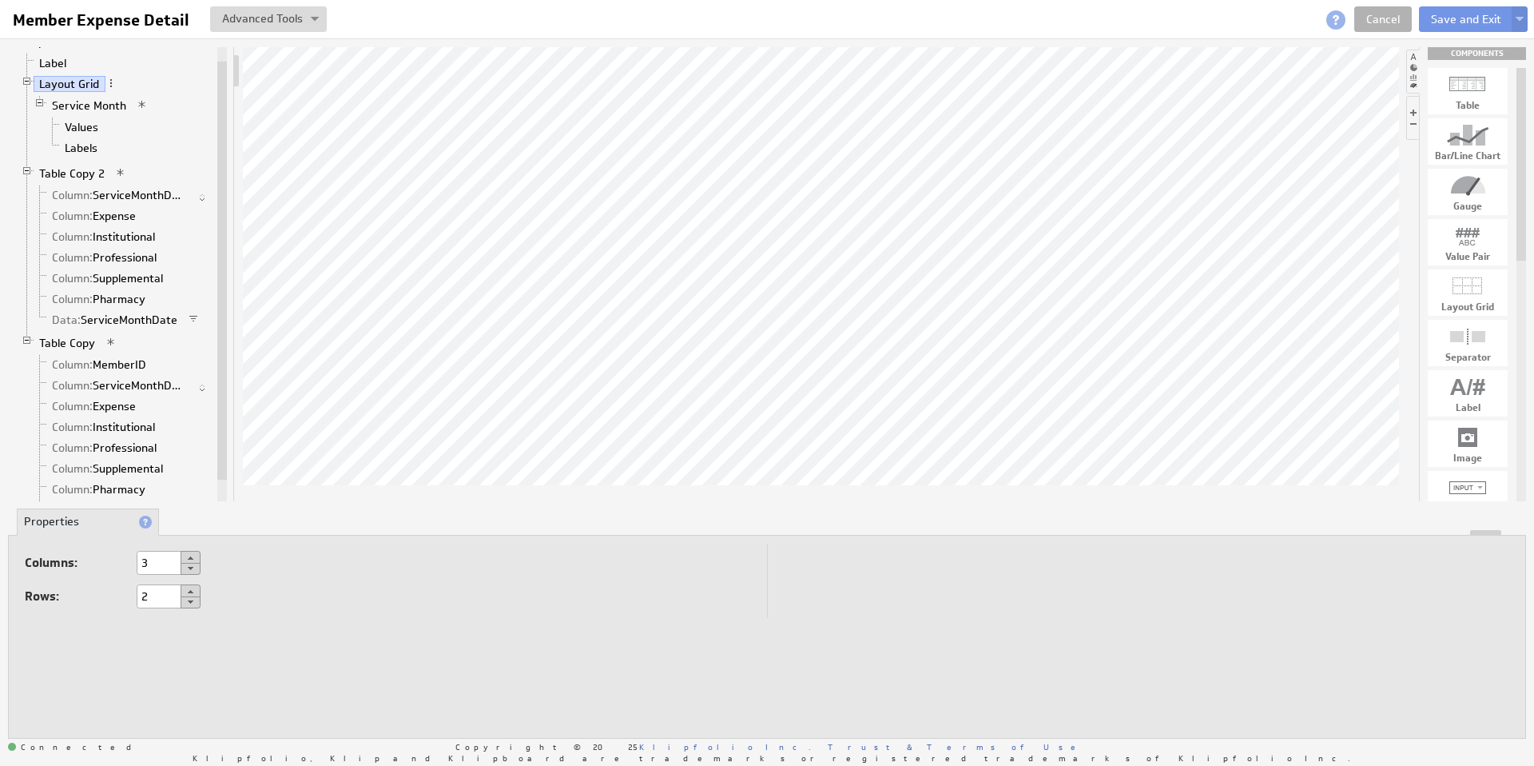
click at [189, 602] on button at bounding box center [191, 602] width 20 height 12
type input "1"
click at [1520, 18] on img at bounding box center [1520, 20] width 8 height 6
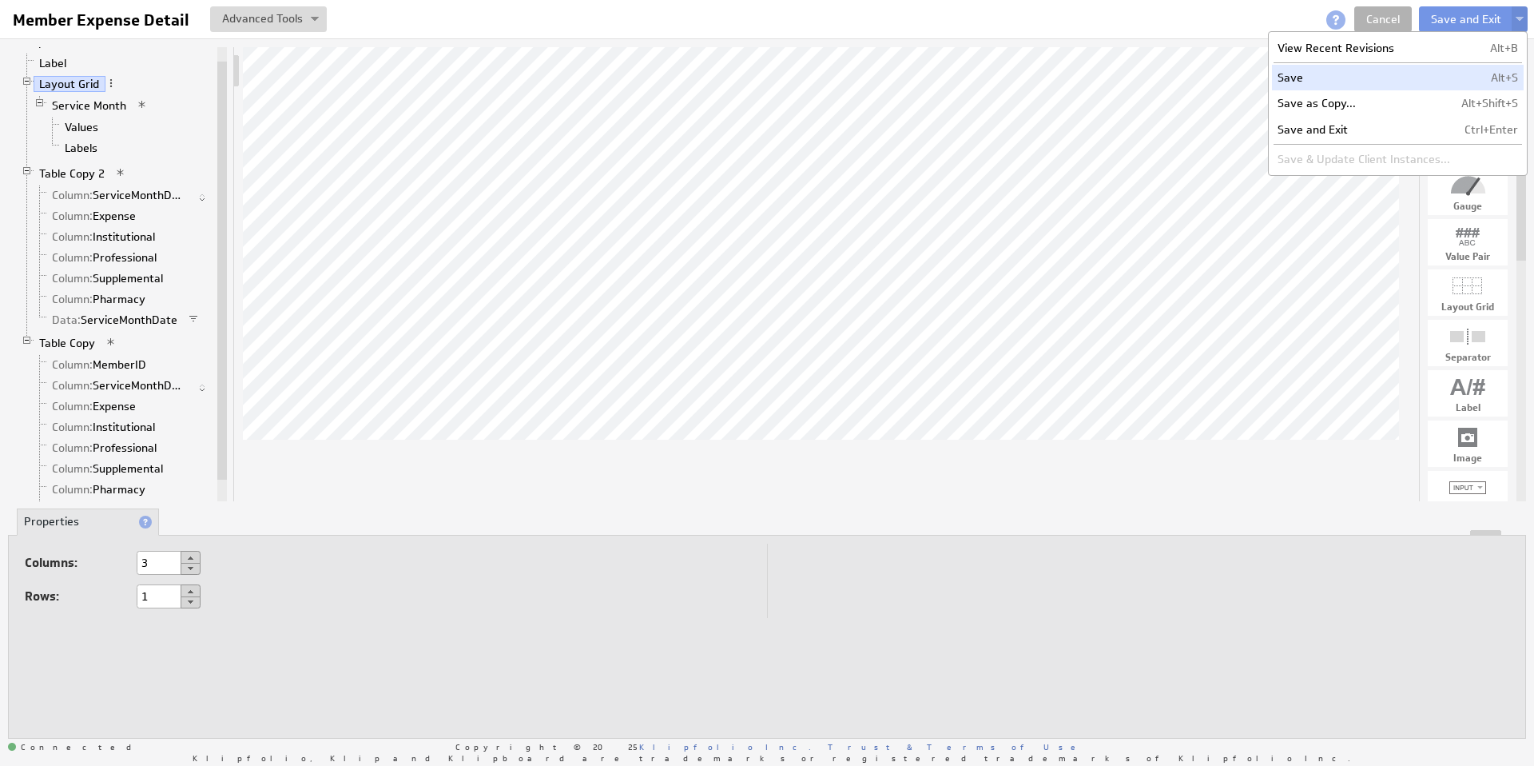
click at [1333, 82] on td "Save" at bounding box center [1364, 78] width 184 height 26
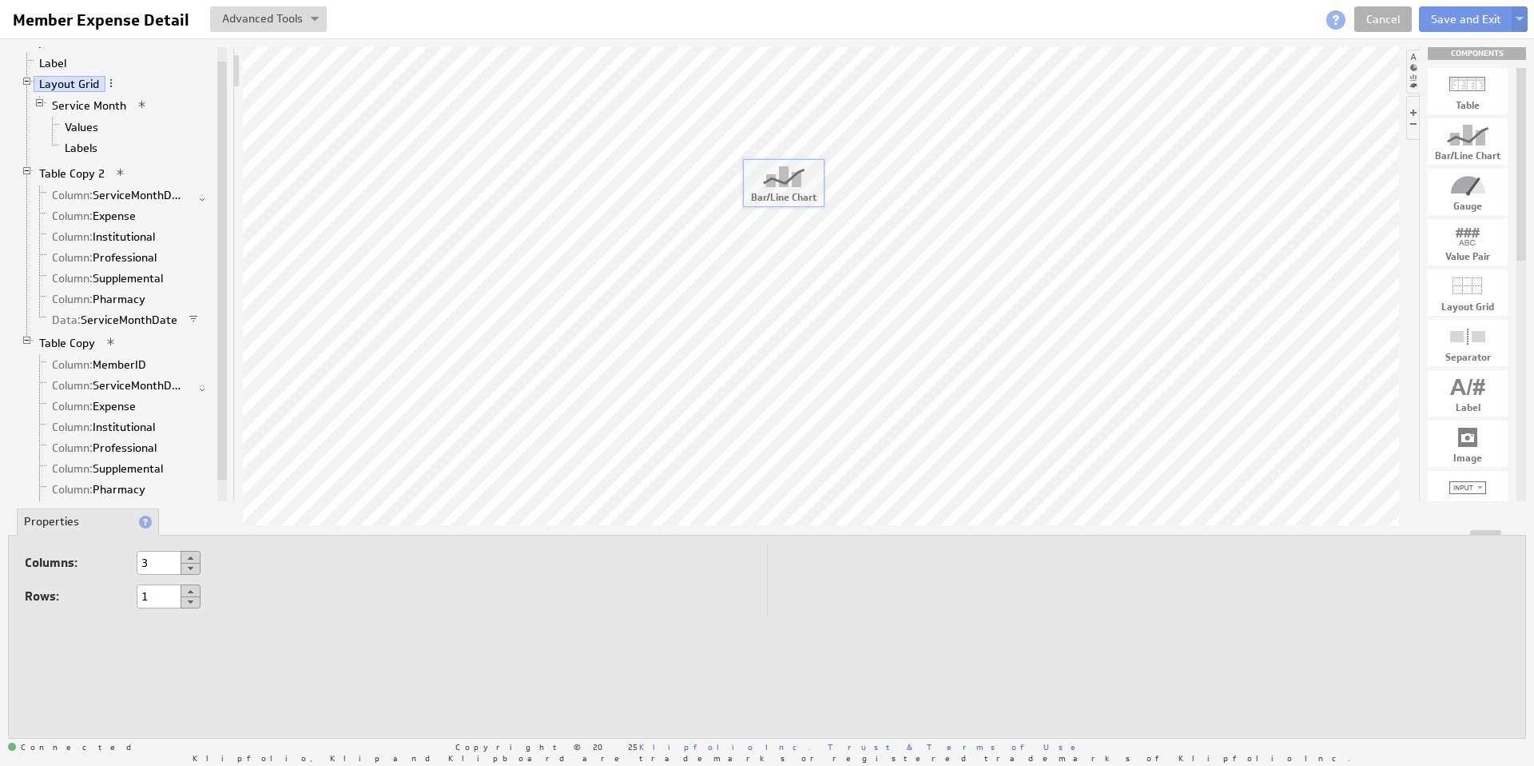
drag, startPoint x: 1479, startPoint y: 143, endPoint x: 796, endPoint y: 185, distance: 684.6
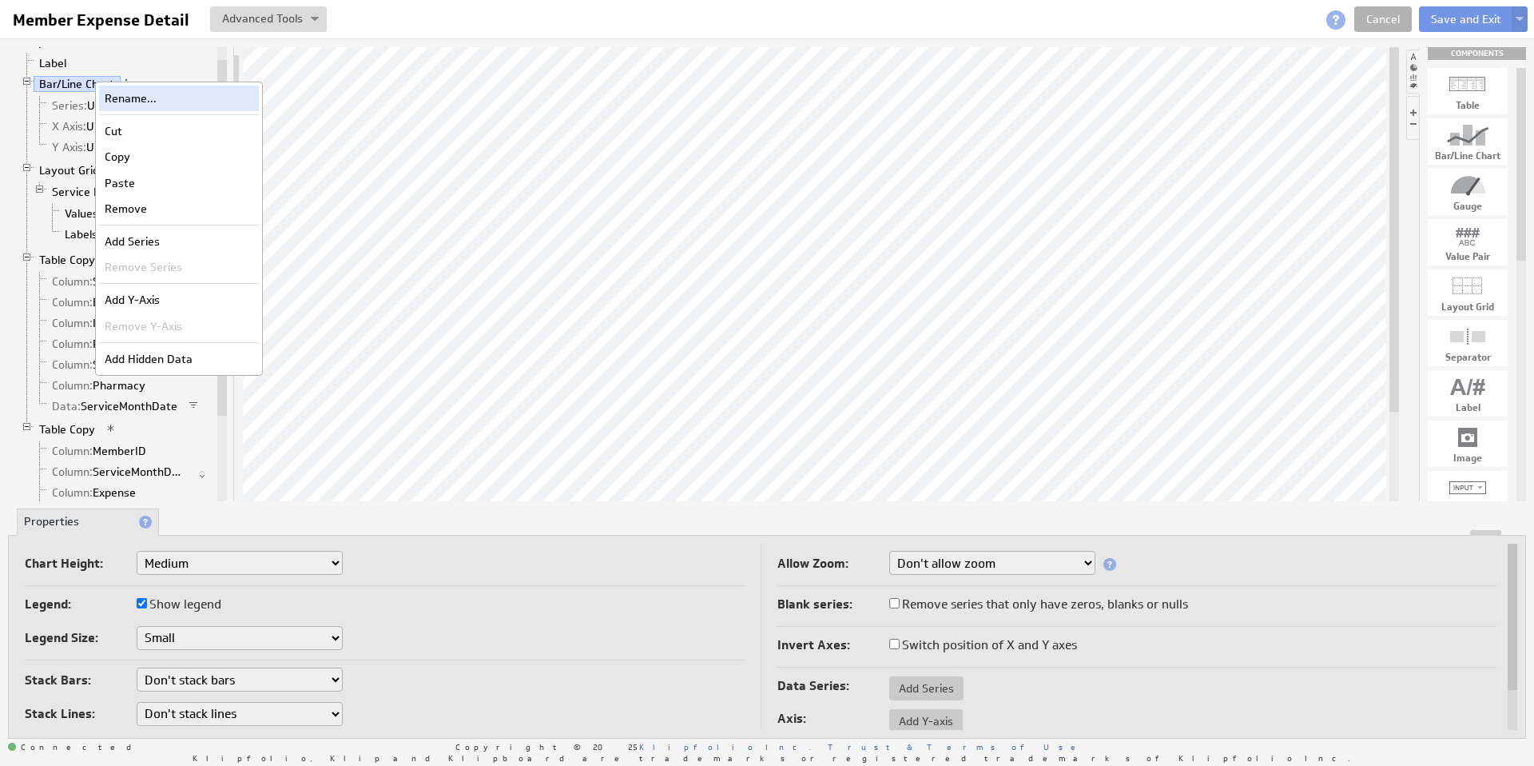
click at [130, 99] on div "Rename..." at bounding box center [179, 99] width 160 height 26
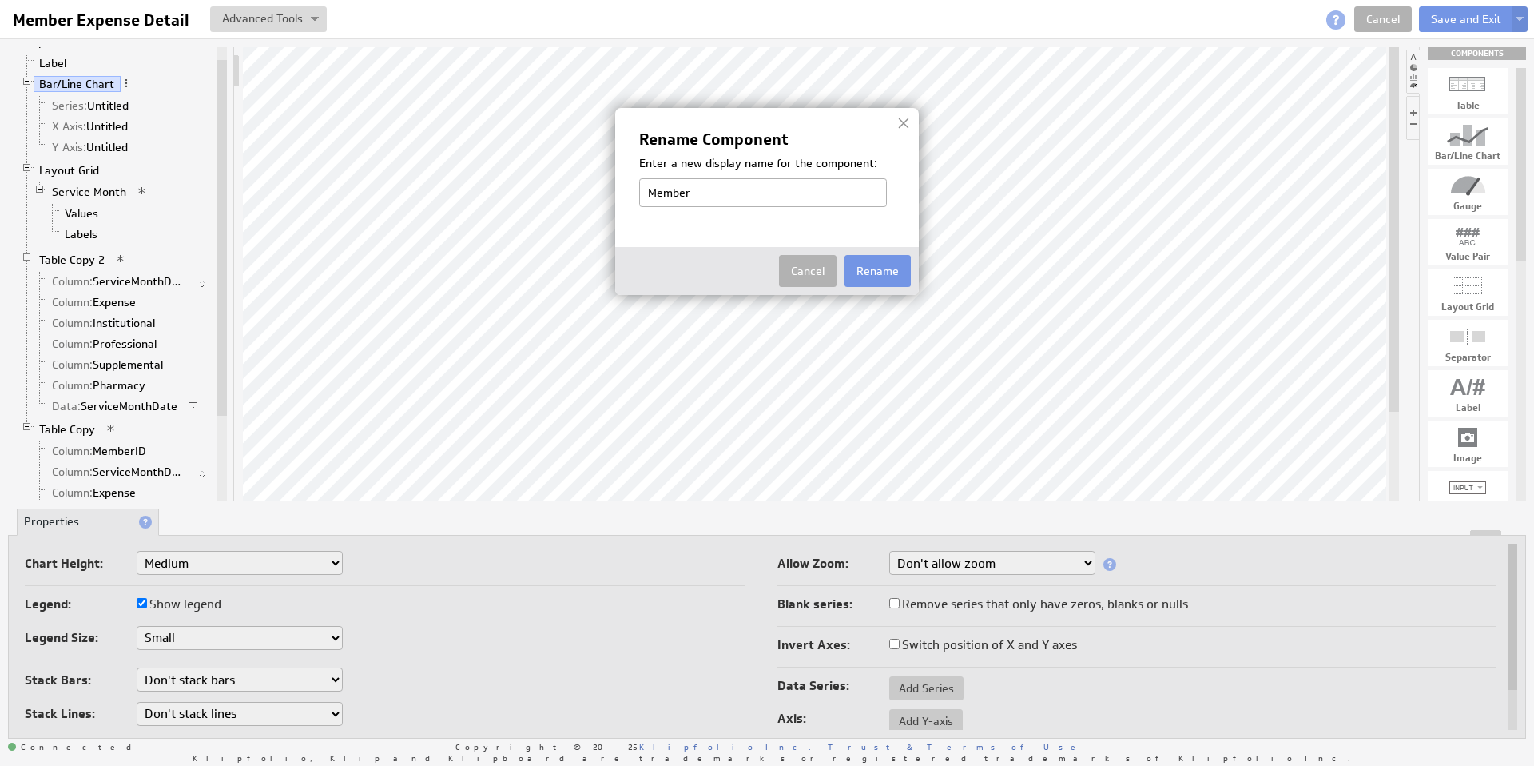
type input "Member Expense By Month"
click at [879, 263] on button "Rename" at bounding box center [878, 271] width 66 height 32
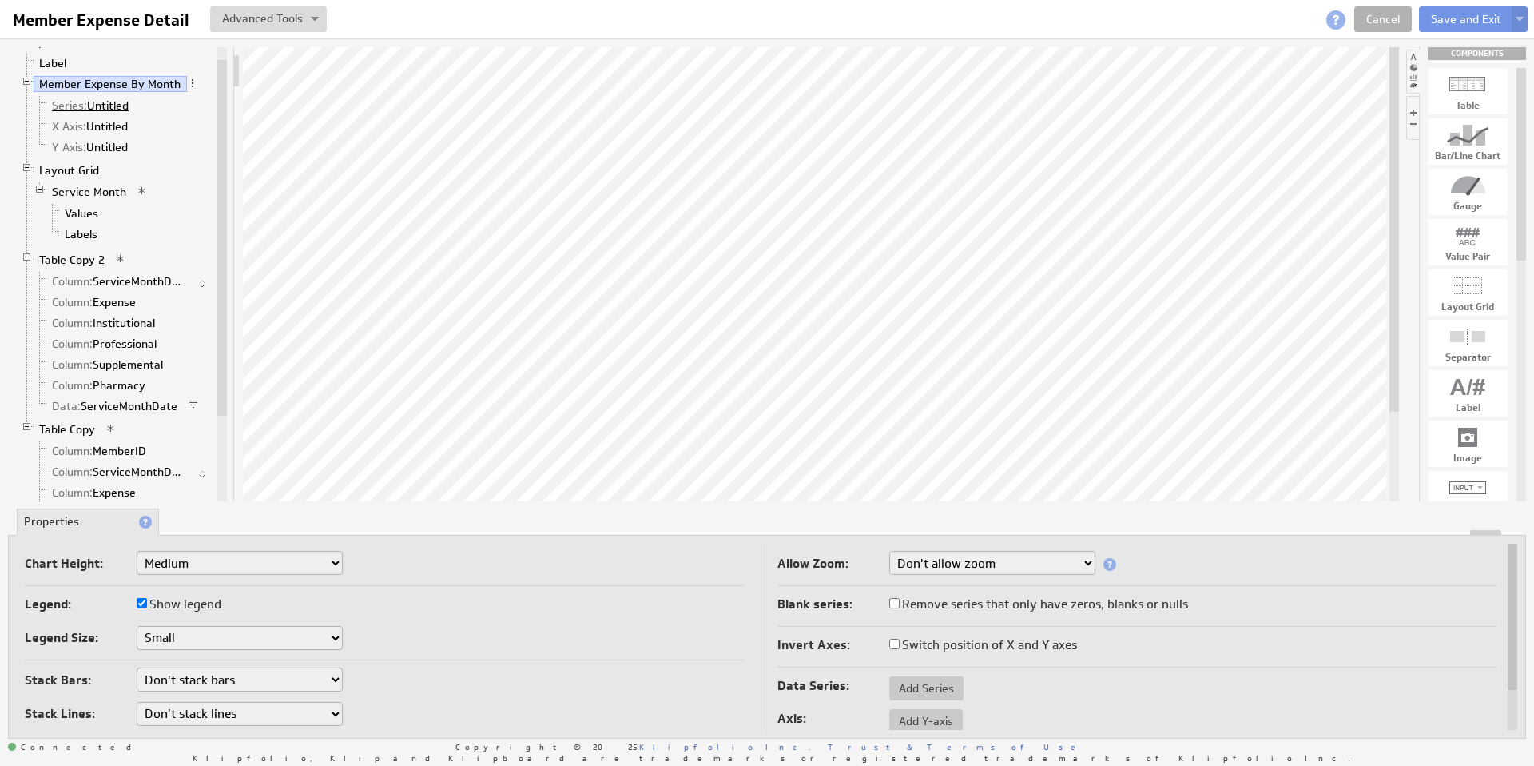
click at [100, 105] on link "Series: Untitled" at bounding box center [90, 106] width 89 height 16
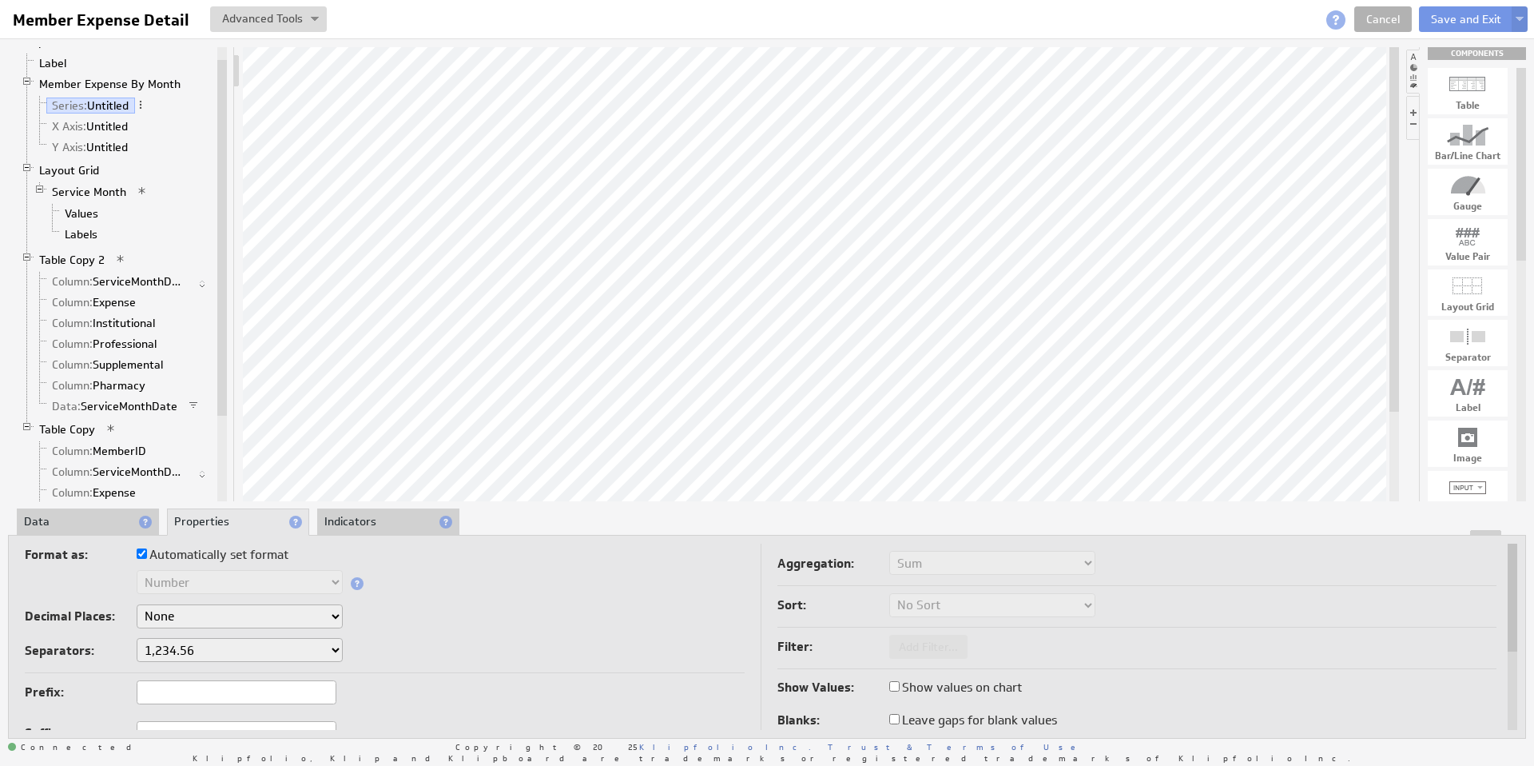
click at [86, 517] on li "Data" at bounding box center [88, 521] width 142 height 27
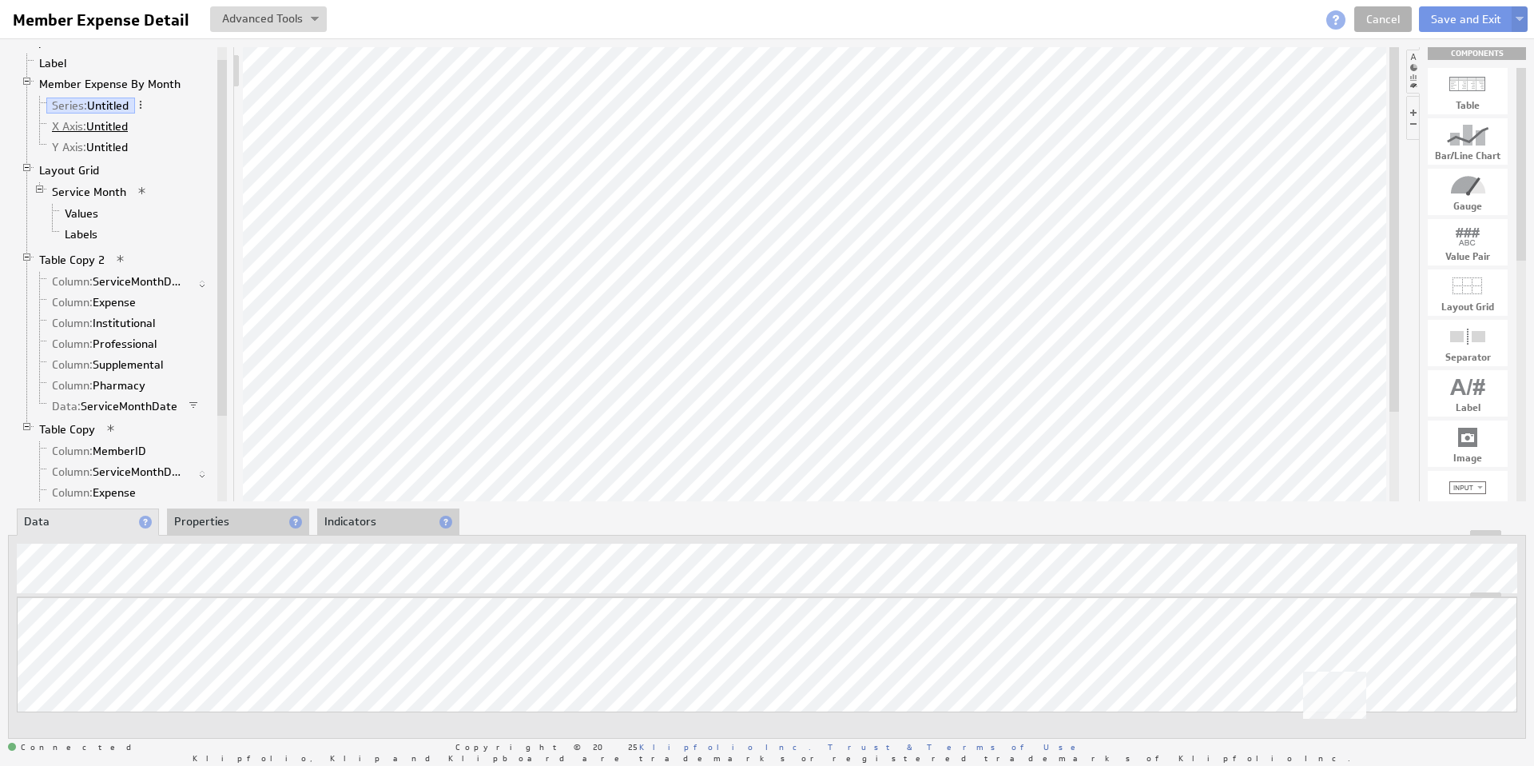
click at [113, 127] on link "X Axis: Untitled" at bounding box center [90, 126] width 88 height 16
click at [104, 145] on link "Y Axis: Untitled" at bounding box center [90, 147] width 88 height 16
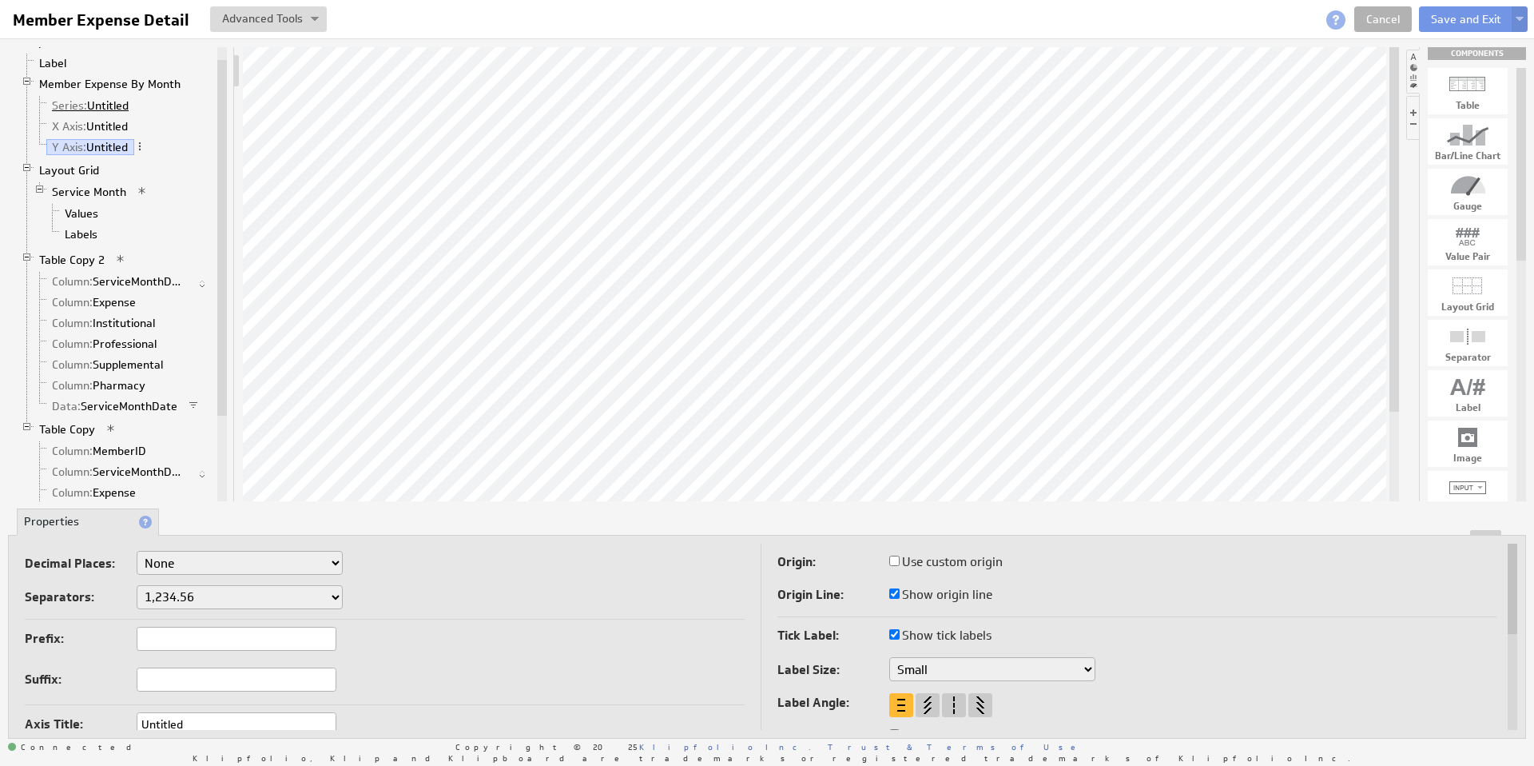
click at [90, 108] on link "Series: Untitled" at bounding box center [90, 106] width 89 height 16
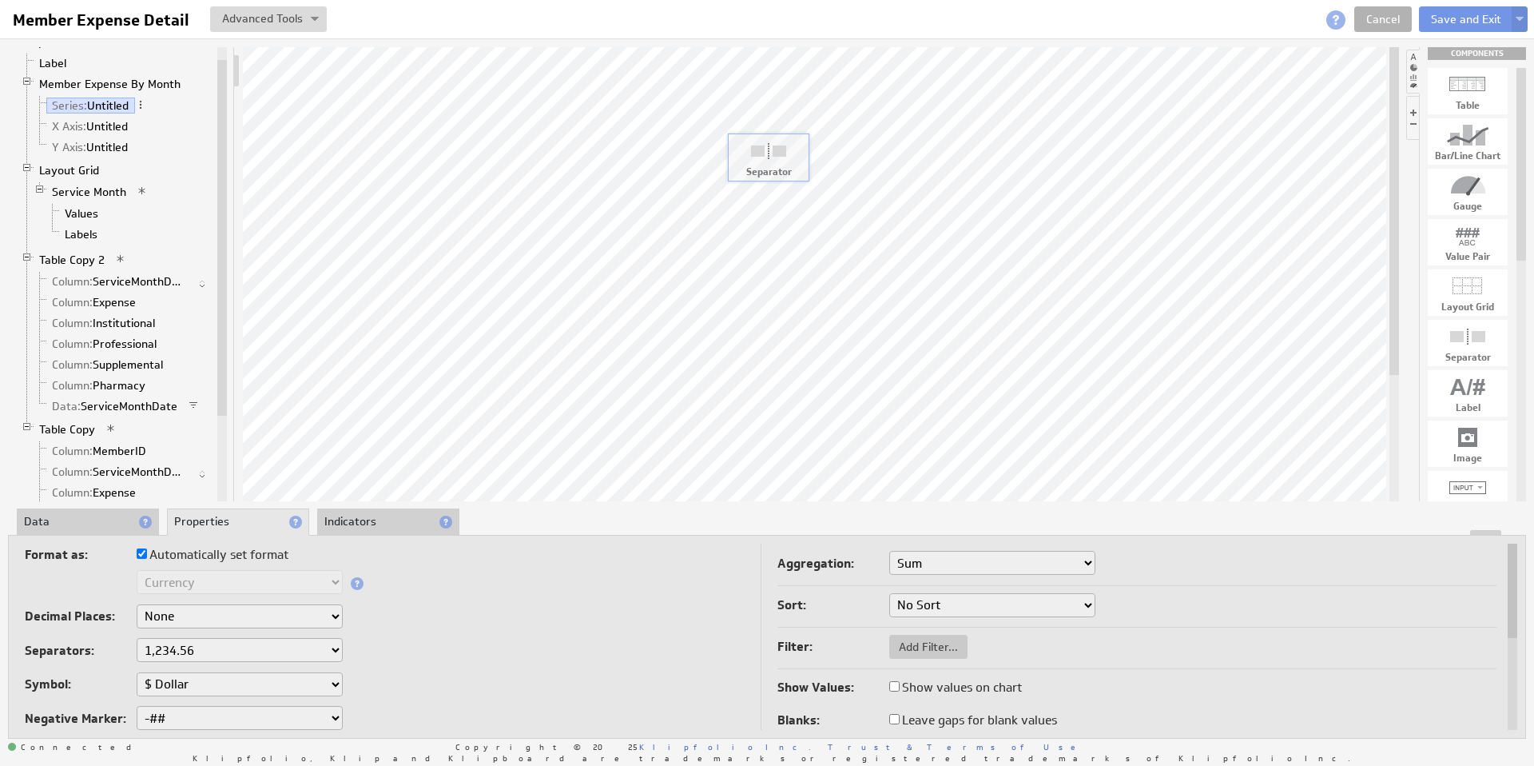
drag, startPoint x: 1475, startPoint y: 347, endPoint x: 774, endPoint y: 161, distance: 724.5
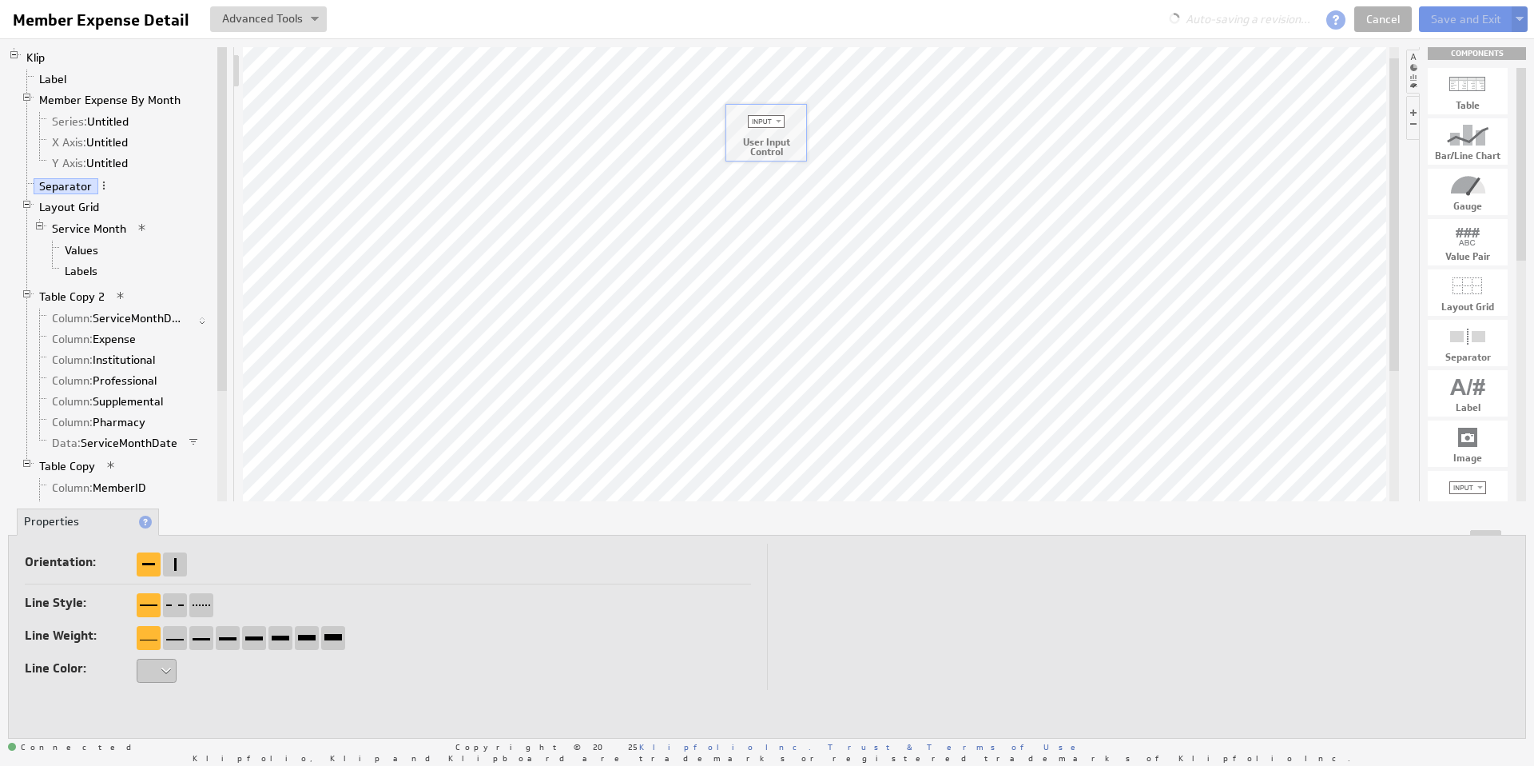
drag, startPoint x: 1482, startPoint y: 484, endPoint x: 779, endPoint y: 117, distance: 792.5
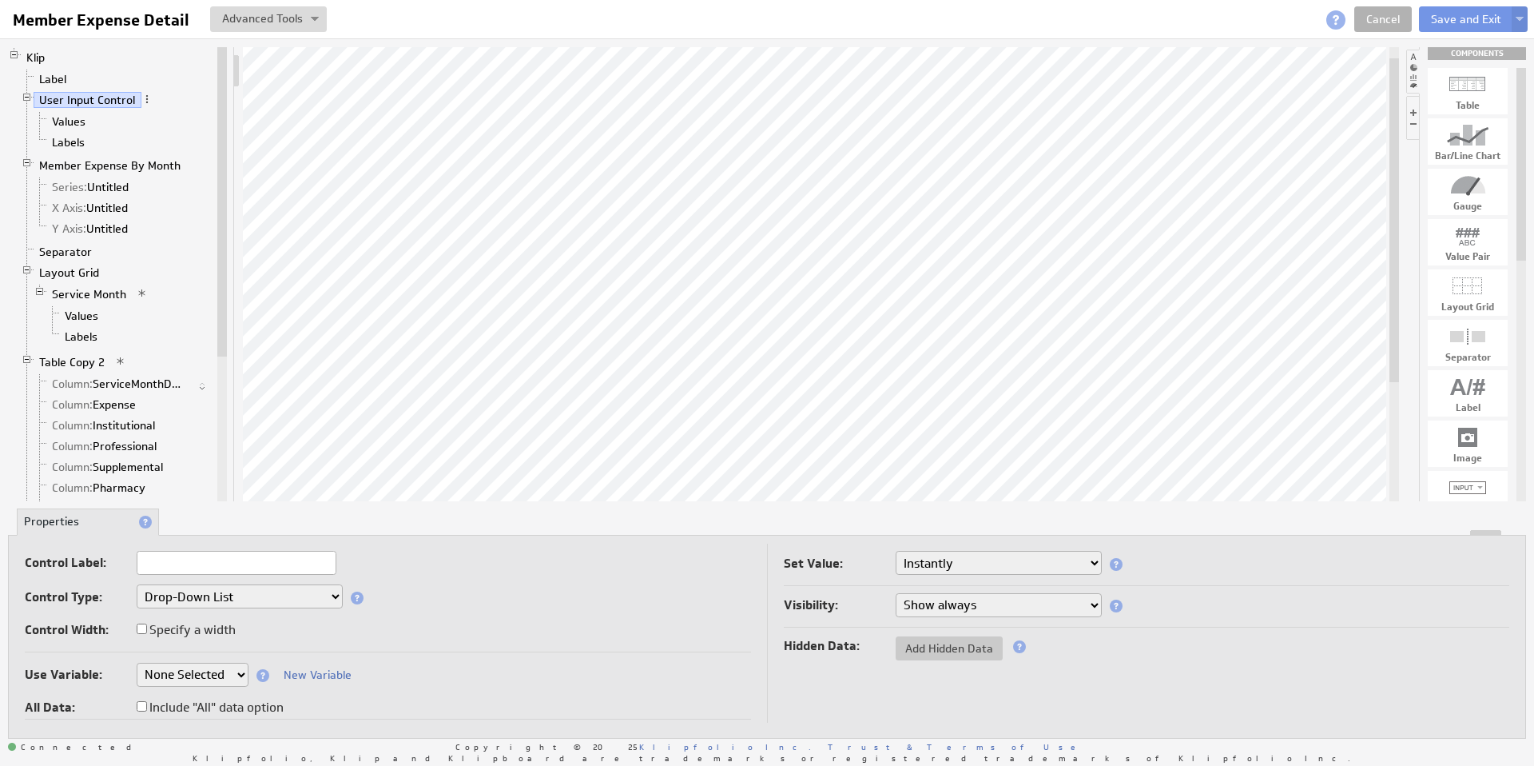
click at [193, 559] on input "text" at bounding box center [237, 563] width 200 height 24
type input "YOS"
click at [82, 123] on link "Values" at bounding box center [69, 121] width 46 height 16
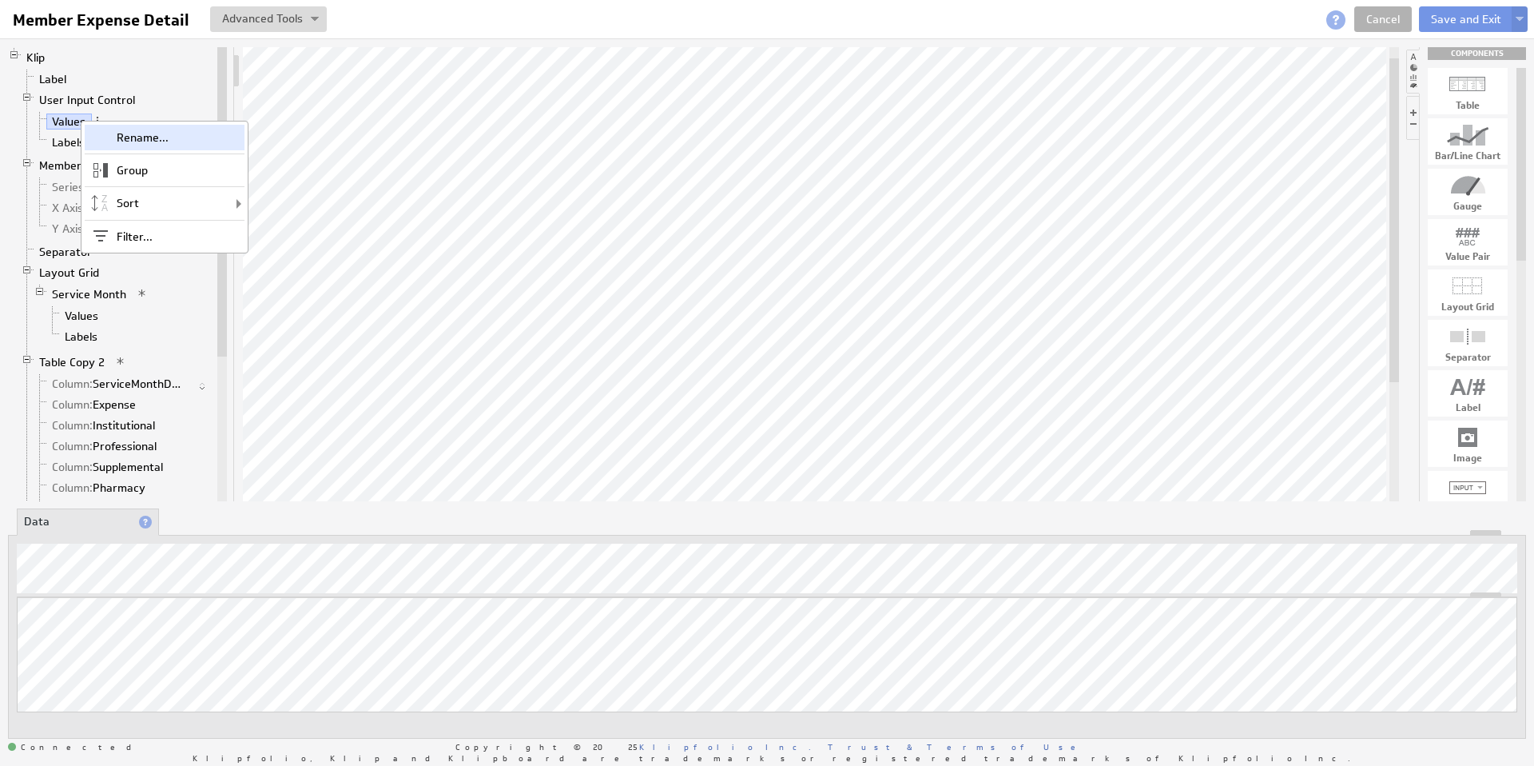
click at [129, 135] on div "Rename..." at bounding box center [165, 138] width 160 height 26
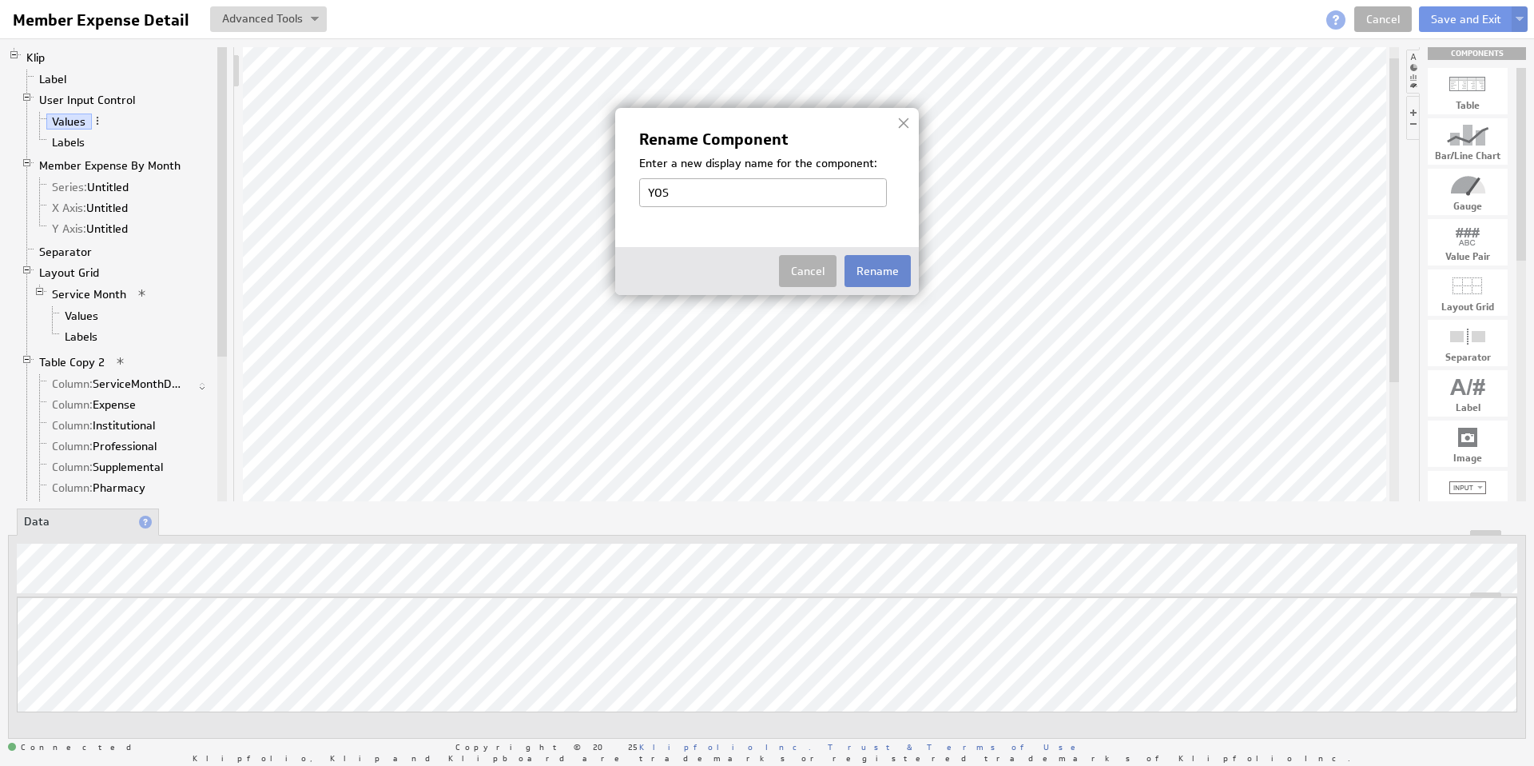
type input "YOS"
click at [878, 273] on button "Rename" at bounding box center [878, 271] width 66 height 32
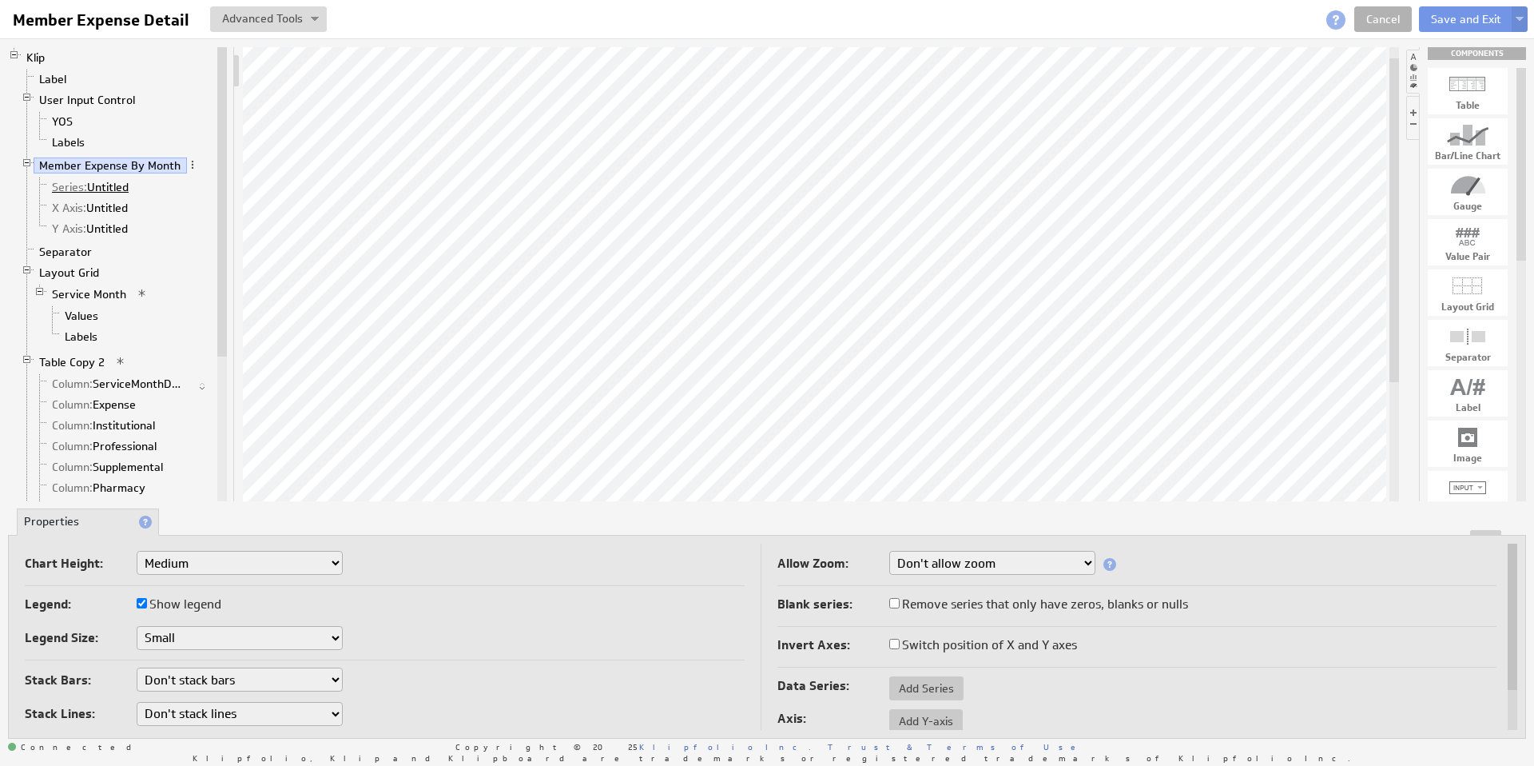
click at [103, 187] on link "Series: Untitled" at bounding box center [90, 187] width 89 height 16
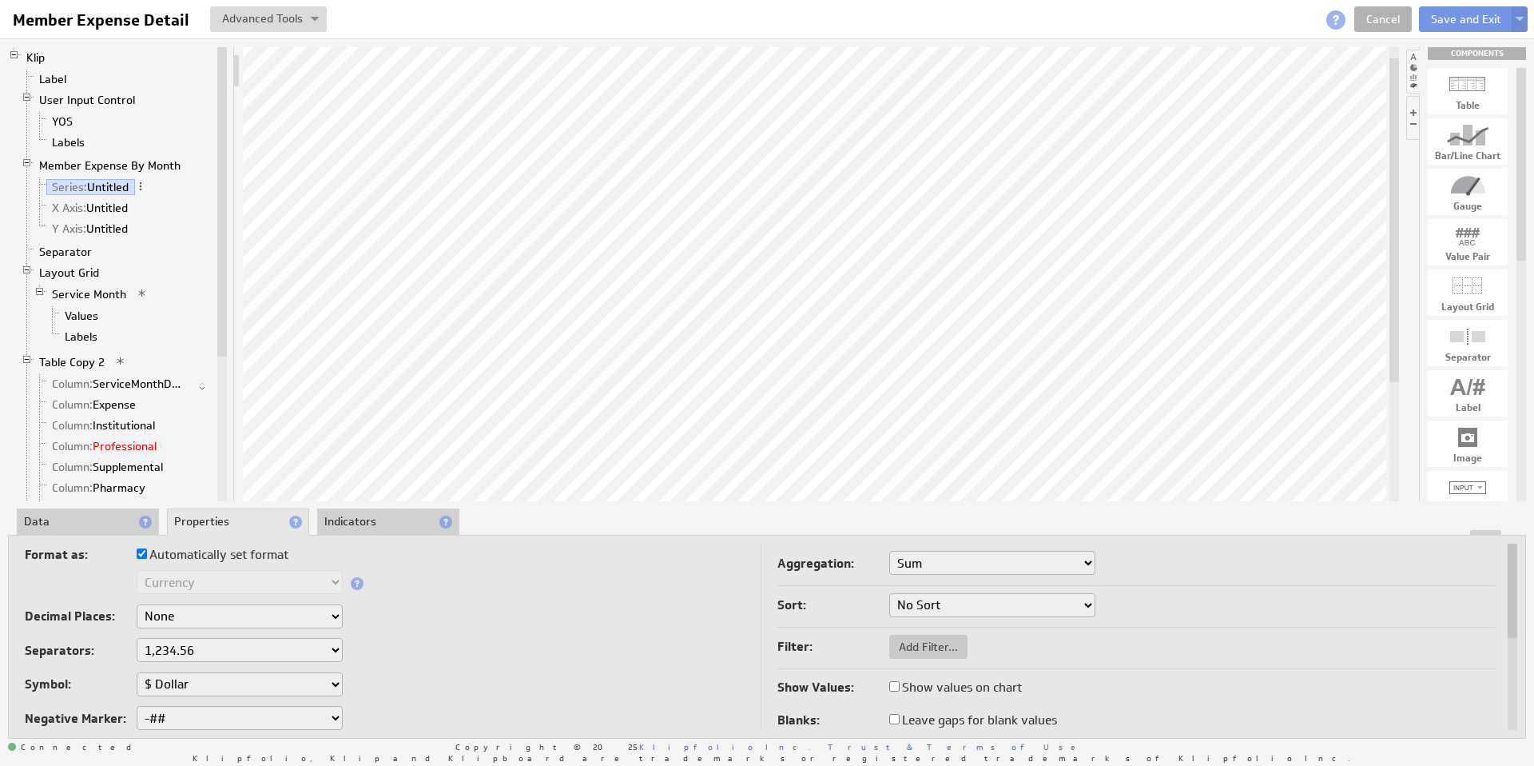
click at [79, 527] on li "Data" at bounding box center [88, 521] width 142 height 27
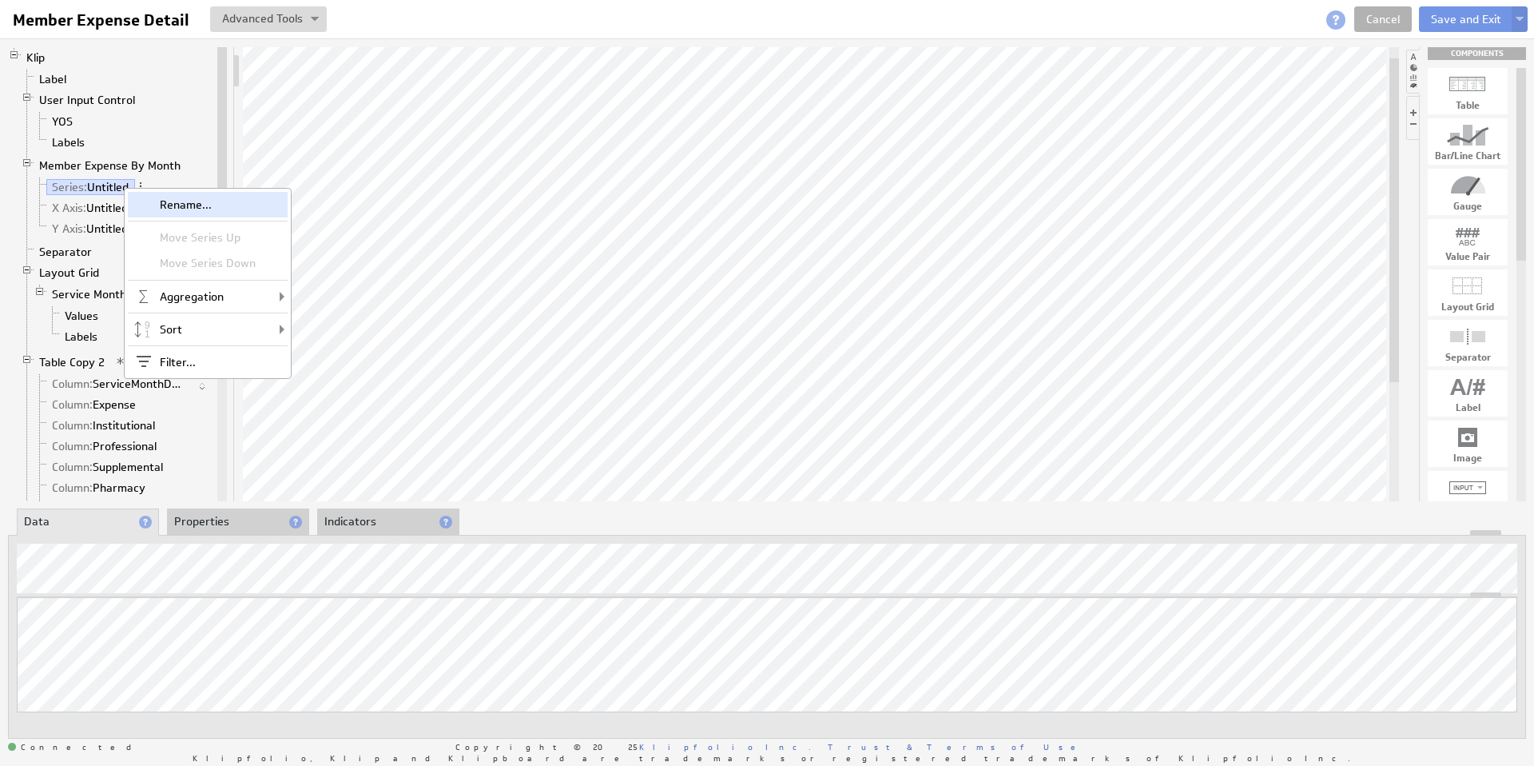
click at [173, 209] on div "Rename..." at bounding box center [208, 205] width 160 height 26
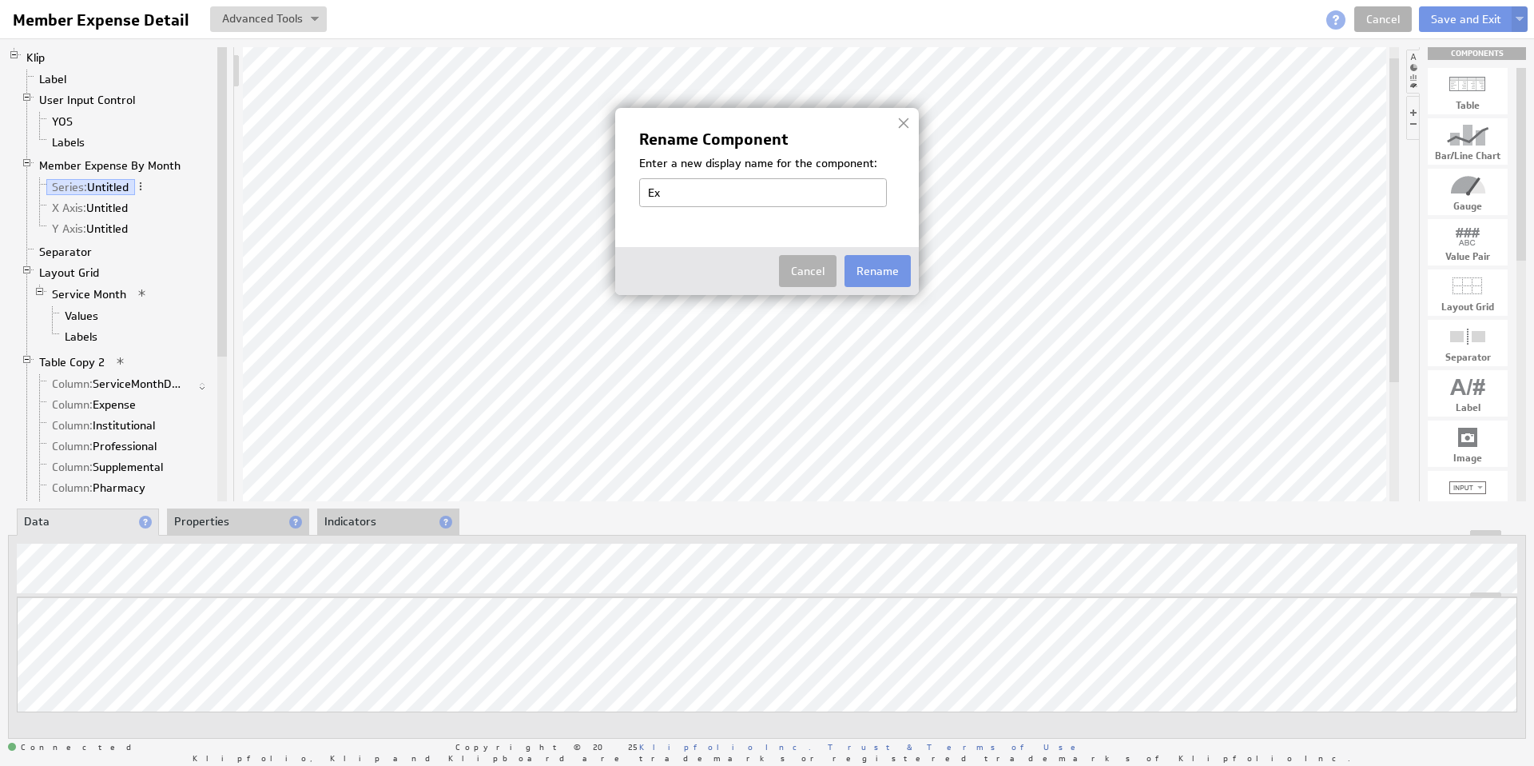
type input "Expense"
click at [886, 271] on button "Rename" at bounding box center [878, 271] width 66 height 32
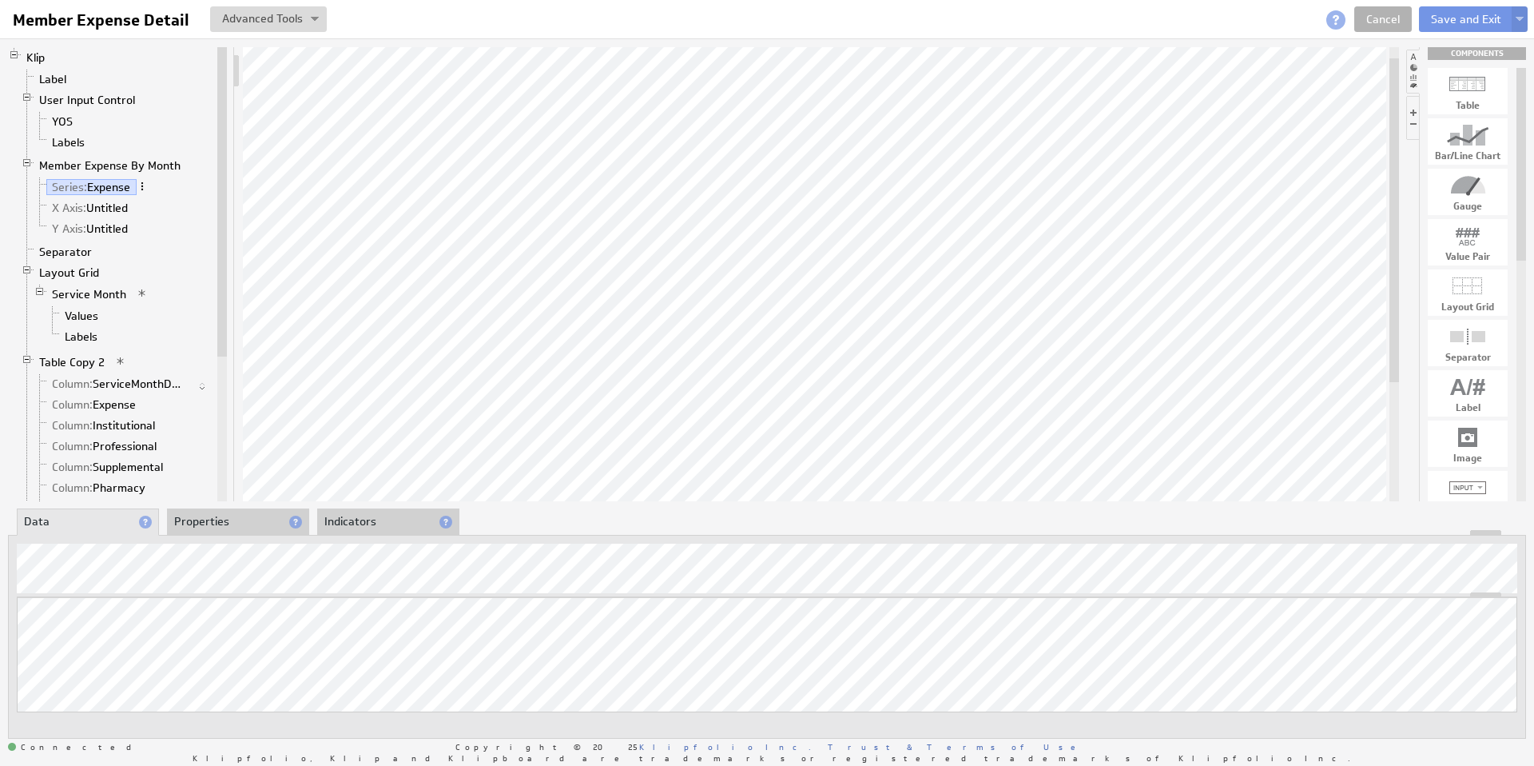
click at [144, 185] on span at bounding box center [142, 186] width 11 height 11
click at [101, 221] on link "Y Axis: Untitled" at bounding box center [90, 229] width 88 height 16
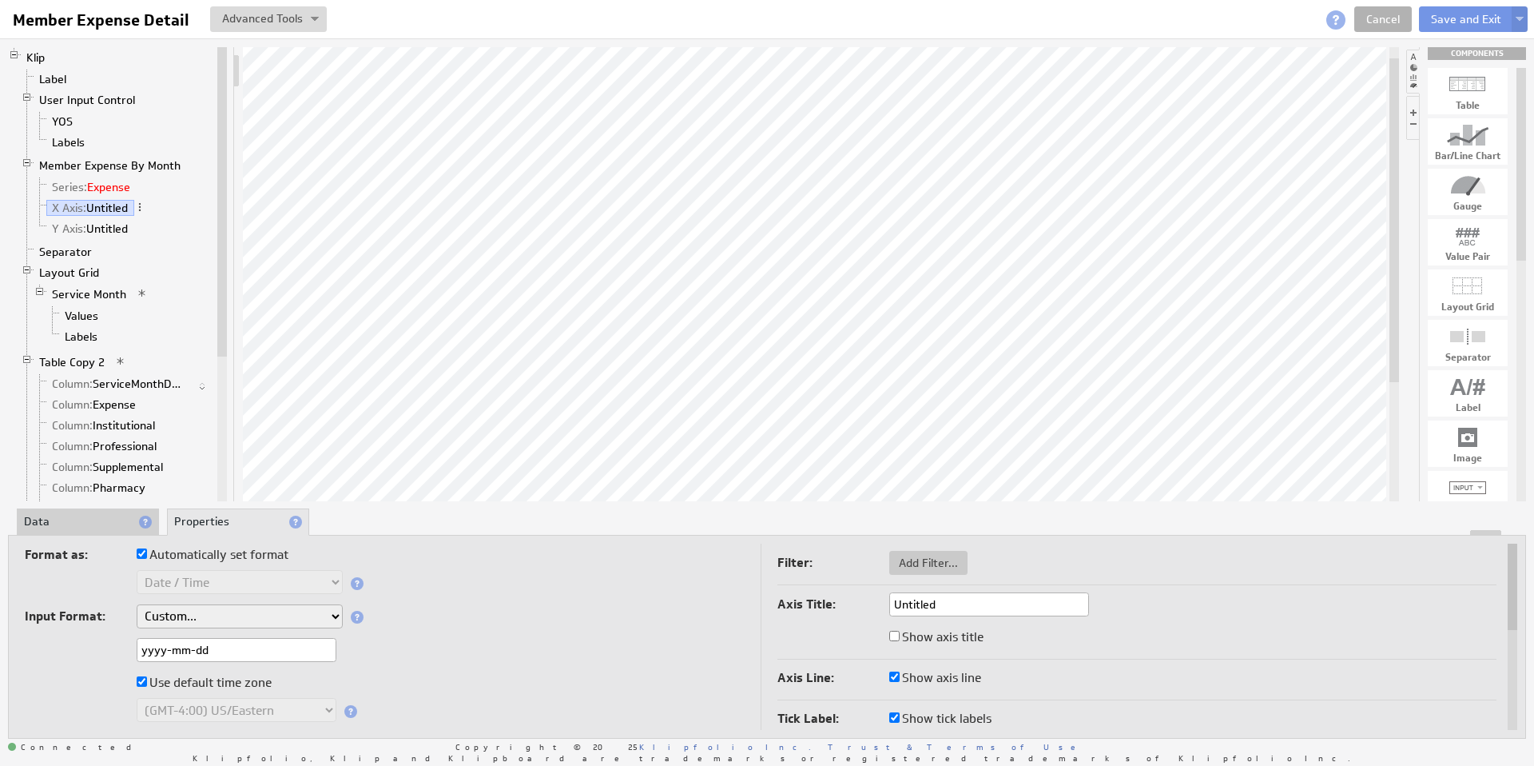
click at [110, 189] on link "Series: Expense" at bounding box center [91, 187] width 90 height 16
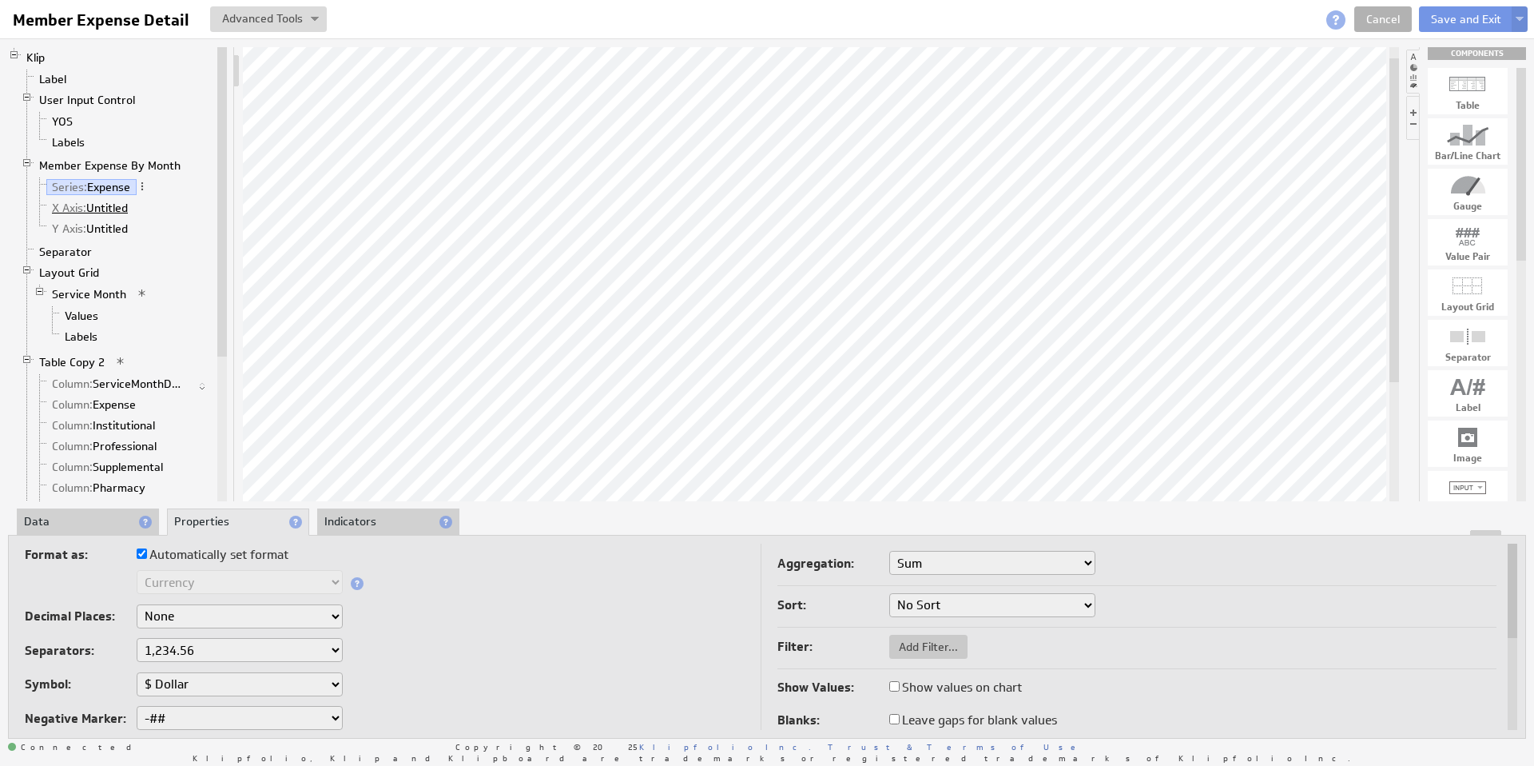
click at [109, 213] on link "X Axis: Untitled" at bounding box center [90, 208] width 88 height 16
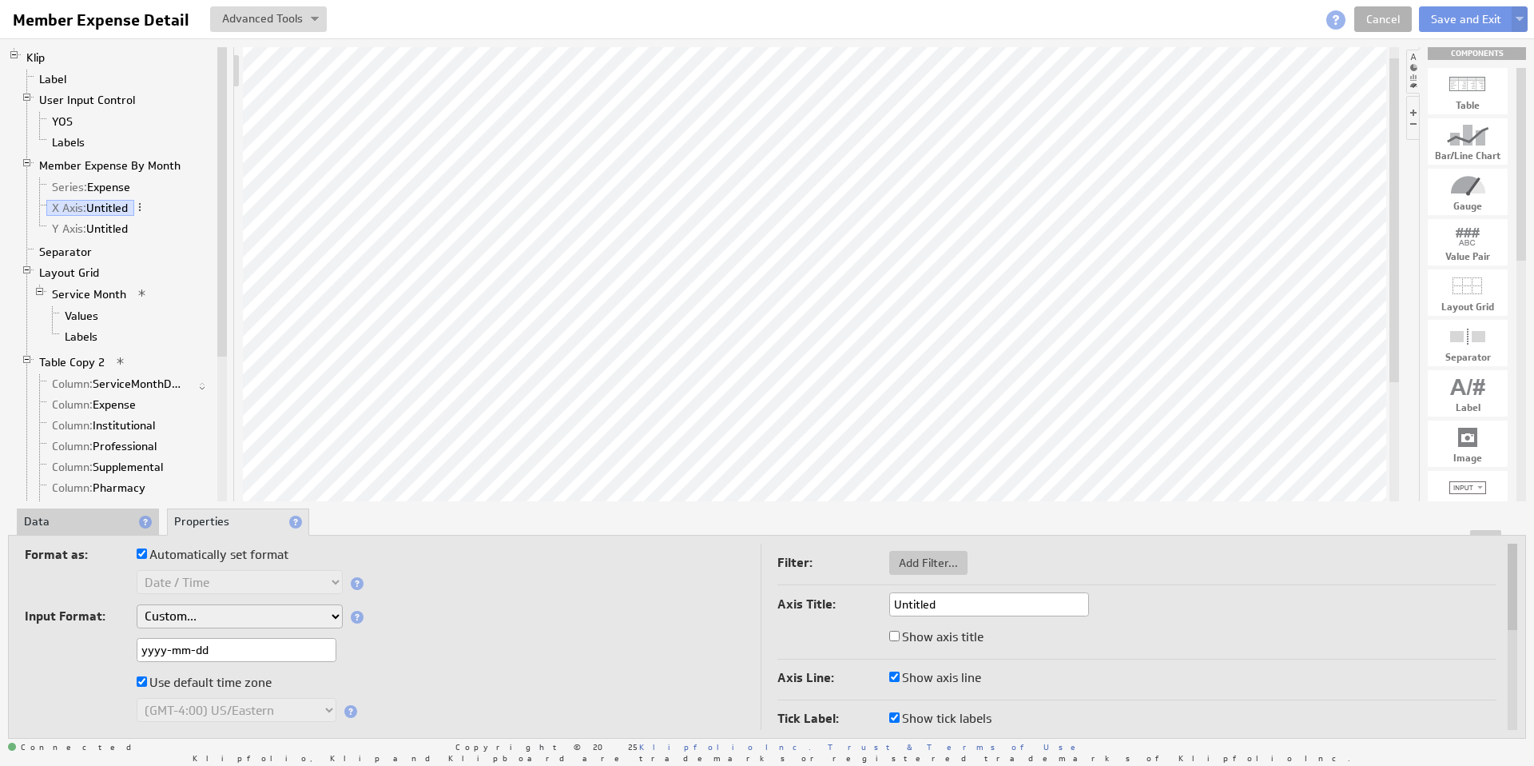
drag, startPoint x: 168, startPoint y: 651, endPoint x: 260, endPoint y: 650, distance: 91.9
click at [260, 650] on input "yyyy-mm-dd" at bounding box center [237, 650] width 200 height 24
type input "yyyy"
click at [87, 673] on label at bounding box center [81, 682] width 112 height 22
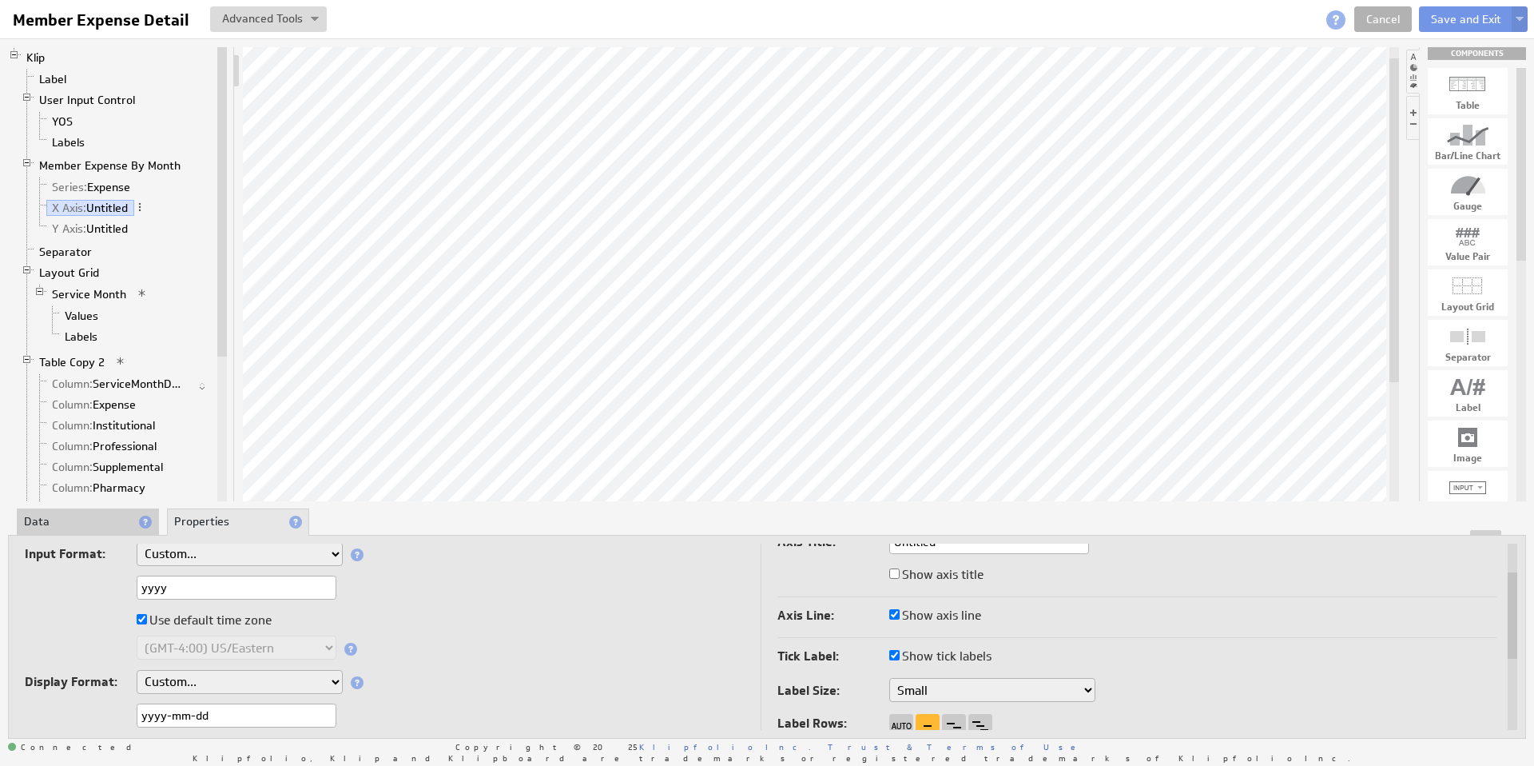
click at [172, 718] on input "yyyy-mm-dd" at bounding box center [237, 715] width 200 height 24
drag, startPoint x: 169, startPoint y: 715, endPoint x: 277, endPoint y: 714, distance: 107.1
click at [277, 714] on input "yyyy-mm-dd" at bounding box center [237, 715] width 200 height 24
type input "yyyy"
click at [473, 644] on div "(GMT-12:00) GMT-12 (GMT-11:00) GMT-11 (GMT-11:00) Pacific/Midway (GMT-11:00) Pa…" at bounding box center [385, 648] width 720 height 27
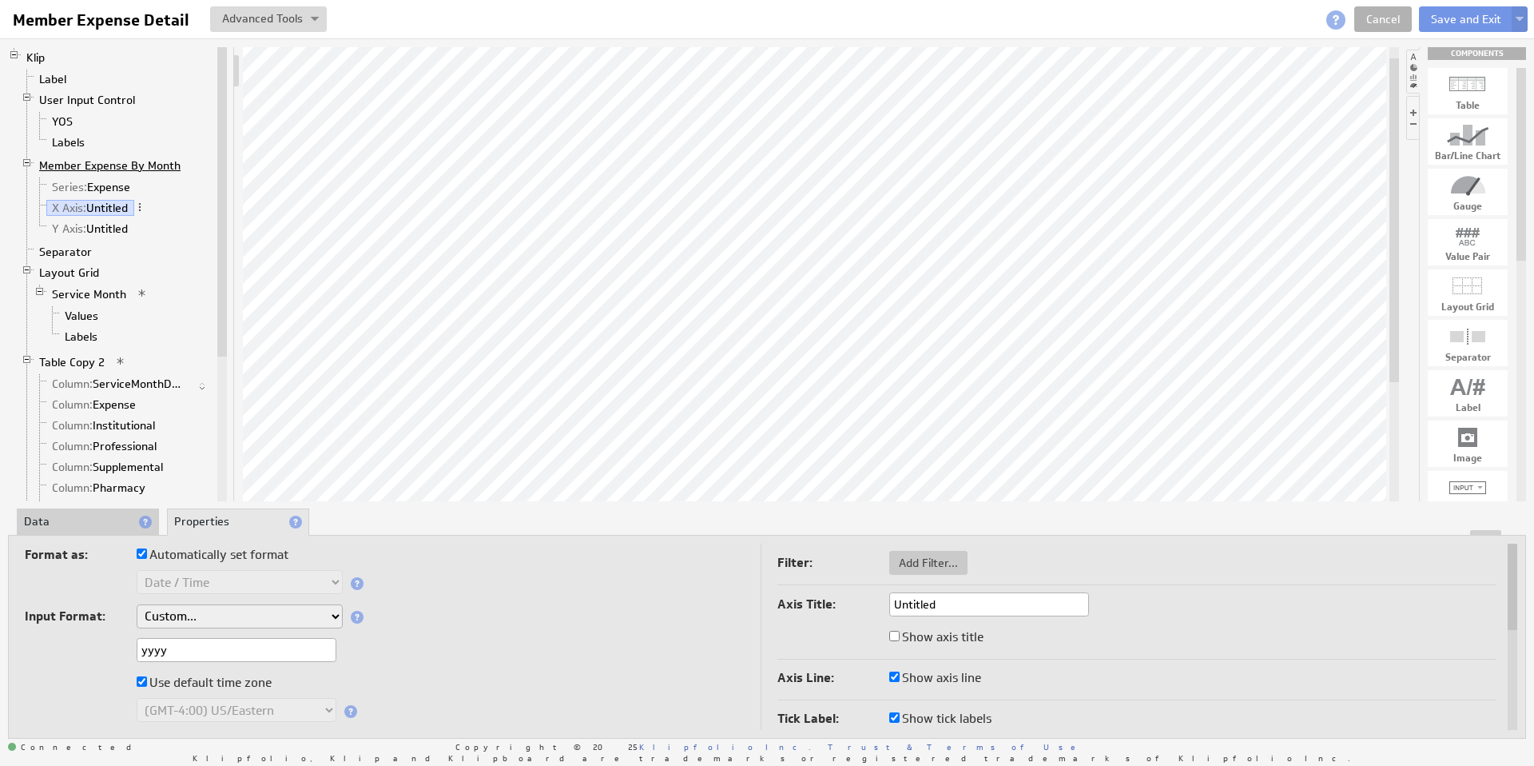
click at [126, 168] on link "Member Expense By Month" at bounding box center [110, 165] width 153 height 16
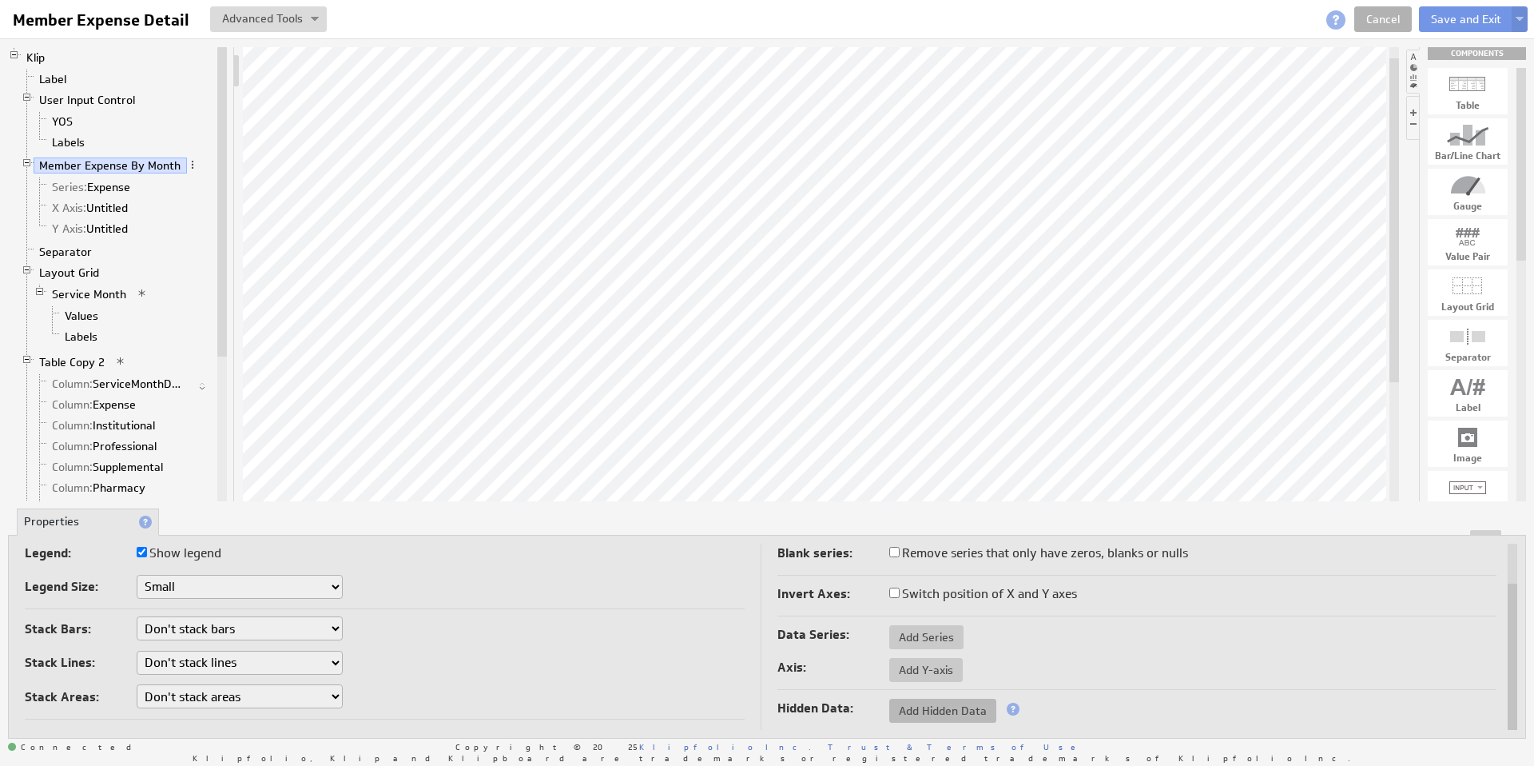
click at [948, 707] on span "Add Hidden Data" at bounding box center [943, 710] width 107 height 14
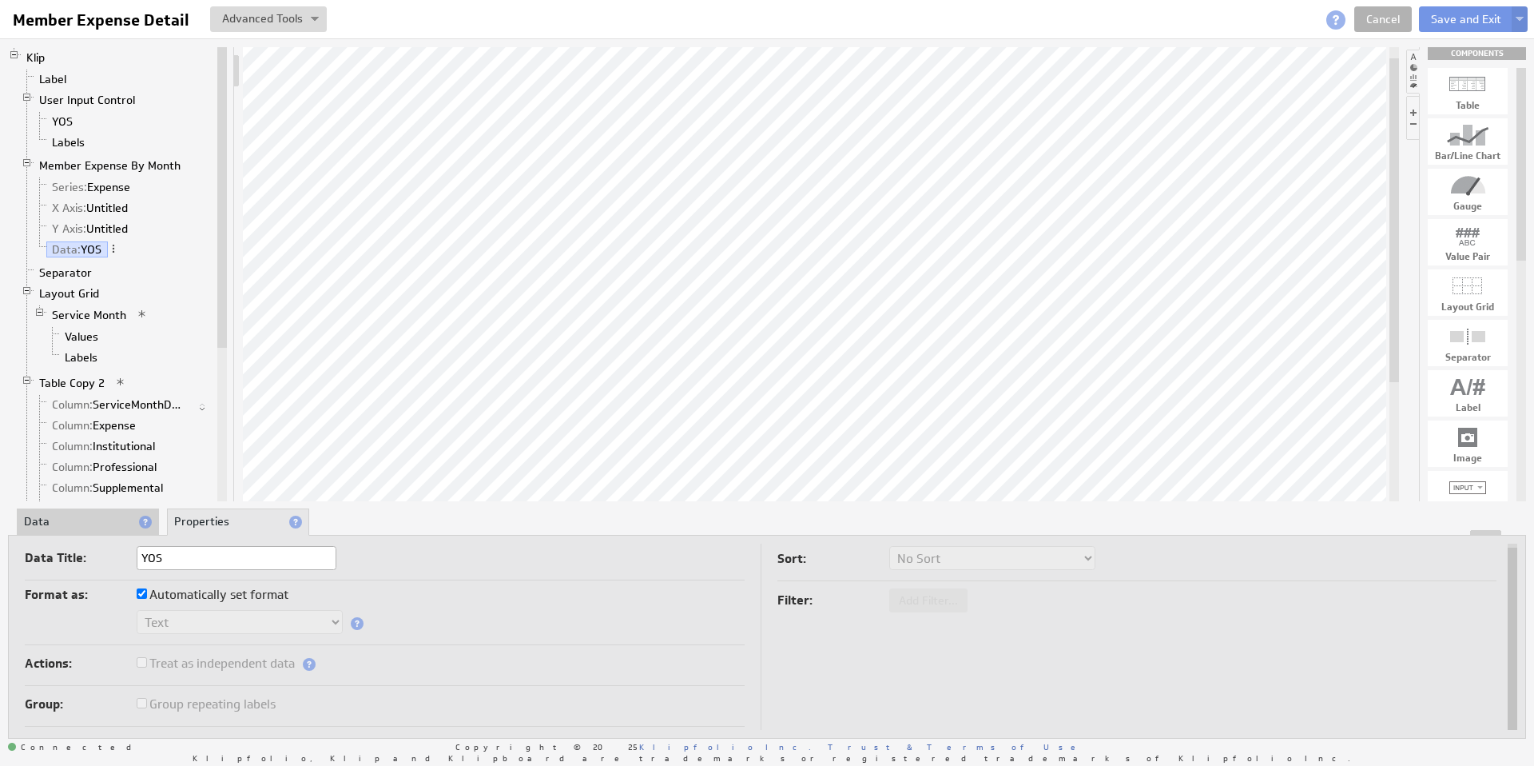
type input "YOS"
click at [73, 520] on li "Data" at bounding box center [88, 521] width 142 height 27
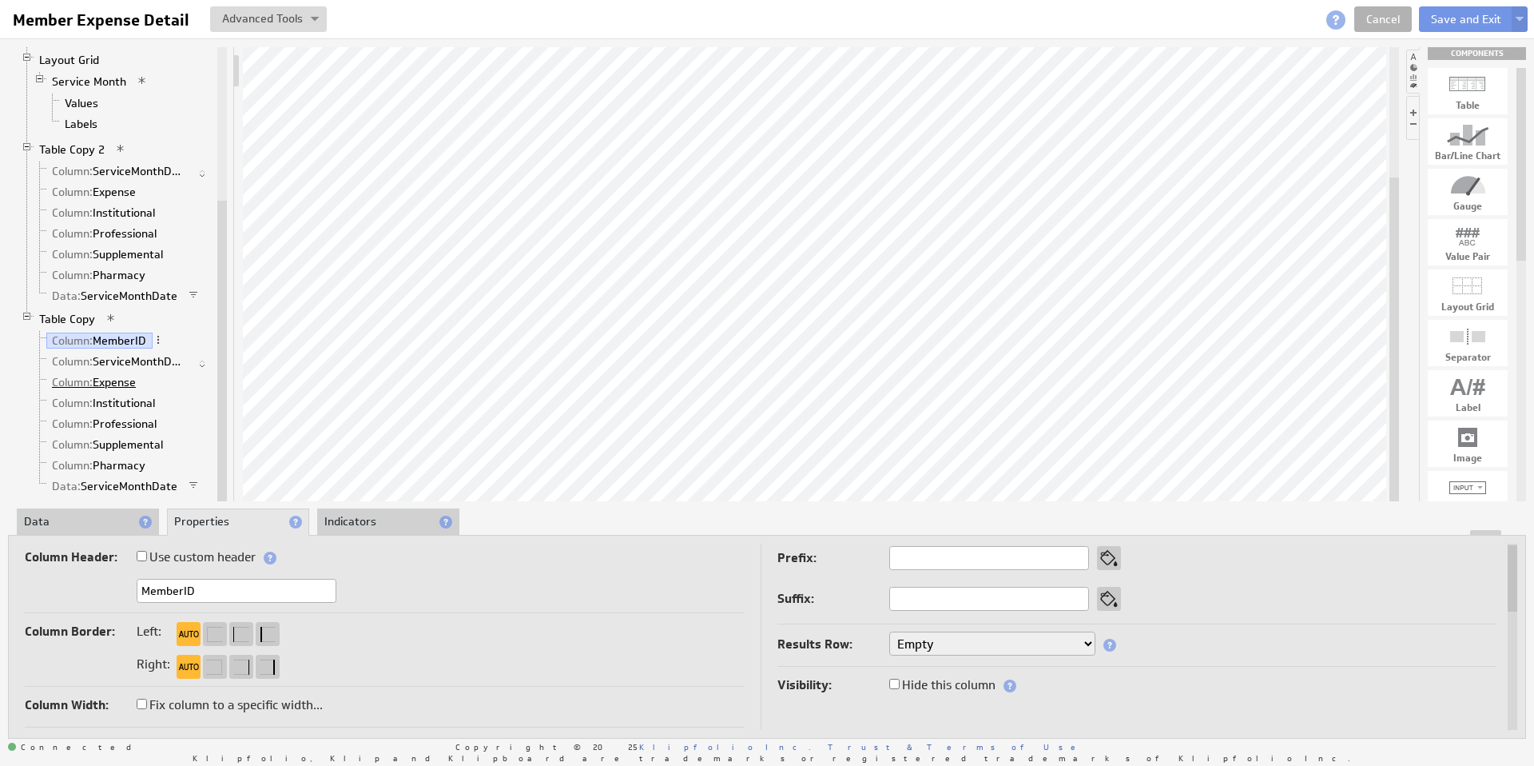
click at [129, 382] on link "Column: Expense" at bounding box center [94, 382] width 96 height 16
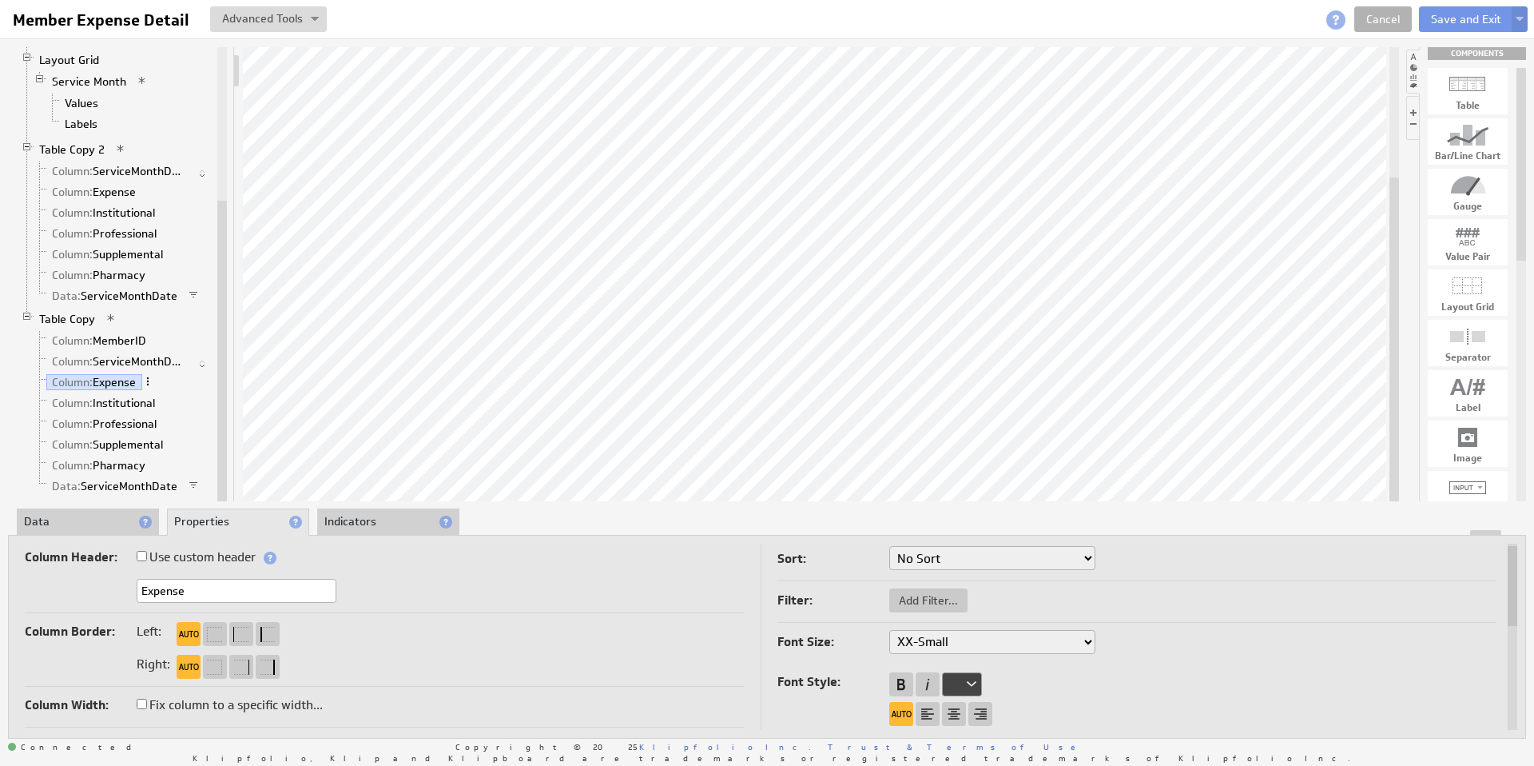
click at [149, 383] on span at bounding box center [147, 381] width 11 height 11
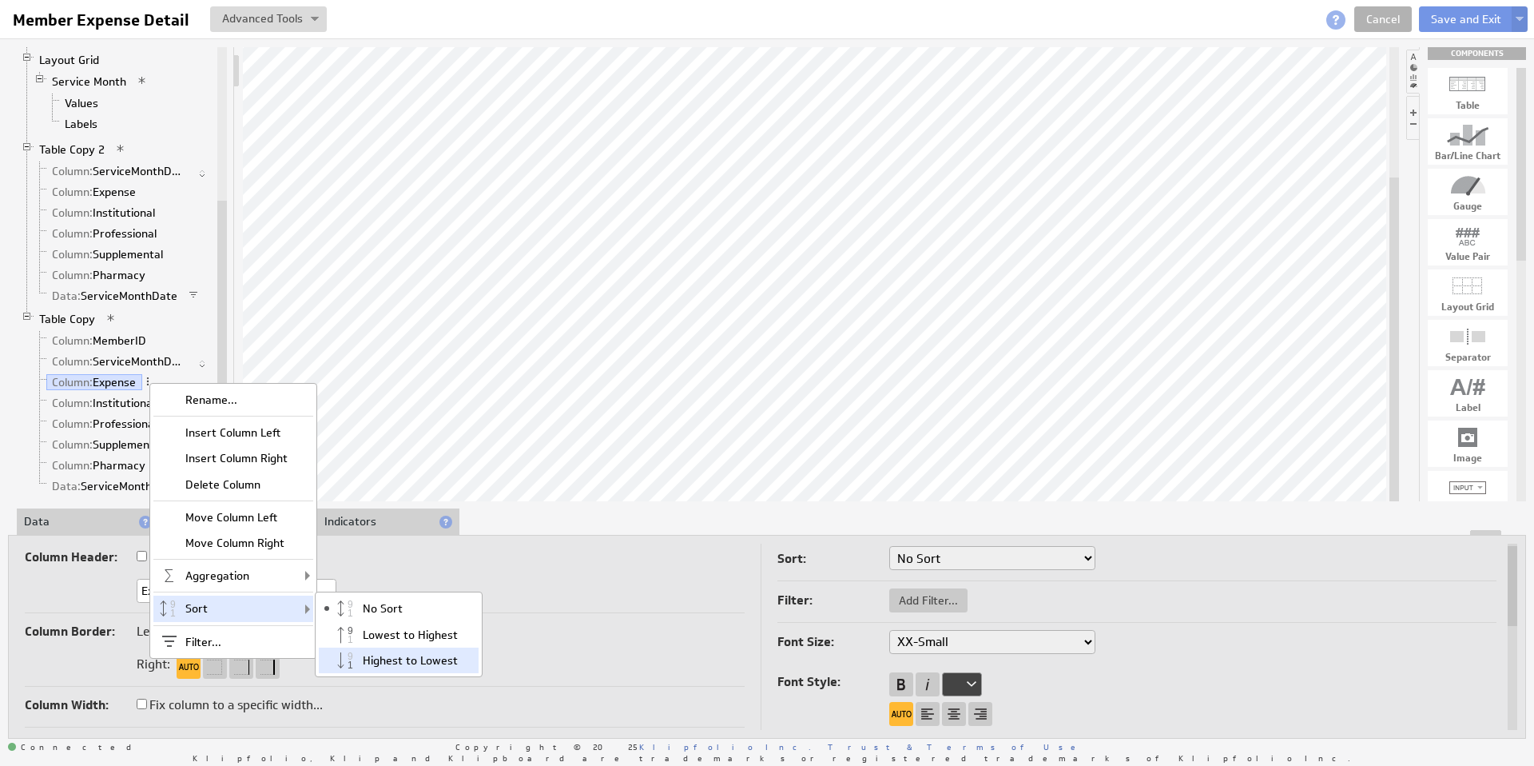
click at [396, 662] on div "Highest to Lowest" at bounding box center [399, 660] width 160 height 26
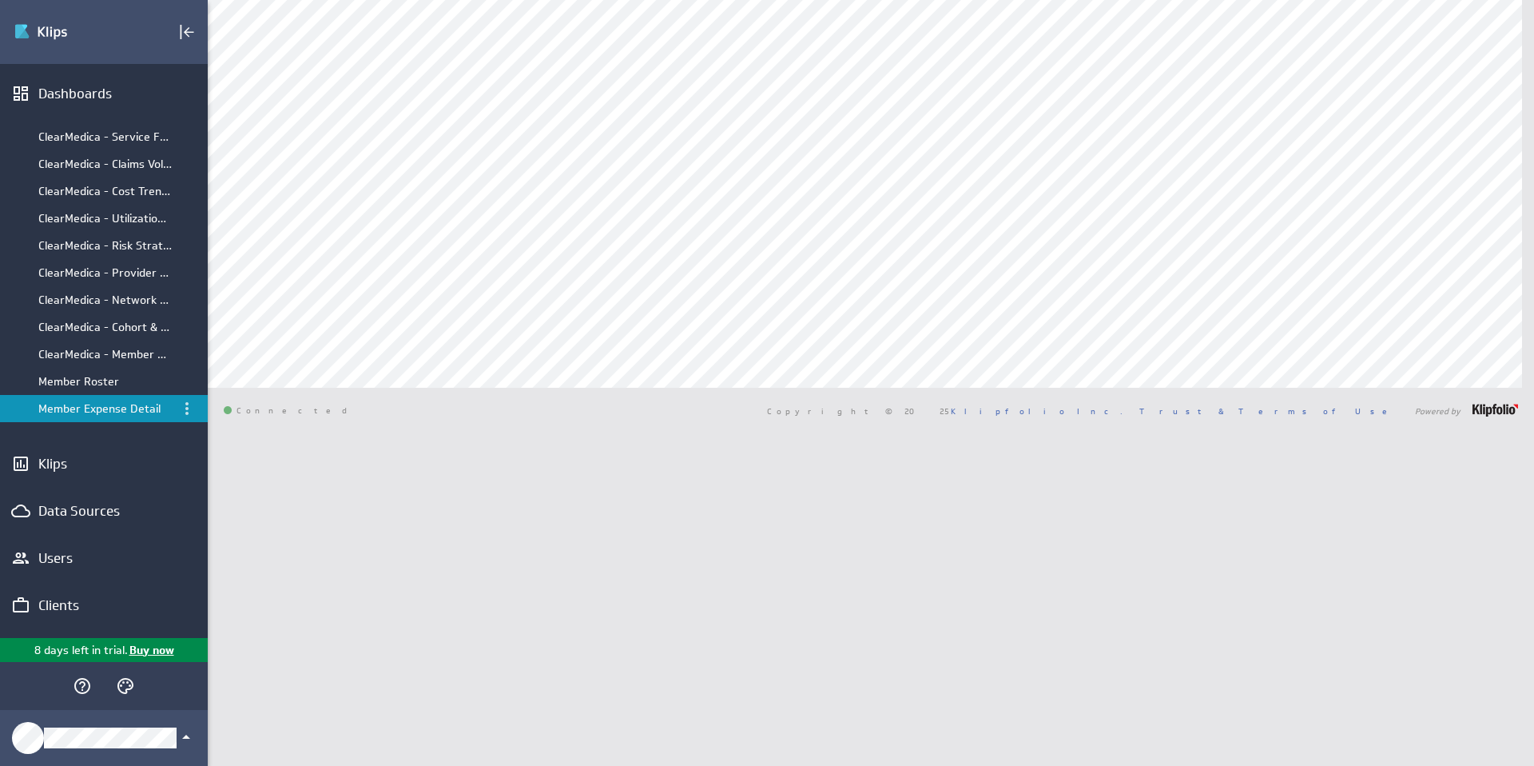
click at [1522, 221] on div "Patrick Member Expense Detail Dashboard Library Show:" at bounding box center [871, 383] width 1327 height 766
click at [64, 606] on div "Clients" at bounding box center [90, 605] width 105 height 18
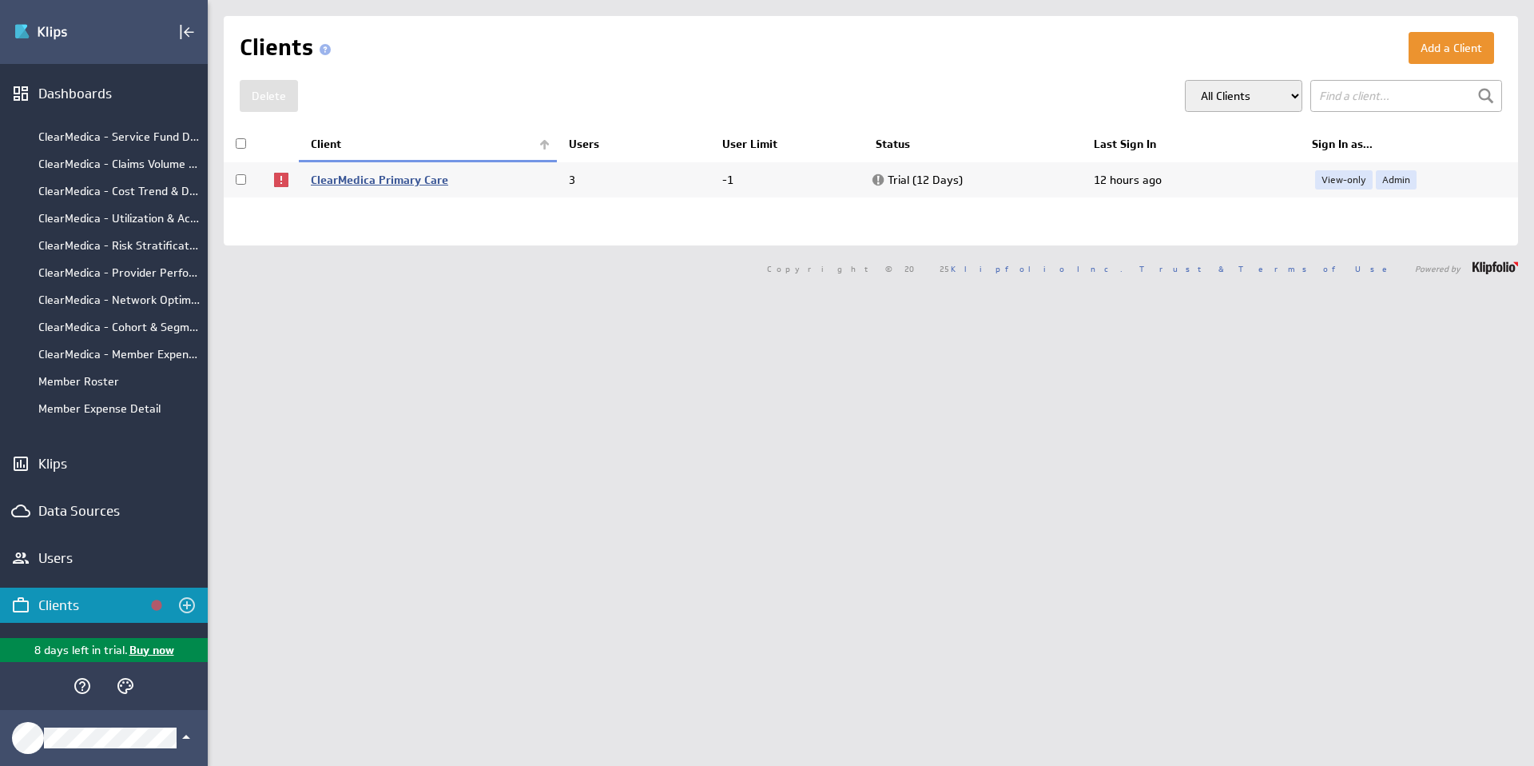
click at [405, 178] on link "ClearMedica Primary Care" at bounding box center [379, 180] width 137 height 14
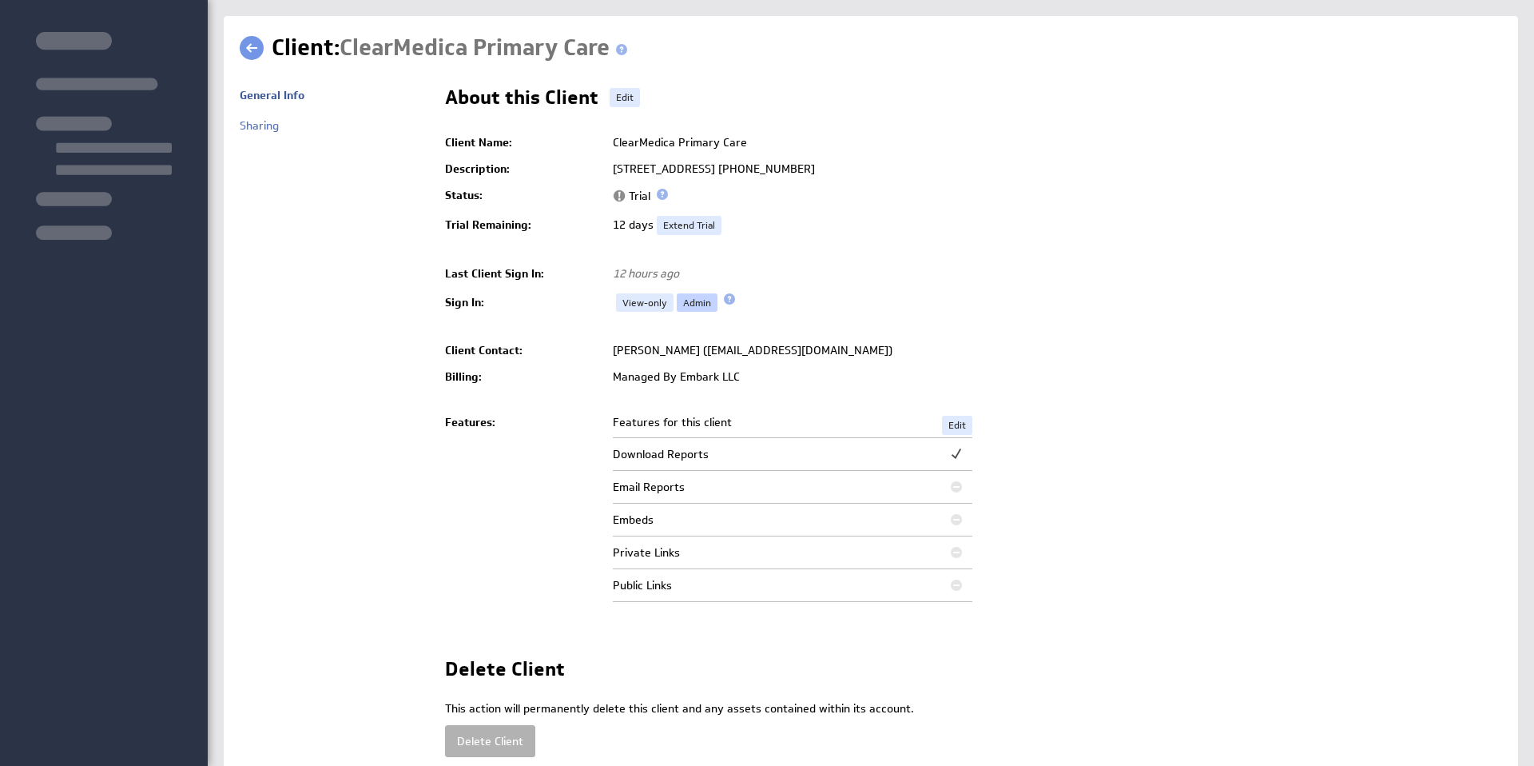
click at [699, 302] on link "Admin" at bounding box center [697, 302] width 41 height 19
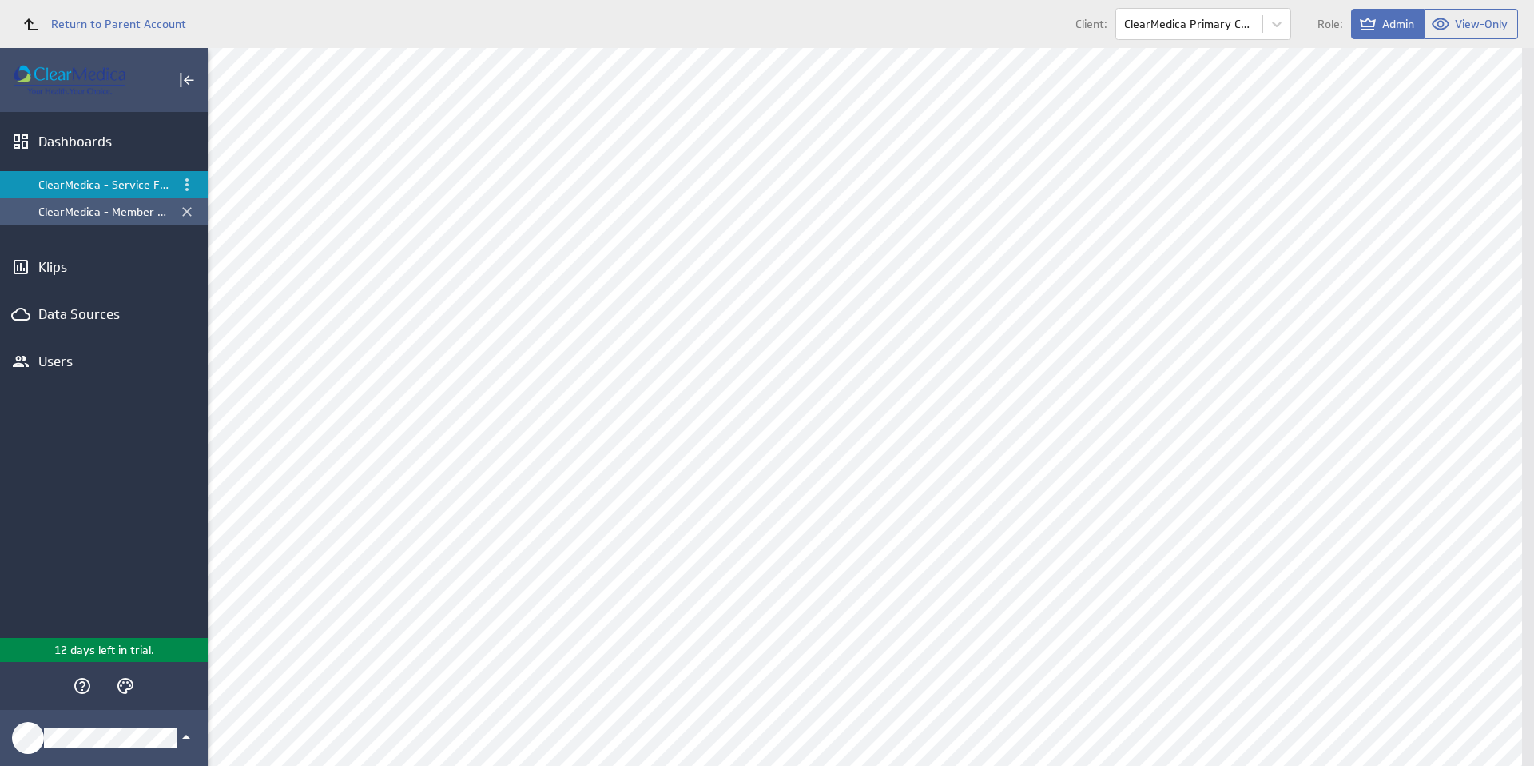
click at [112, 213] on div "ClearMedica - Member Expense by Month" at bounding box center [104, 212] width 133 height 14
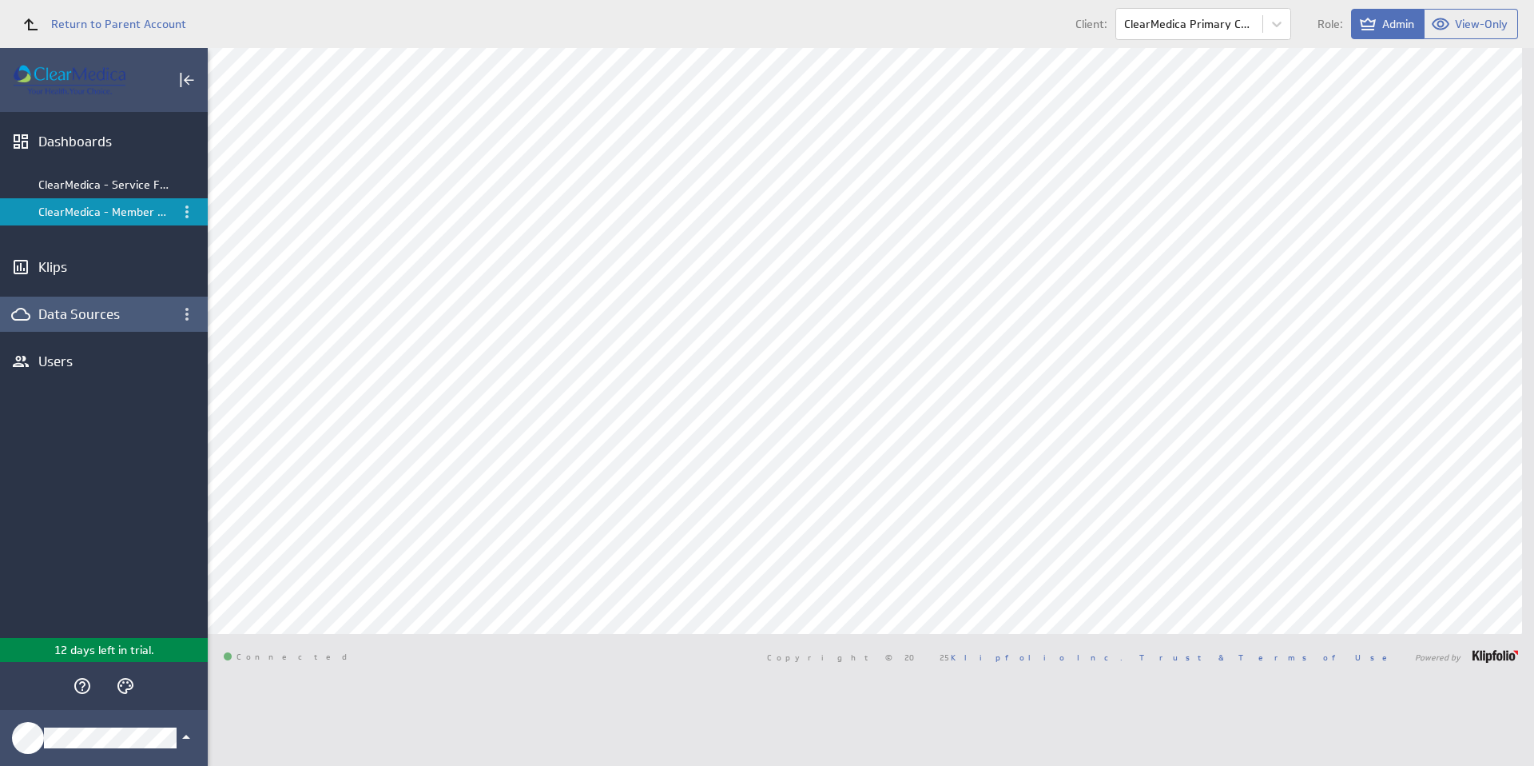
click at [85, 312] on div "Data Sources" at bounding box center [90, 314] width 105 height 18
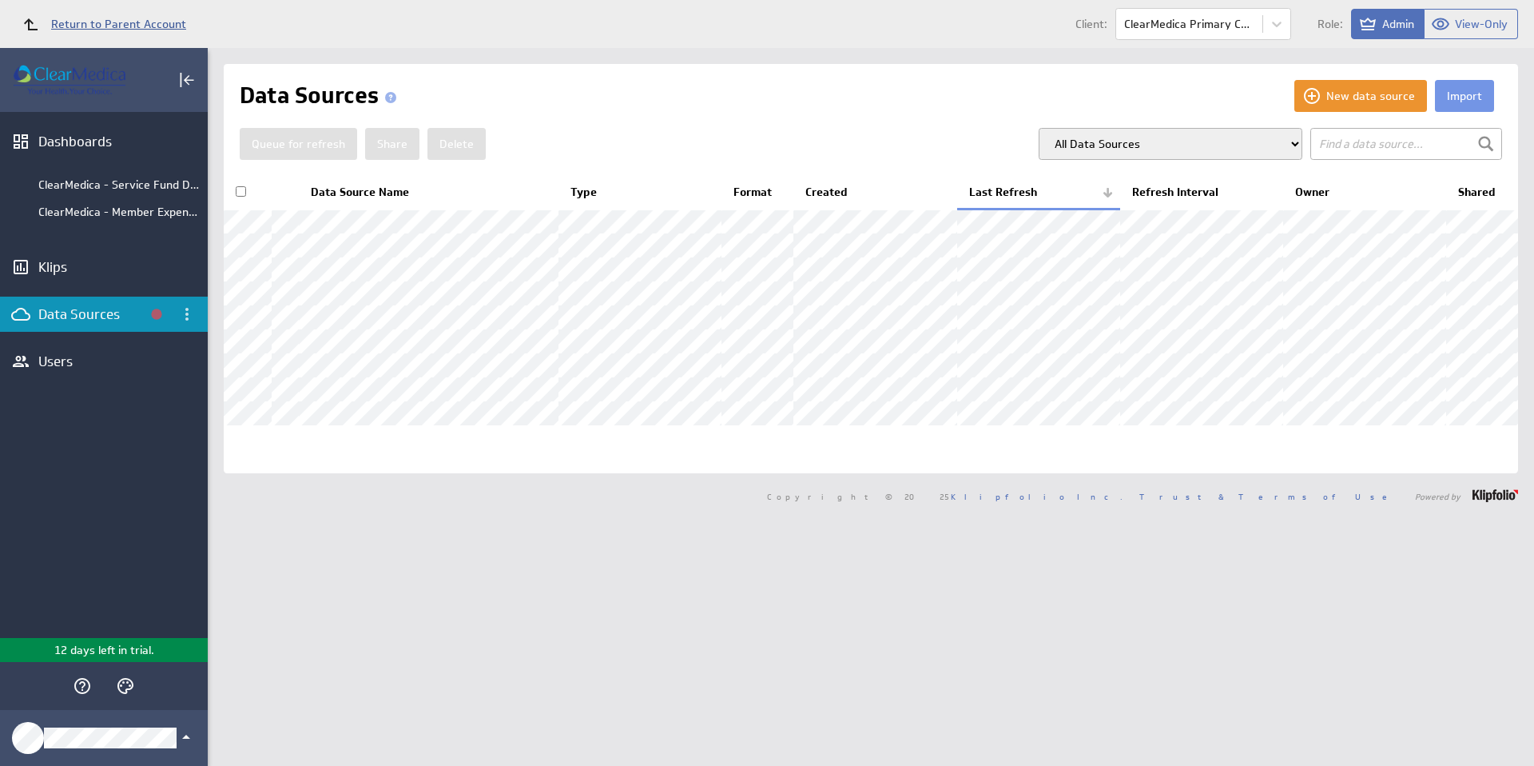
click at [58, 22] on span "Return to Parent Account" at bounding box center [118, 23] width 135 height 11
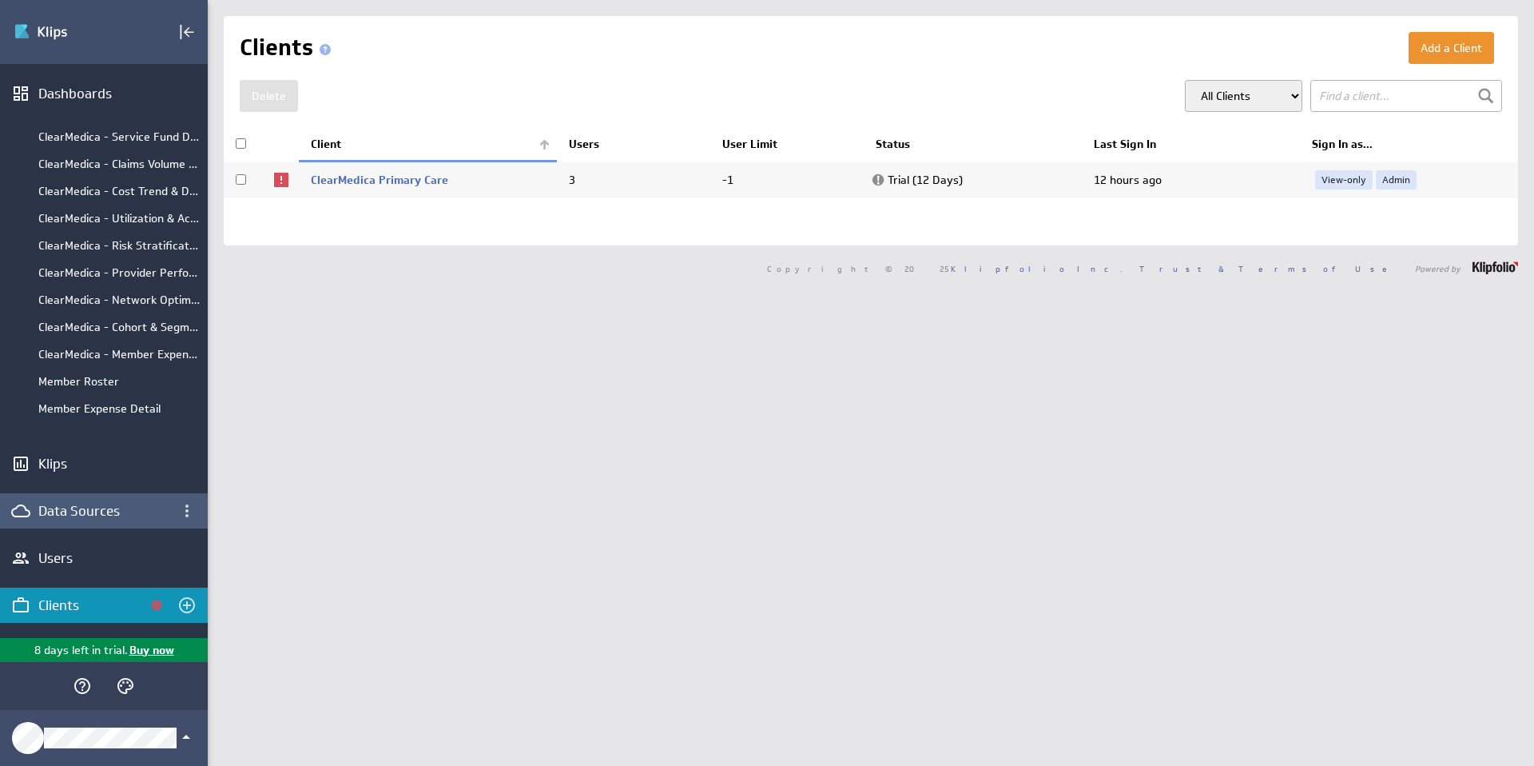
click at [111, 513] on div "Data Sources" at bounding box center [103, 511] width 131 height 18
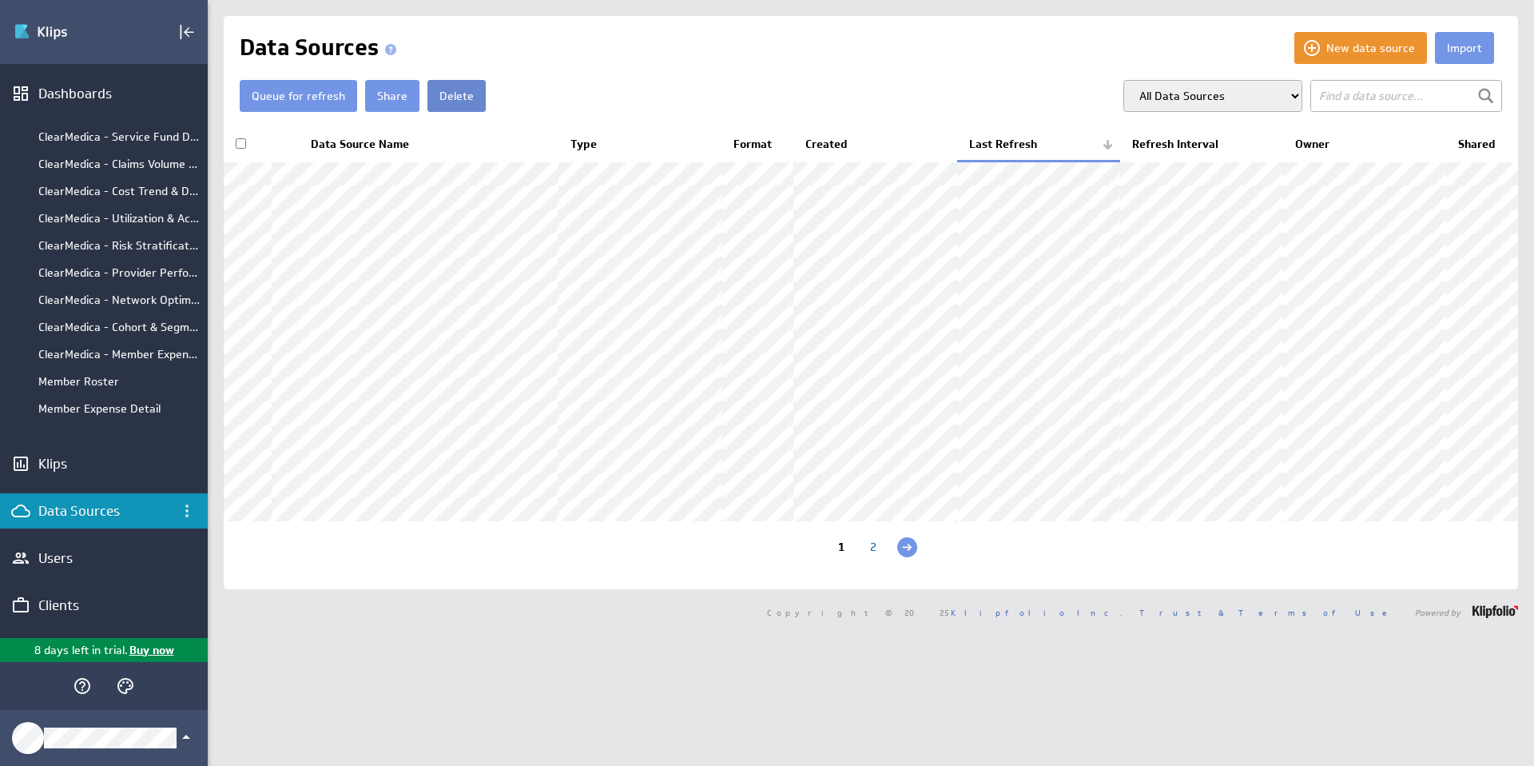
click at [444, 99] on button "Delete" at bounding box center [457, 96] width 58 height 32
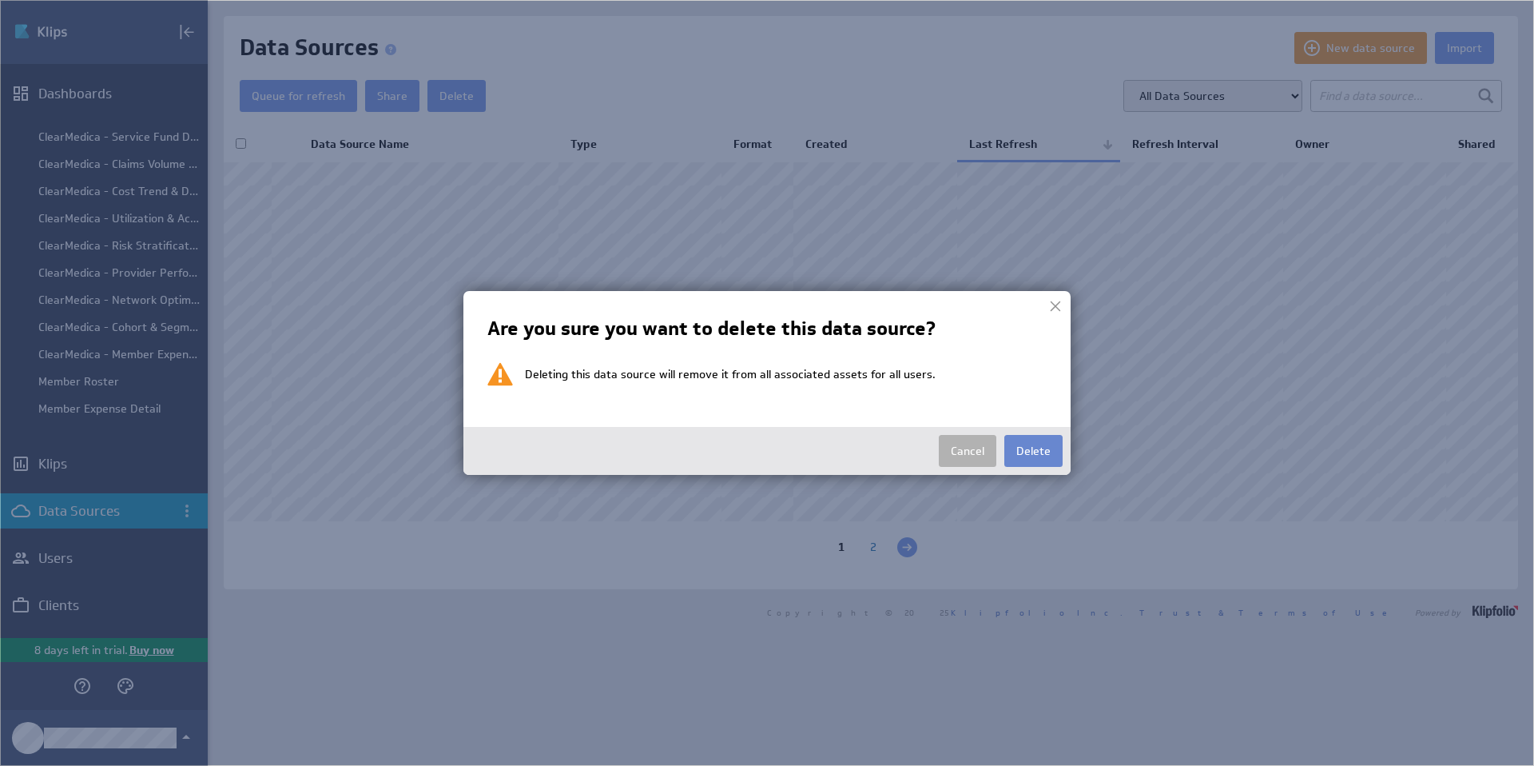
click at [1038, 444] on button "Delete" at bounding box center [1034, 451] width 58 height 32
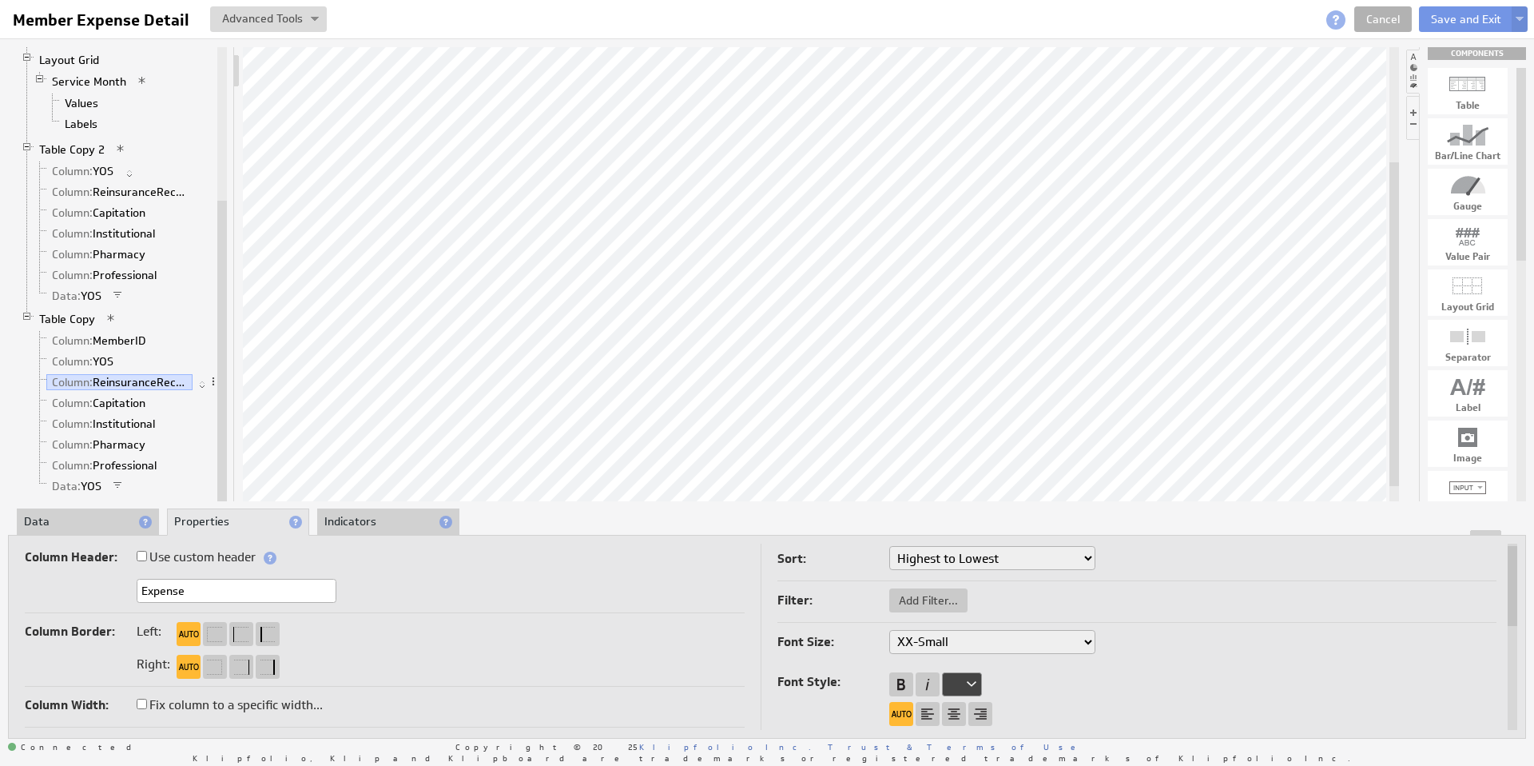
click at [71, 524] on li "Data" at bounding box center [88, 521] width 142 height 27
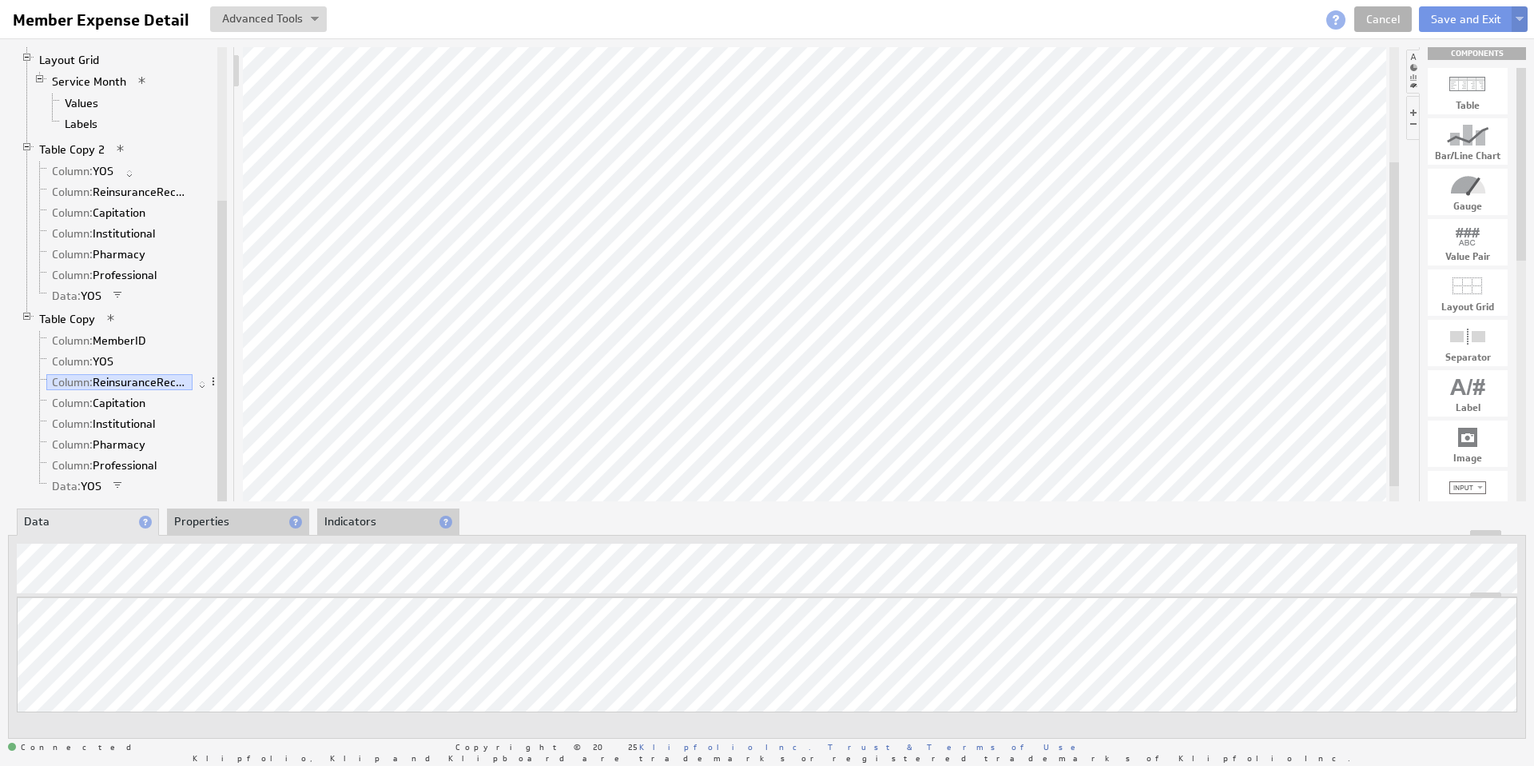
click at [1523, 19] on img at bounding box center [1520, 20] width 8 height 6
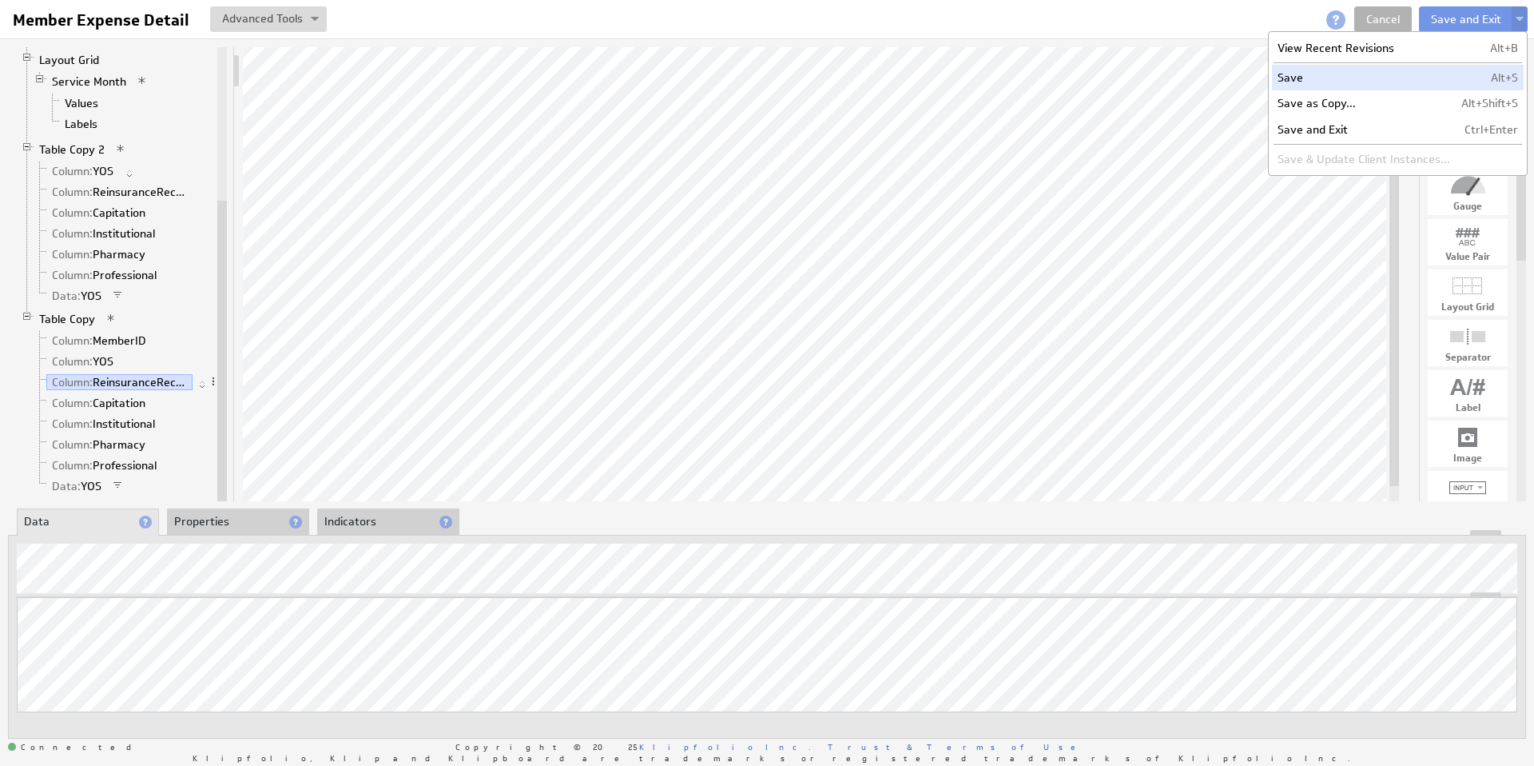
click at [1359, 79] on td "Save" at bounding box center [1364, 78] width 184 height 26
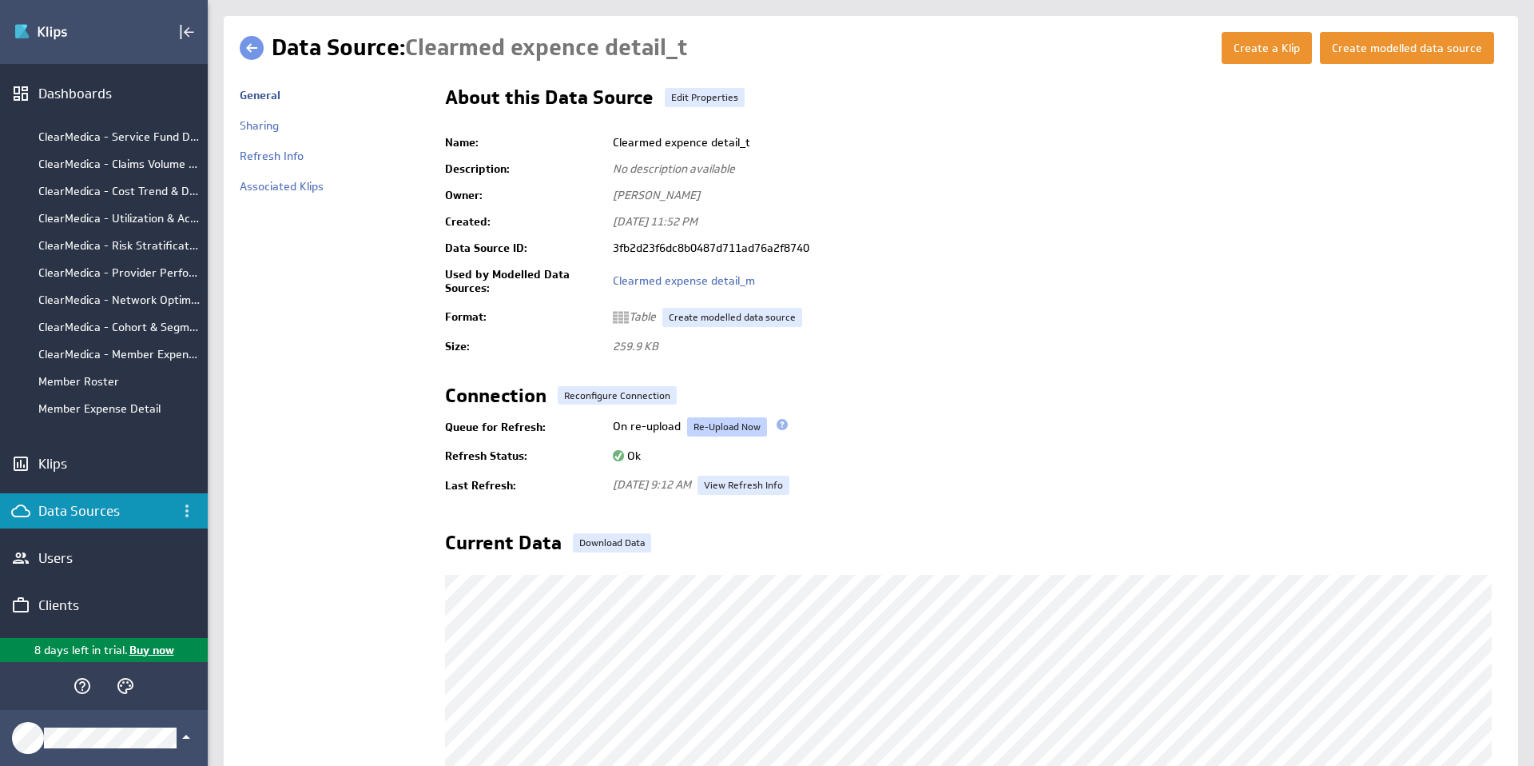
click at [726, 422] on link "Re-Upload Now" at bounding box center [727, 426] width 80 height 19
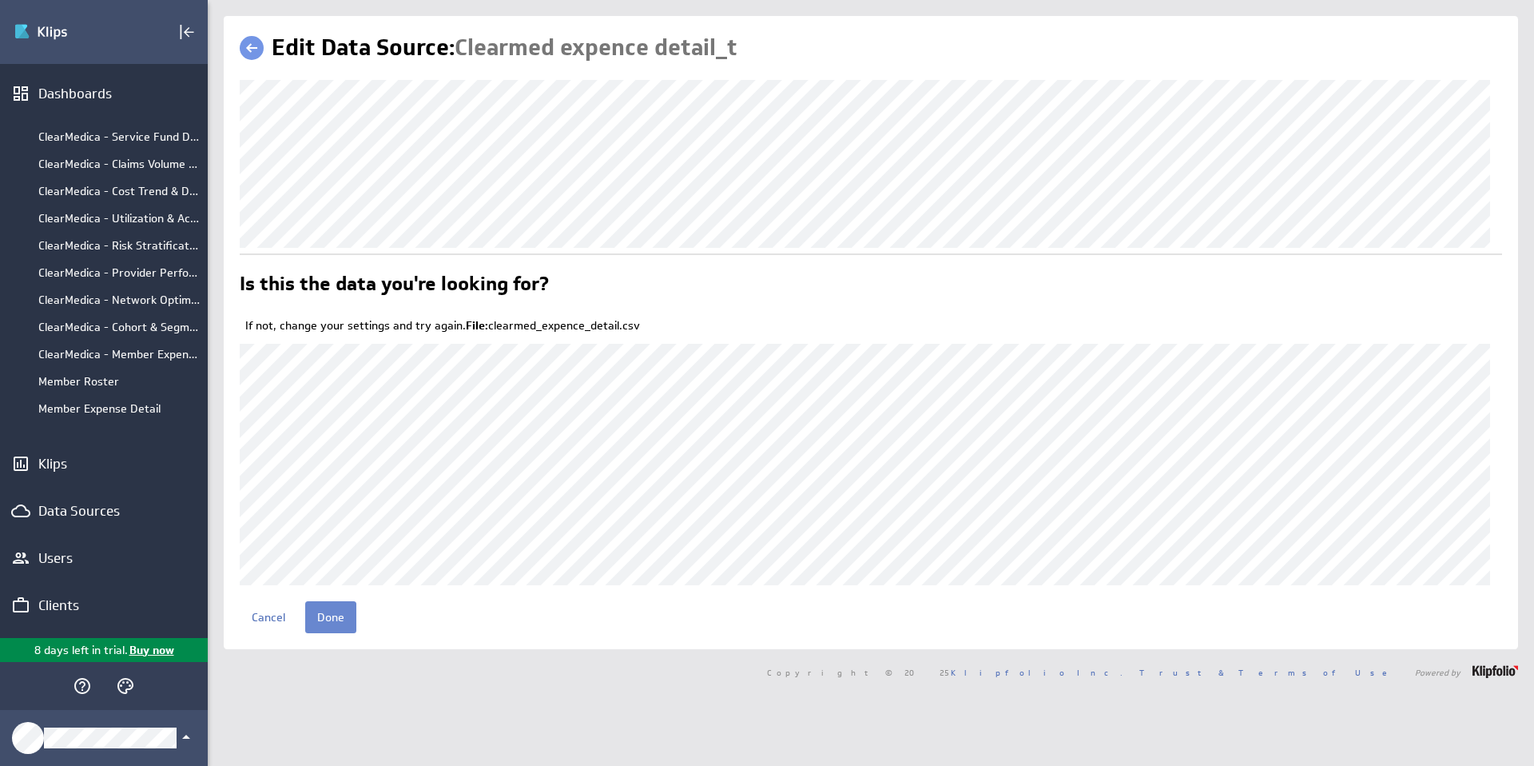
click at [328, 615] on input "Done" at bounding box center [330, 617] width 51 height 32
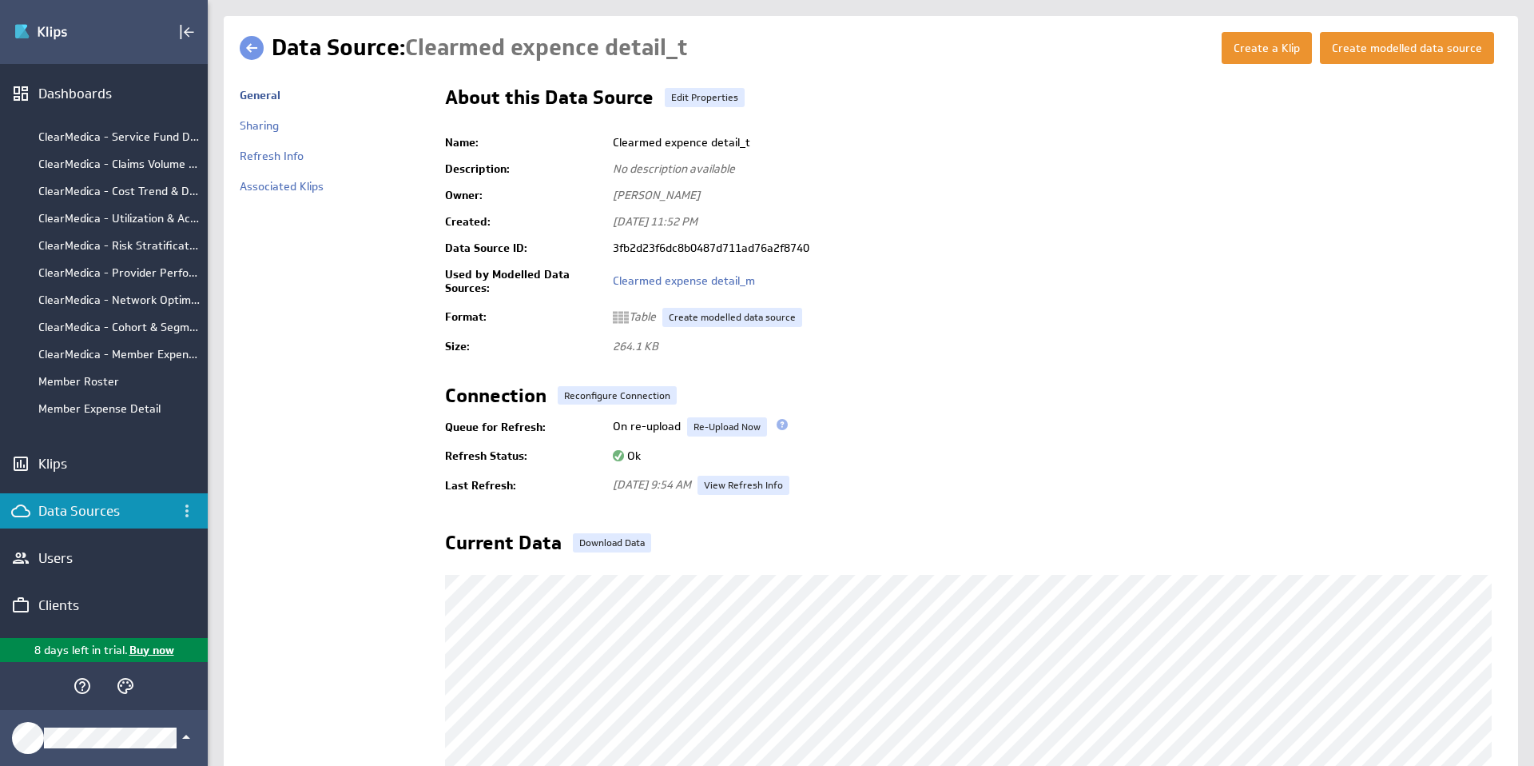
click at [256, 50] on link at bounding box center [252, 48] width 24 height 24
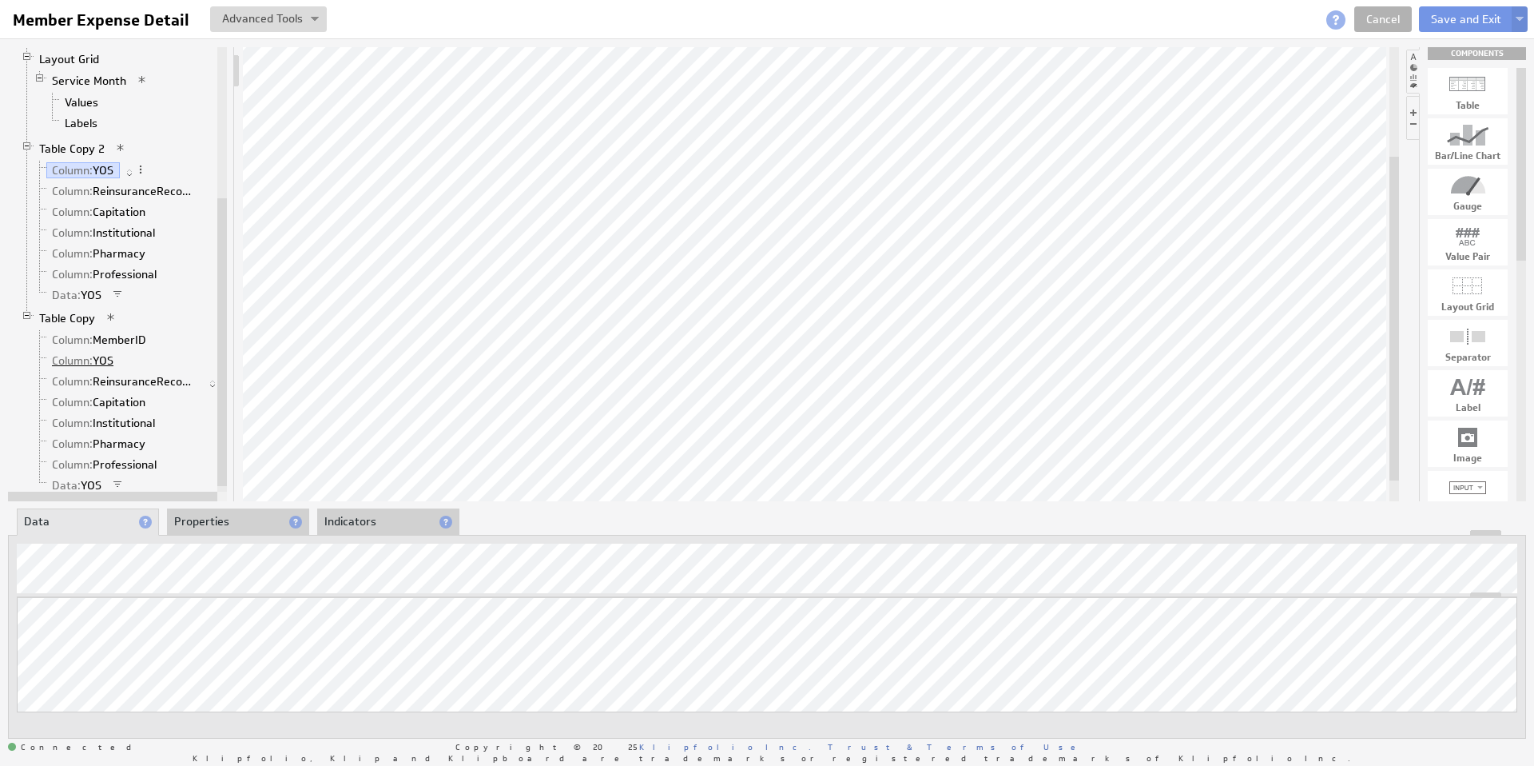
click at [105, 356] on link "Column: YOS" at bounding box center [83, 360] width 74 height 16
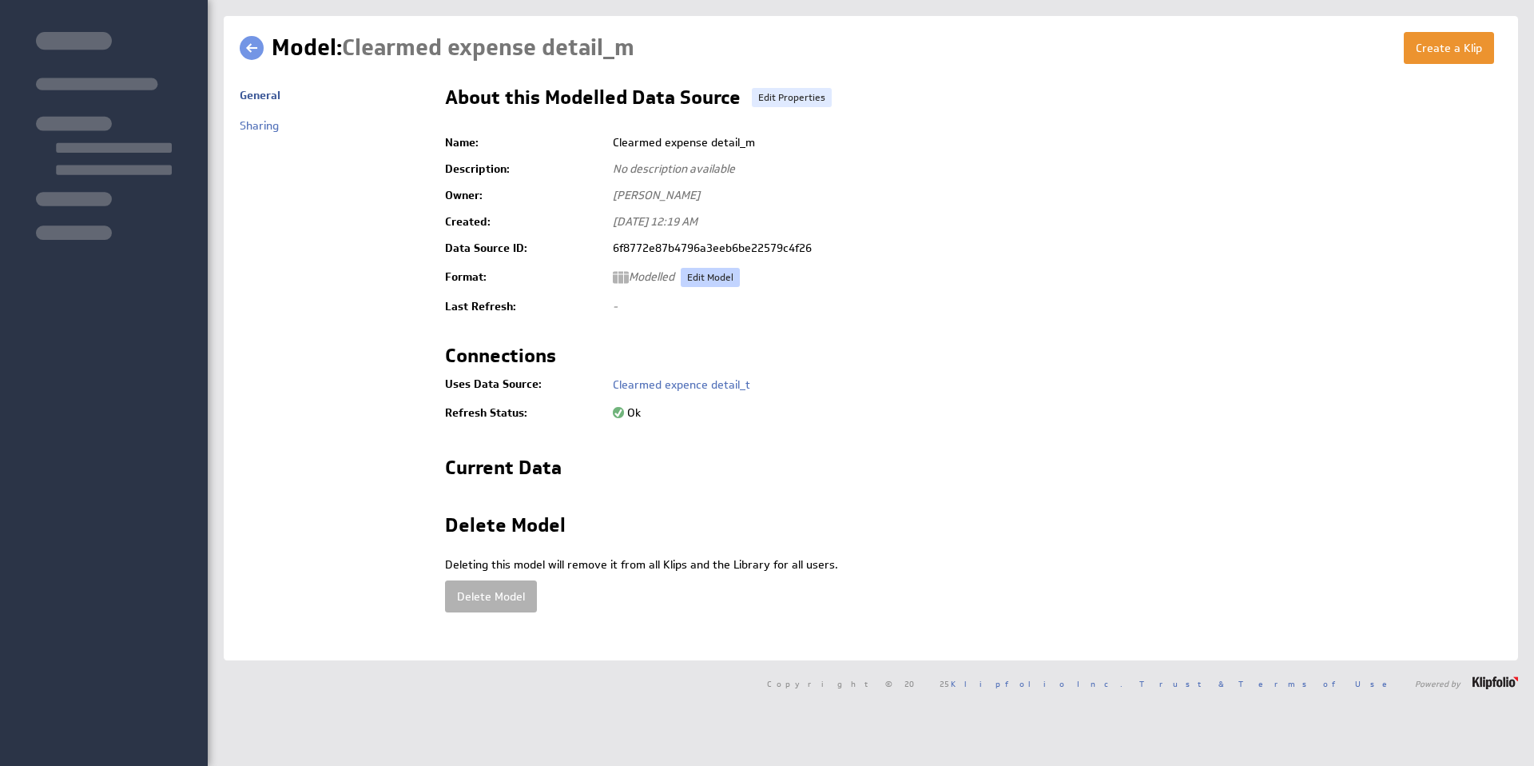
click at [711, 276] on link "Edit Model" at bounding box center [710, 277] width 59 height 19
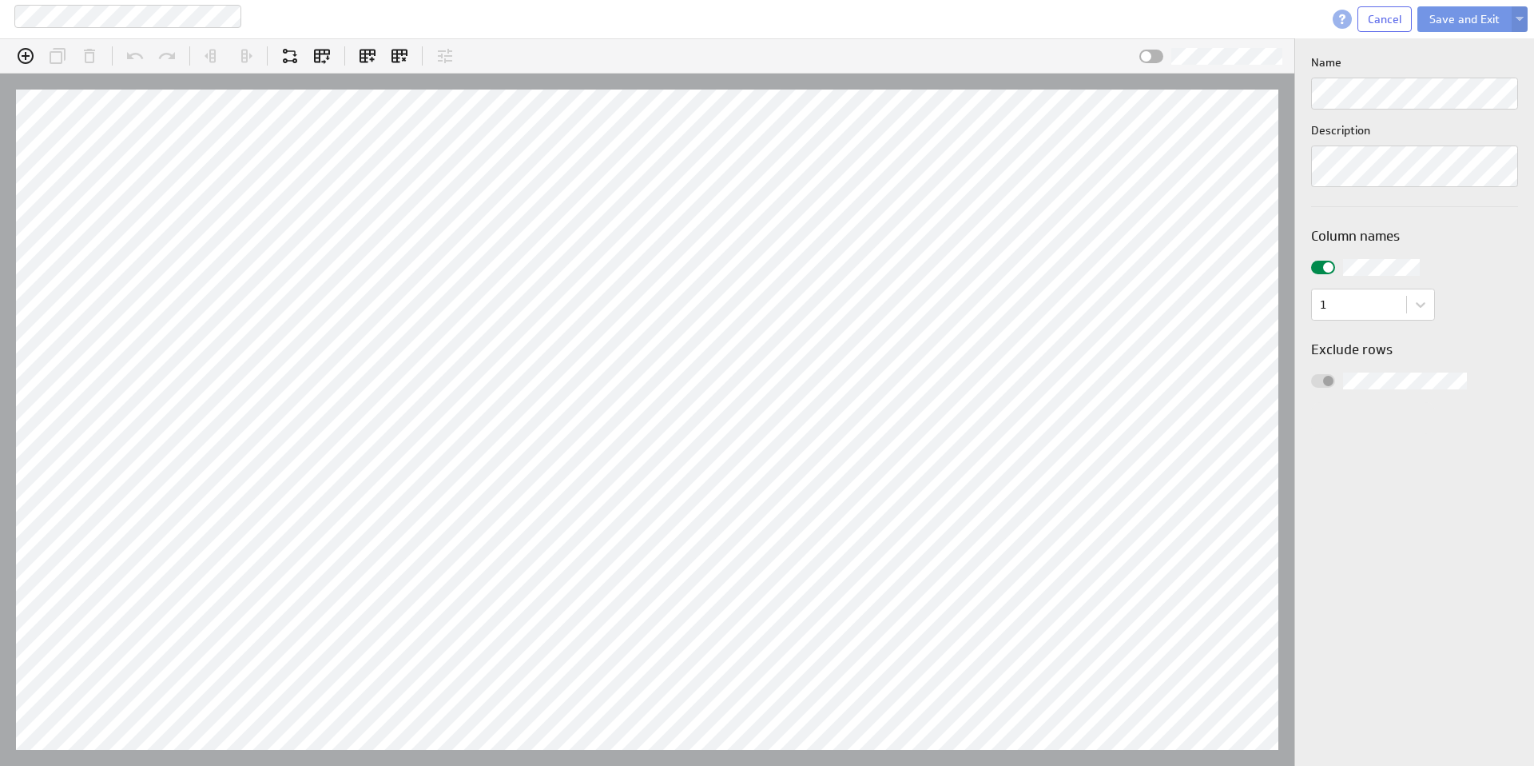
scroll to position [50, 1356]
